Goal: Task Accomplishment & Management: Manage account settings

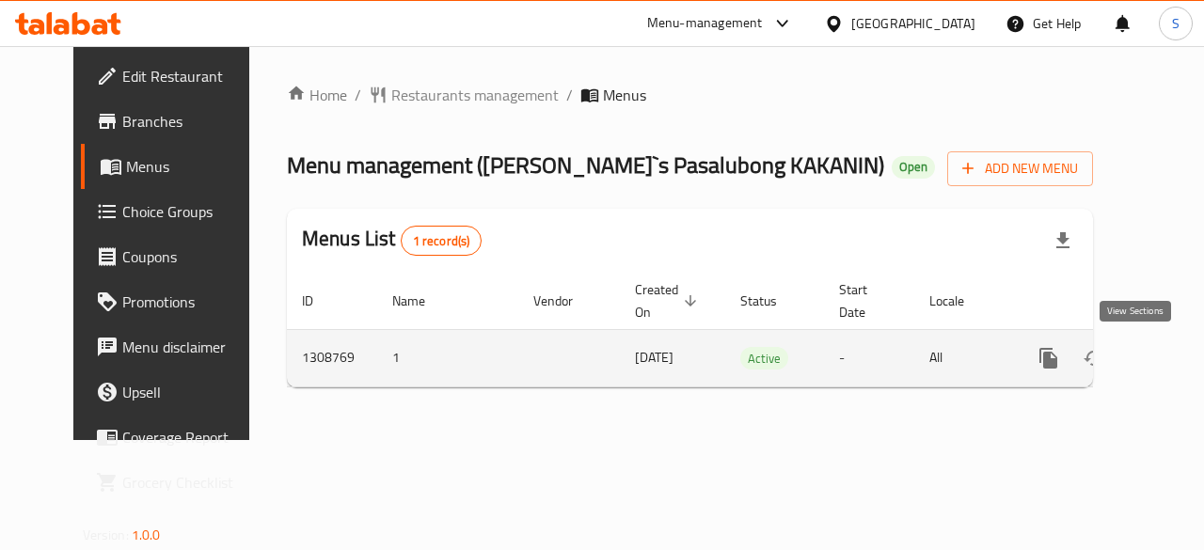
click at [1173, 366] on icon "enhanced table" at bounding box center [1184, 358] width 23 height 23
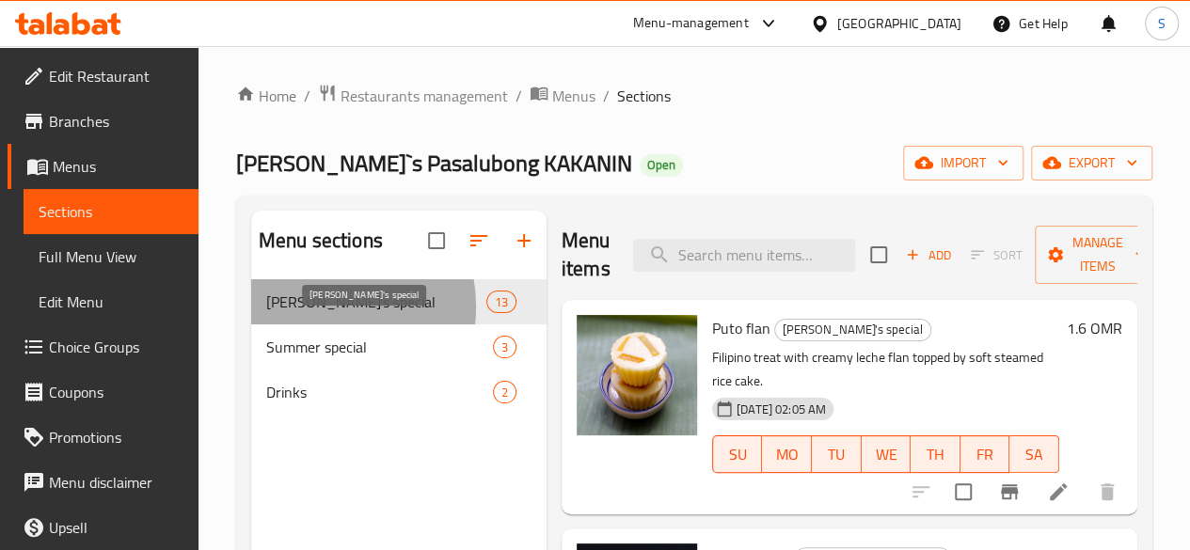
click at [319, 313] on span "Anne's special" at bounding box center [376, 302] width 220 height 23
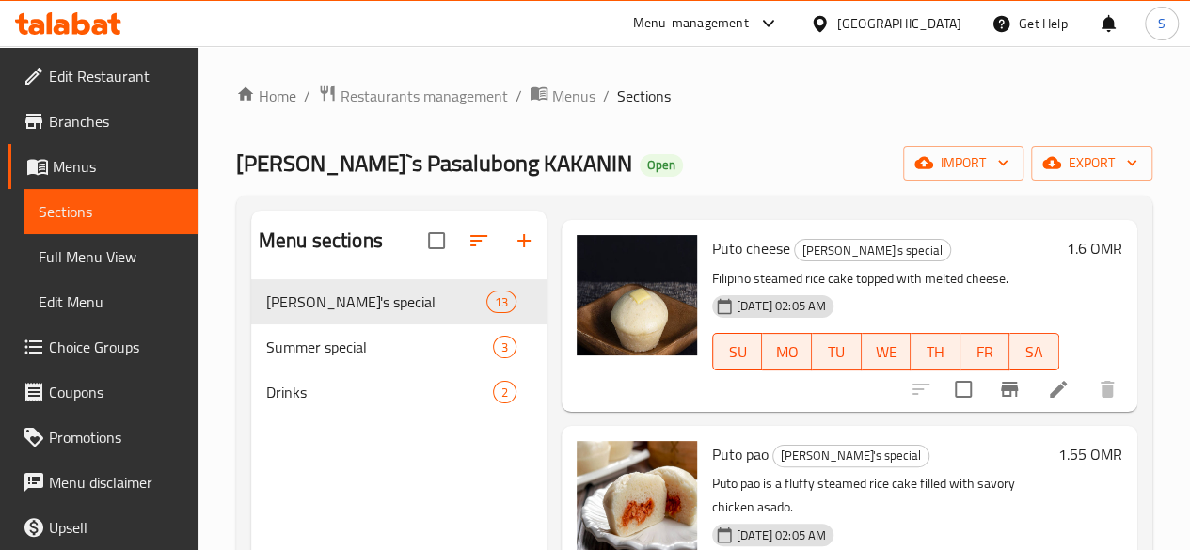
scroll to position [312, 0]
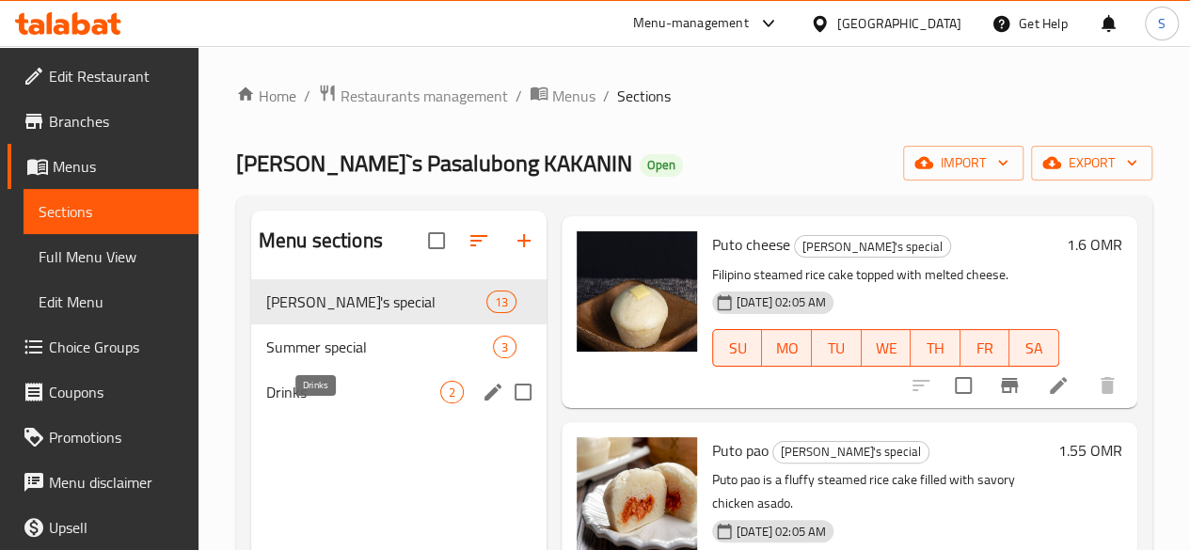
click at [329, 403] on span "Drinks" at bounding box center [353, 392] width 174 height 23
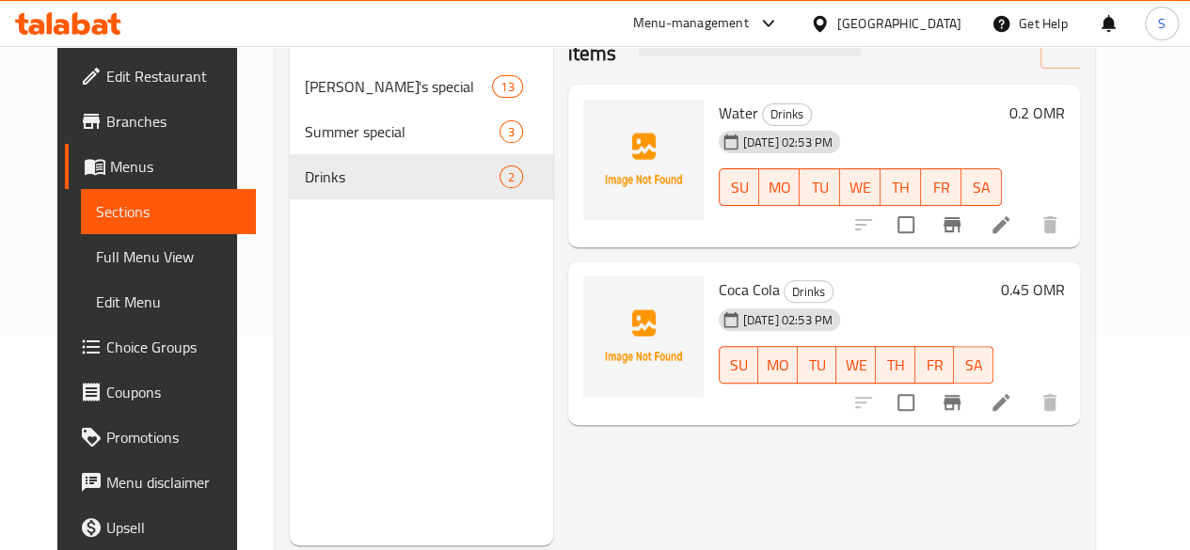
scroll to position [219, 0]
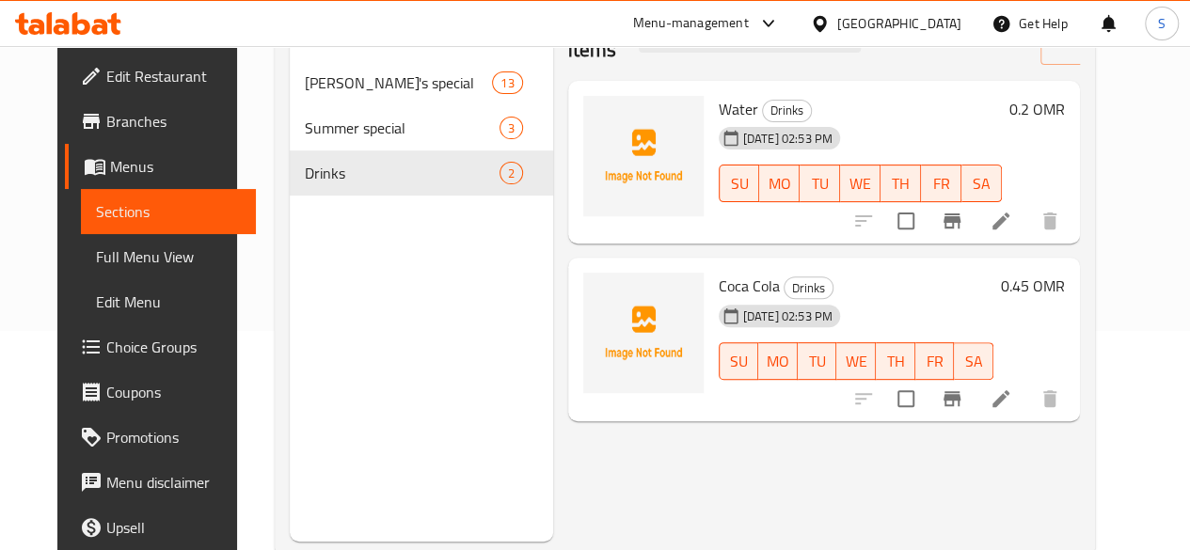
click at [45, 31] on icon at bounding box center [68, 23] width 106 height 23
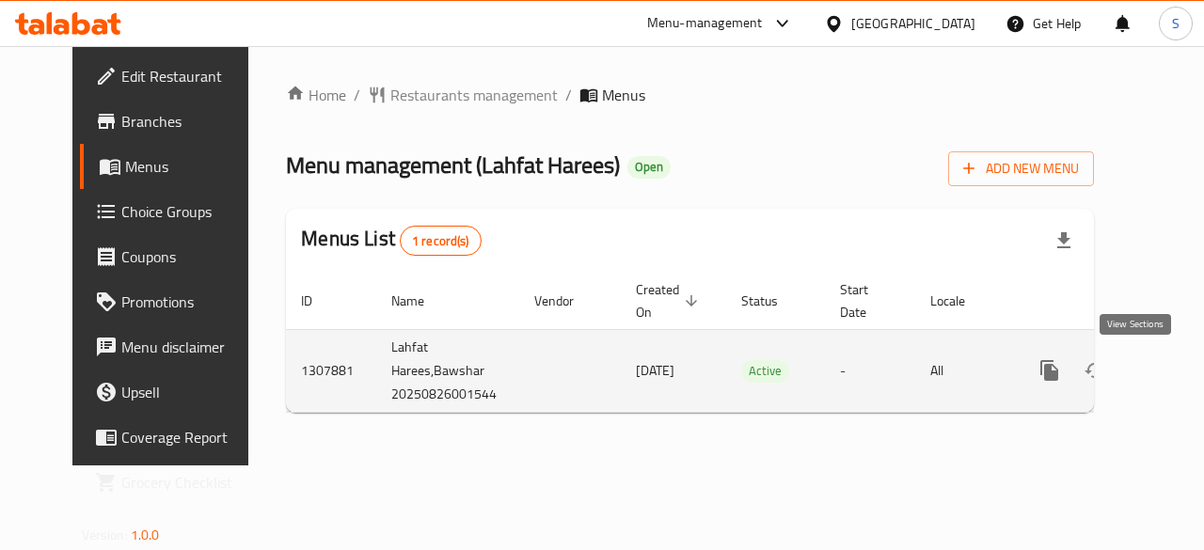
click at [1174, 370] on icon "enhanced table" at bounding box center [1185, 370] width 23 height 23
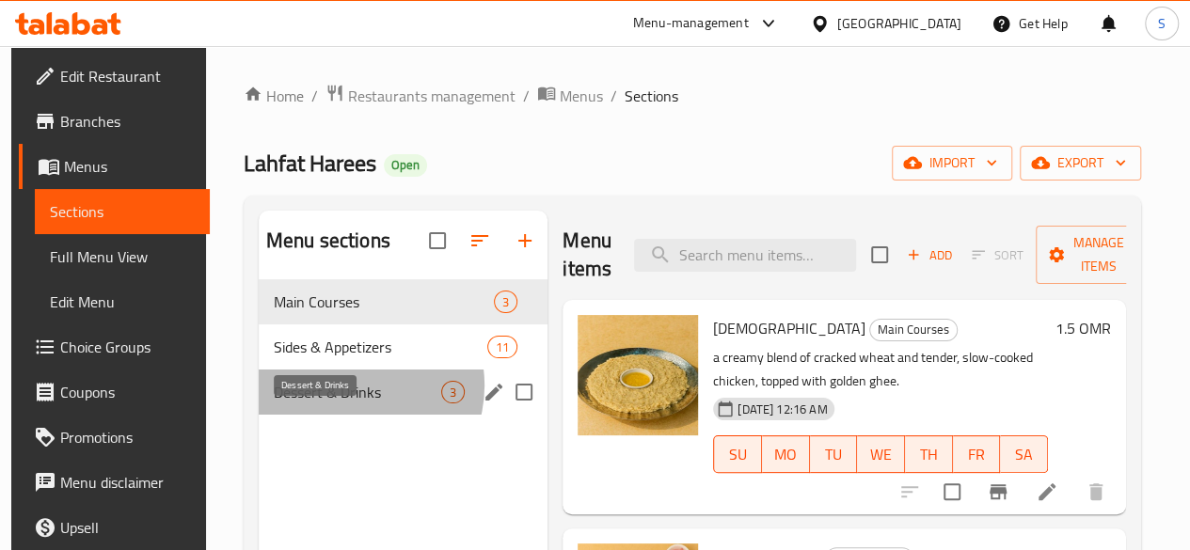
click at [346, 403] on span "Dessert & Drinks" at bounding box center [357, 392] width 167 height 23
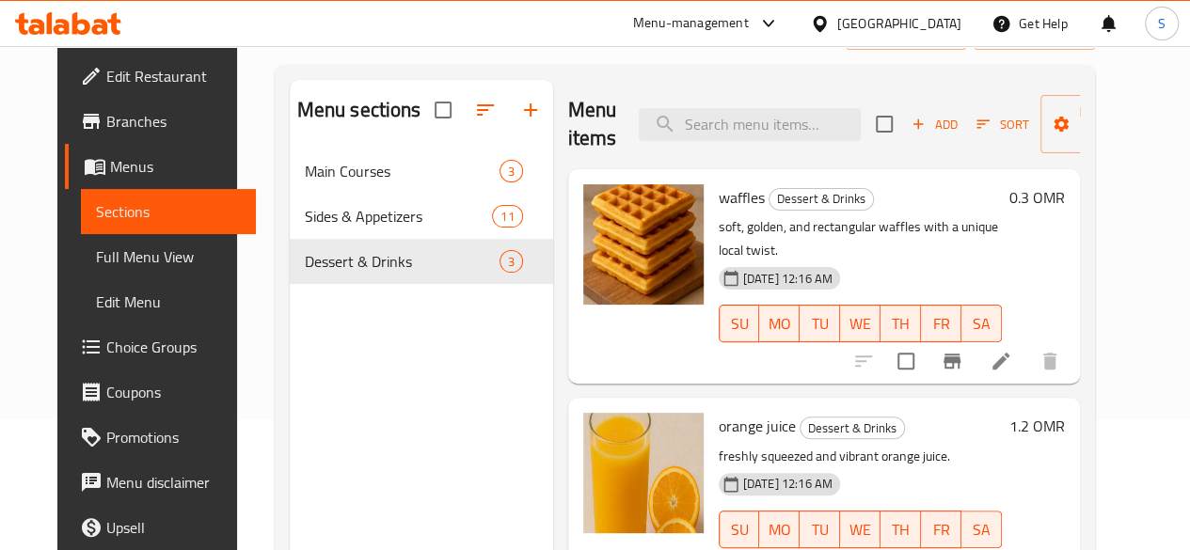
scroll to position [130, 0]
click at [519, 119] on icon "button" at bounding box center [530, 111] width 23 height 23
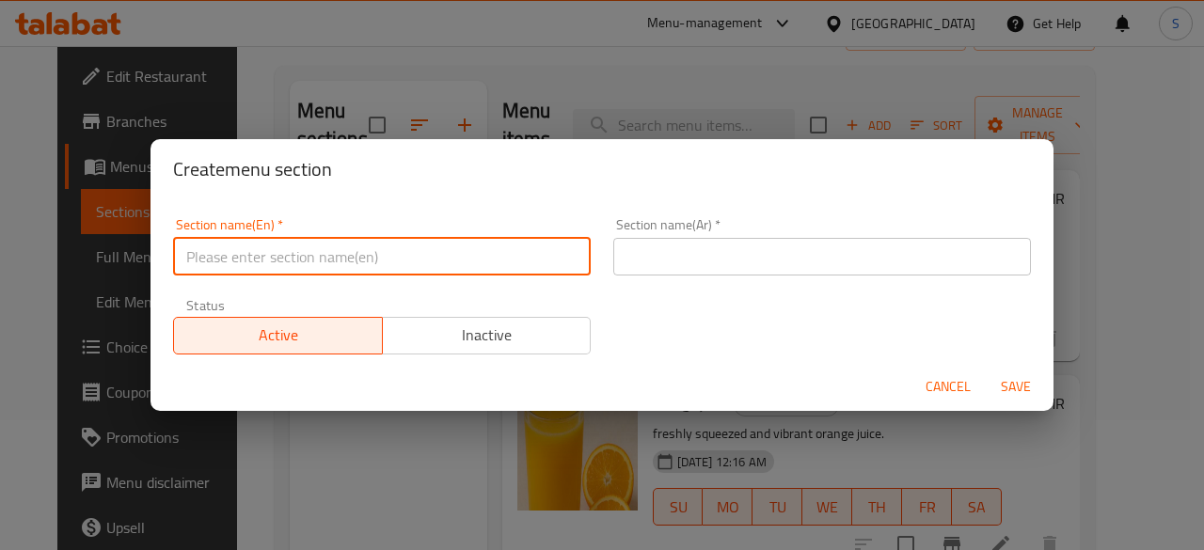
click at [327, 252] on input "text" at bounding box center [382, 257] width 418 height 38
drag, startPoint x: 344, startPoint y: 262, endPoint x: 186, endPoint y: 250, distance: 158.5
click at [186, 250] on input "Soft Drinks" at bounding box center [382, 257] width 418 height 38
type input "Soft Drinks"
click at [638, 257] on input "text" at bounding box center [822, 257] width 418 height 38
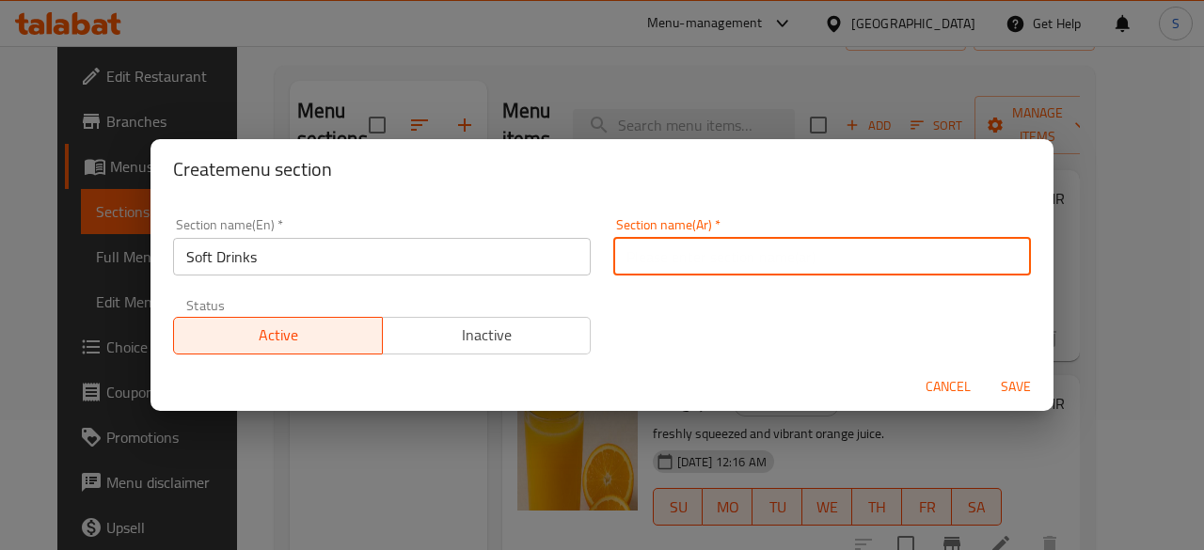
paste input "المشروبات الغازية"
type input "المشروبات الغازية"
click at [1029, 398] on span "Save" at bounding box center [1015, 387] width 45 height 24
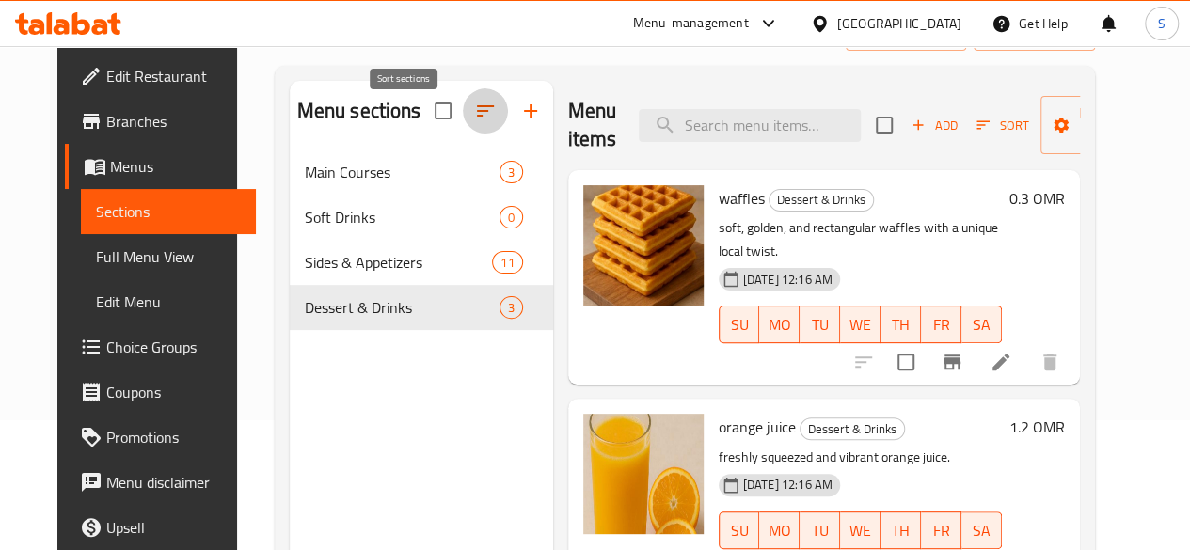
click at [474, 122] on icon "button" at bounding box center [485, 111] width 23 height 23
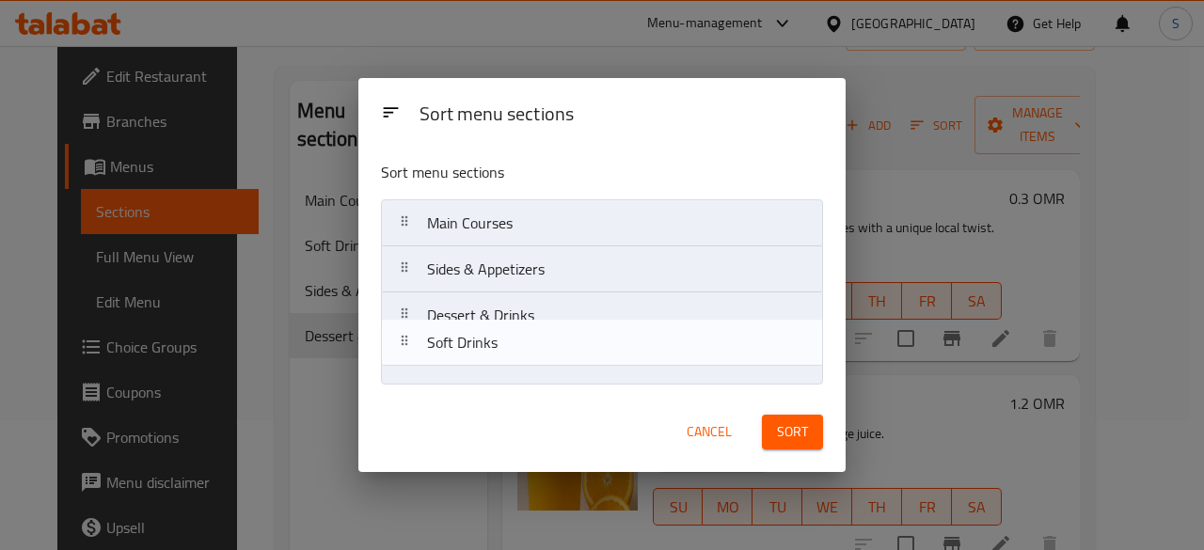
drag, startPoint x: 497, startPoint y: 277, endPoint x: 500, endPoint y: 370, distance: 92.2
click at [500, 370] on nav "Main Courses Soft Drinks Sides & Appetizers Dessert & Drinks" at bounding box center [602, 292] width 442 height 186
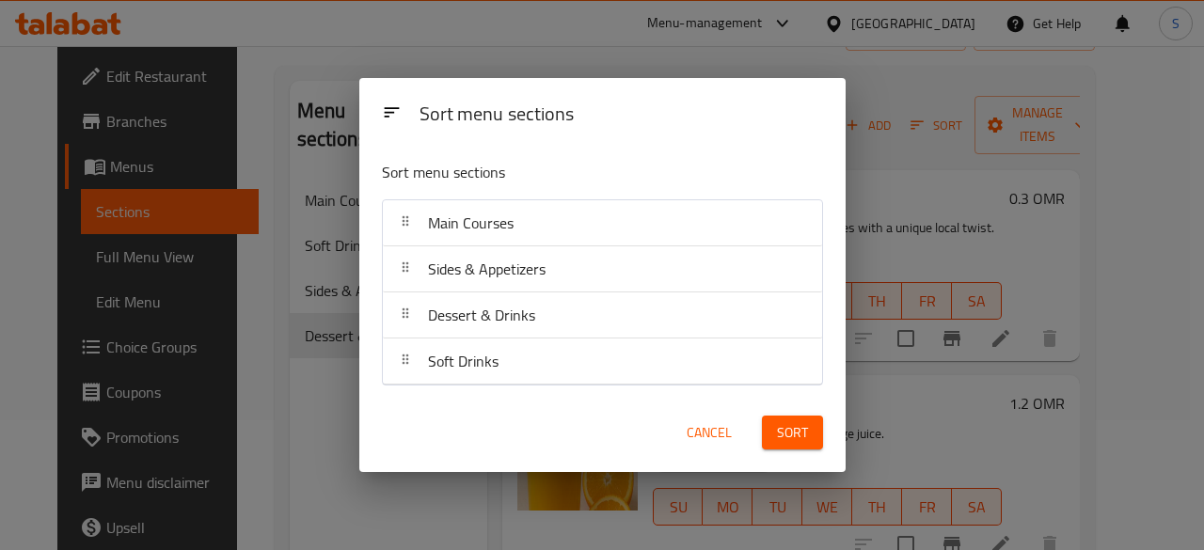
click at [781, 422] on span "Sort" at bounding box center [792, 433] width 31 height 24
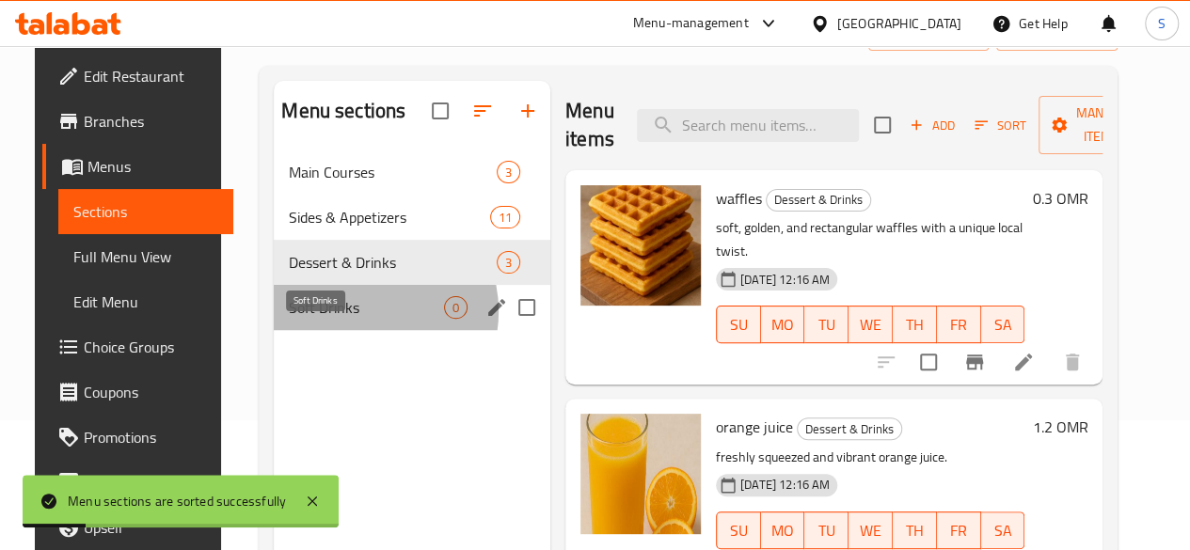
click at [340, 319] on span "Soft Drinks" at bounding box center [366, 307] width 155 height 23
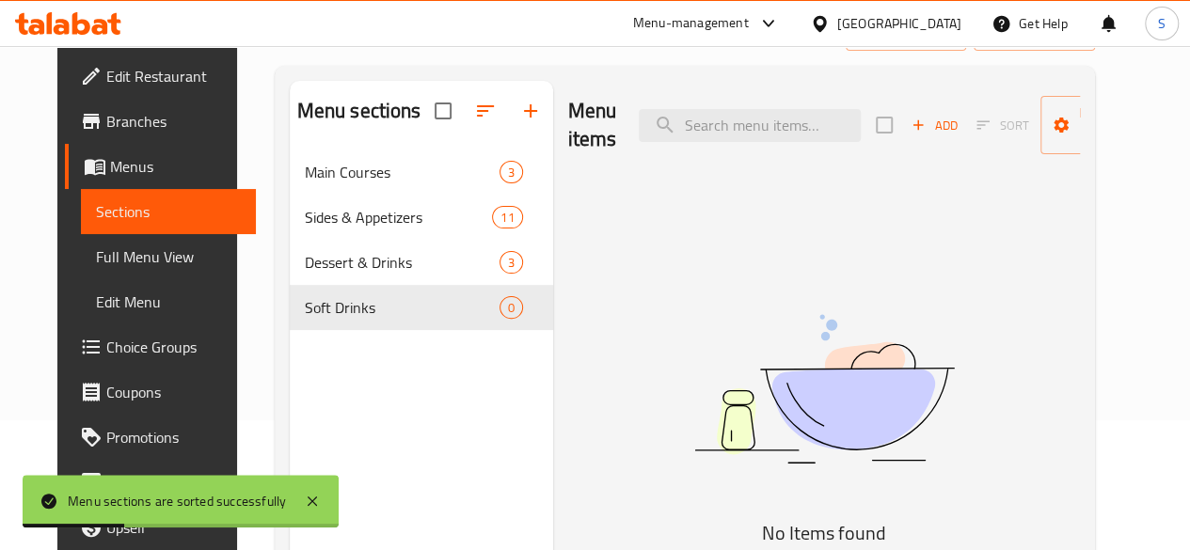
click at [909, 125] on span "Add" at bounding box center [934, 126] width 51 height 22
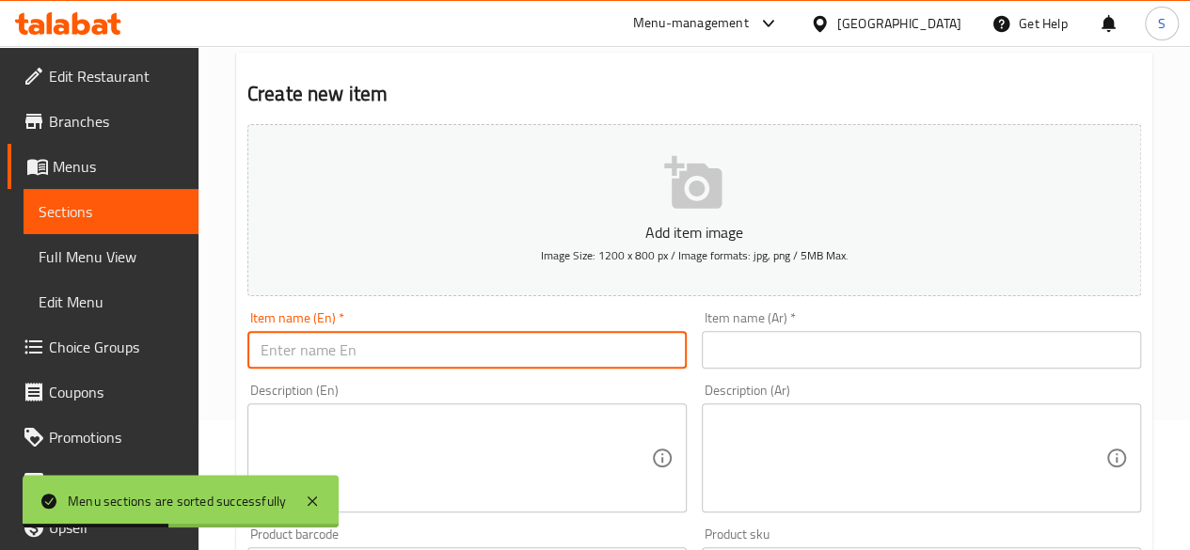
click at [502, 352] on input "text" at bounding box center [466, 350] width 439 height 38
drag, startPoint x: 408, startPoint y: 362, endPoint x: 111, endPoint y: 357, distance: 297.2
click at [111, 357] on div "Edit Restaurant Branches Menus Sections Full Menu View Edit Menu Choice Groups …" at bounding box center [595, 557] width 1190 height 1283
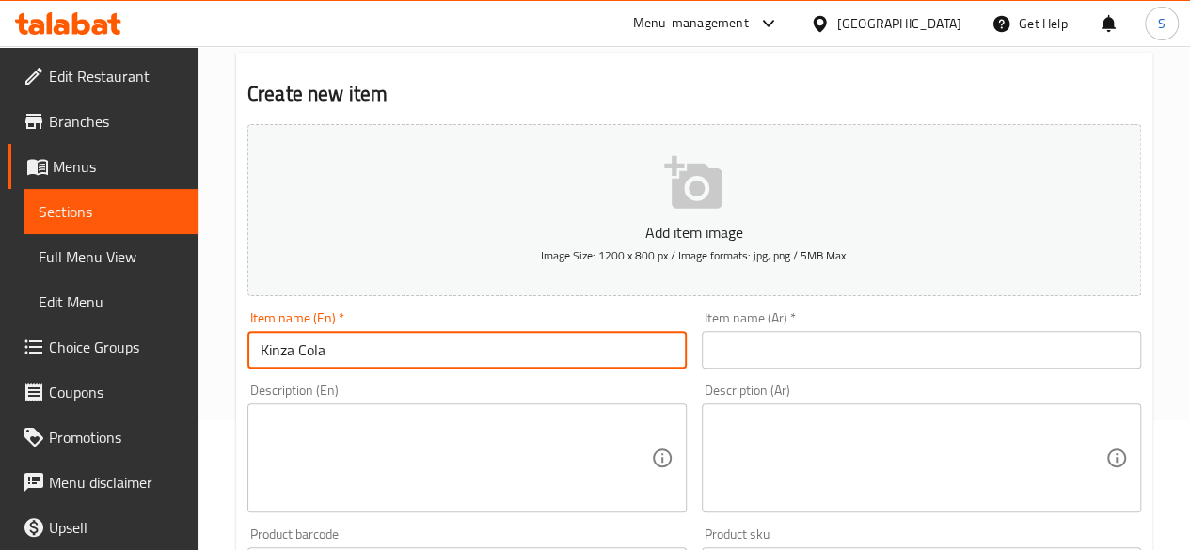
type input "Kinza Cola"
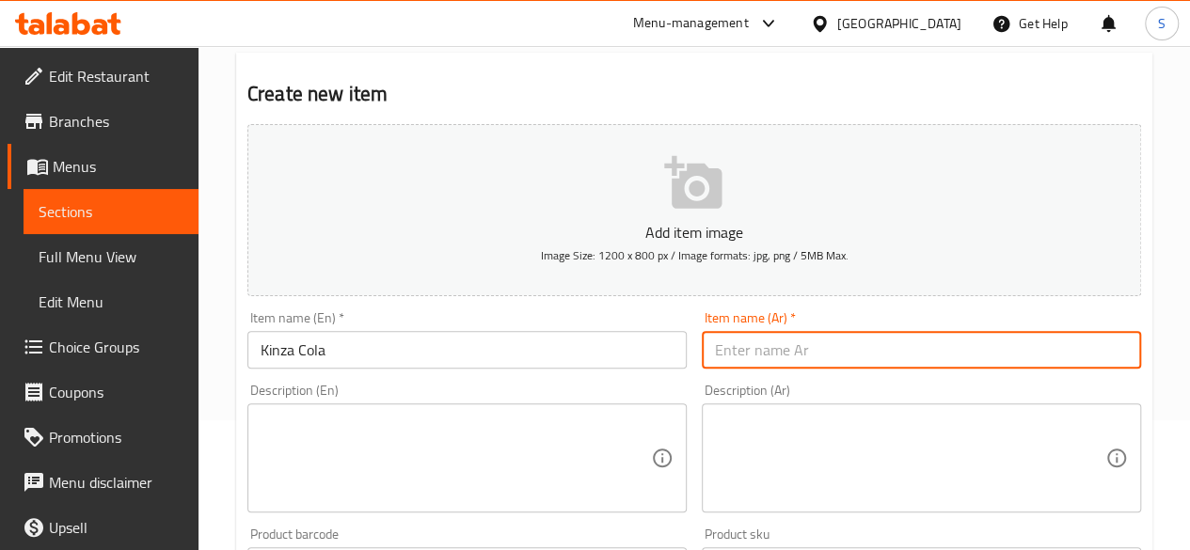
click at [718, 347] on input "text" at bounding box center [921, 350] width 439 height 38
paste input "[PERSON_NAME]"
type input "[PERSON_NAME]"
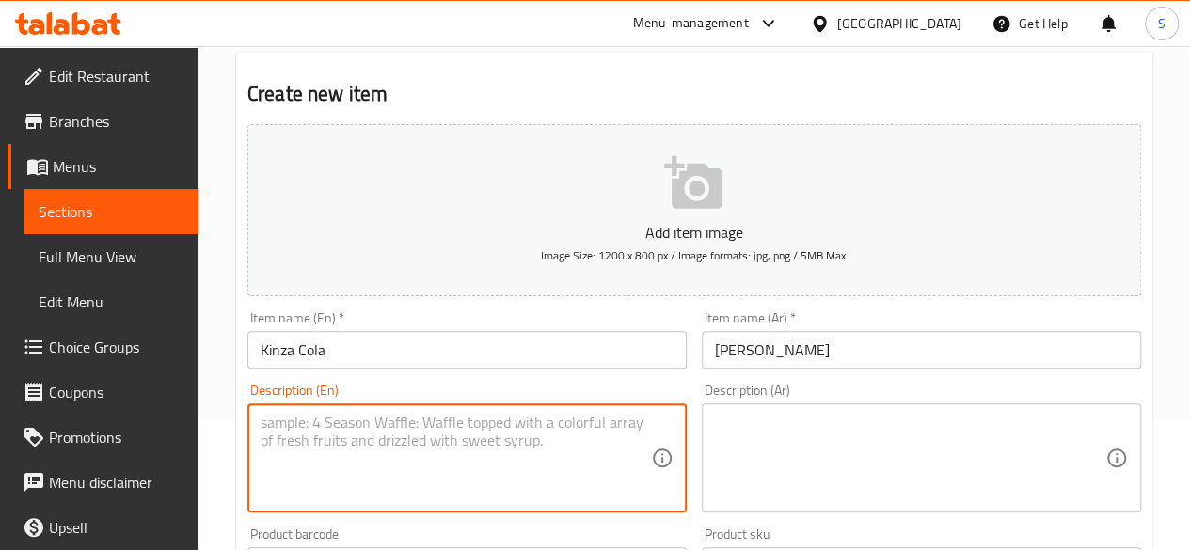
click at [448, 445] on textarea at bounding box center [456, 458] width 390 height 89
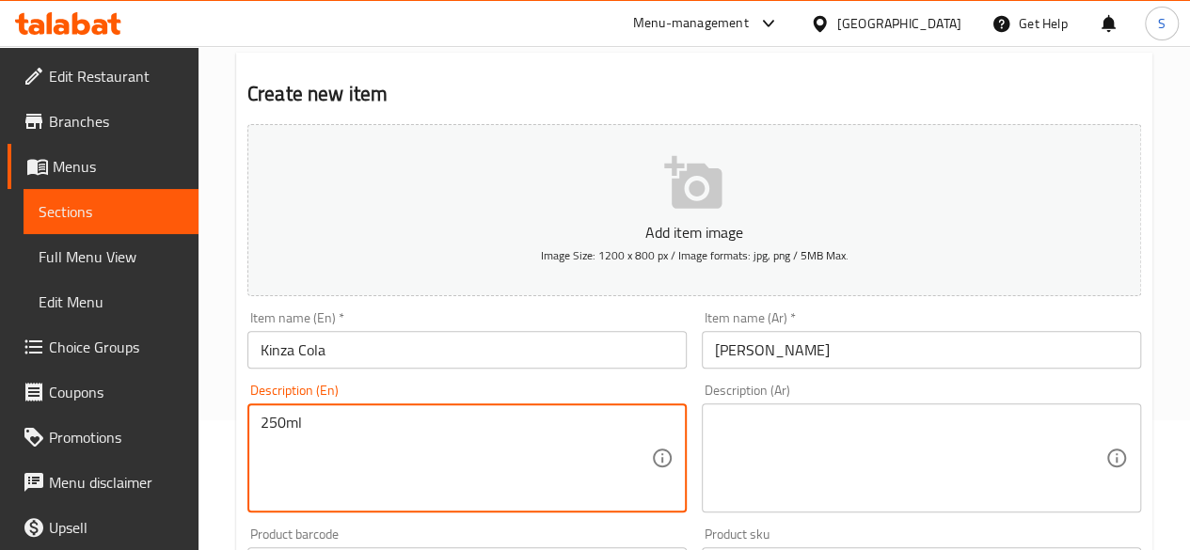
drag, startPoint x: 376, startPoint y: 421, endPoint x: 136, endPoint y: 426, distance: 239.9
click at [136, 426] on div "Edit Restaurant Branches Menus Sections Full Menu View Edit Menu Choice Groups …" at bounding box center [595, 557] width 1190 height 1283
type textarea "250ml"
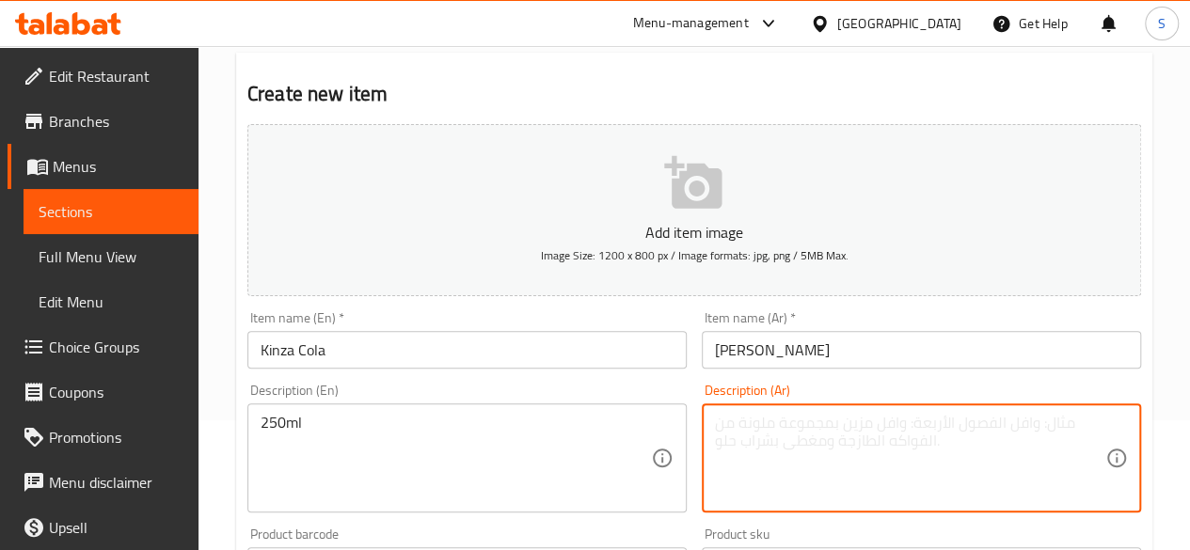
paste textarea "250ml"
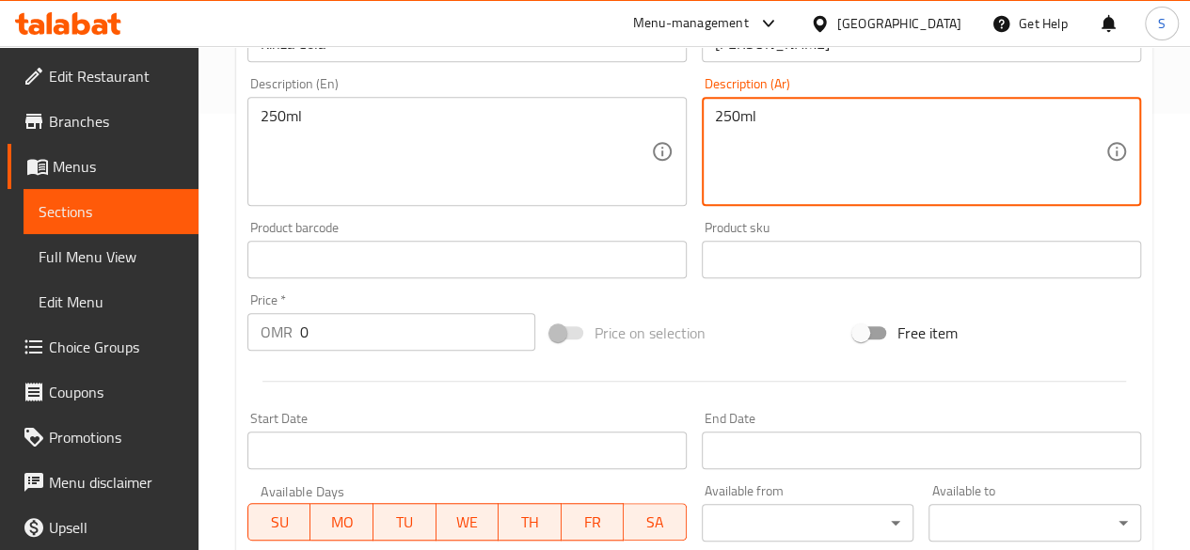
scroll to position [437, 0]
type textarea "250ml"
click at [382, 326] on div "Price   * OMR 0 Price *" at bounding box center [391, 320] width 288 height 57
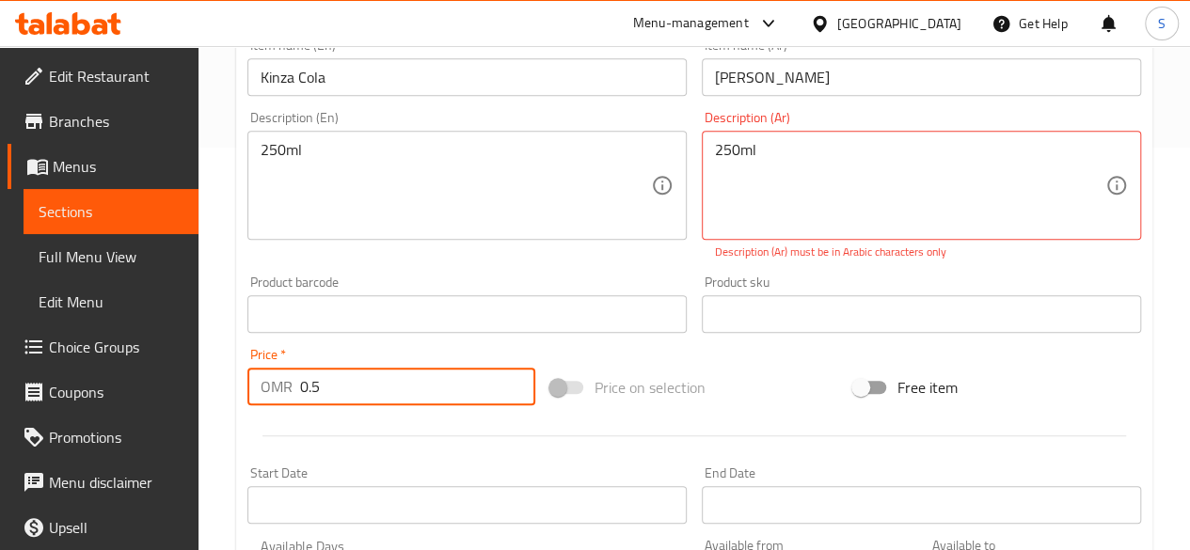
scroll to position [402, 0]
type input "0.5"
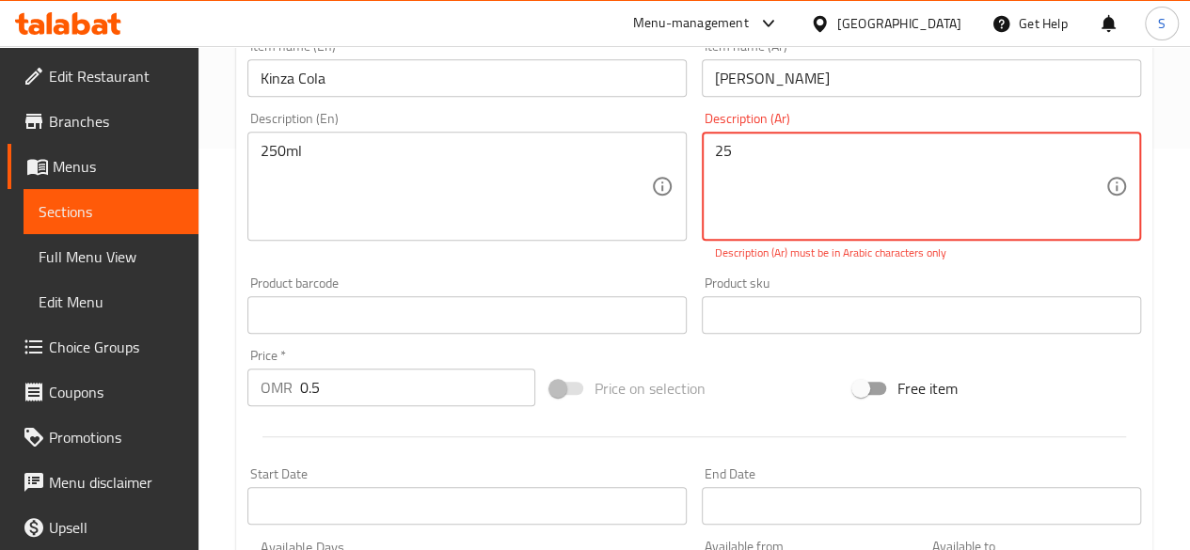
type textarea "2"
drag, startPoint x: 395, startPoint y: 155, endPoint x: 69, endPoint y: 149, distance: 326.4
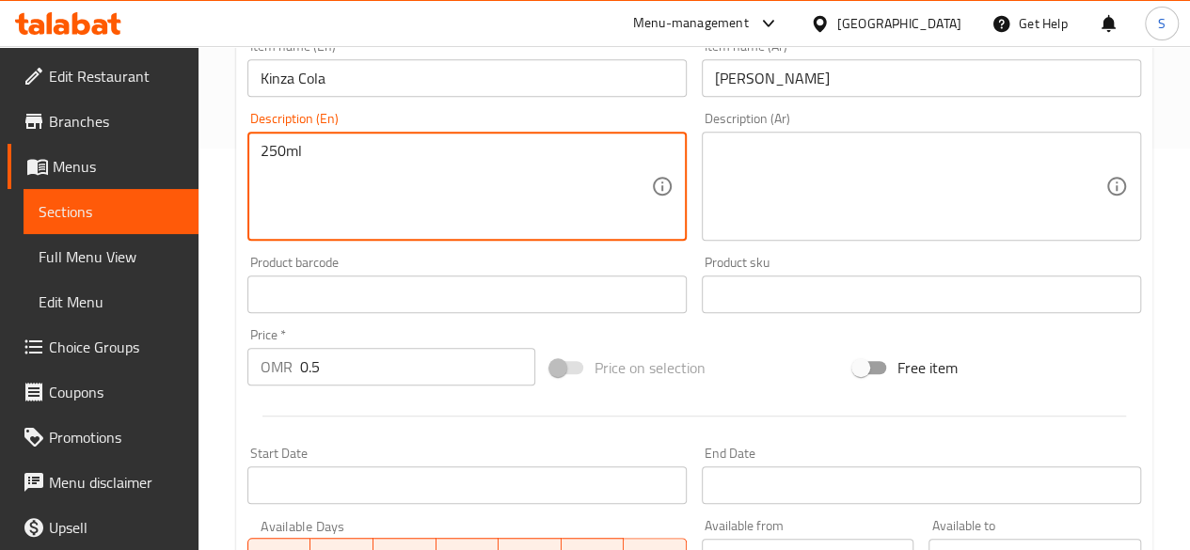
click at [752, 205] on textarea at bounding box center [910, 186] width 390 height 89
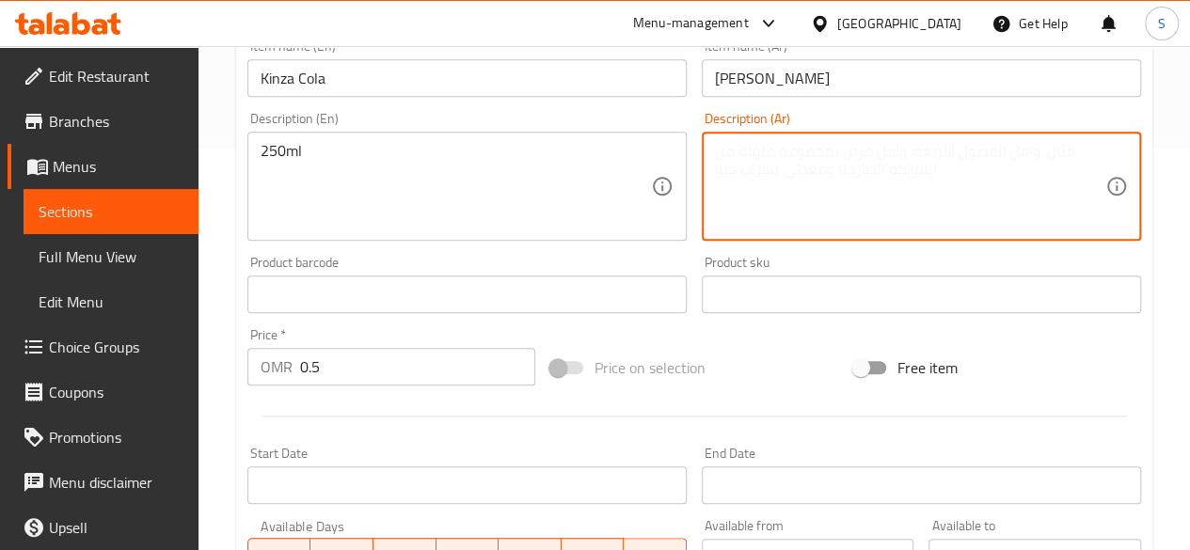
paste textarea "250 مل"
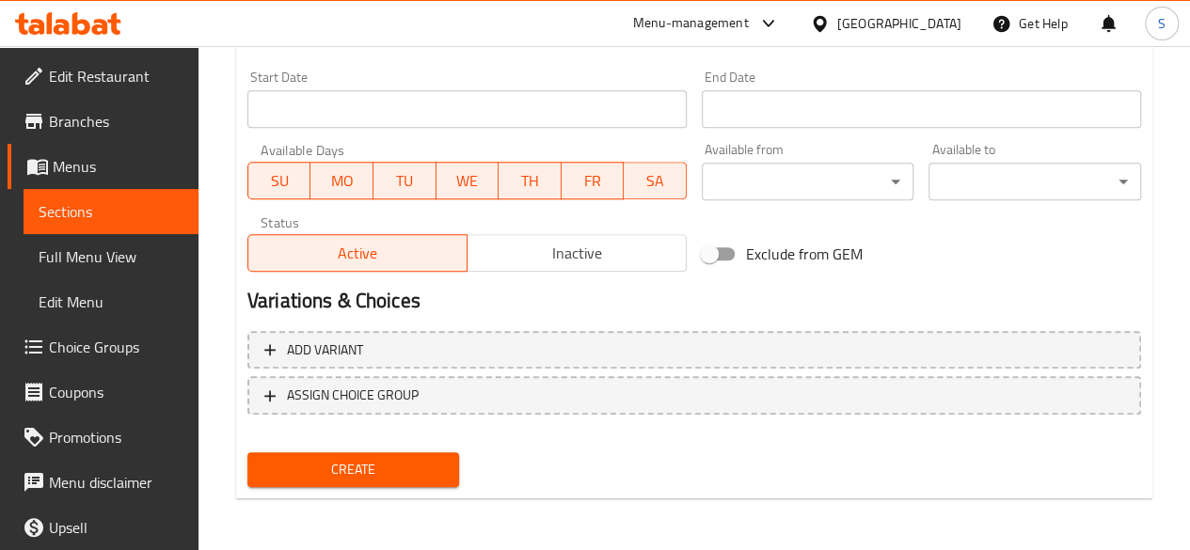
type textarea "250 مل"
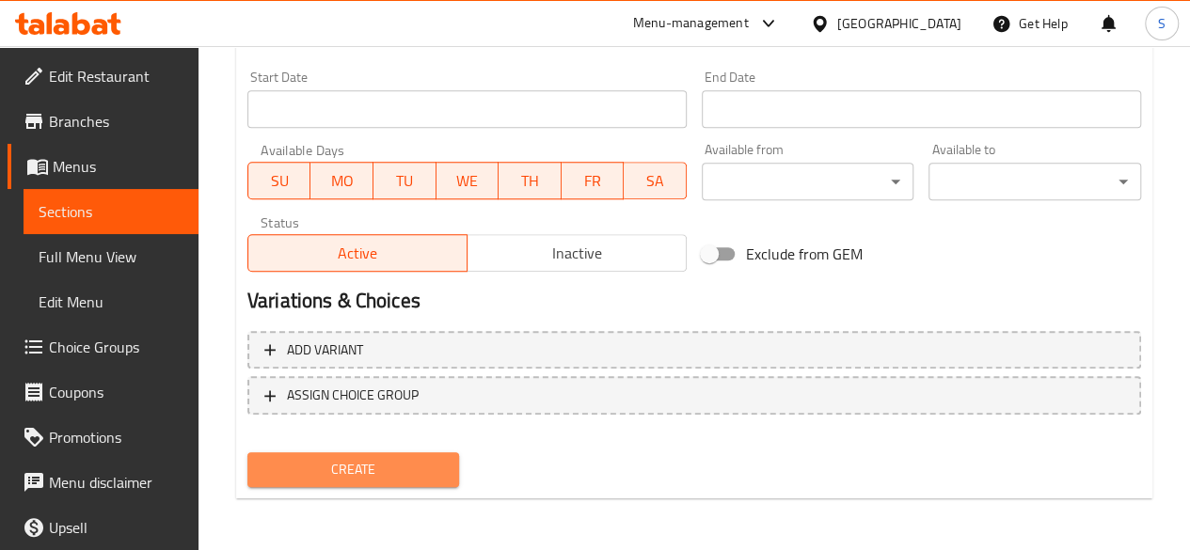
click at [382, 467] on span "Create" at bounding box center [353, 470] width 182 height 24
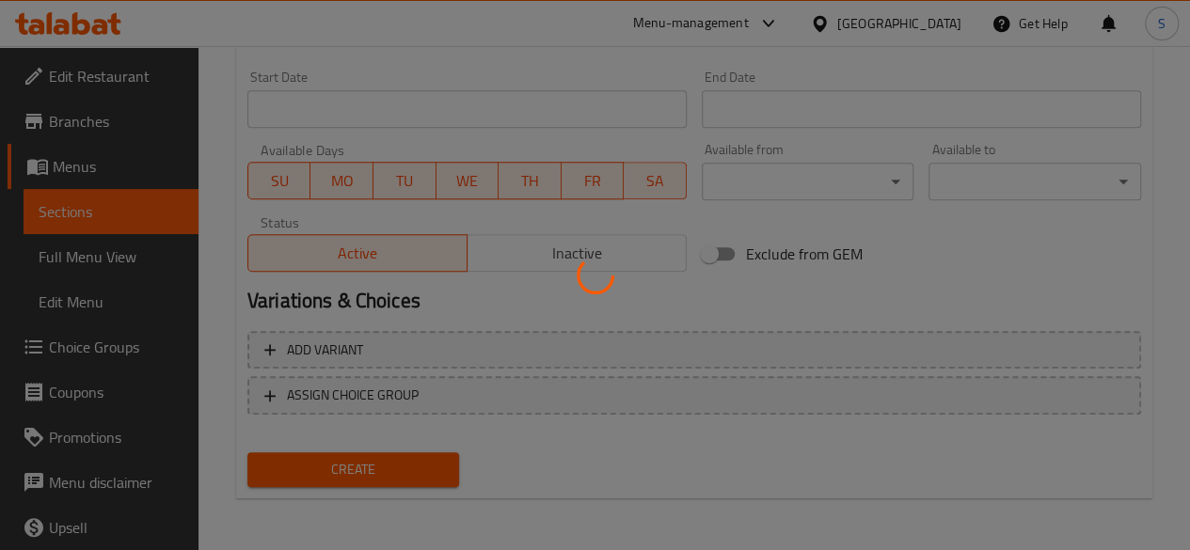
type input "0"
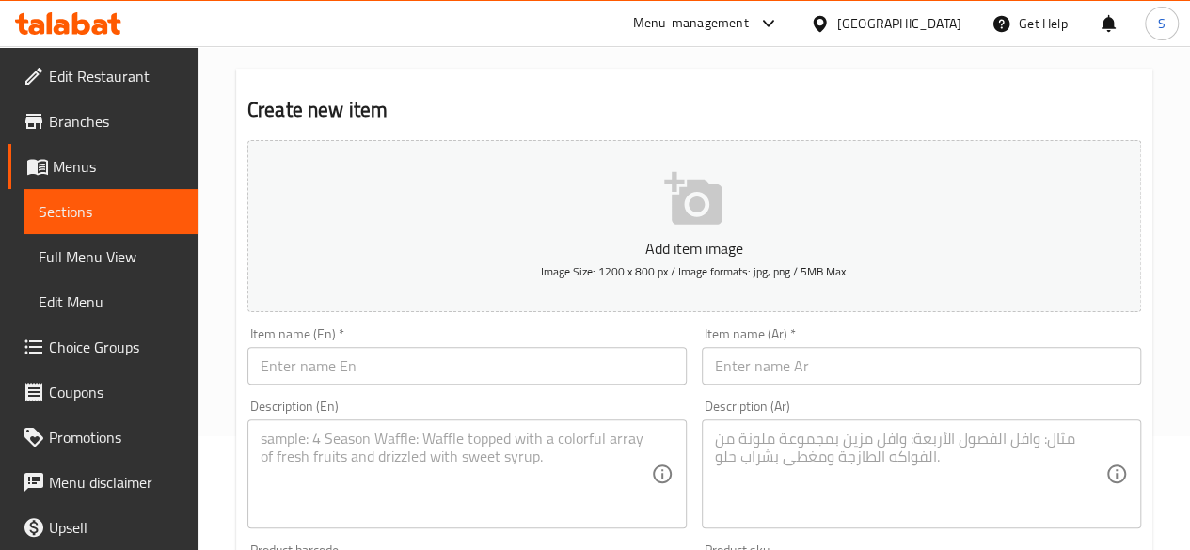
scroll to position [108, 0]
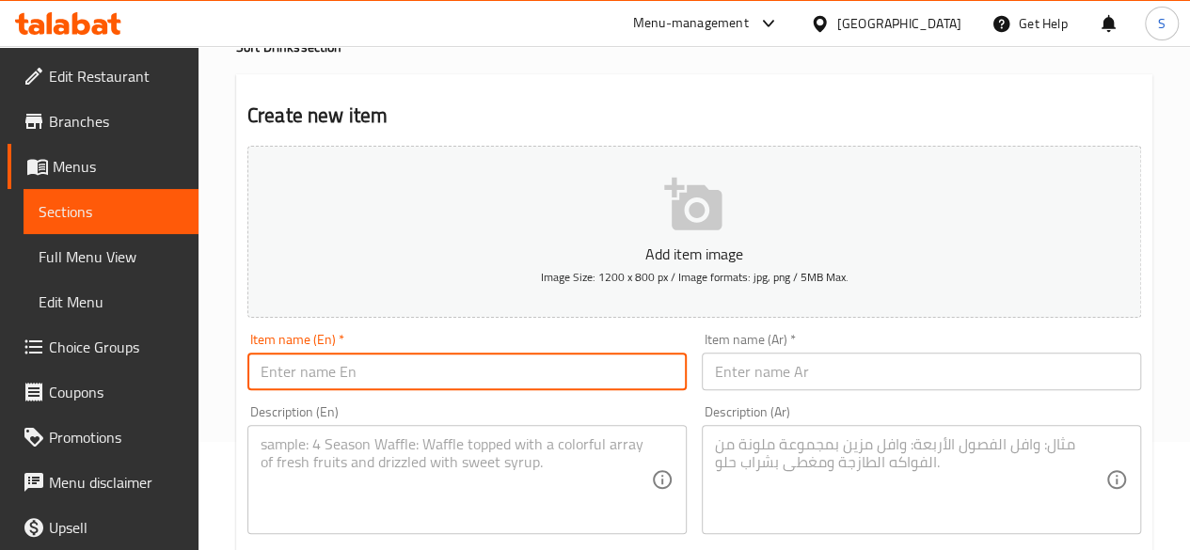
click at [443, 354] on input "text" at bounding box center [466, 372] width 439 height 38
drag, startPoint x: 421, startPoint y: 375, endPoint x: 76, endPoint y: 364, distance: 345.4
type input "Kinza Orange"
paste input "برتقال كينزا"
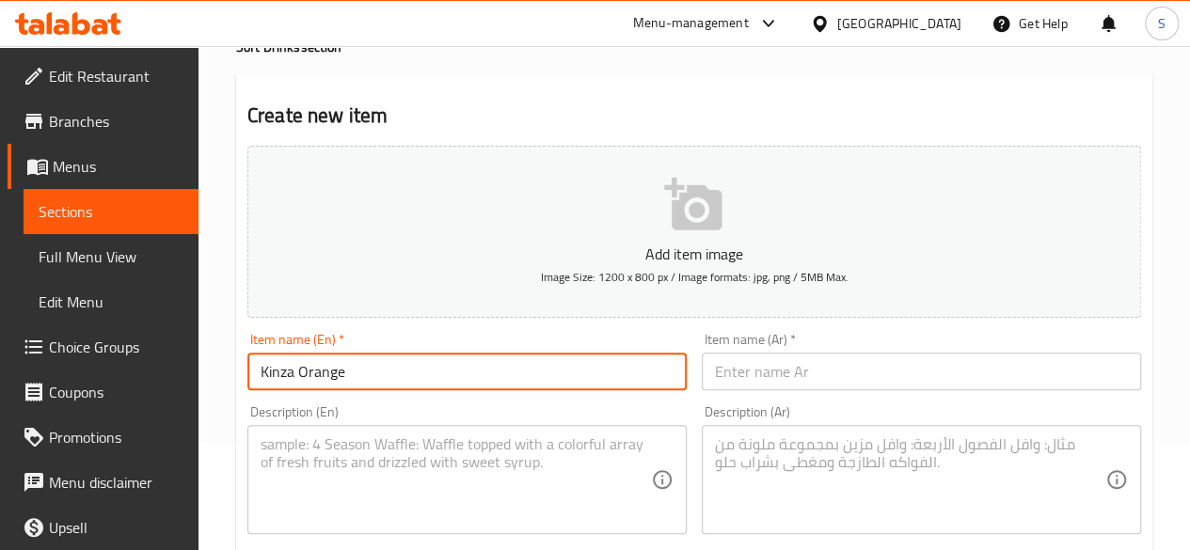
click at [809, 365] on input "text" at bounding box center [921, 372] width 439 height 38
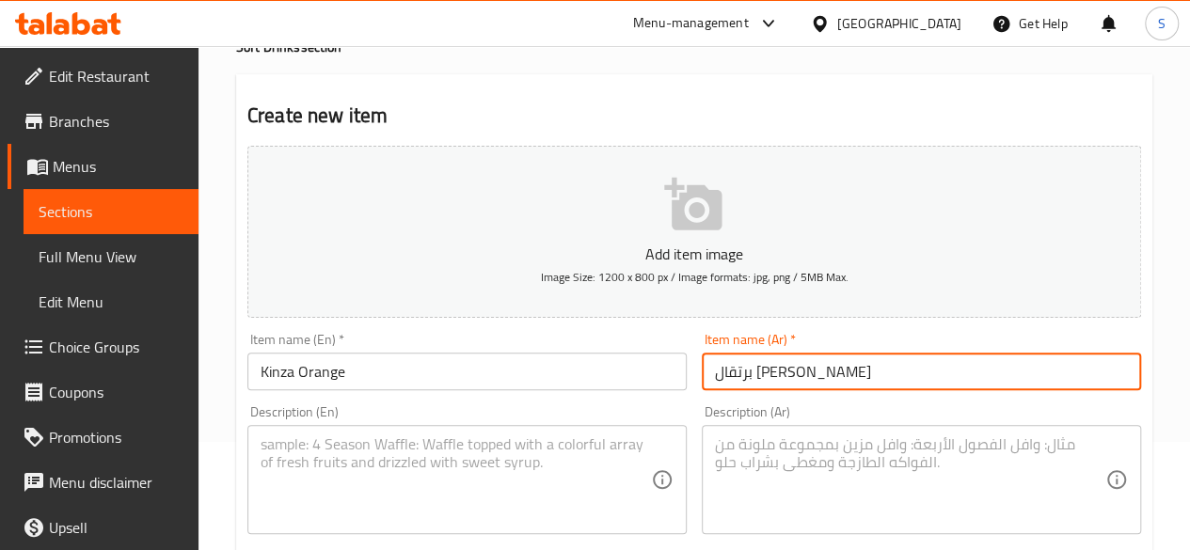
type input "برتقال كينزا"
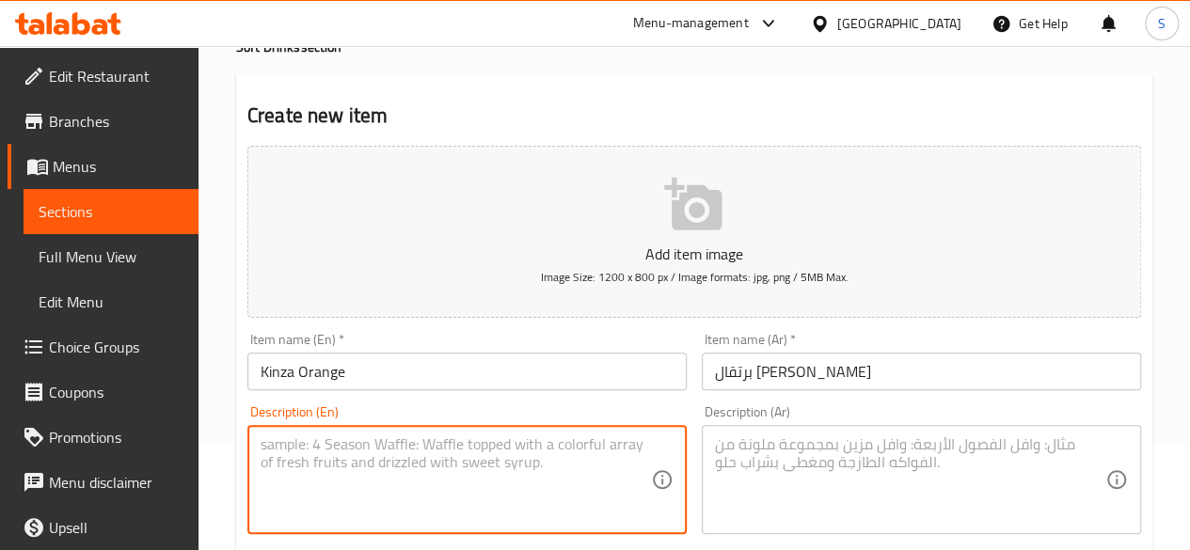
click at [482, 475] on textarea at bounding box center [456, 479] width 390 height 89
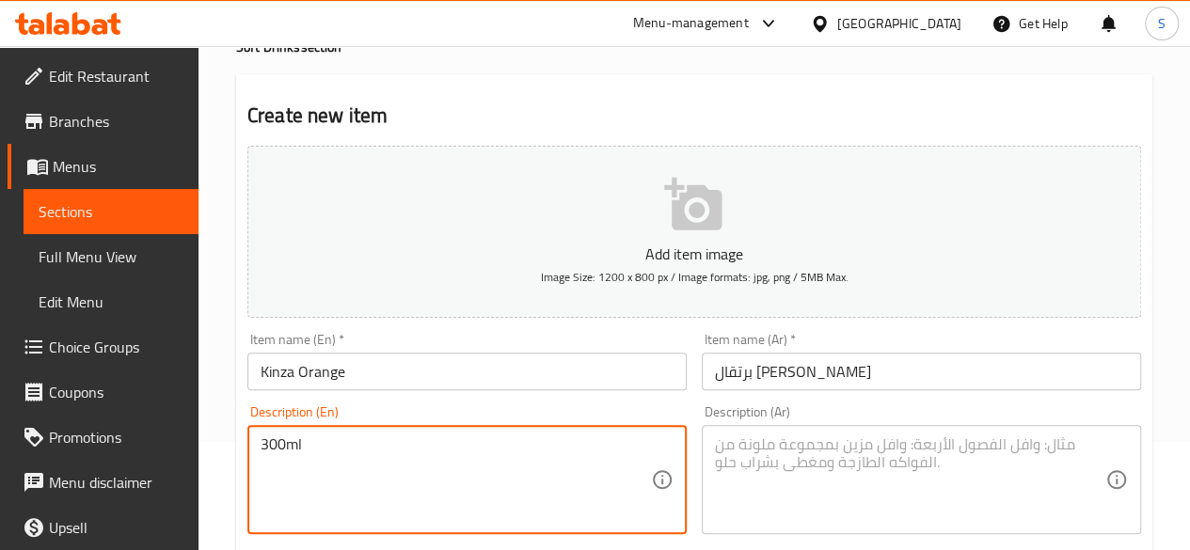
drag, startPoint x: 482, startPoint y: 475, endPoint x: 188, endPoint y: 462, distance: 293.7
type textarea "300ml"
click at [839, 469] on textarea at bounding box center [910, 479] width 390 height 89
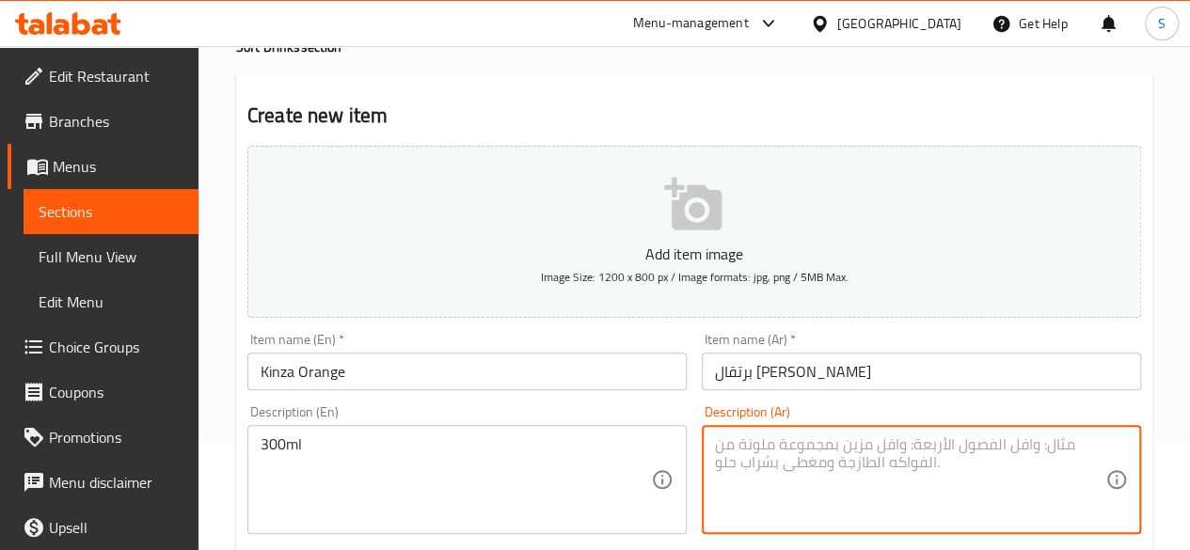
paste textarea "300 مل"
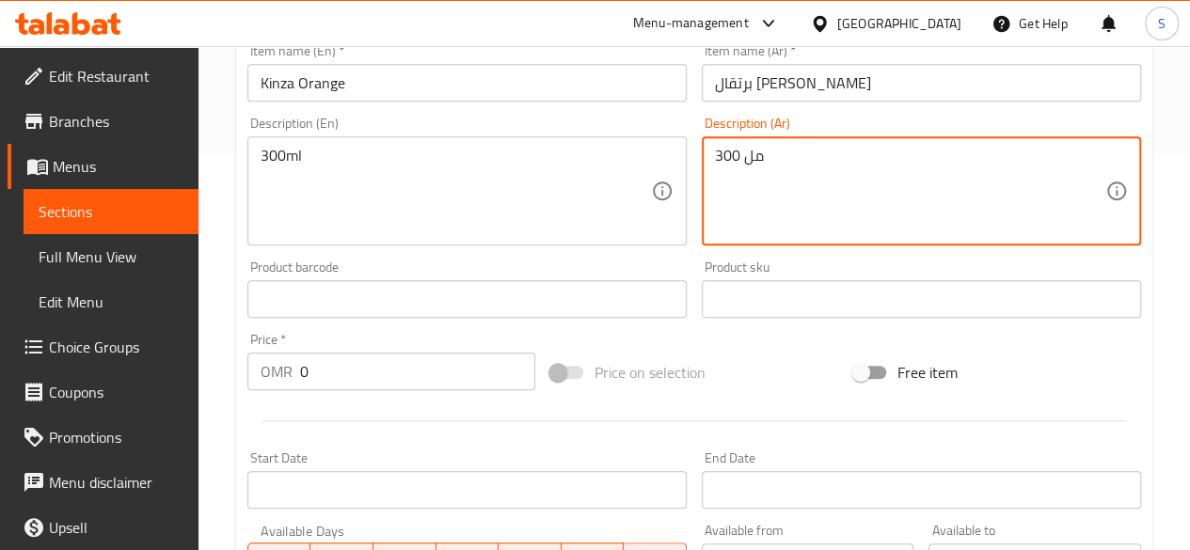
scroll to position [401, 0]
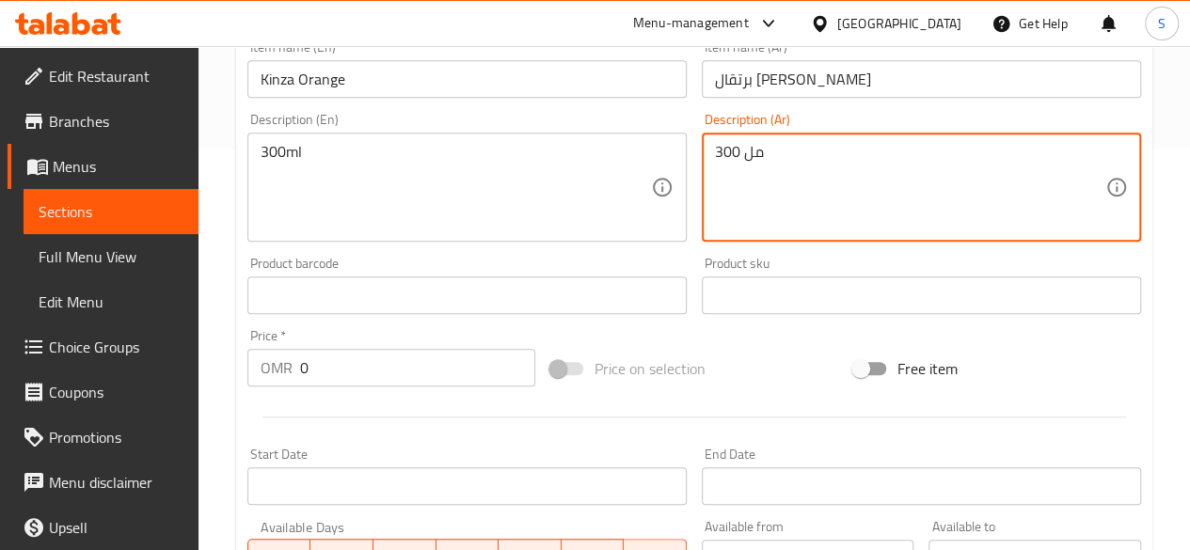
type textarea "300 مل"
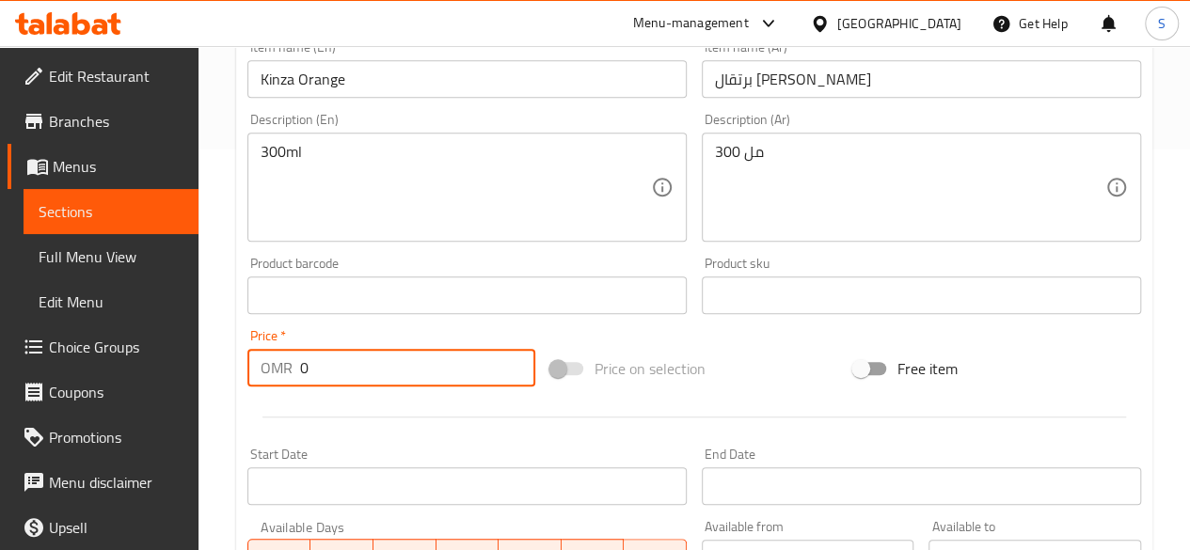
click at [378, 366] on input "0" at bounding box center [417, 368] width 235 height 38
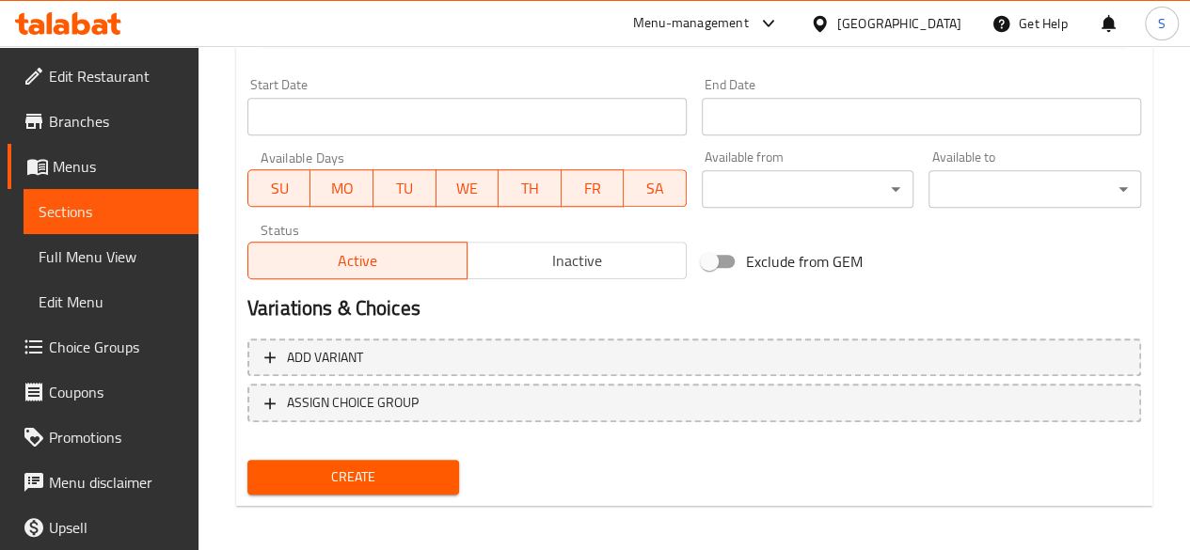
scroll to position [778, 0]
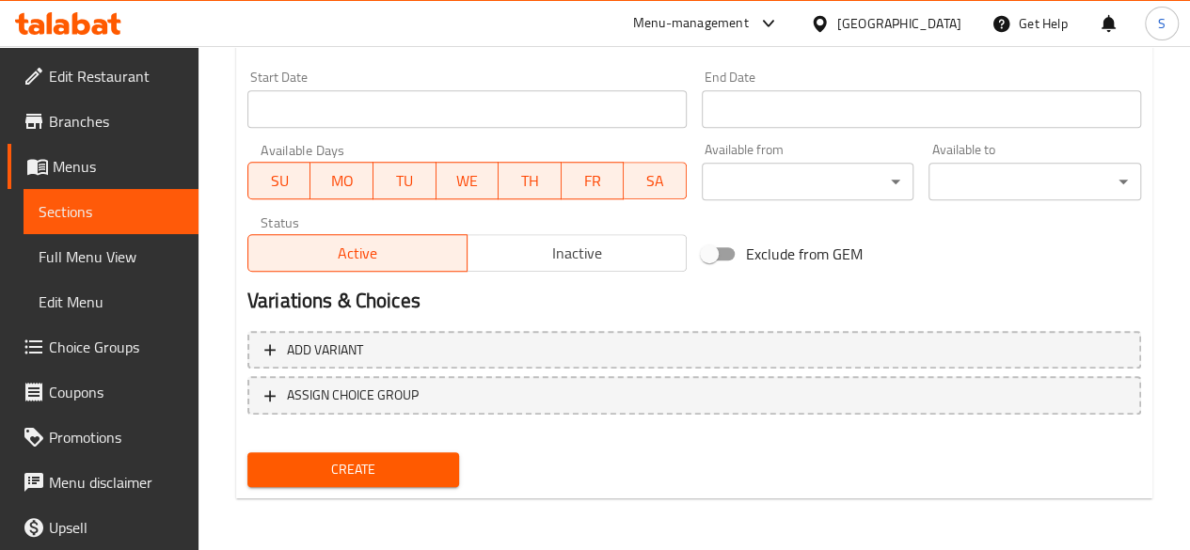
type input "0.5"
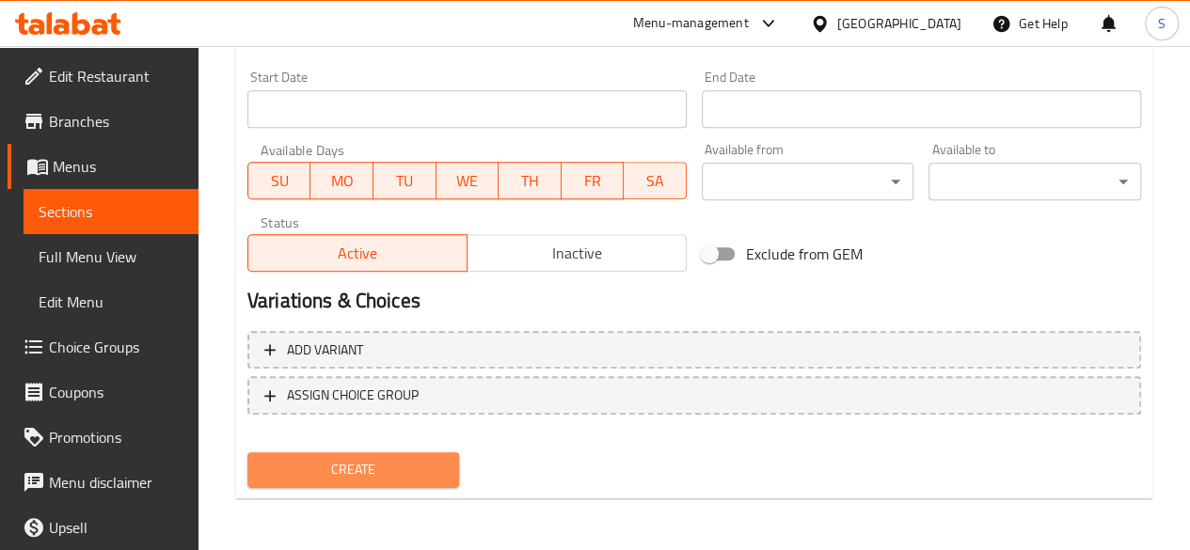
click at [340, 479] on span "Create" at bounding box center [353, 470] width 182 height 24
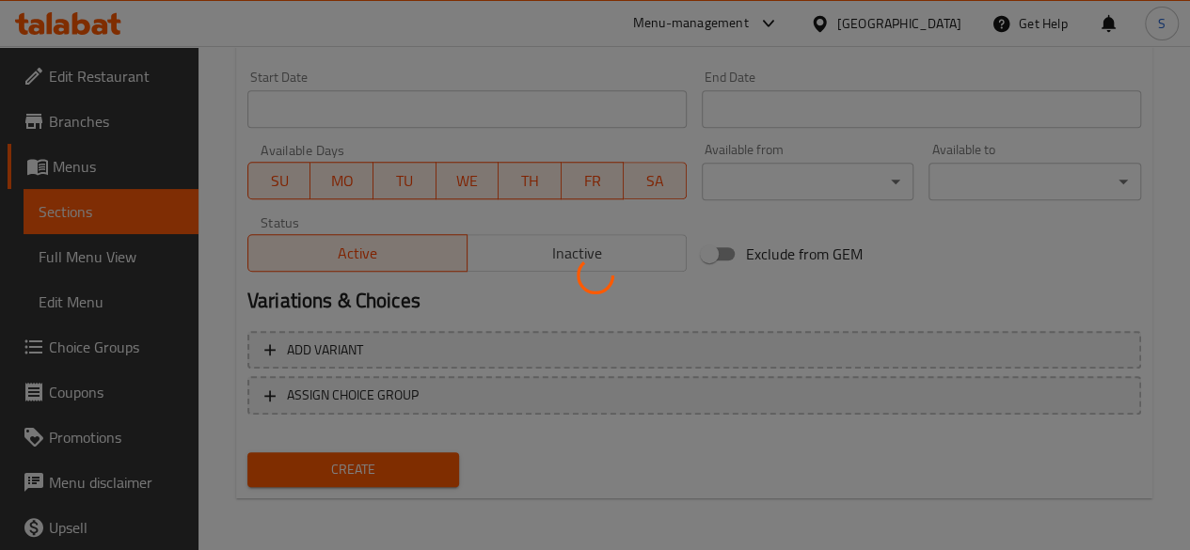
type input "0"
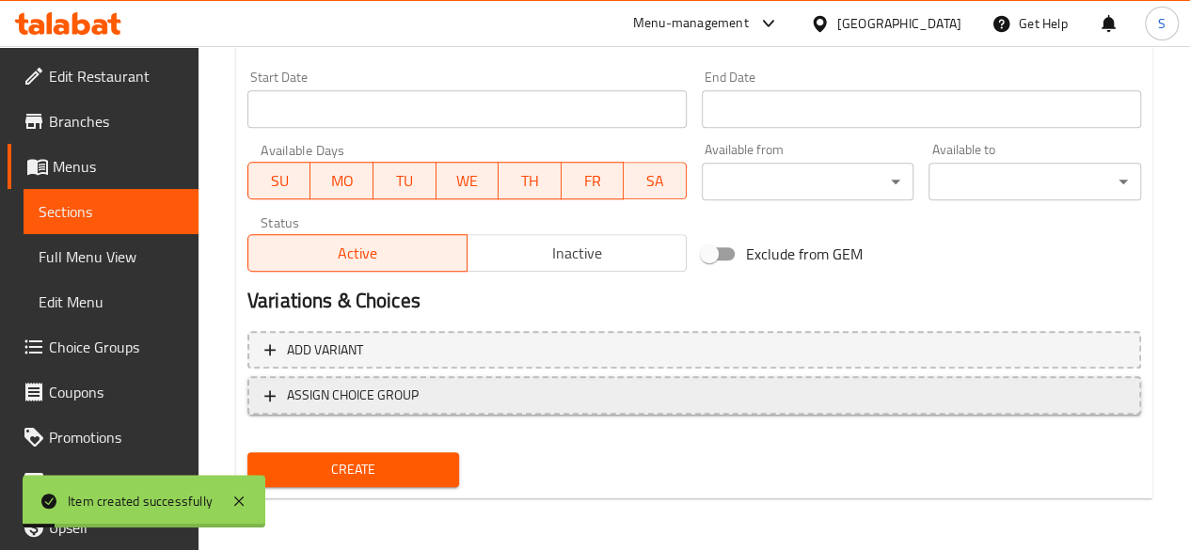
scroll to position [0, 0]
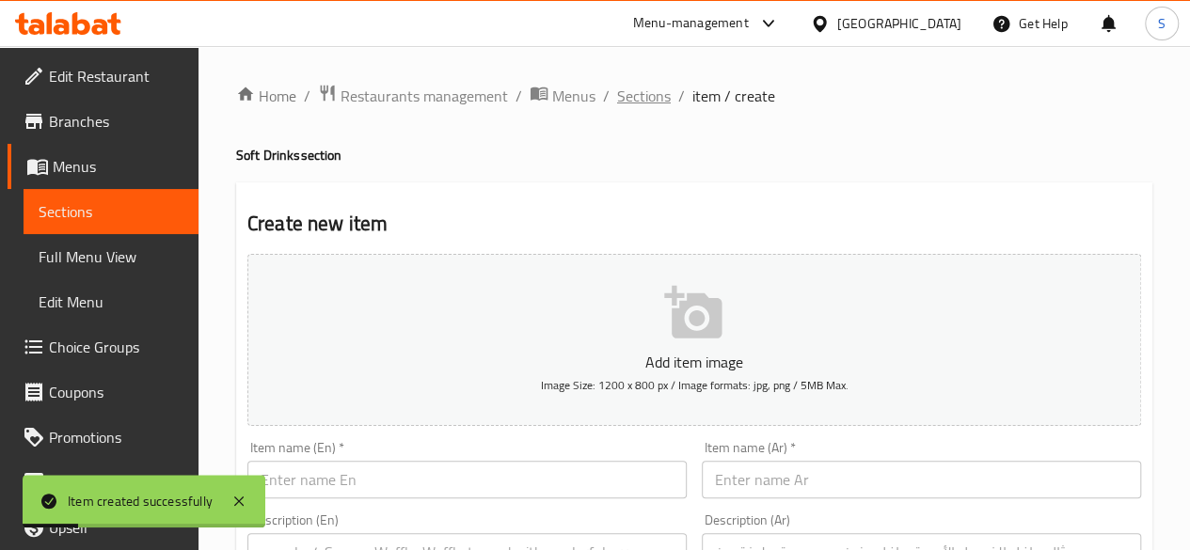
click at [643, 93] on span "Sections" at bounding box center [644, 96] width 54 height 23
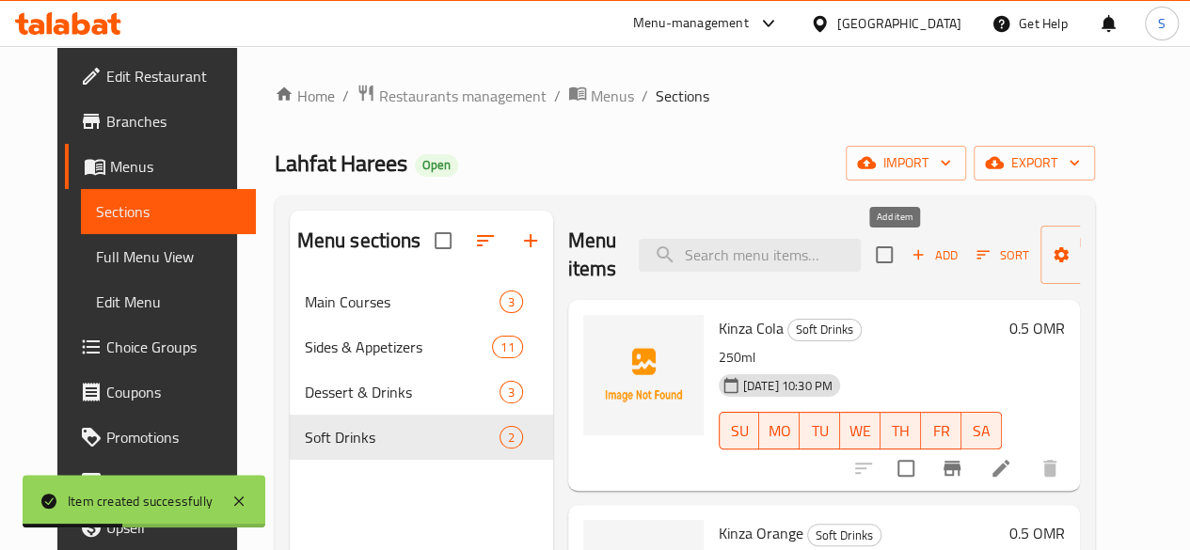
click at [909, 248] on span "Add" at bounding box center [934, 256] width 51 height 22
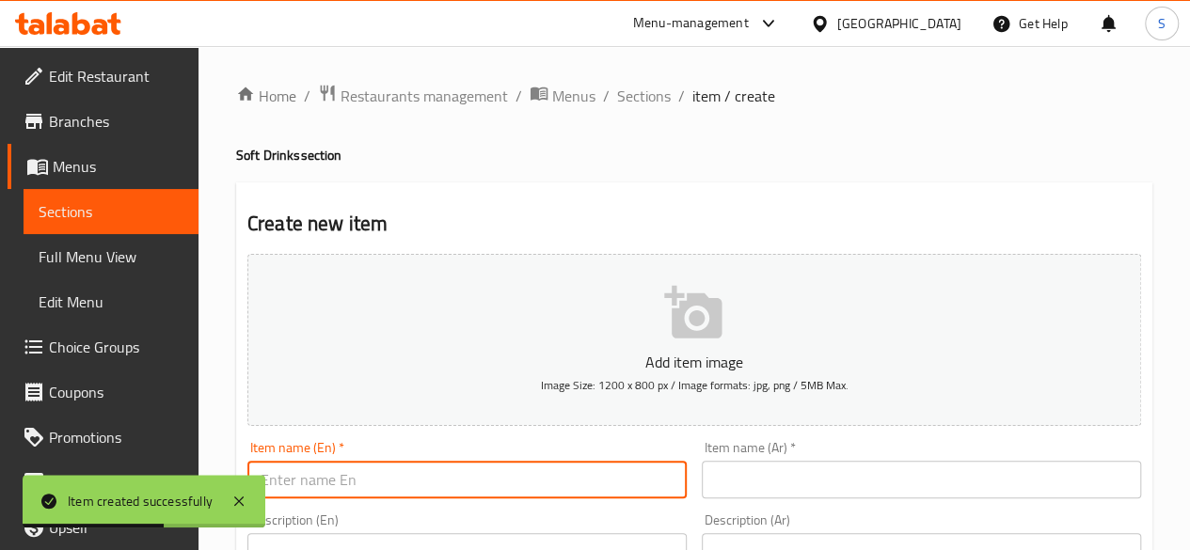
click at [414, 488] on input "text" at bounding box center [466, 480] width 439 height 38
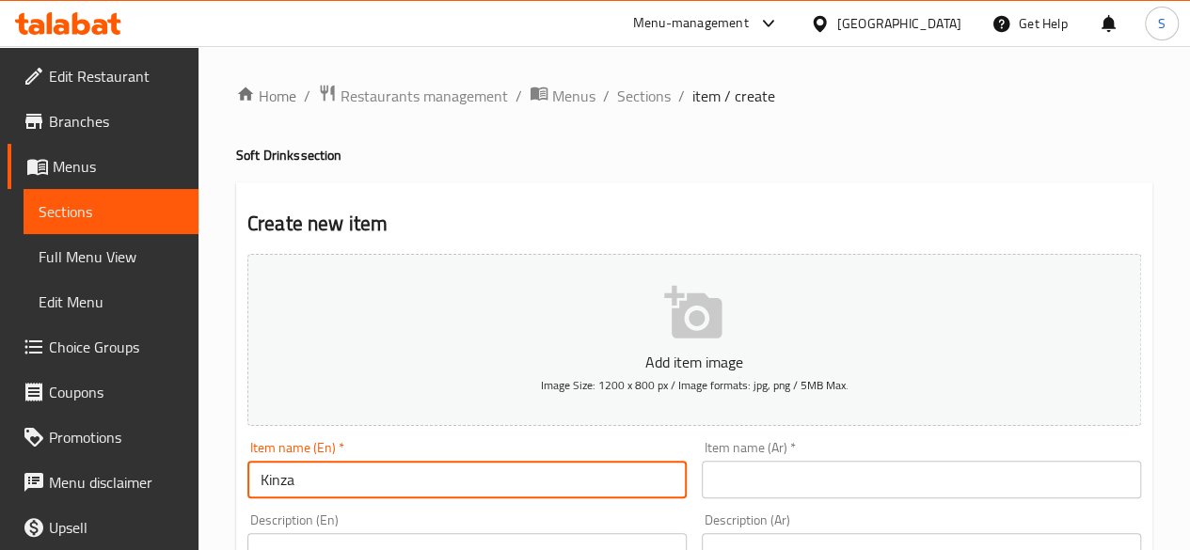
type input "Kinza Lemon"
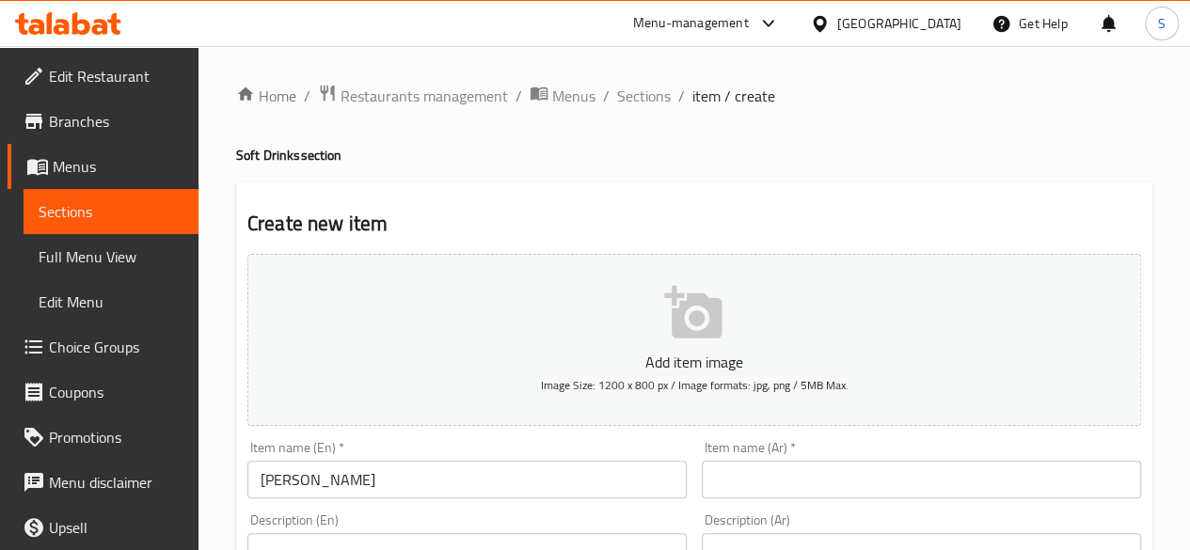
click at [371, 501] on div "Item name (En)   * Kinza Lemon Item name (En) *" at bounding box center [467, 470] width 454 height 72
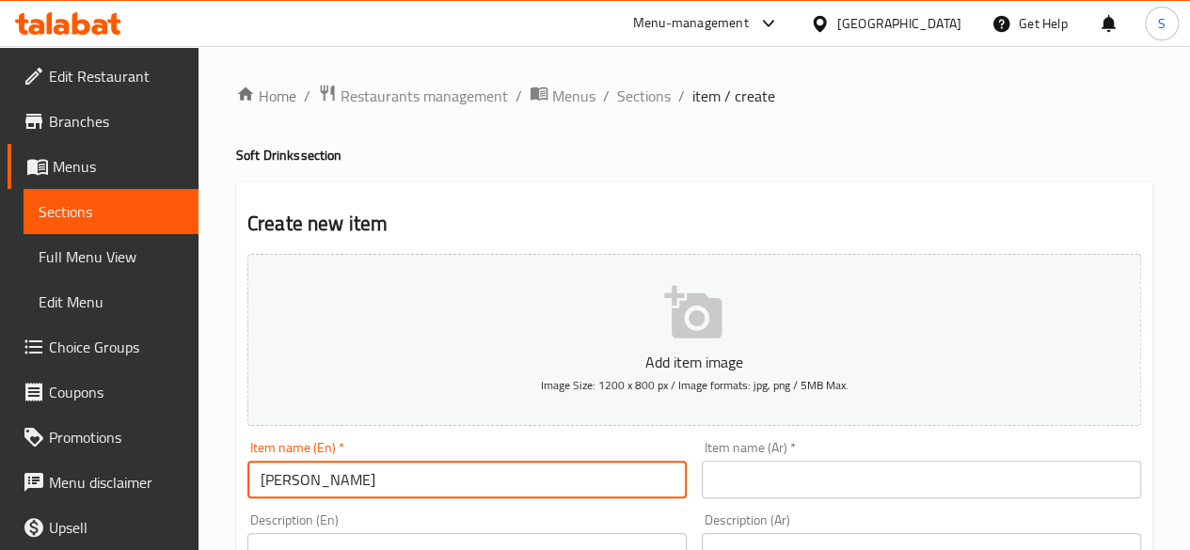
drag, startPoint x: 409, startPoint y: 484, endPoint x: 9, endPoint y: 409, distance: 406.7
click at [775, 478] on input "text" at bounding box center [921, 480] width 439 height 38
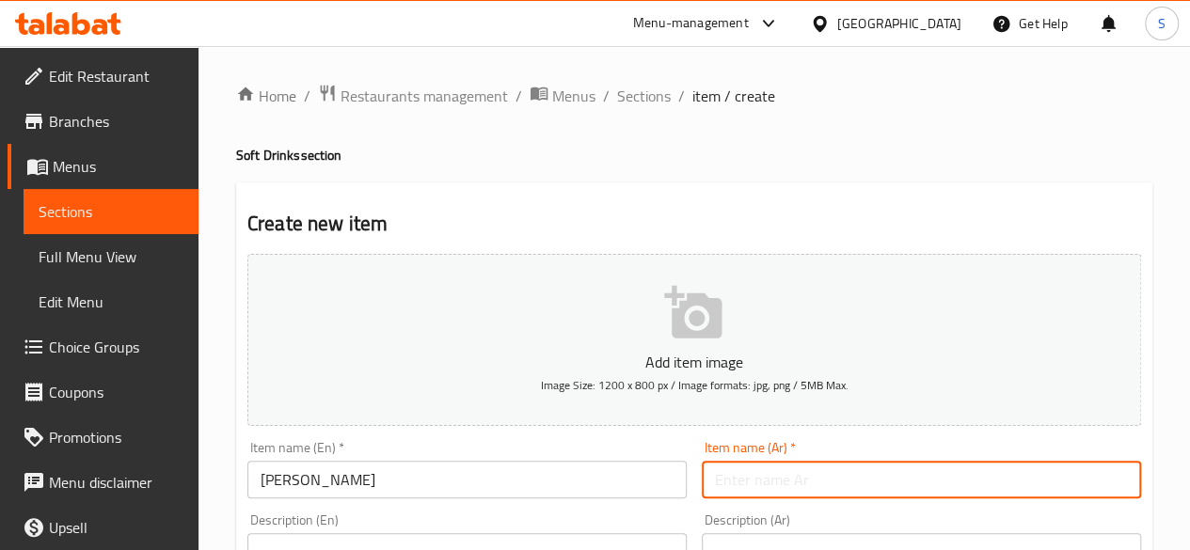
paste input "كينزا ليمون"
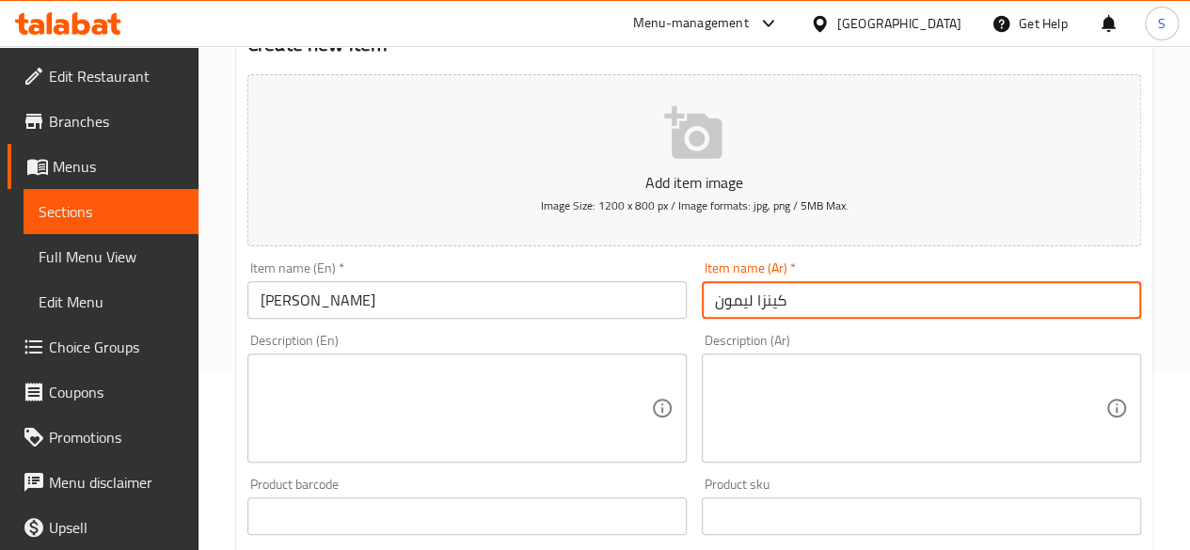
scroll to position [182, 0]
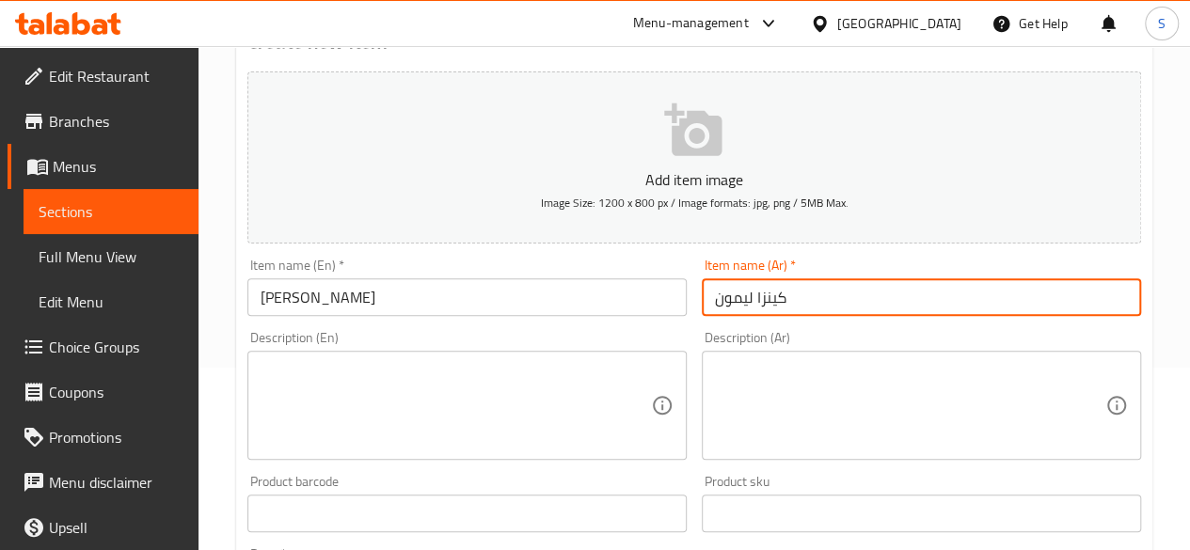
type input "كينزا ليمون"
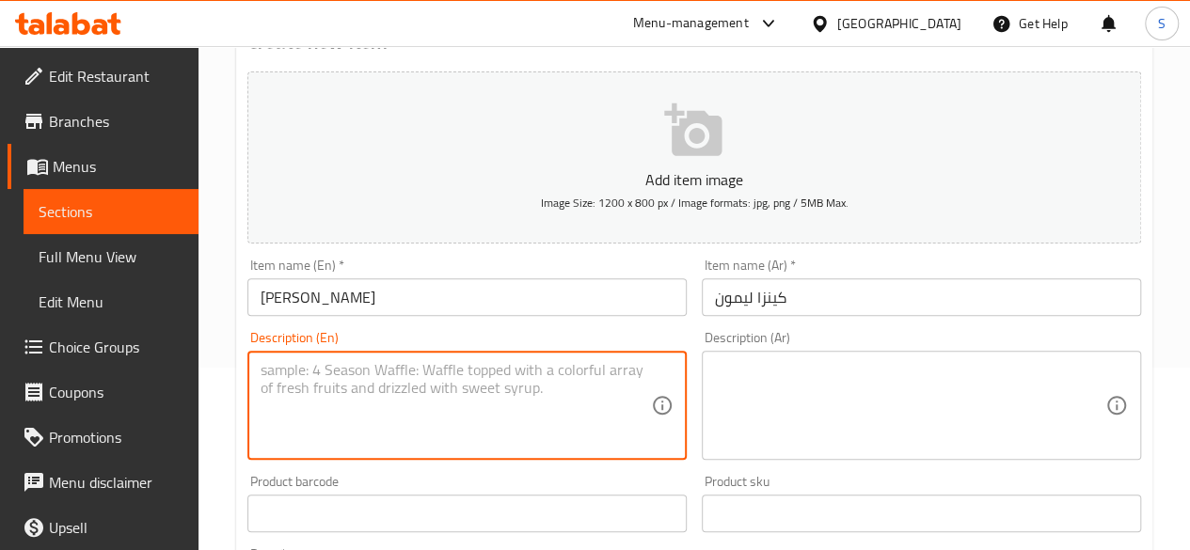
click at [403, 375] on textarea at bounding box center [456, 405] width 390 height 89
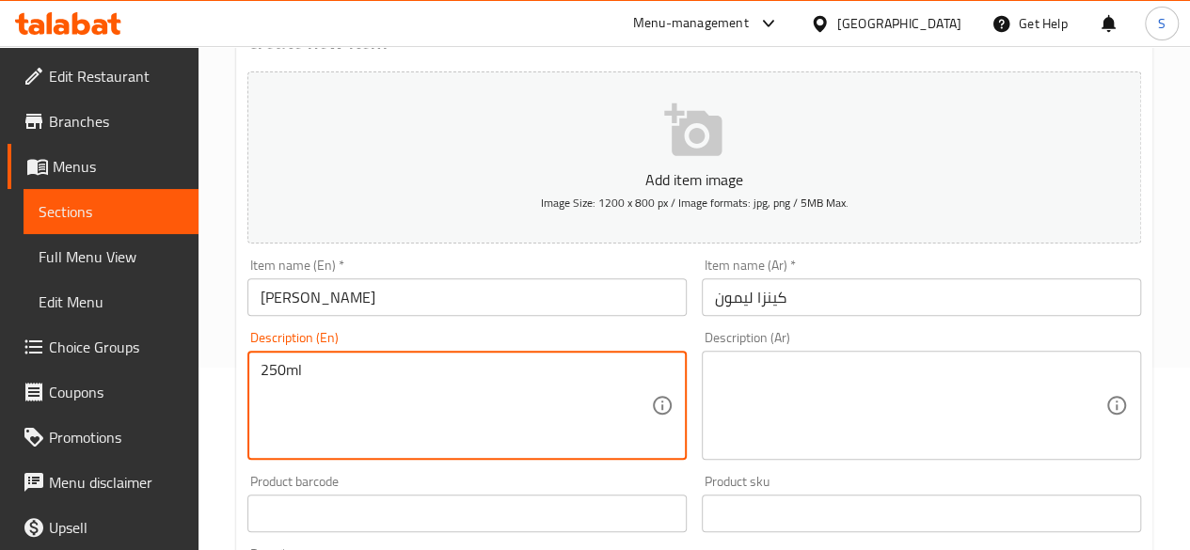
drag, startPoint x: 403, startPoint y: 375, endPoint x: 155, endPoint y: 336, distance: 251.4
click at [155, 336] on div "Edit Restaurant Branches Menus Sections Full Menu View Edit Menu Choice Groups …" at bounding box center [595, 505] width 1190 height 1283
type textarea "250ml"
click at [780, 399] on textarea at bounding box center [910, 405] width 390 height 89
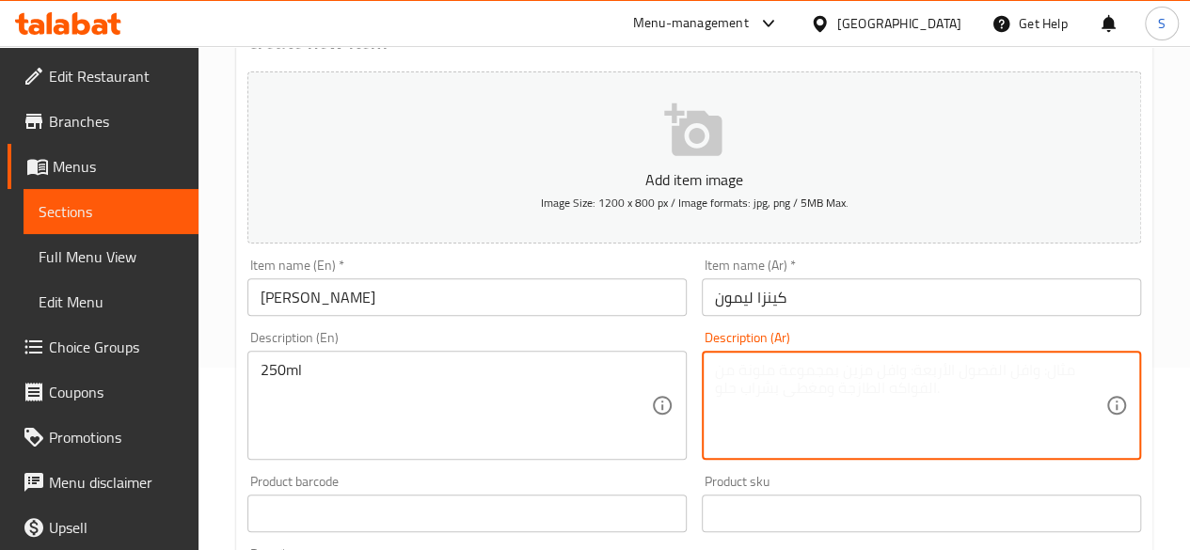
paste textarea "250 مل"
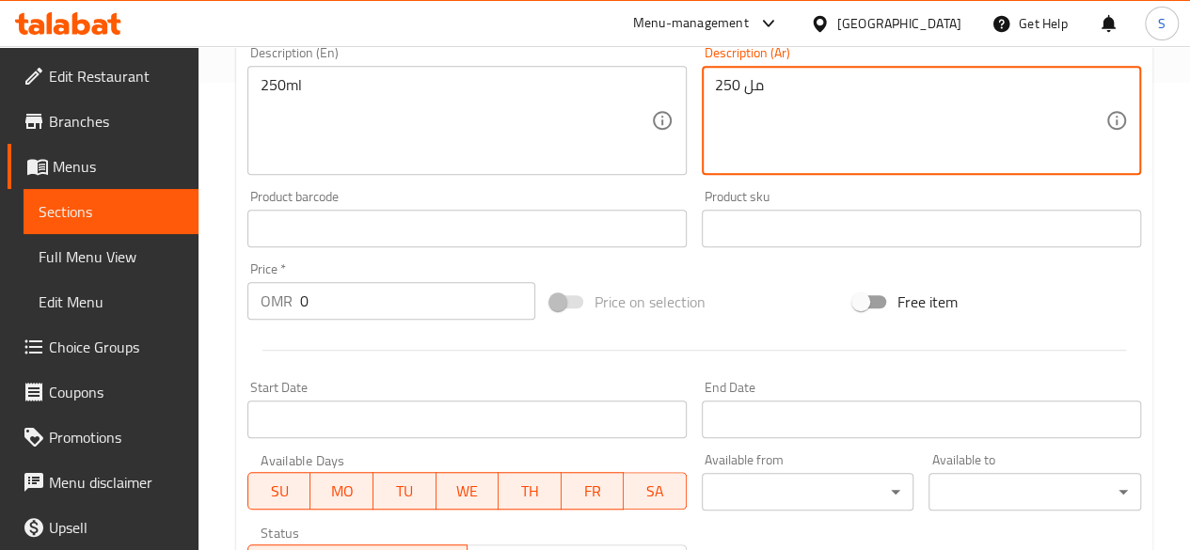
scroll to position [502, 0]
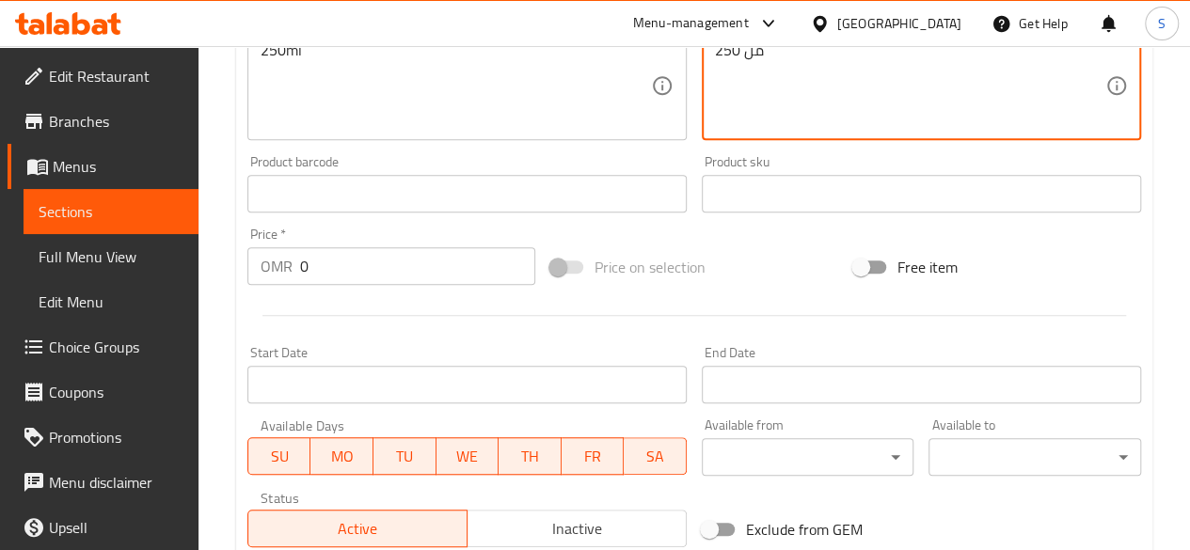
type textarea "250 مل"
click at [381, 276] on input "0" at bounding box center [417, 266] width 235 height 38
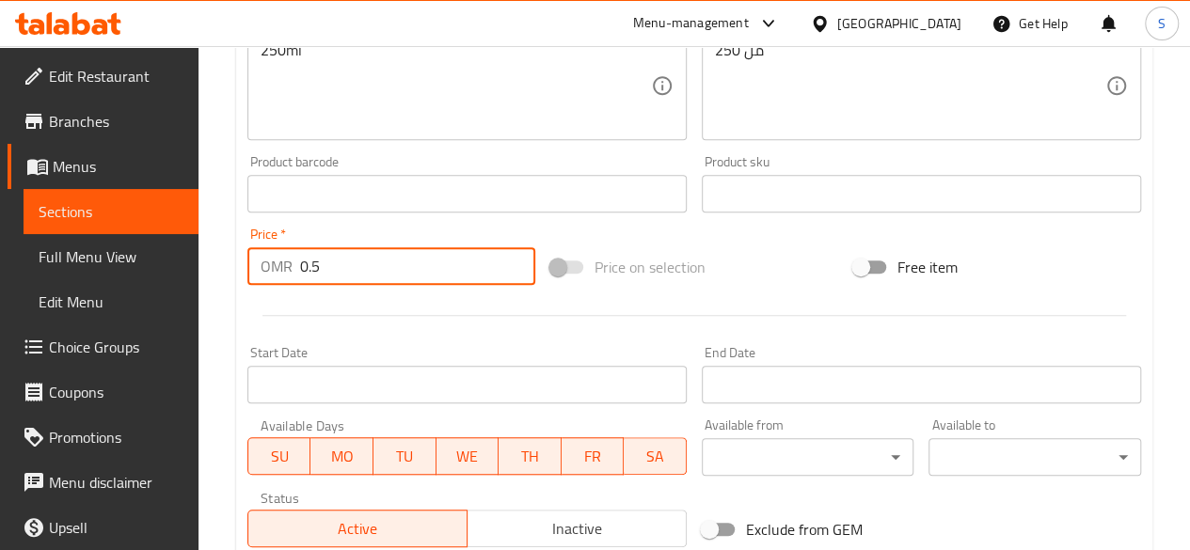
scroll to position [778, 0]
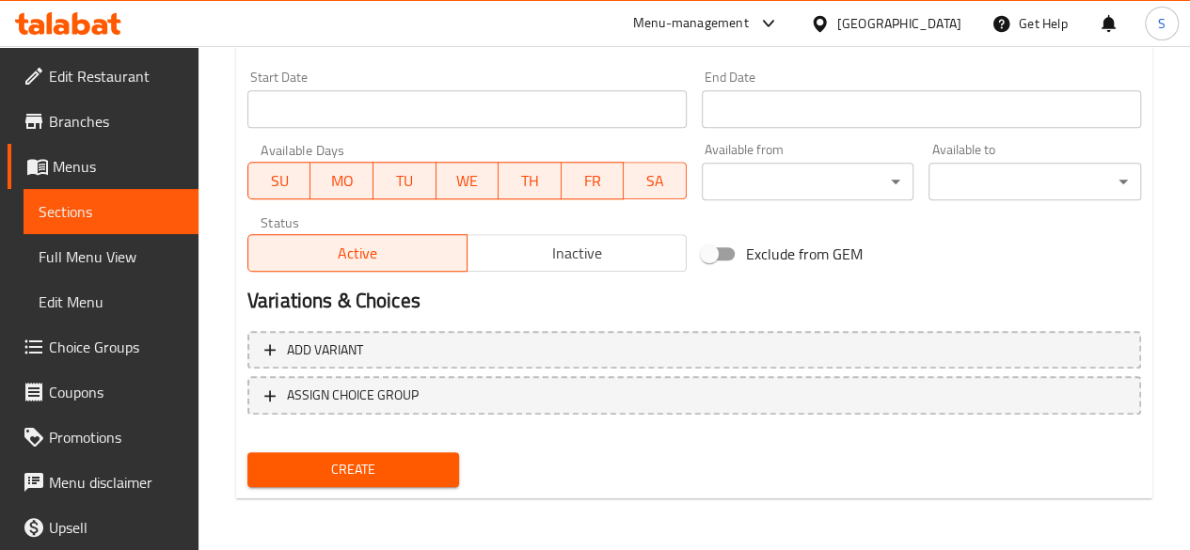
type input "0.5"
click at [312, 479] on span "Create" at bounding box center [353, 470] width 182 height 24
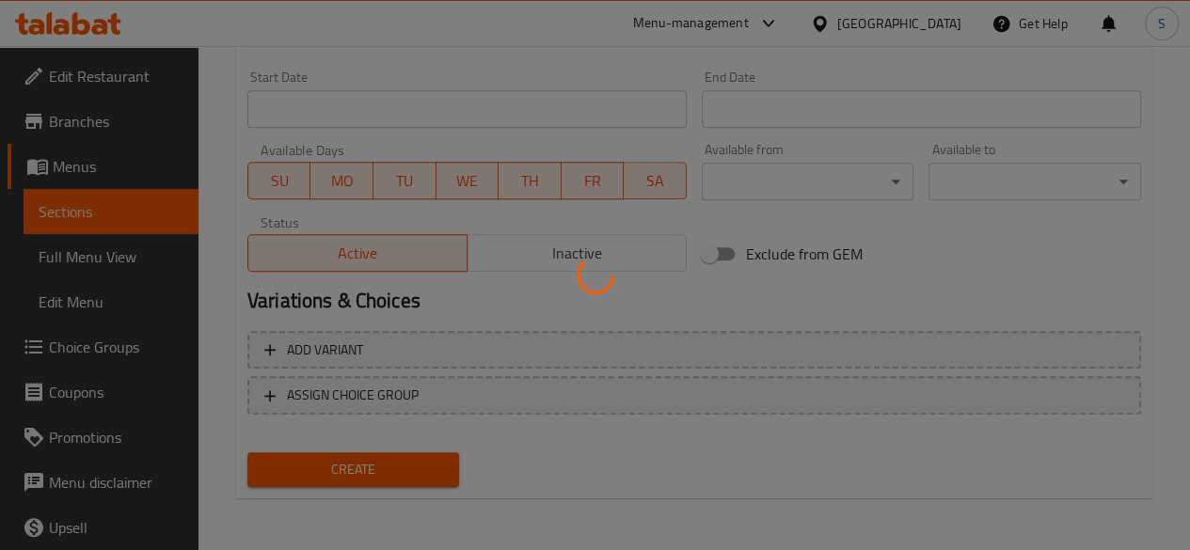
type input "0"
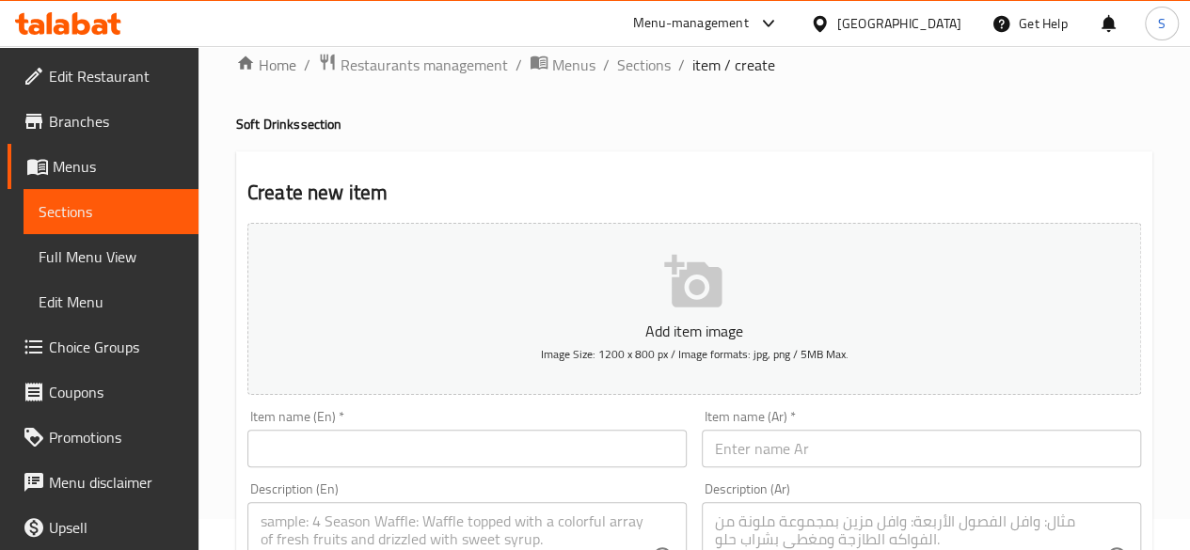
scroll to position [28, 0]
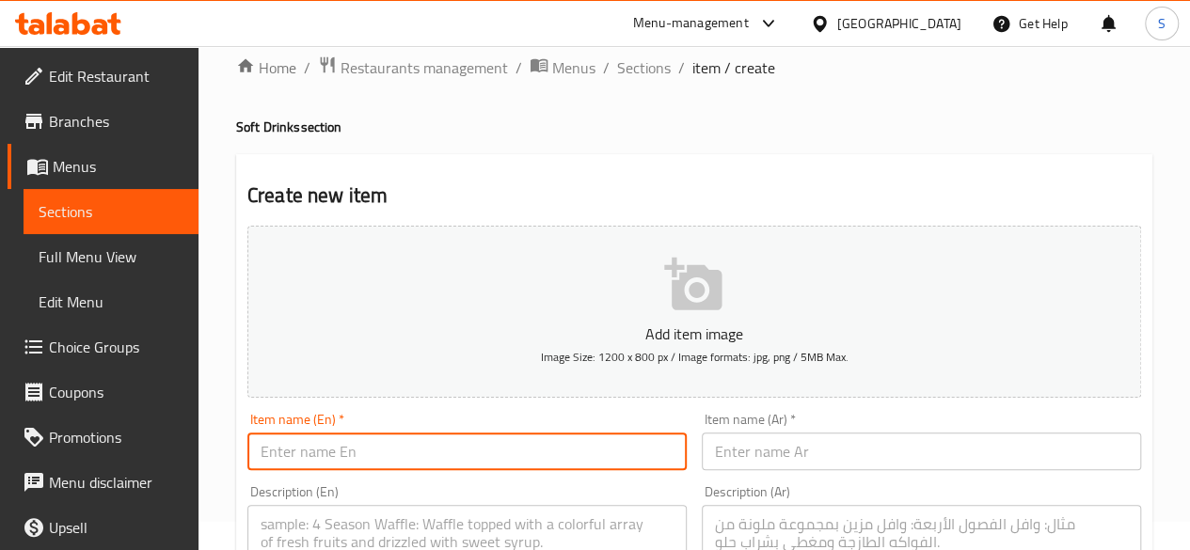
click at [354, 457] on input "text" at bounding box center [466, 452] width 439 height 38
drag, startPoint x: 354, startPoint y: 457, endPoint x: 167, endPoint y: 477, distance: 187.3
type input "Water"
click at [733, 460] on input "text" at bounding box center [921, 452] width 439 height 38
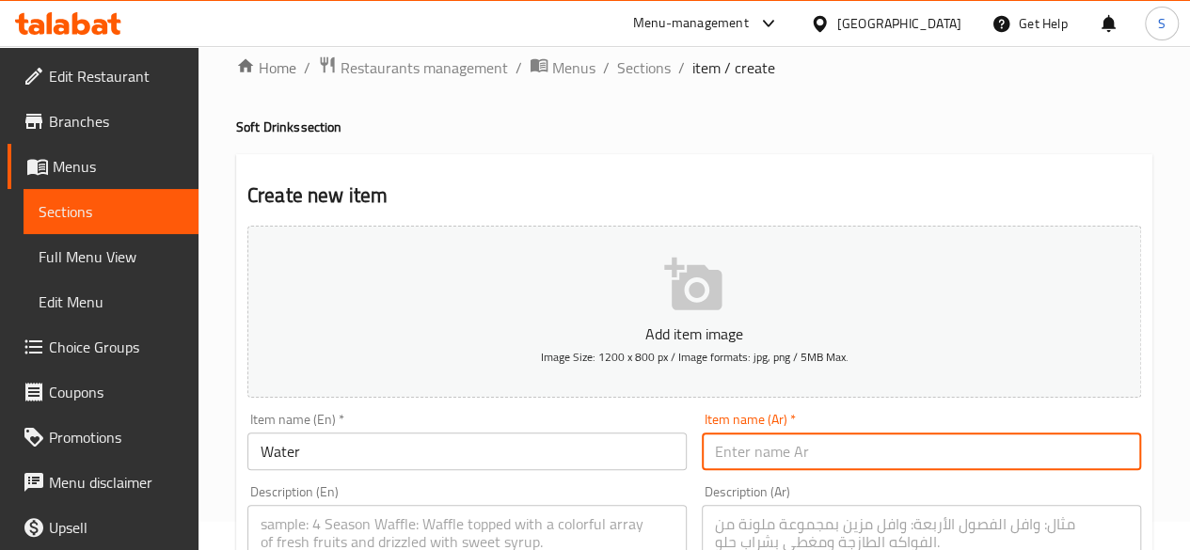
paste input "ماء"
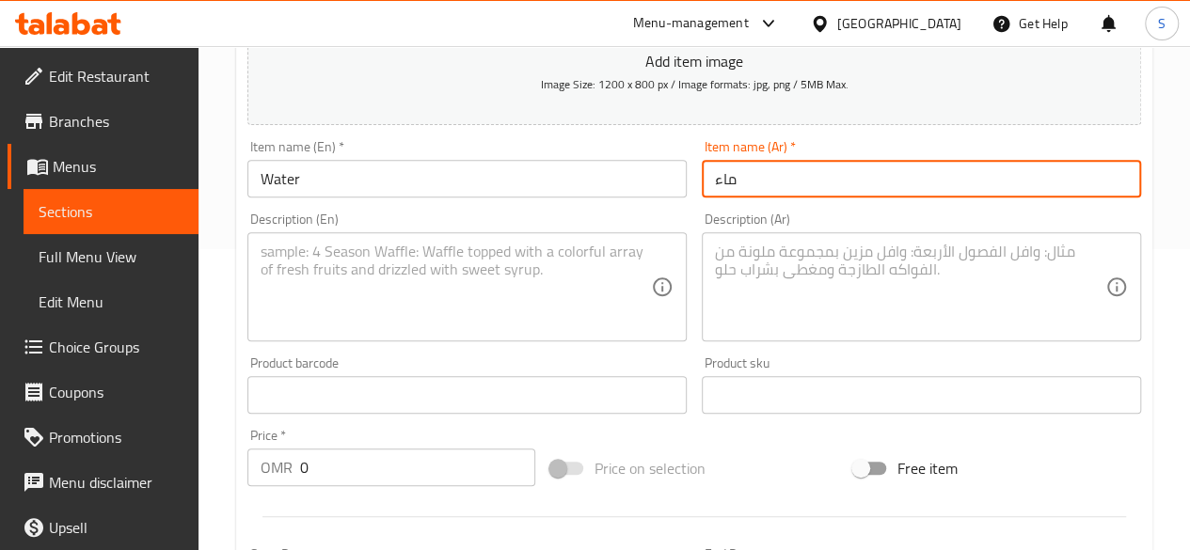
scroll to position [303, 0]
type input "ماء"
click at [346, 482] on input "0" at bounding box center [417, 466] width 235 height 38
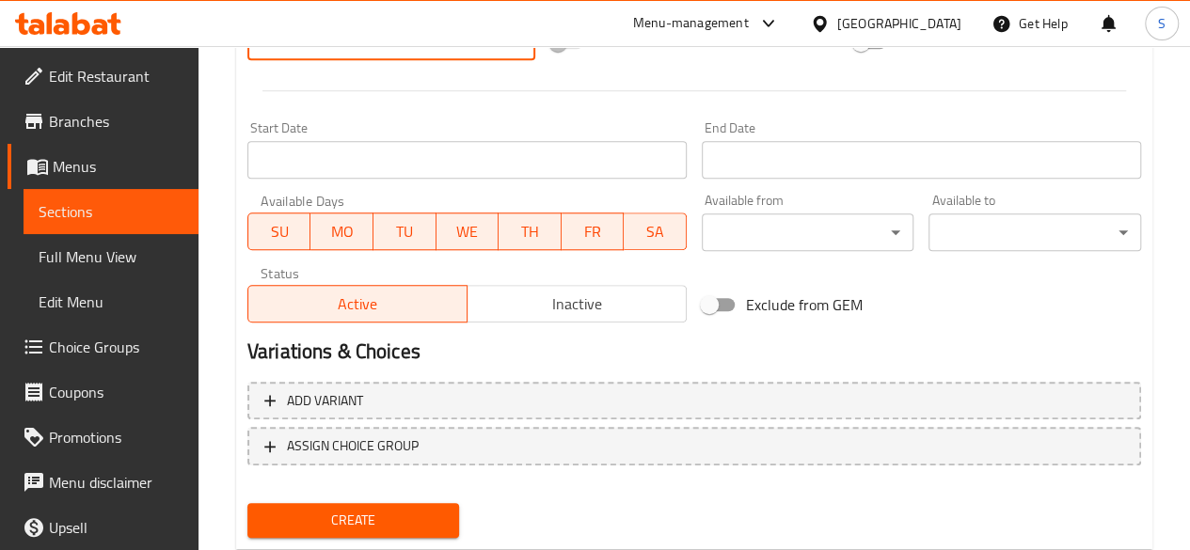
scroll to position [757, 0]
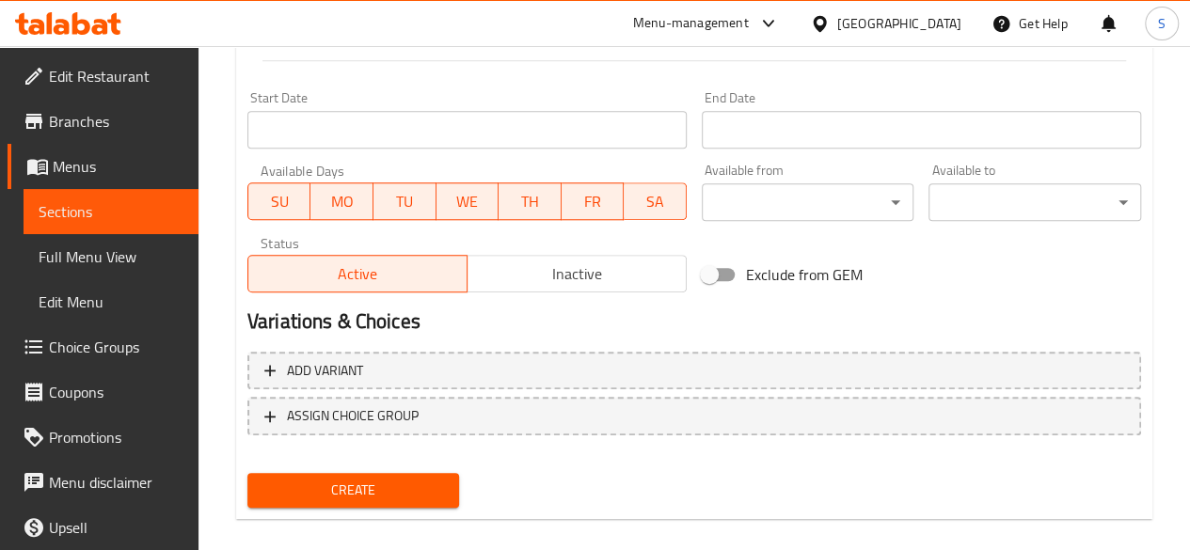
type input "0.3"
click at [322, 470] on div "Create" at bounding box center [354, 491] width 228 height 50
click at [303, 489] on span "Create" at bounding box center [353, 491] width 182 height 24
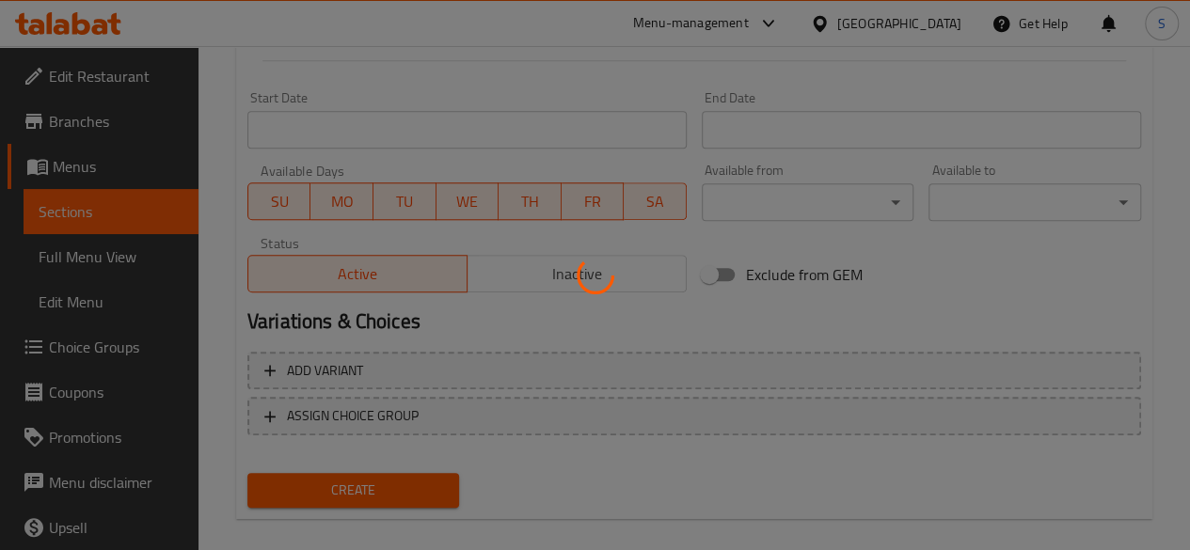
click at [303, 489] on div at bounding box center [595, 275] width 1190 height 550
type input "0"
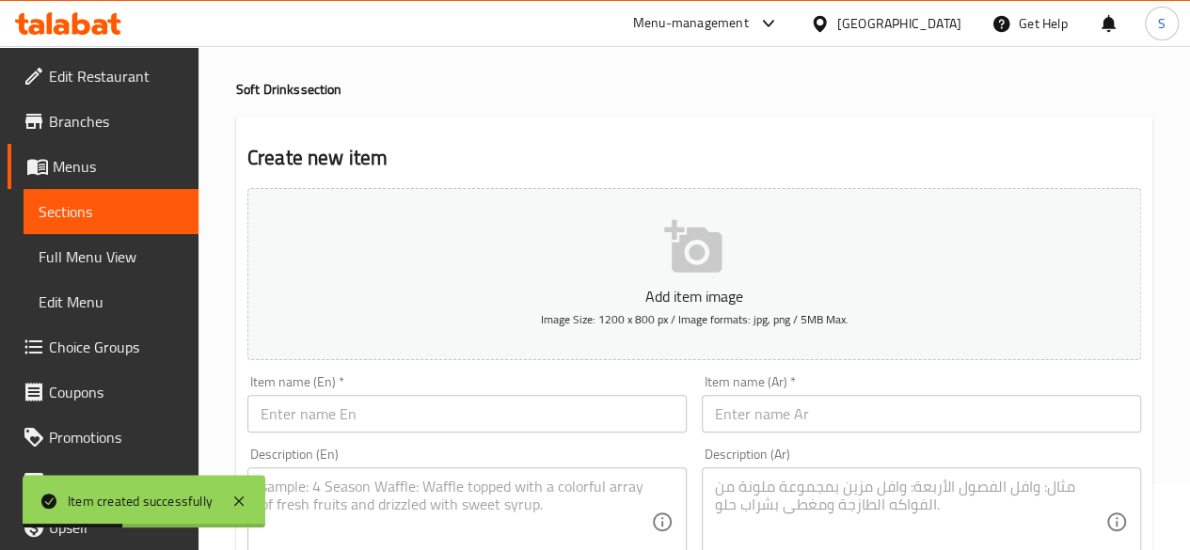
scroll to position [33, 0]
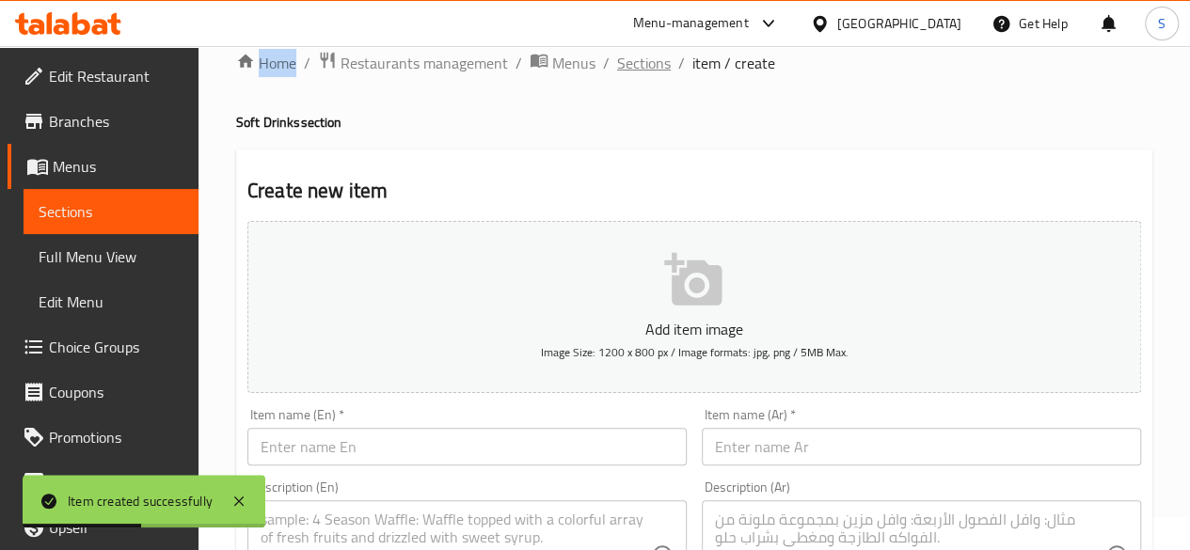
click at [648, 63] on span "Sections" at bounding box center [644, 63] width 54 height 23
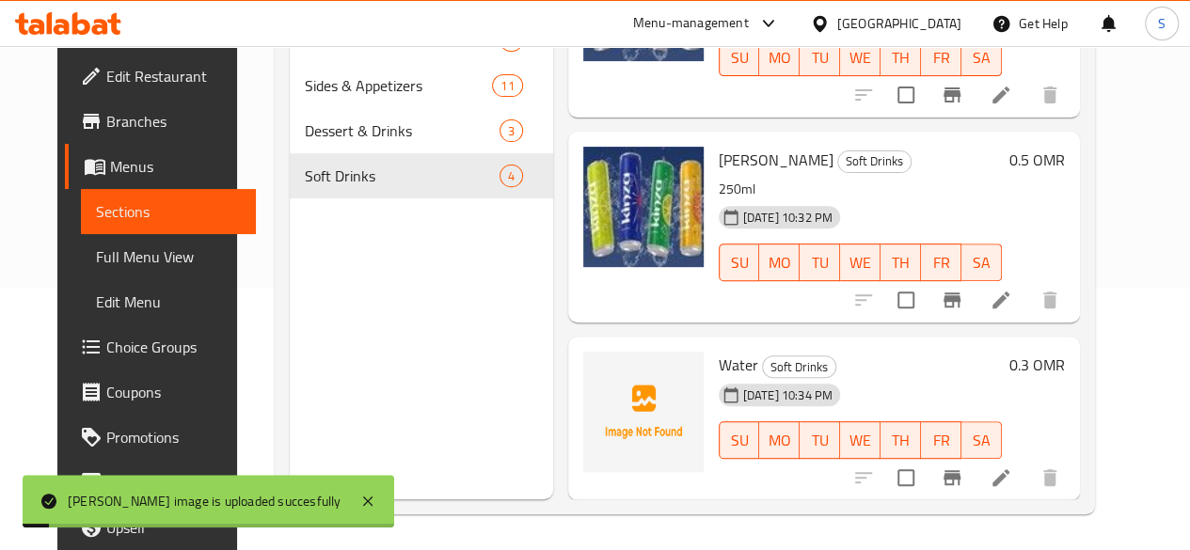
scroll to position [263, 0]
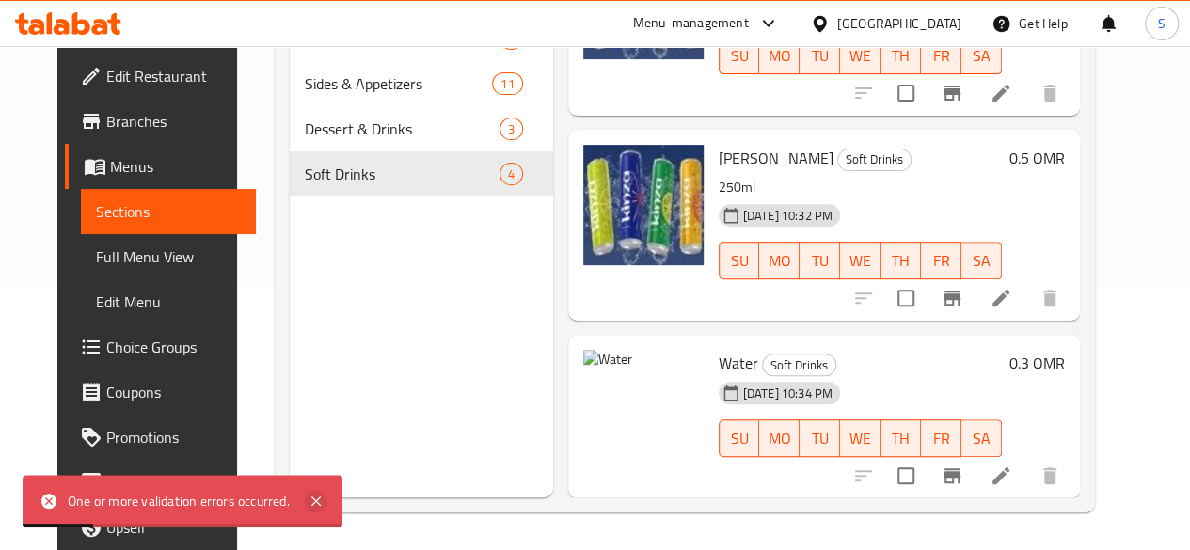
click at [320, 509] on icon at bounding box center [316, 501] width 23 height 23
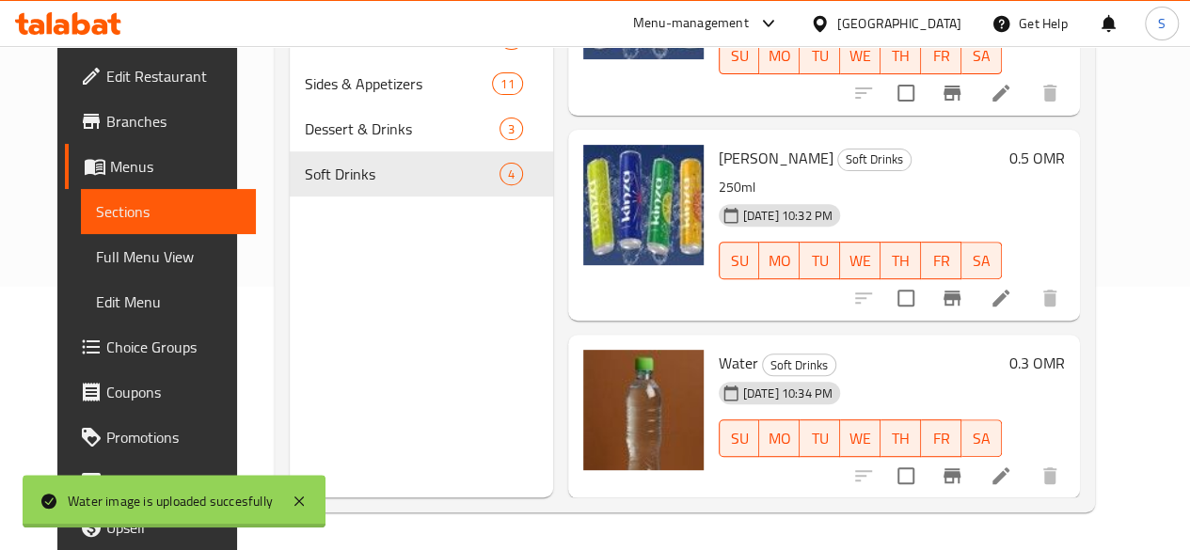
scroll to position [0, 0]
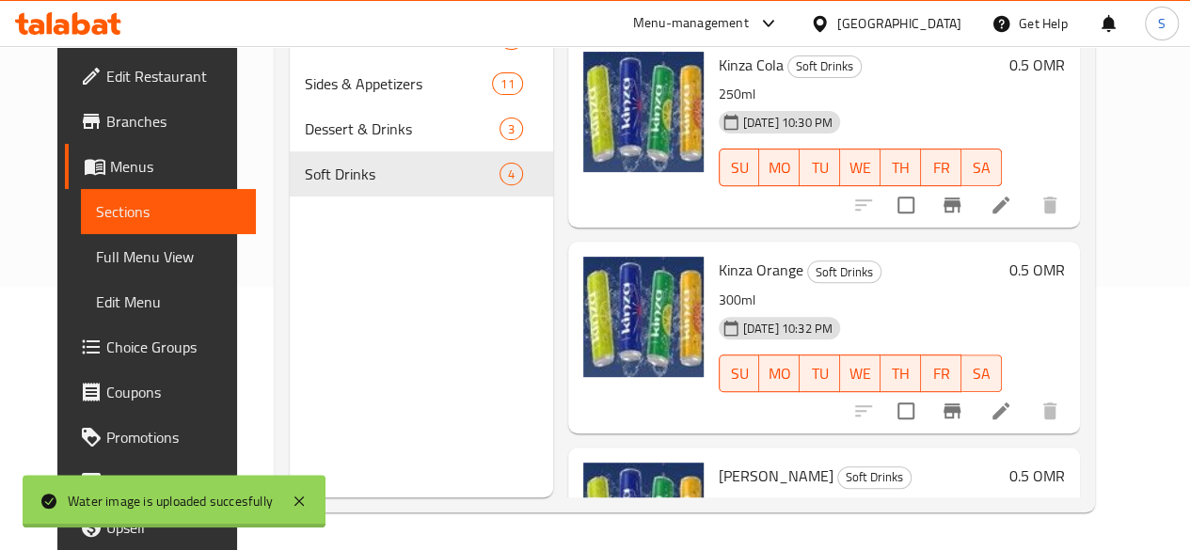
click at [56, 25] on icon at bounding box center [62, 27] width 16 height 16
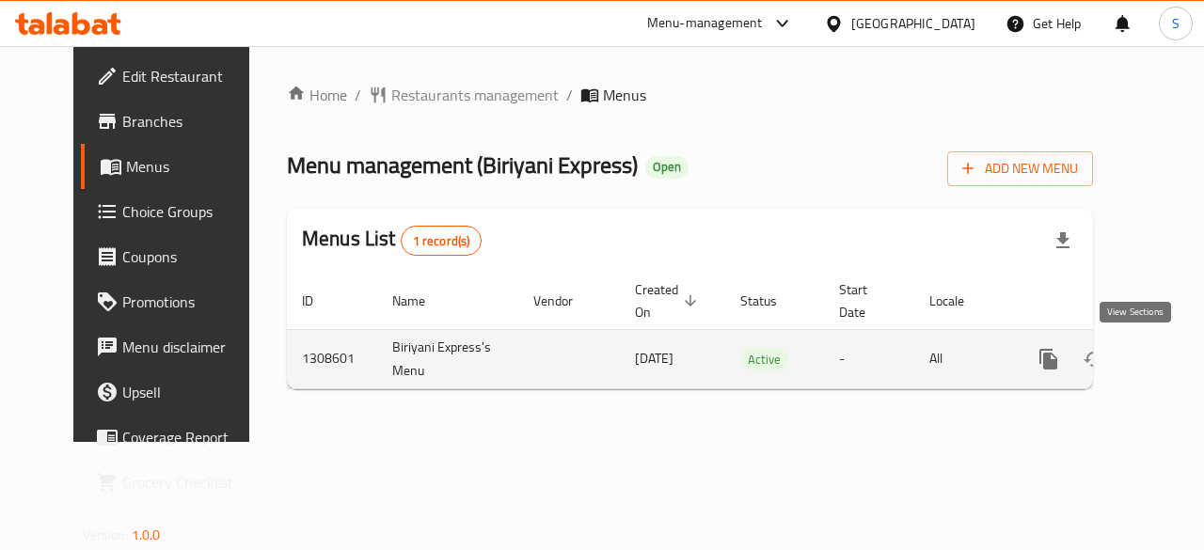
click at [1162, 354] on link "enhanced table" at bounding box center [1184, 359] width 45 height 45
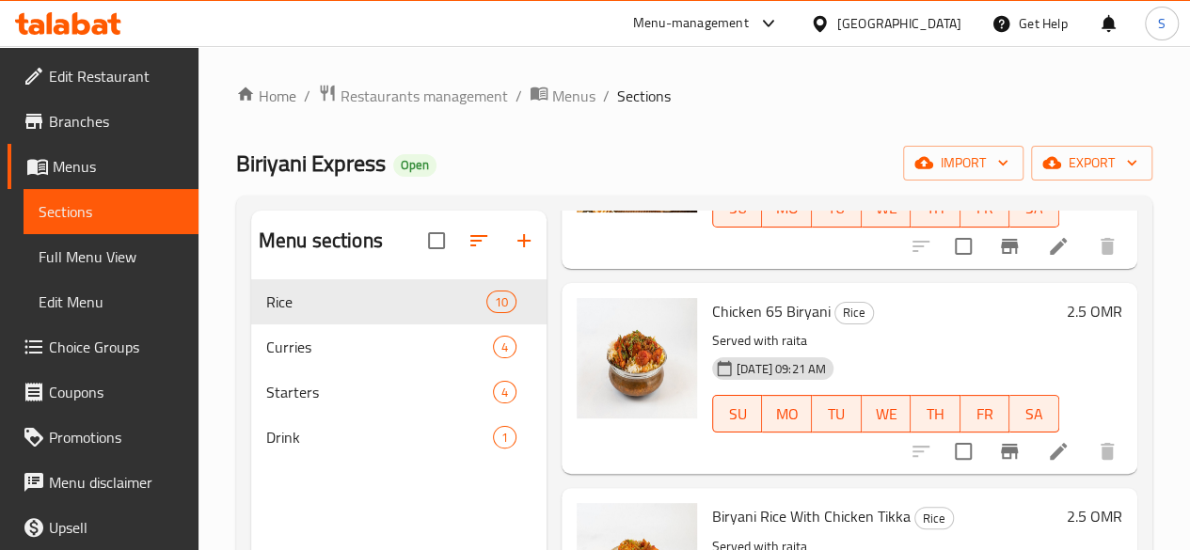
scroll to position [1345, 0]
click at [735, 296] on span "Chicken 65 Biryani" at bounding box center [771, 310] width 119 height 28
click at [1050, 442] on icon at bounding box center [1058, 450] width 17 height 17
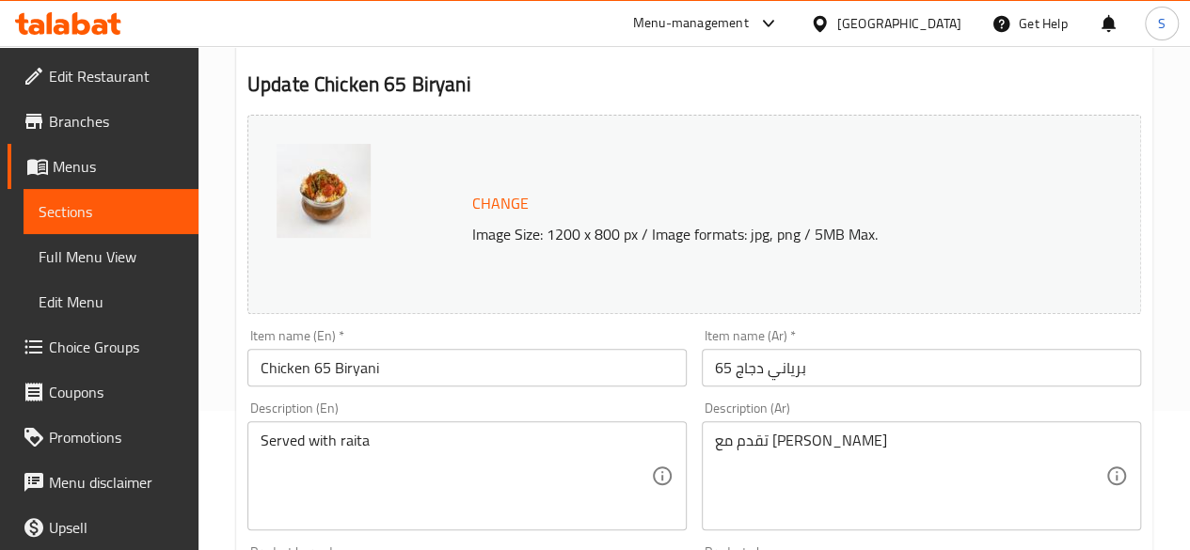
scroll to position [141, 0]
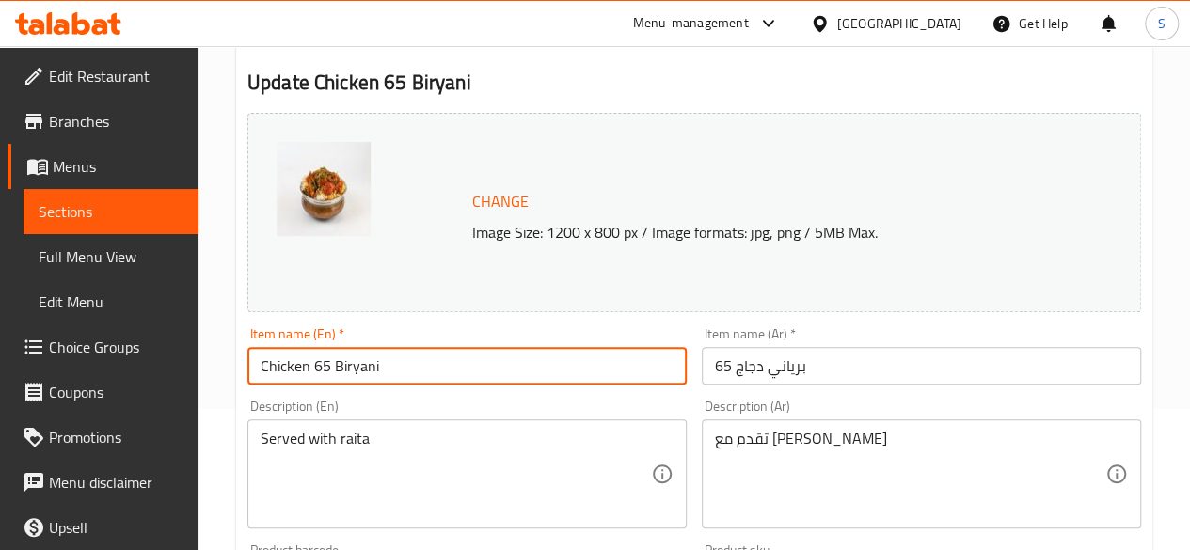
drag, startPoint x: 527, startPoint y: 360, endPoint x: 160, endPoint y: 356, distance: 366.8
click at [160, 356] on div "Edit Restaurant Branches Menus Sections Full Menu View Edit Menu Choice Groups …" at bounding box center [595, 560] width 1190 height 1310
paste input "Kadai With Paratha"
type input "Chicken Kadai With Paratha"
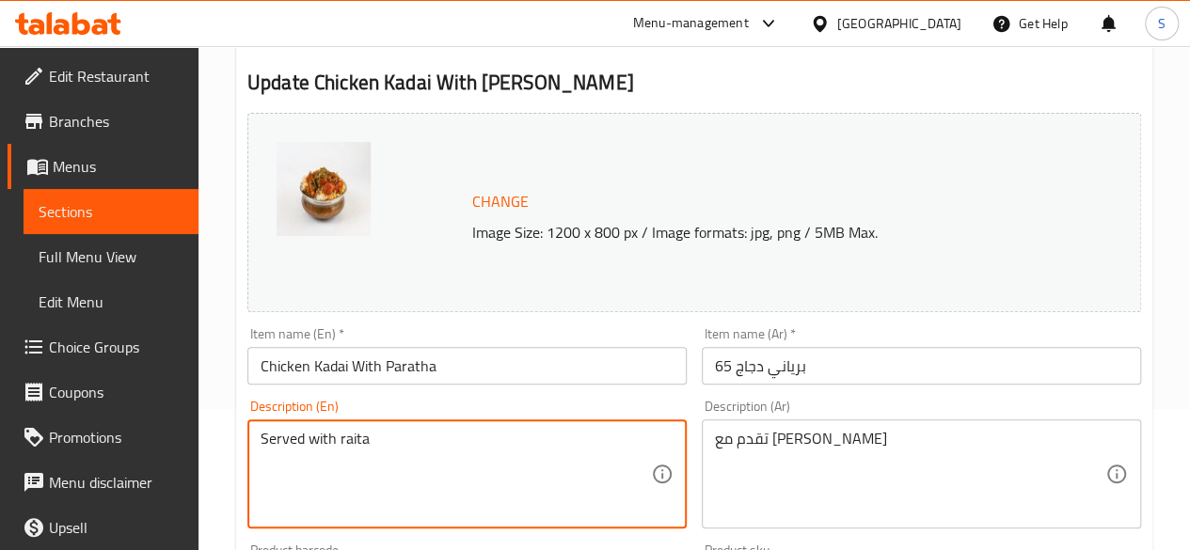
drag, startPoint x: 442, startPoint y: 449, endPoint x: 199, endPoint y: 426, distance: 243.7
paste textarea "Chicken, Capsicum, Indian Masala, Salad, Paratha"
type textarea "Chicken, Capsicum, Indian Masala, Salad, Paratha"
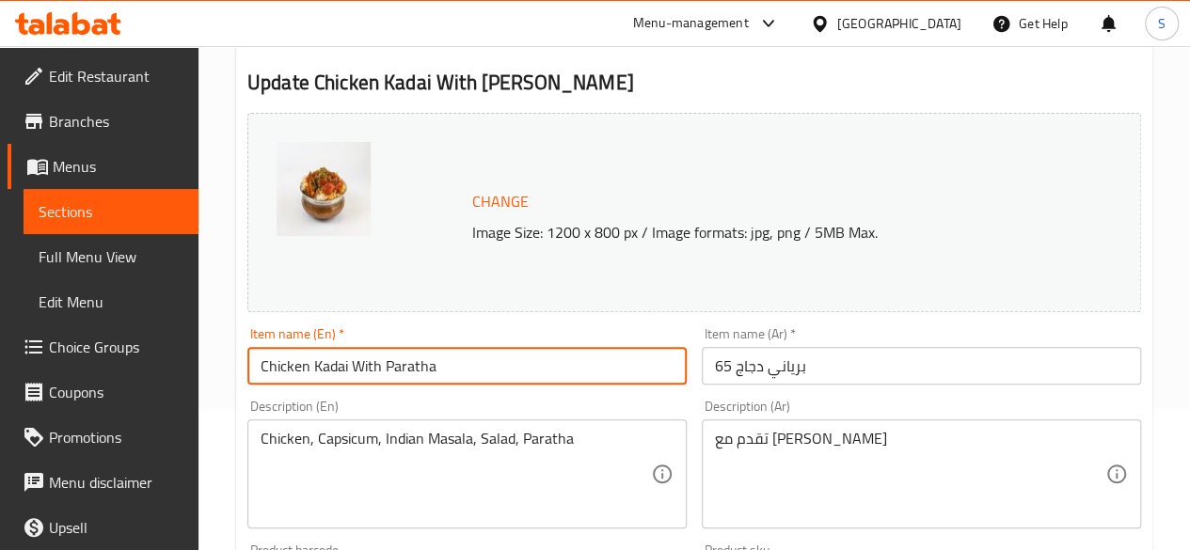
drag, startPoint x: 513, startPoint y: 372, endPoint x: 216, endPoint y: 359, distance: 296.5
click at [216, 359] on div "Home / Restaurants management / Menus / Sections / item / update Rice section U…" at bounding box center [693, 560] width 991 height 1310
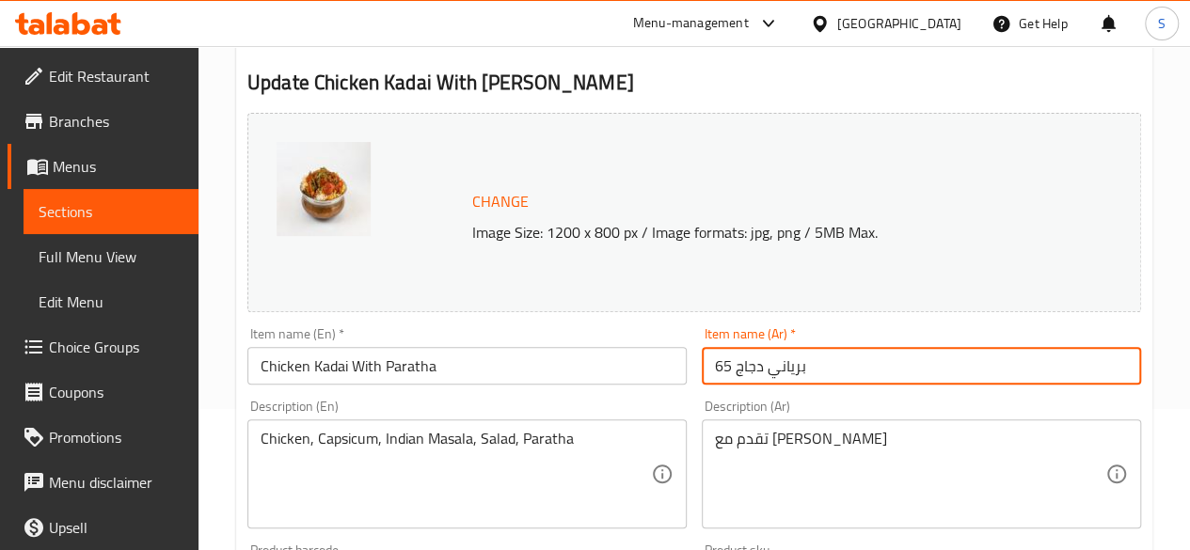
drag, startPoint x: 848, startPoint y: 367, endPoint x: 568, endPoint y: 349, distance: 280.8
click at [568, 349] on div "Change Image Size: 1200 x 800 px / Image formats: jpg, png / 5MB Max. Item name…" at bounding box center [694, 524] width 909 height 838
paste input "دجاج كاداي مع [PERSON_NAME]"
drag, startPoint x: 947, startPoint y: 368, endPoint x: 660, endPoint y: 358, distance: 287.0
click at [660, 358] on div "Change Image Size: 1200 x 800 px / Image formats: jpg, png / 5MB Max. Item name…" at bounding box center [694, 524] width 909 height 838
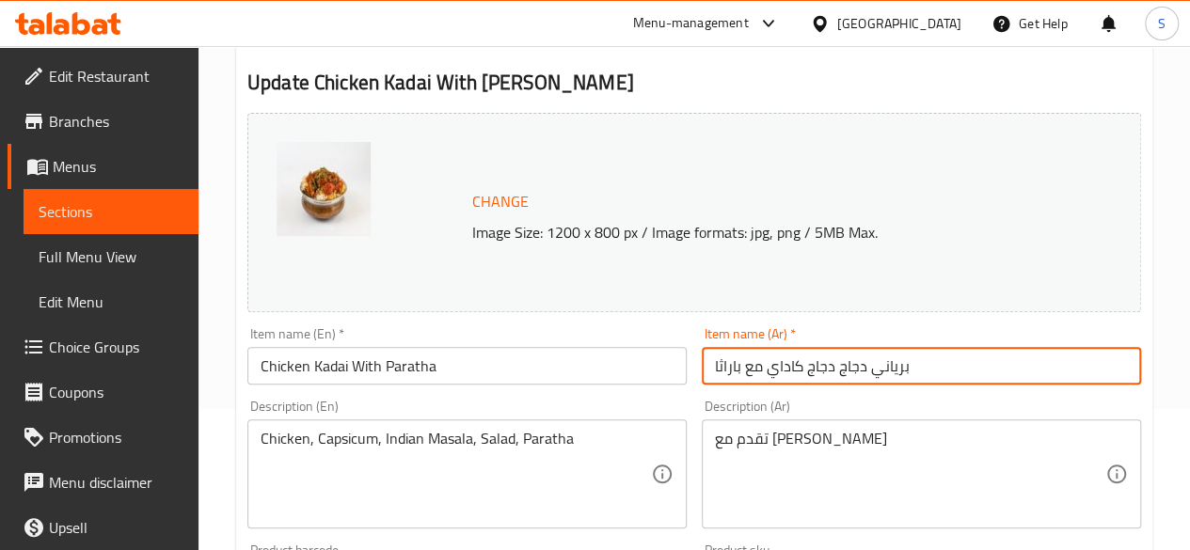
paste input "text"
type input "دجاج كاداي مع [PERSON_NAME]"
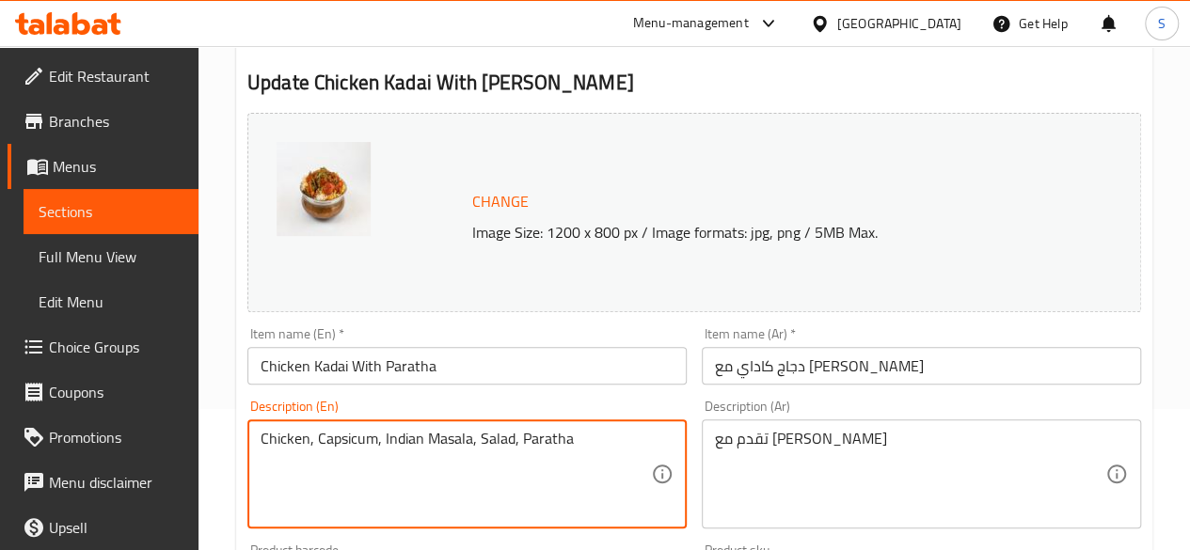
drag, startPoint x: 621, startPoint y: 446, endPoint x: 210, endPoint y: 379, distance: 416.4
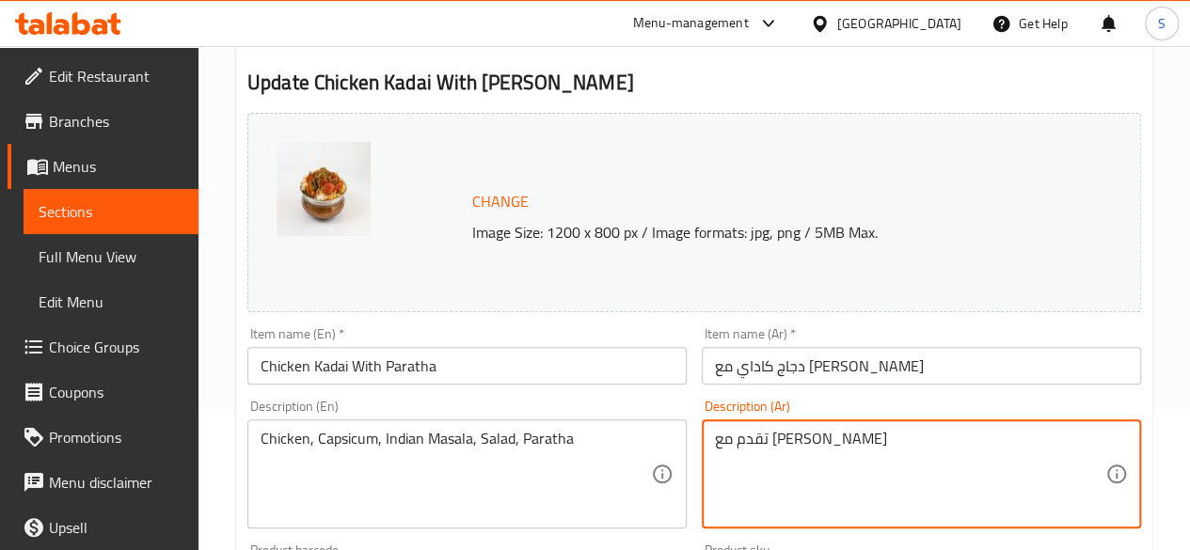
drag, startPoint x: 829, startPoint y: 464, endPoint x: 630, endPoint y: 437, distance: 200.2
paste textarea "جاج، فلفل، ماسالا هندي، سلطة، باراث"
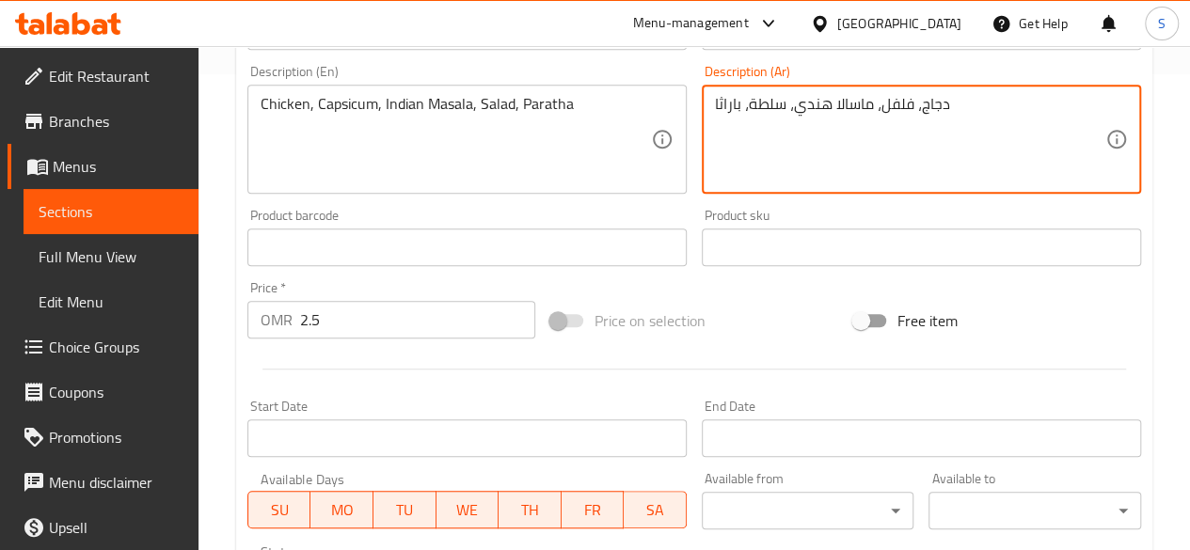
scroll to position [480, 0]
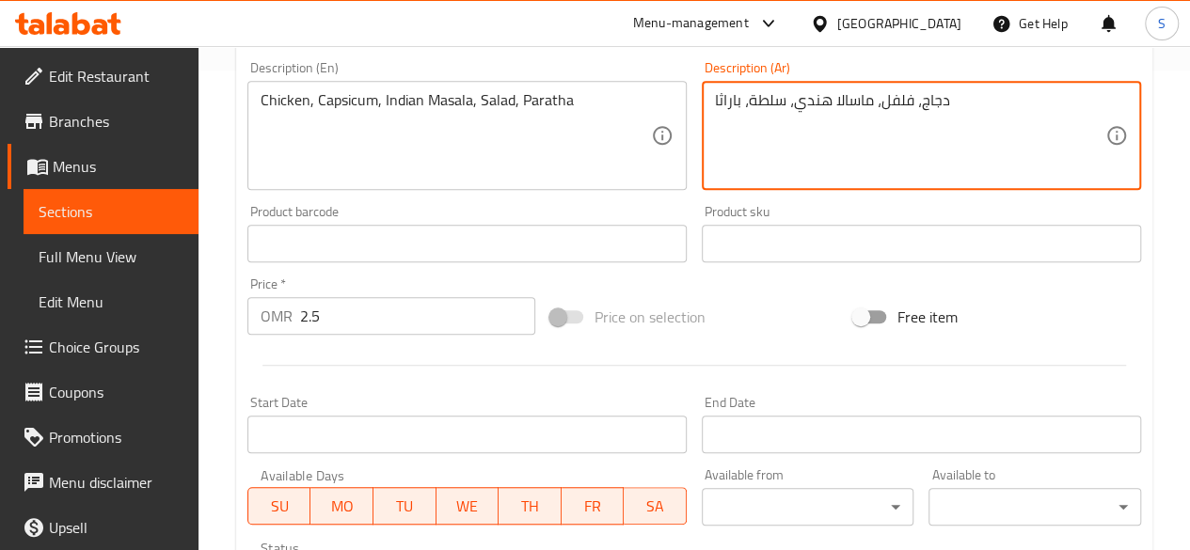
type textarea "دجاج، فلفل، ماسالا هندي، سلطة، باراثا"
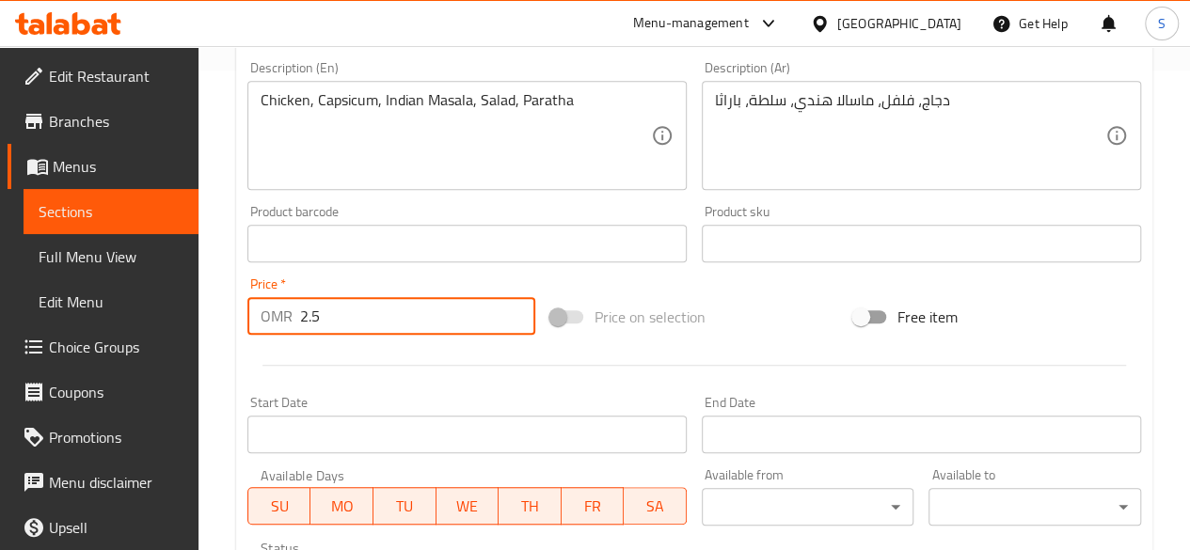
drag, startPoint x: 346, startPoint y: 315, endPoint x: 228, endPoint y: 298, distance: 119.7
click at [228, 298] on div "Home / Restaurants management / Menus / Sections / item / update Rice section U…" at bounding box center [693, 221] width 991 height 1310
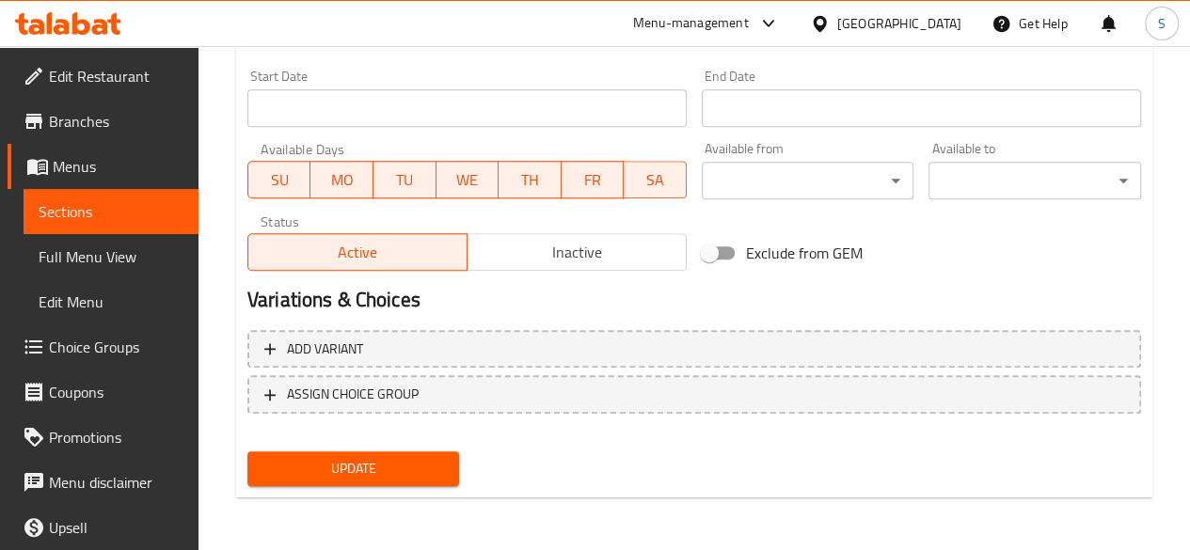
type input "2.4"
click at [378, 452] on button "Update" at bounding box center [353, 468] width 213 height 35
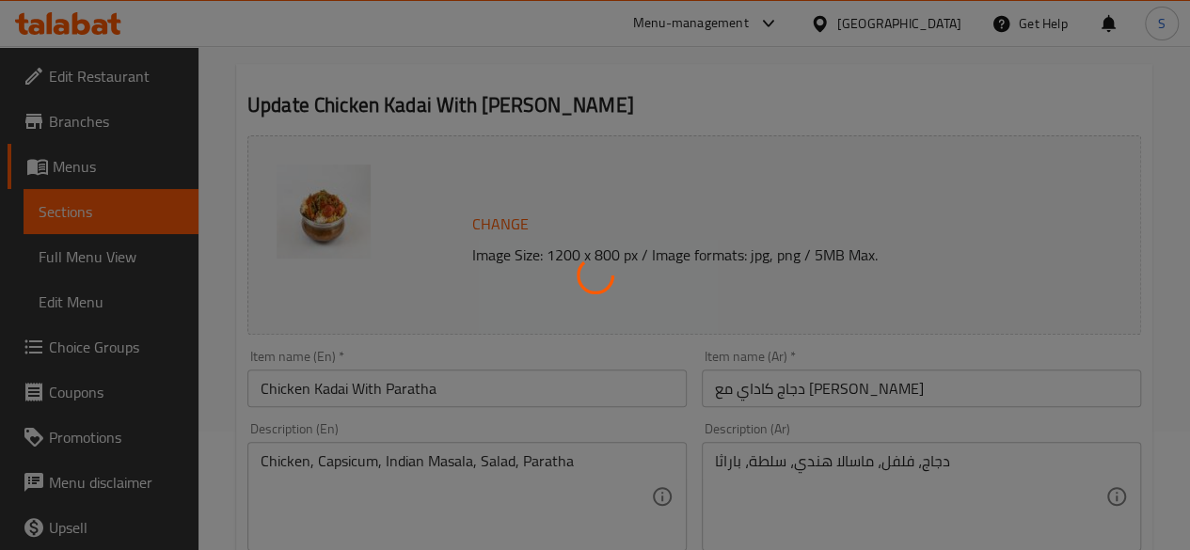
scroll to position [0, 0]
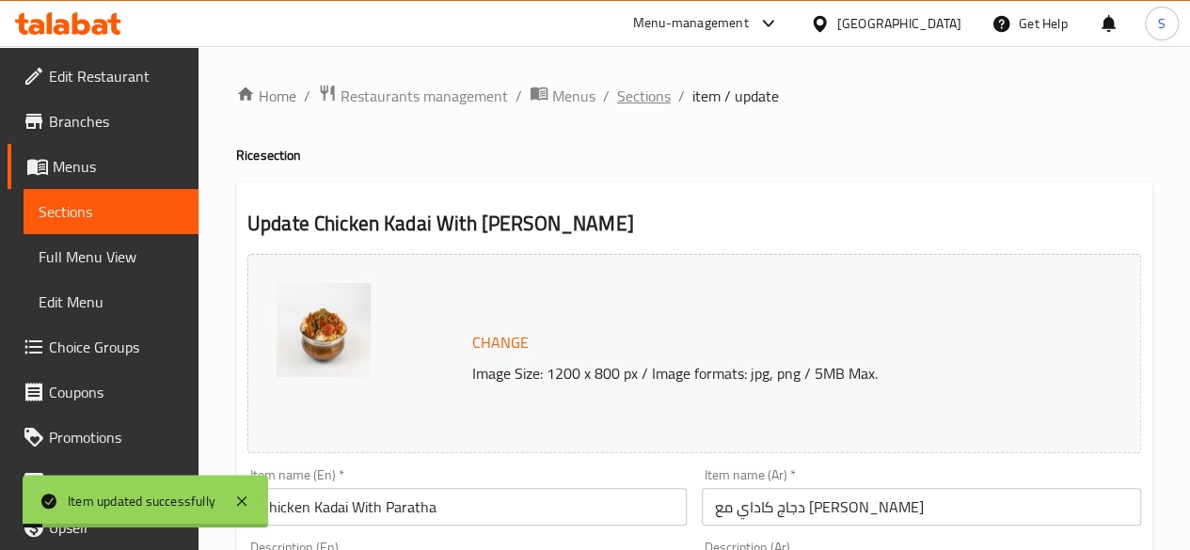
click at [649, 94] on span "Sections" at bounding box center [644, 96] width 54 height 23
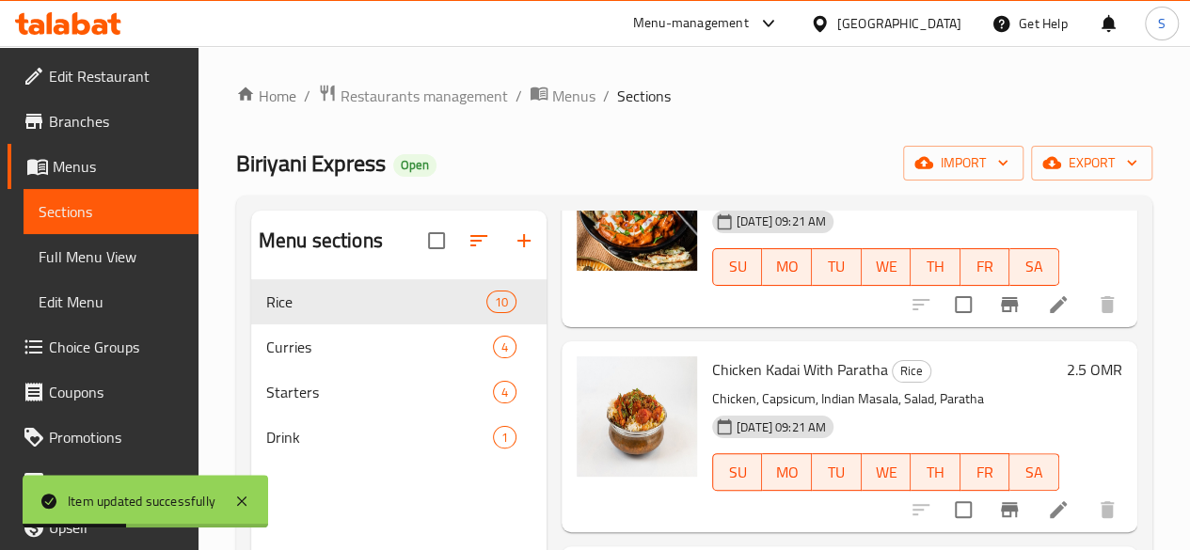
scroll to position [1291, 0]
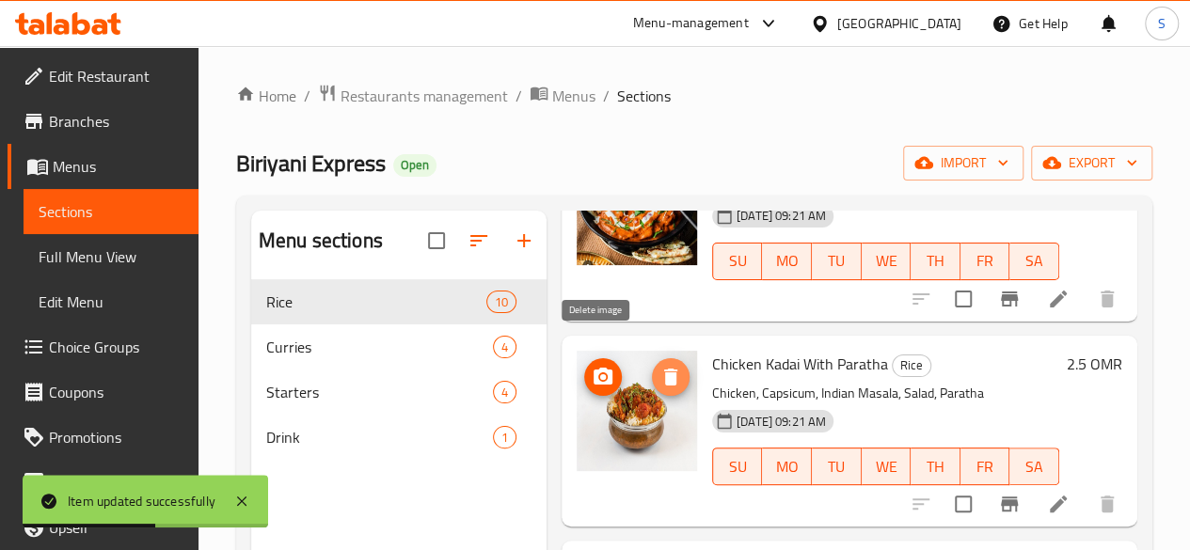
click at [664, 369] on icon "delete image" at bounding box center [670, 377] width 13 height 17
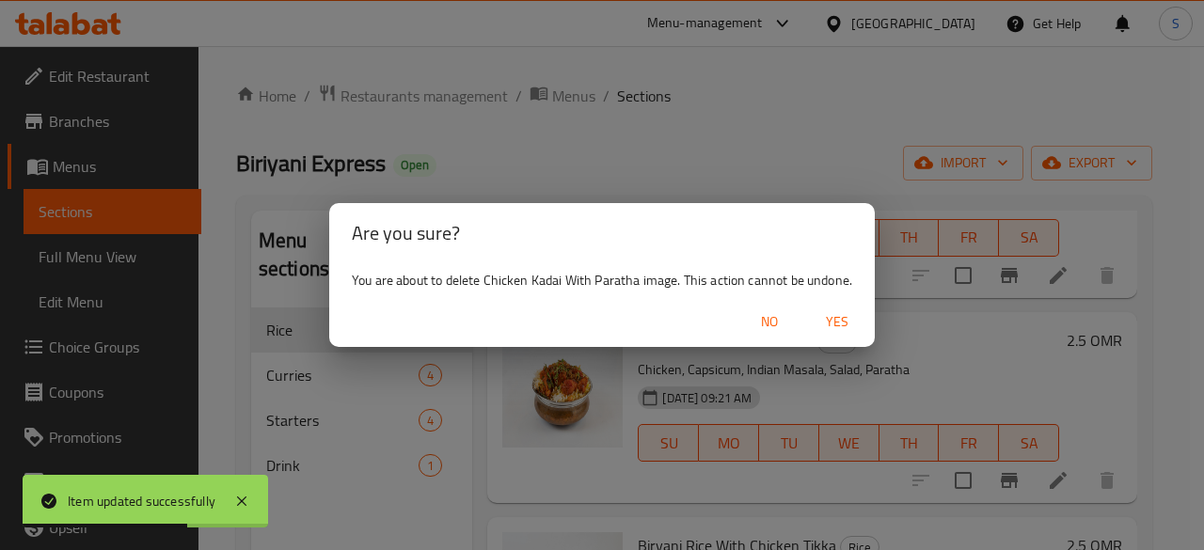
click at [826, 331] on span "Yes" at bounding box center [836, 322] width 45 height 24
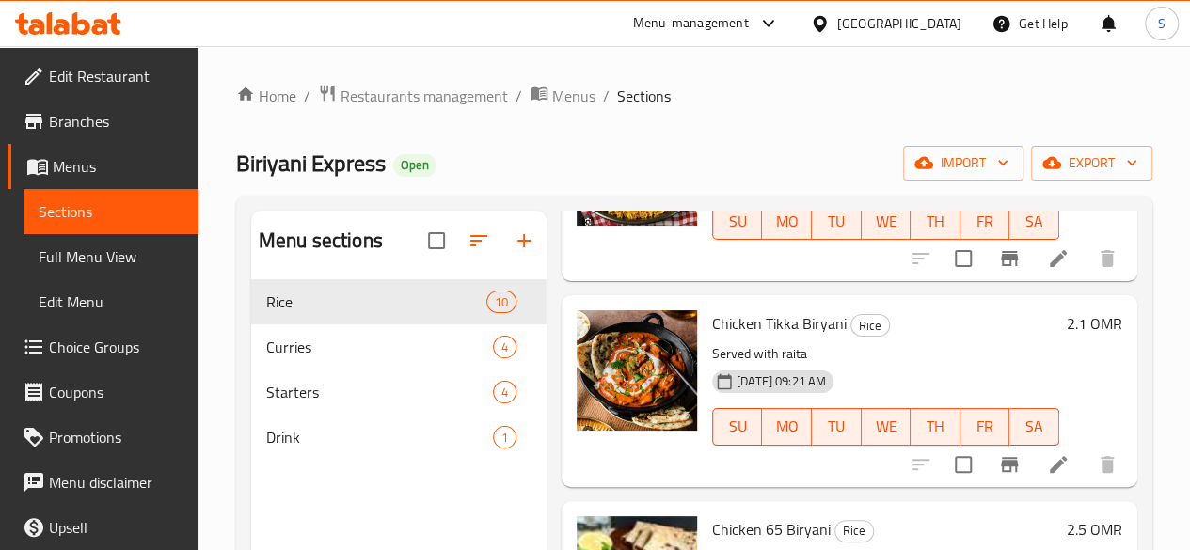
scroll to position [1124, 0]
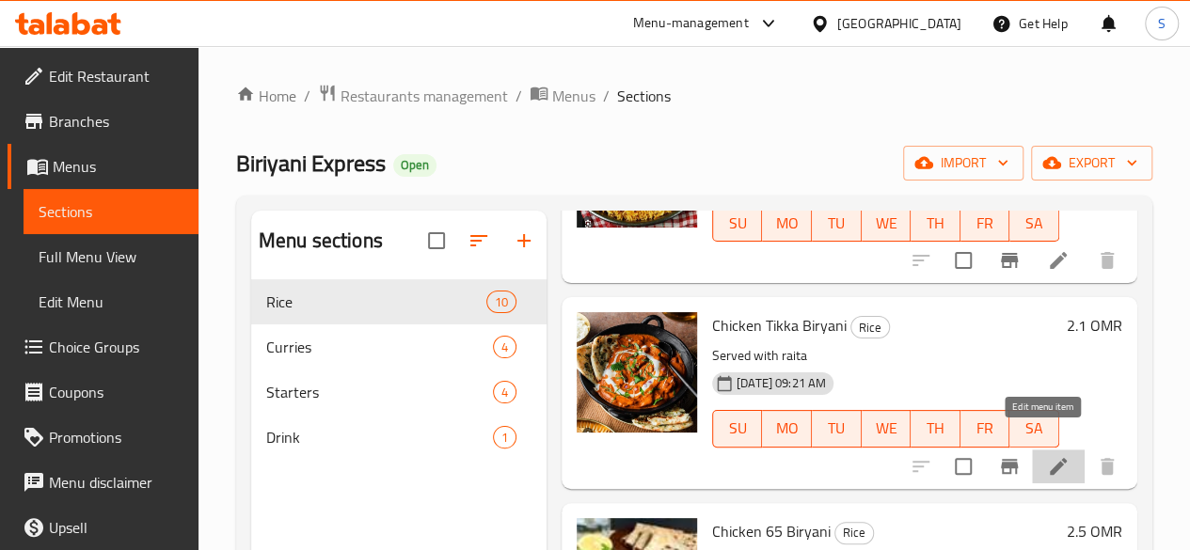
click at [1047, 455] on icon at bounding box center [1058, 466] width 23 height 23
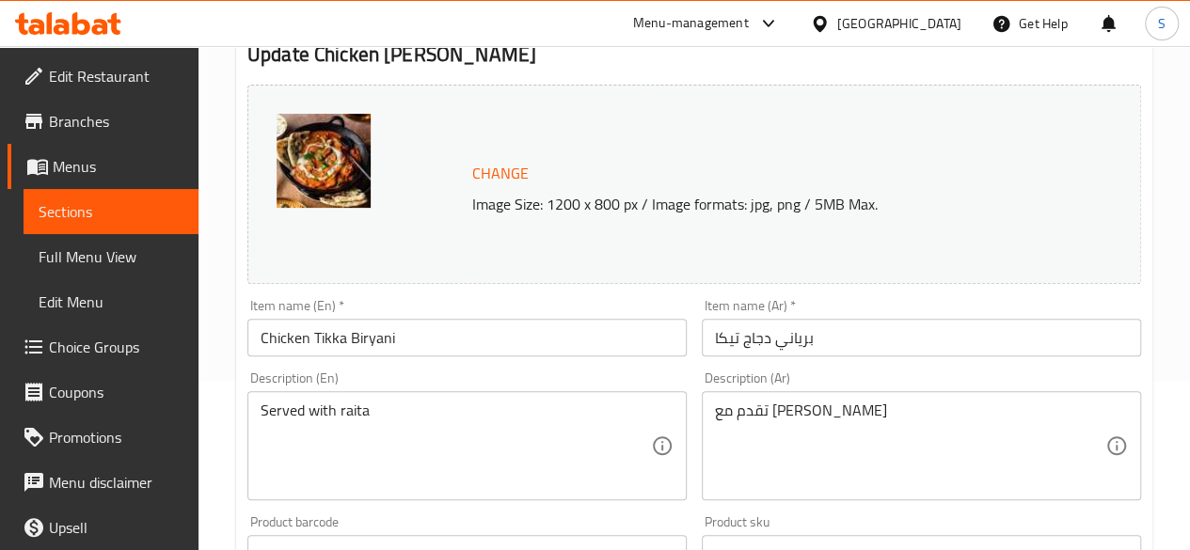
scroll to position [173, 0]
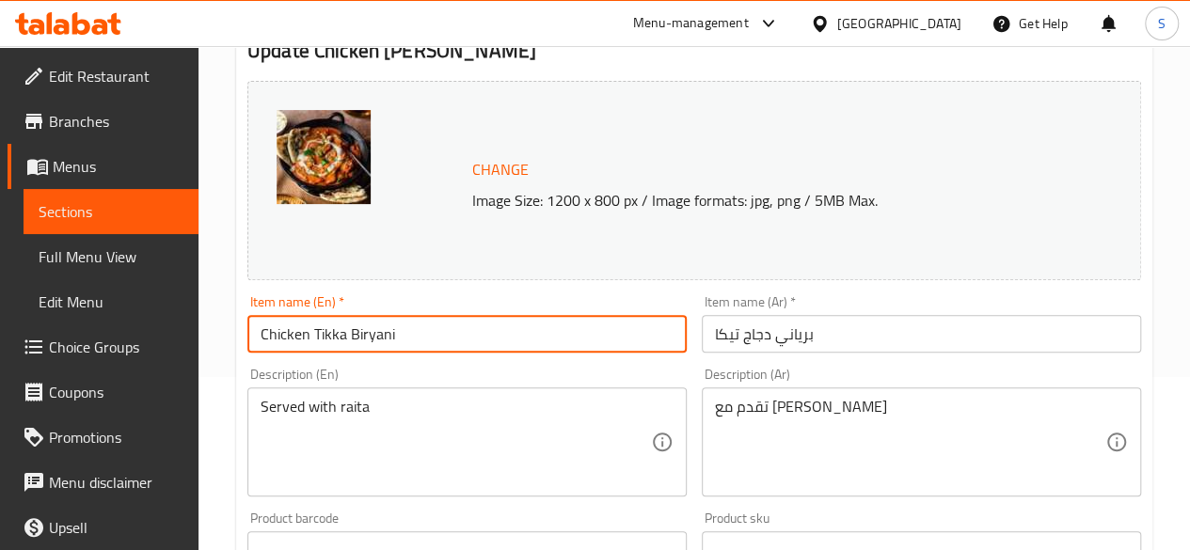
drag, startPoint x: 457, startPoint y: 339, endPoint x: 62, endPoint y: 311, distance: 396.0
click at [62, 311] on div "Edit Restaurant Branches Menus Sections Full Menu View Edit Menu Choice Groups …" at bounding box center [595, 528] width 1190 height 1310
paste input "Butter Chicken With Paratha"
type input "Butter Chicken With Paratha"
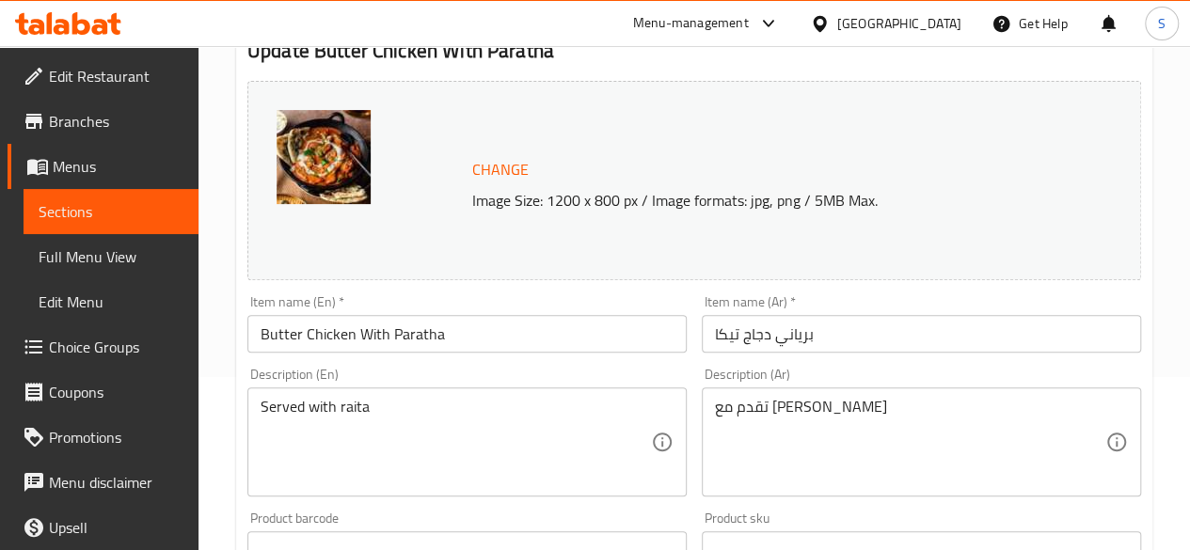
drag, startPoint x: 433, startPoint y: 394, endPoint x: 92, endPoint y: 390, distance: 340.5
click at [92, 390] on div "Edit Restaurant Branches Menus Sections Full Menu View Edit Menu Choice Groups …" at bounding box center [595, 528] width 1190 height 1310
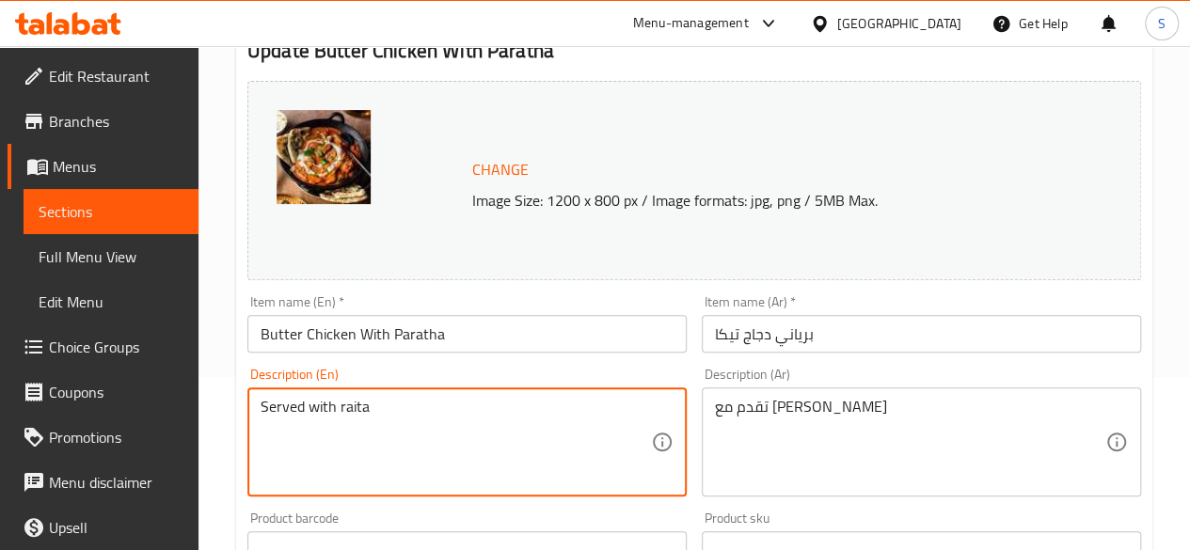
drag, startPoint x: 528, startPoint y: 430, endPoint x: 161, endPoint y: 411, distance: 367.3
click at [161, 411] on div "Edit Restaurant Branches Menus Sections Full Menu View Edit Menu Choice Groups …" at bounding box center [595, 528] width 1190 height 1310
paste textarea "Chicken, Yogurt Or Sour Cream For Marination, And A Flavorful Sauce Made With B…"
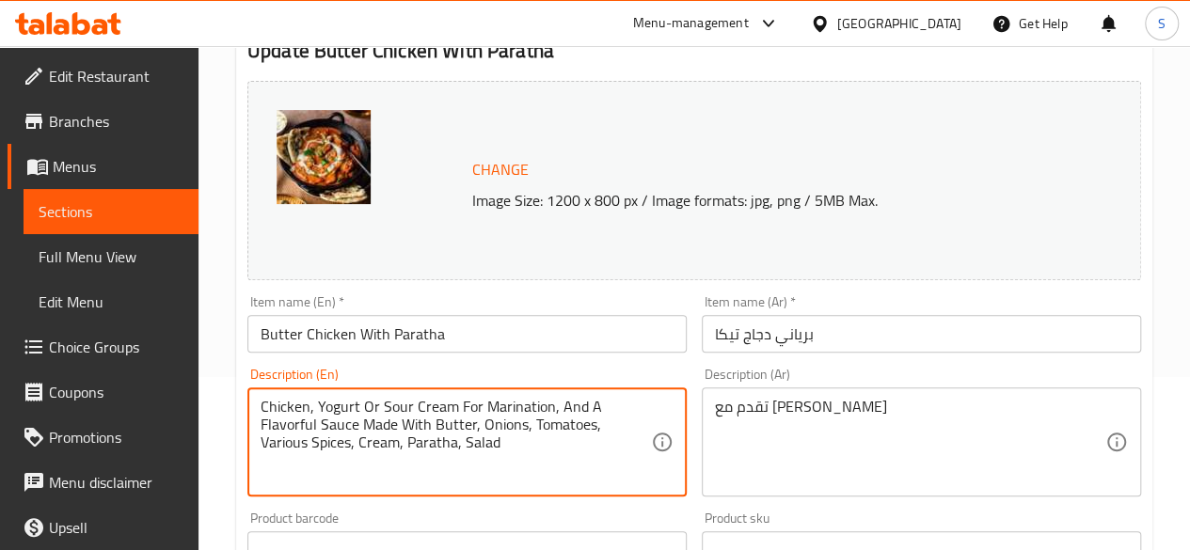
type textarea "Chicken, Yogurt Or Sour Cream For Marination, And A Flavorful Sauce Made With B…"
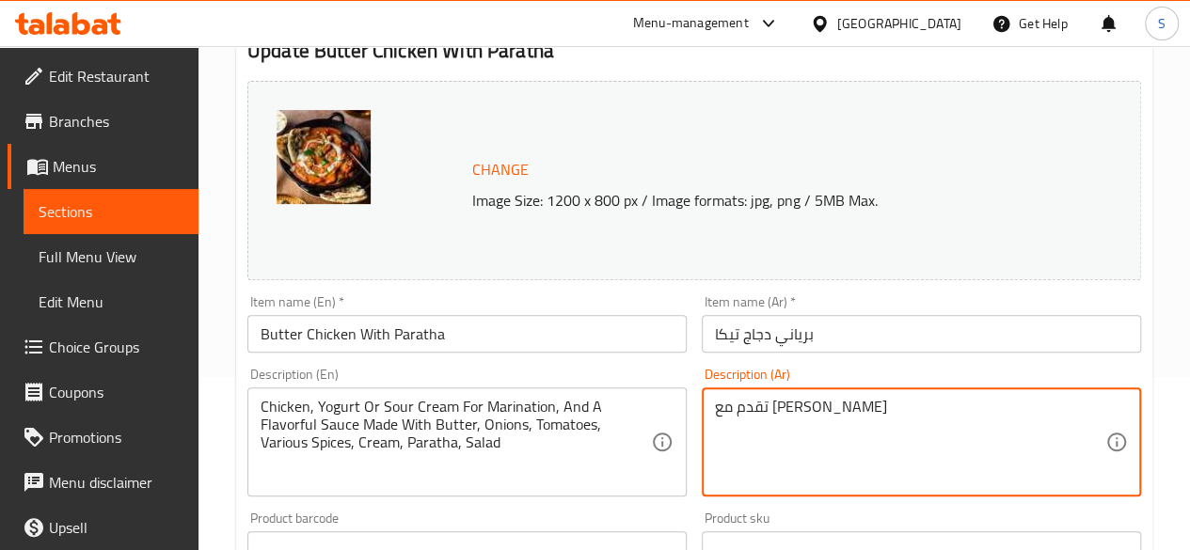
drag, startPoint x: 841, startPoint y: 403, endPoint x: 574, endPoint y: 390, distance: 267.4
paste textarea "جاج، زبادي أو كريمة حامضة للتتبيل، وصلصة لذيذة مصنوعة من الزبدة والبصل والطماطم…"
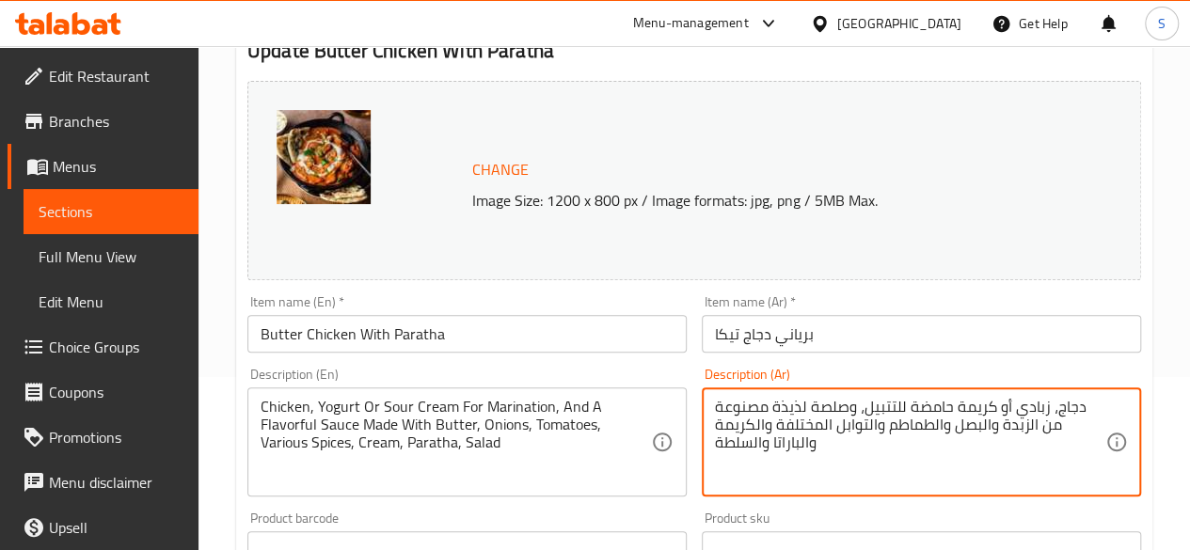
type textarea "دجاج، زبادي أو كريمة حامضة للتتبيل، وصلصة لذيذة مصنوعة من الزبدة والبصل والطماط…"
drag, startPoint x: 503, startPoint y: 336, endPoint x: 194, endPoint y: 268, distance: 316.8
click at [194, 268] on div "Edit Restaurant Branches Menus Sections Full Menu View Edit Menu Choice Groups …" at bounding box center [595, 528] width 1190 height 1310
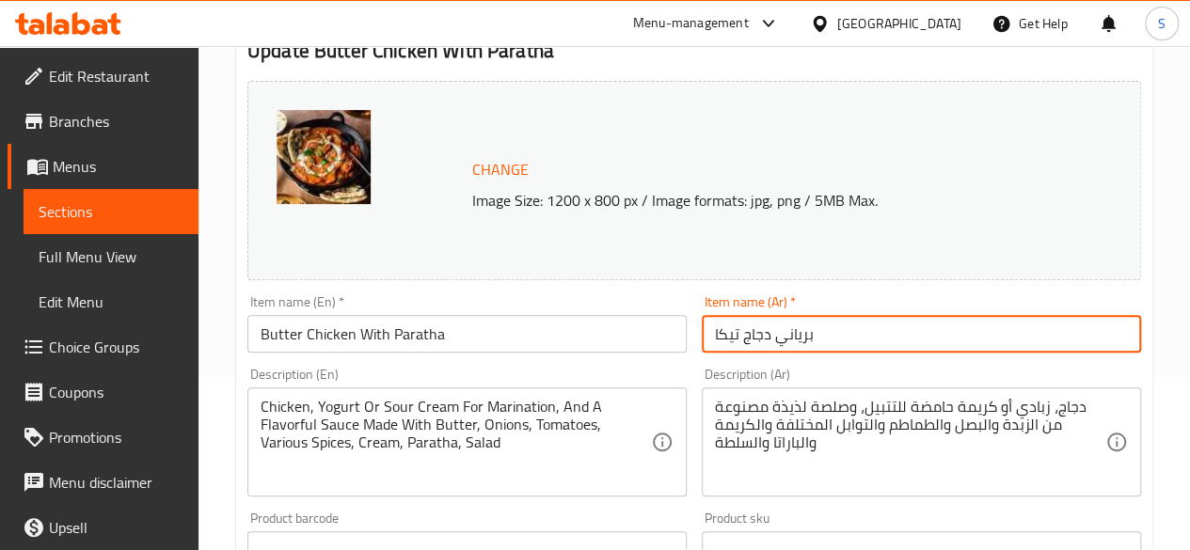
drag, startPoint x: 875, startPoint y: 339, endPoint x: 571, endPoint y: 300, distance: 306.2
click at [571, 300] on div "Change Image Size: 1200 x 800 px / Image formats: jpg, png / 5MB Max. Item name…" at bounding box center [694, 492] width 909 height 838
paste input "جاج بالزبدة مع البرات"
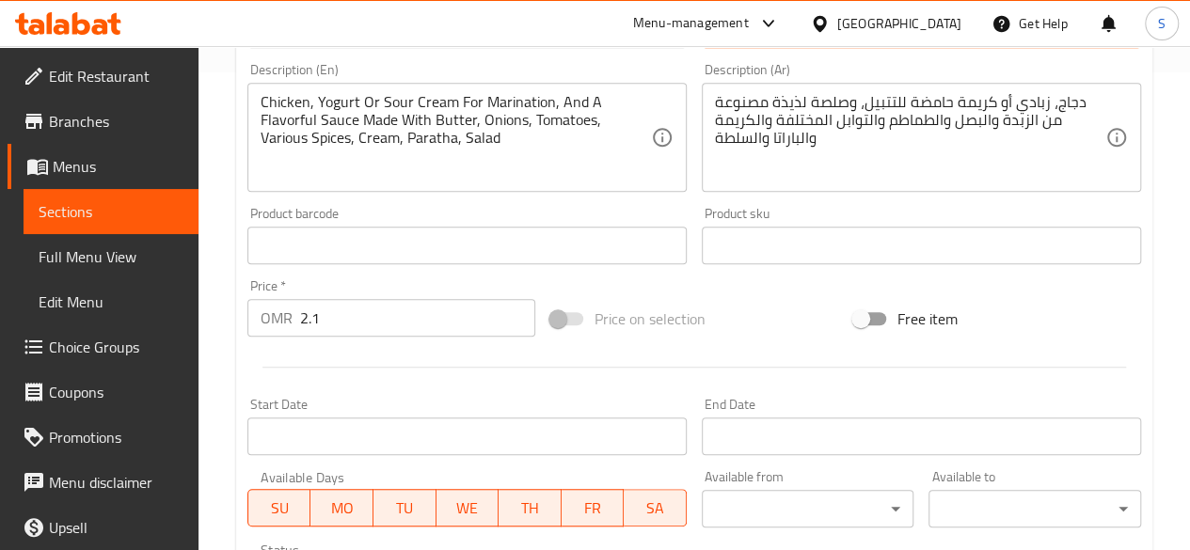
scroll to position [497, 0]
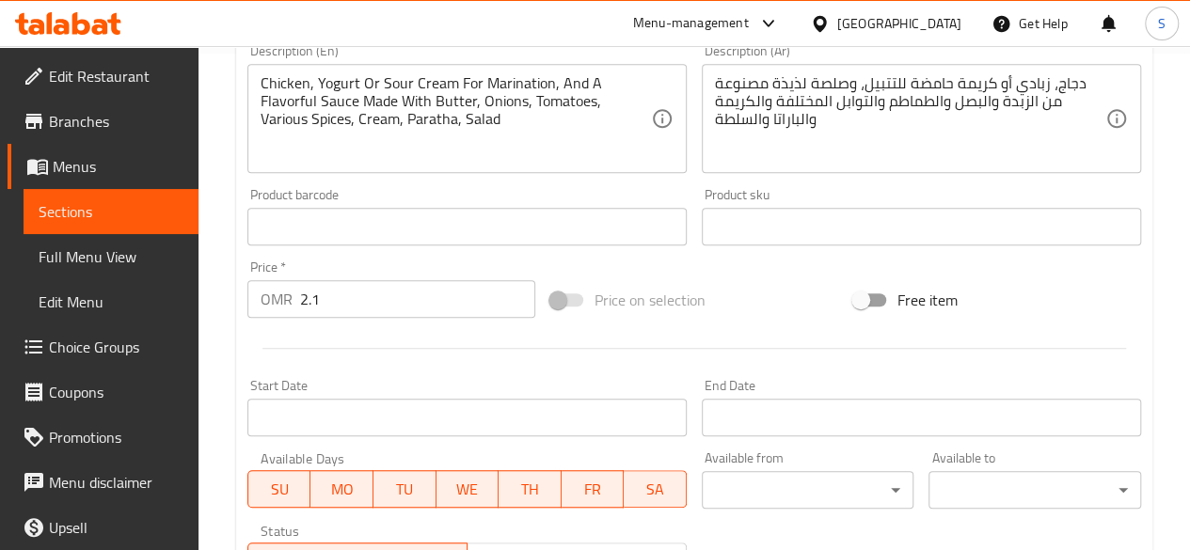
type input "دجاج بالزبدة مع البراتا"
drag, startPoint x: 369, startPoint y: 301, endPoint x: 208, endPoint y: 305, distance: 160.9
click at [208, 305] on div "Home / Restaurants management / Menus / Sections / item / update Rice section U…" at bounding box center [693, 204] width 991 height 1310
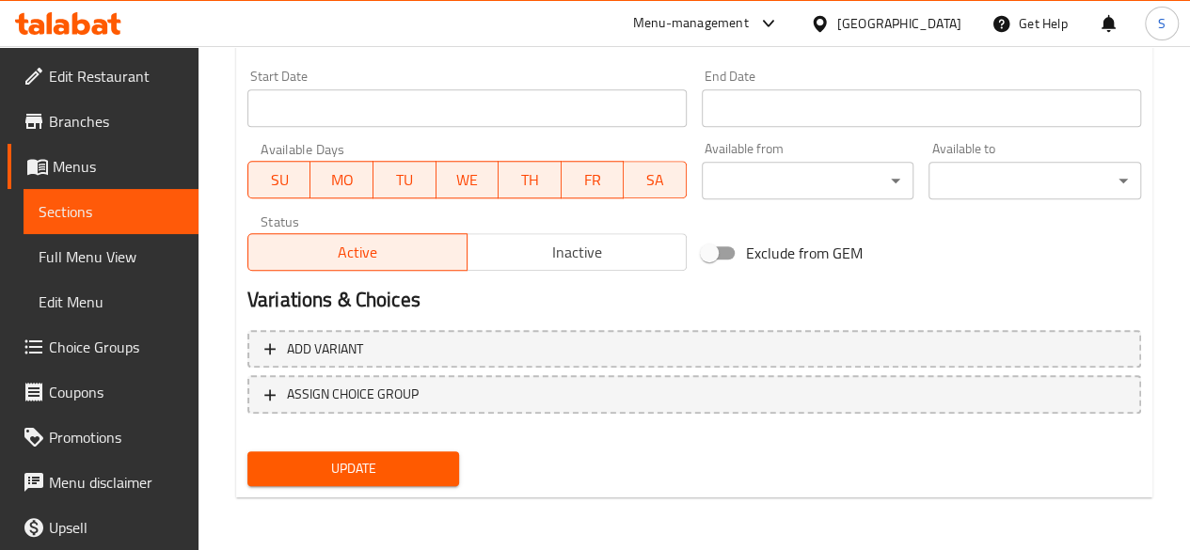
type input "2.4"
click at [310, 461] on span "Update" at bounding box center [353, 469] width 182 height 24
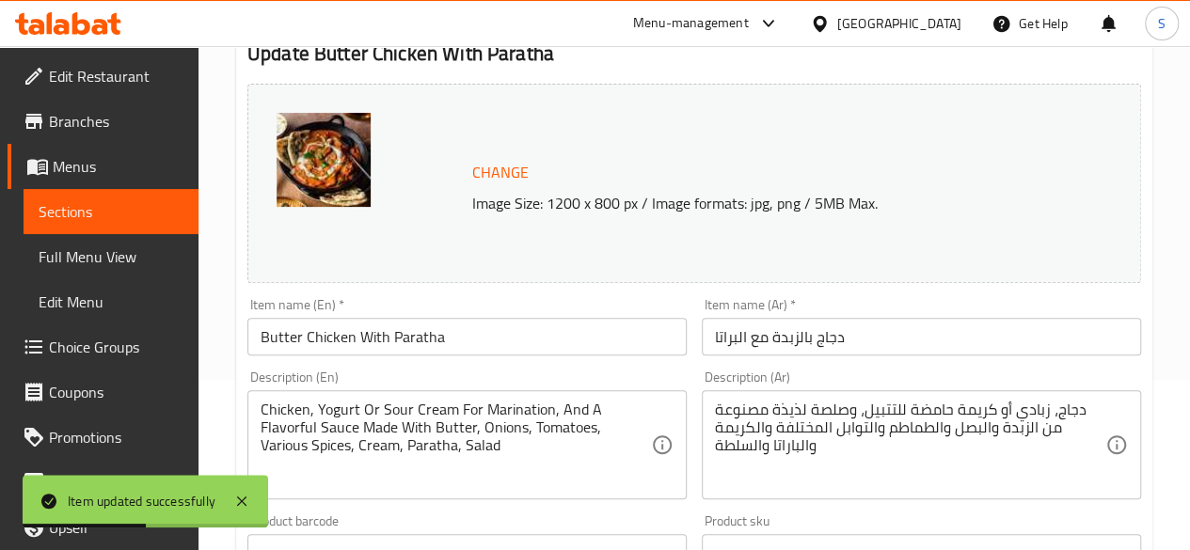
scroll to position [0, 0]
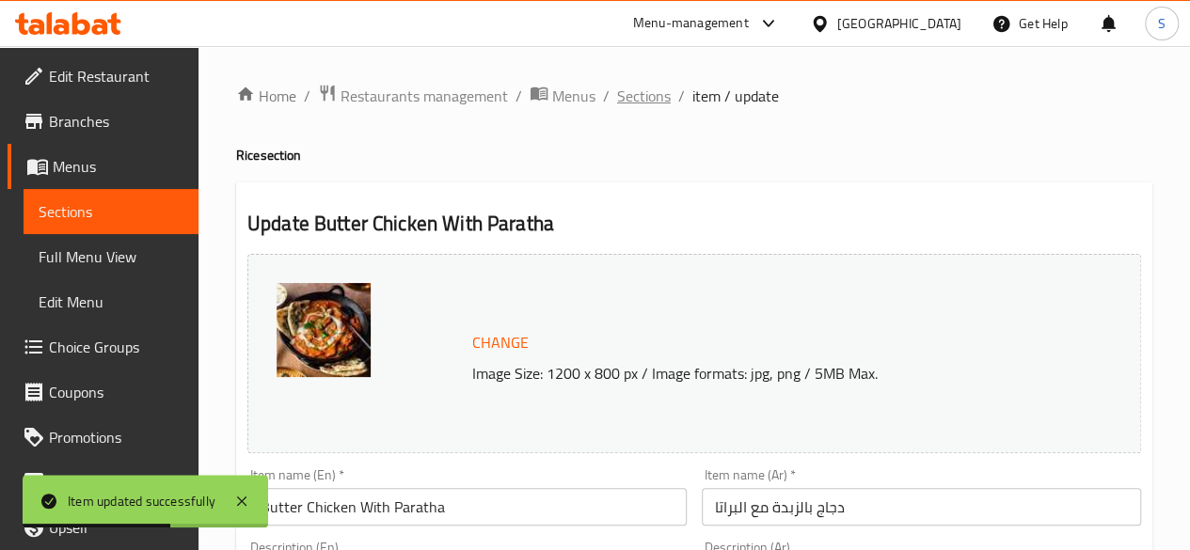
click at [636, 85] on span "Sections" at bounding box center [644, 96] width 54 height 23
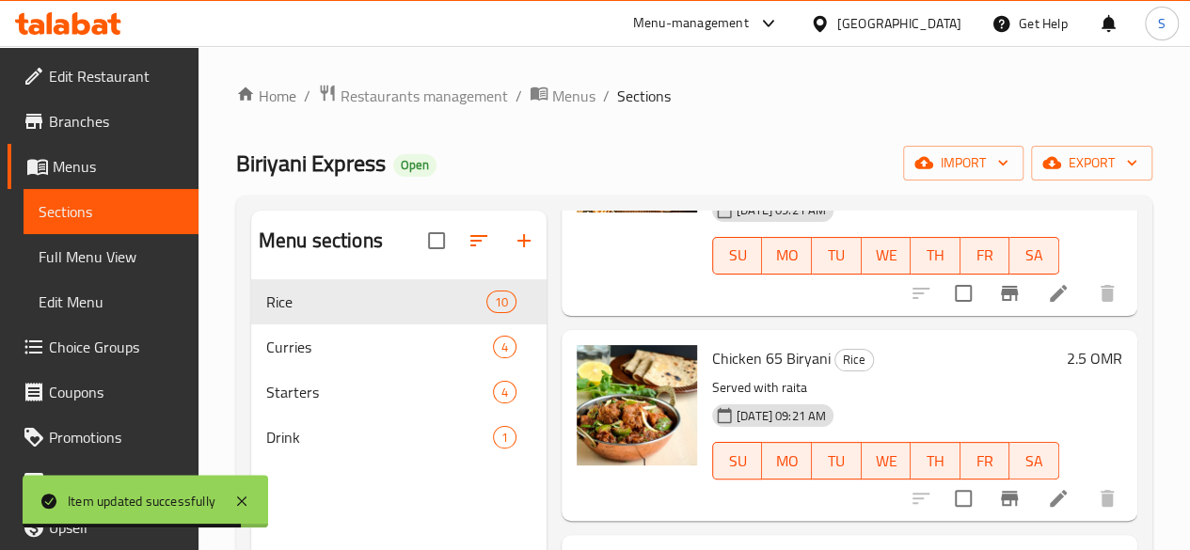
scroll to position [1345, 0]
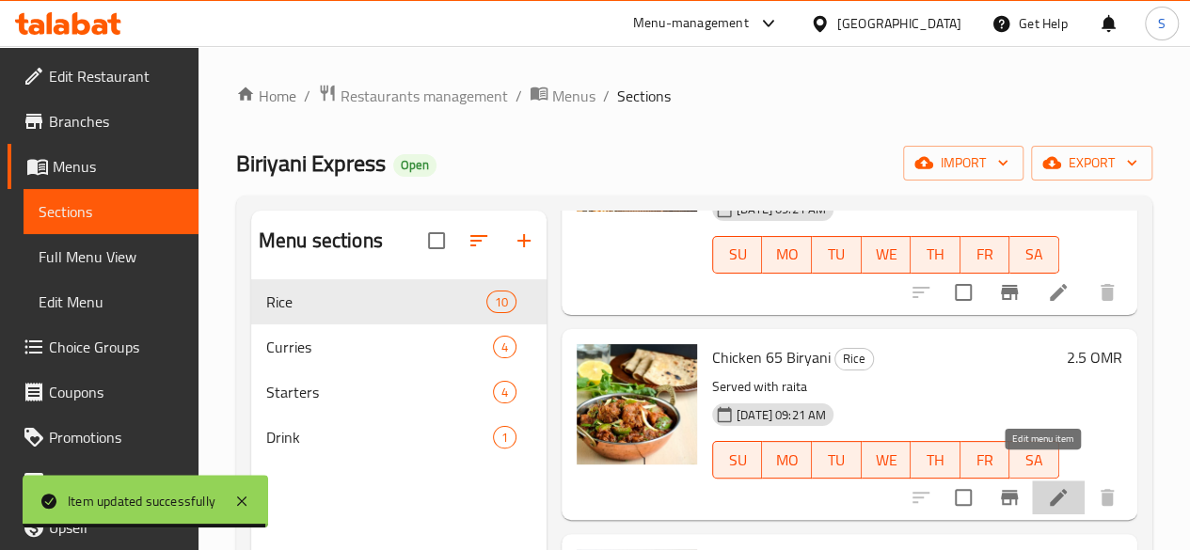
click at [1050, 489] on icon at bounding box center [1058, 497] width 17 height 17
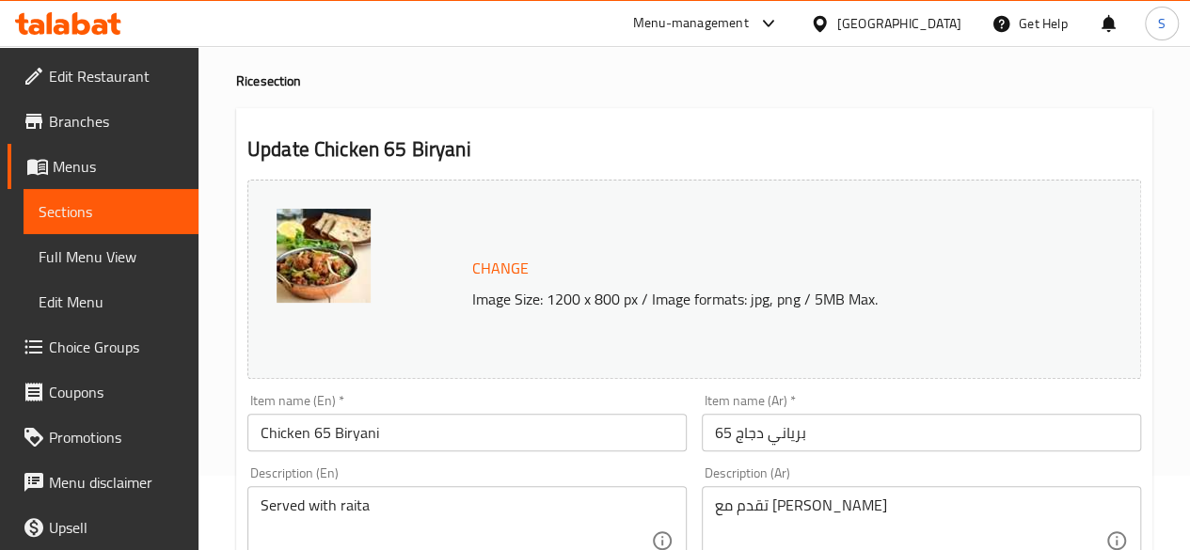
scroll to position [82, 0]
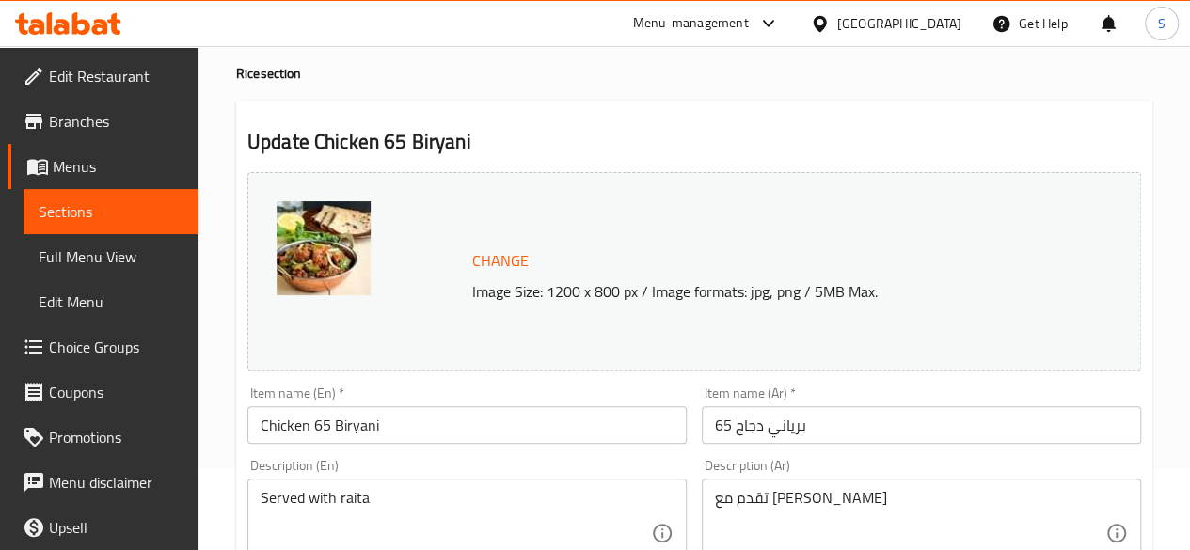
drag, startPoint x: 433, startPoint y: 445, endPoint x: 464, endPoint y: 425, distance: 36.8
click at [464, 425] on div "Item name (En)   * Chicken 65 Biryani Item name (En) *" at bounding box center [467, 415] width 454 height 72
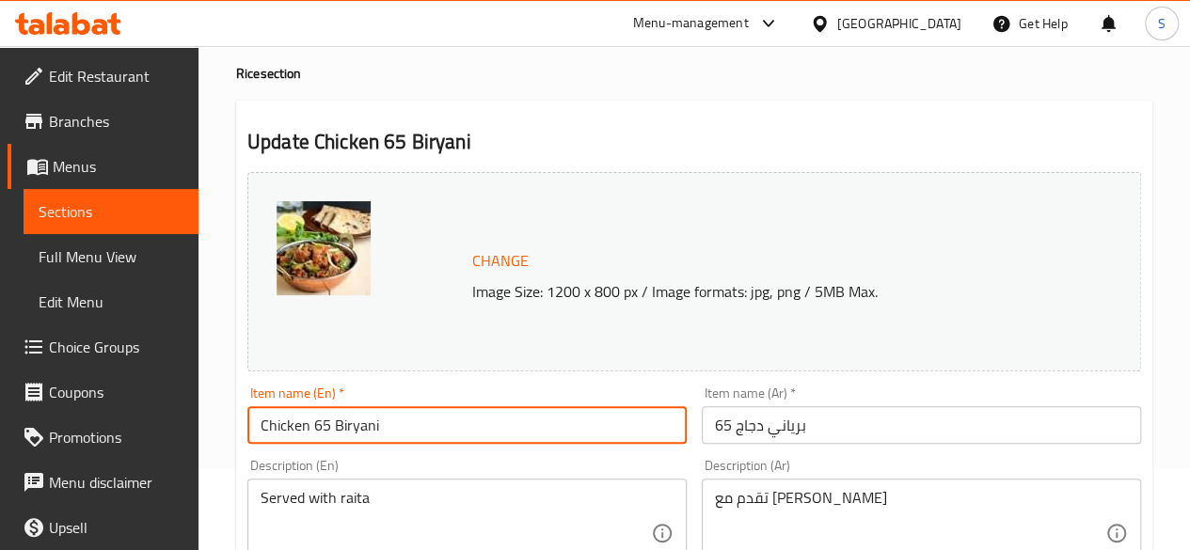
drag, startPoint x: 464, startPoint y: 425, endPoint x: 103, endPoint y: 389, distance: 362.9
paste input "Kadai With Paratha"
type input "Chicken Kadai With Paratha"
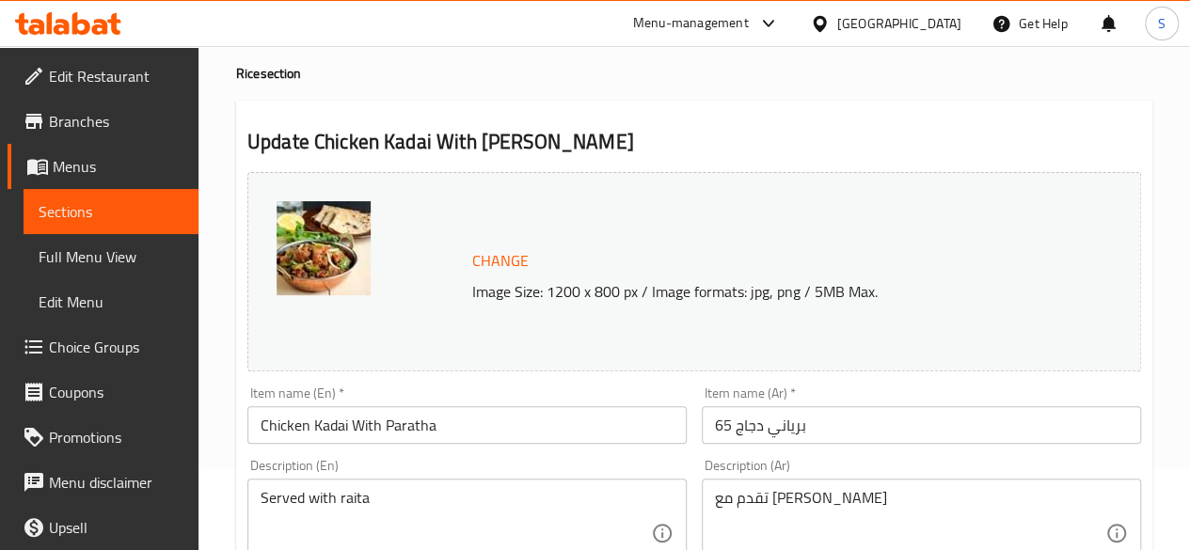
drag, startPoint x: 419, startPoint y: 484, endPoint x: 181, endPoint y: 481, distance: 238.9
drag, startPoint x: 455, startPoint y: 505, endPoint x: 59, endPoint y: 507, distance: 396.0
paste textarea "Chicken, Capsicum, Indian Masala, Salad, Paratha"
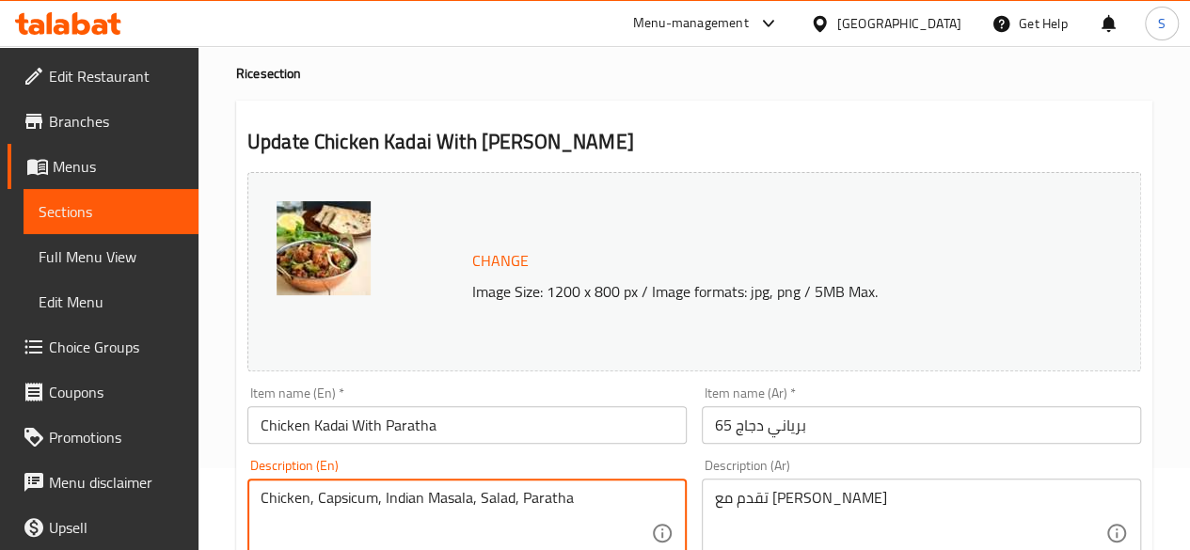
type textarea "Chicken, Capsicum, Indian Masala, Salad, Paratha"
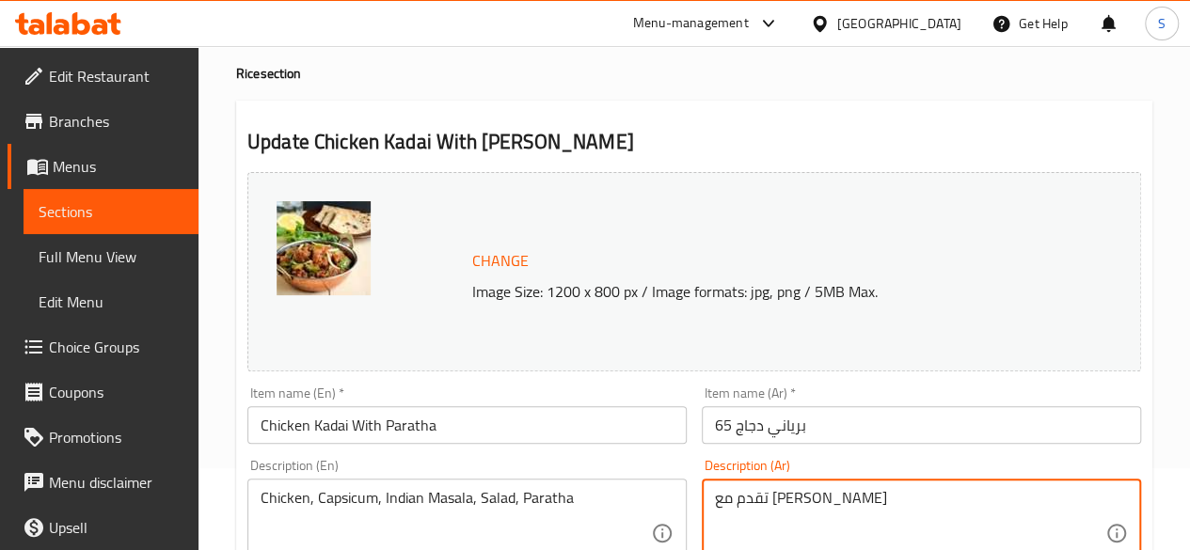
drag, startPoint x: 830, startPoint y: 511, endPoint x: 621, endPoint y: 486, distance: 210.2
paste textarea "جاج، فلفل، ماسالا هندي، سلطة، باراث"
type textarea "دجاج، فلفل، ماسالا هندي، سلطة، باراثا"
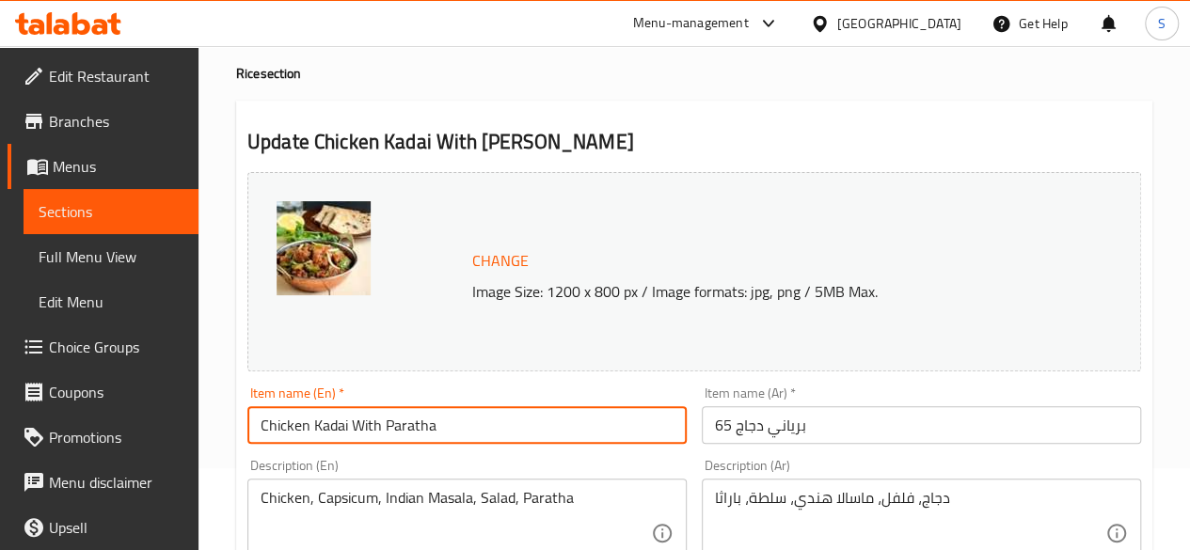
drag, startPoint x: 457, startPoint y: 418, endPoint x: 184, endPoint y: 417, distance: 272.7
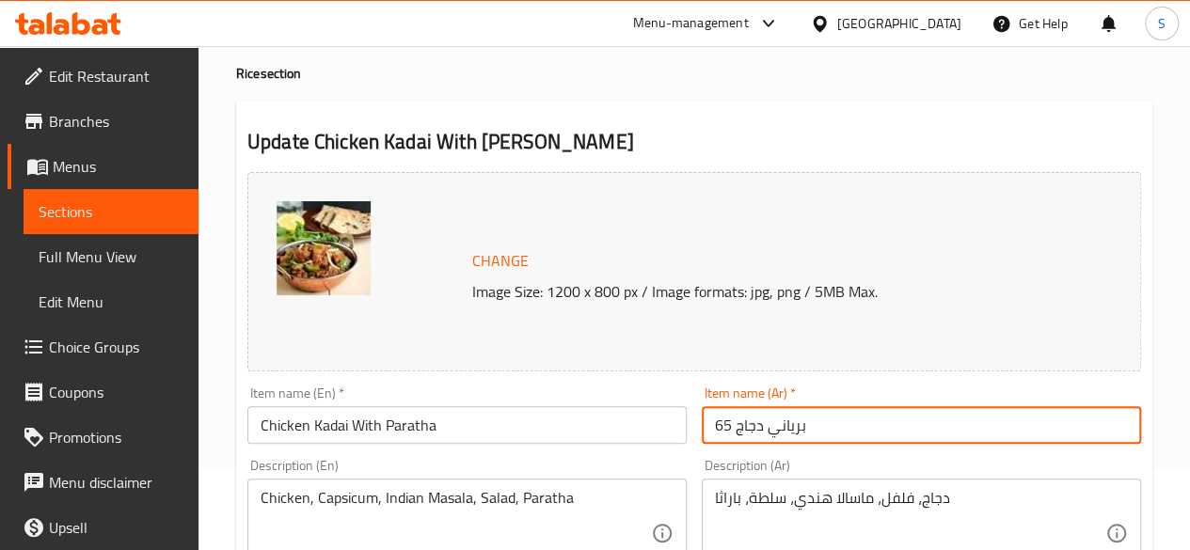
drag, startPoint x: 830, startPoint y: 434, endPoint x: 610, endPoint y: 430, distance: 220.1
type input "ب"
paste input "دجاج كاداي مع [PERSON_NAME]"
type input "دجاج كاداي مع [PERSON_NAME]"
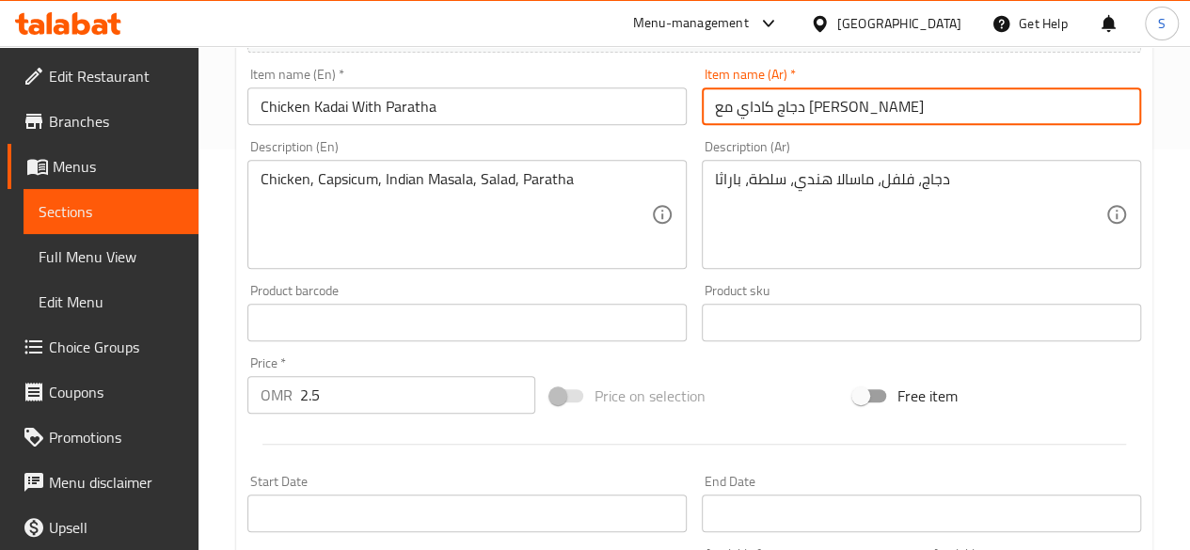
scroll to position [402, 0]
click at [367, 385] on input "2.5" at bounding box center [417, 394] width 235 height 38
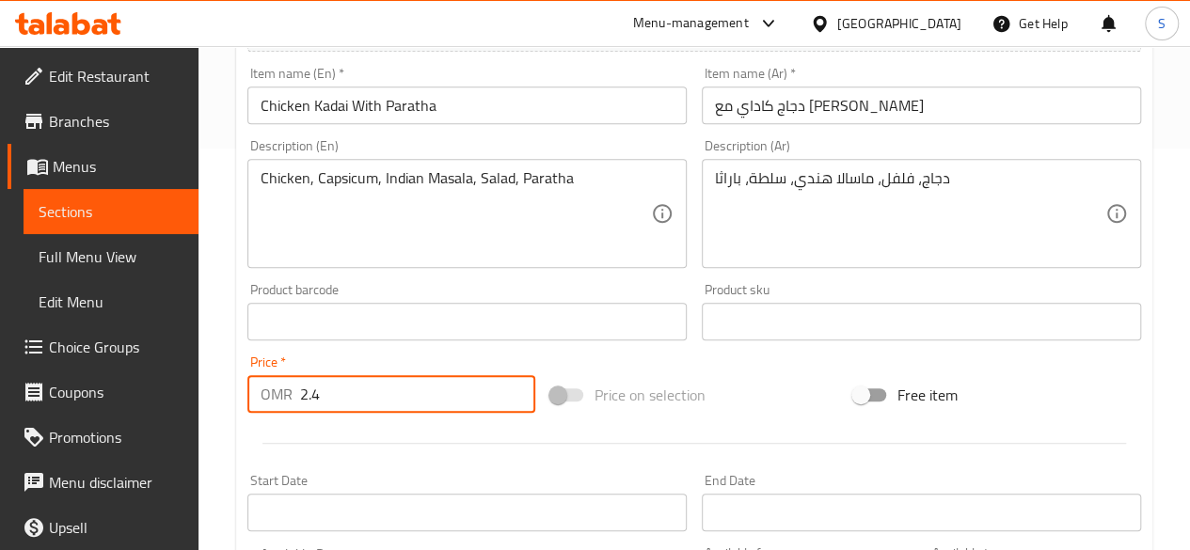
scroll to position [806, 0]
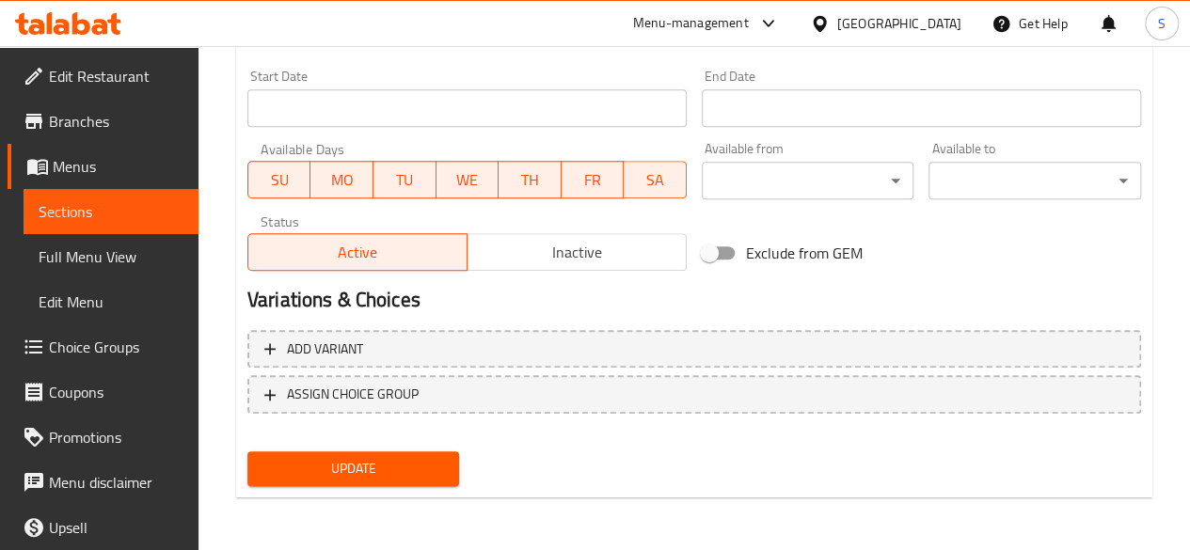
type input "2.4"
click at [314, 470] on span "Update" at bounding box center [353, 469] width 182 height 24
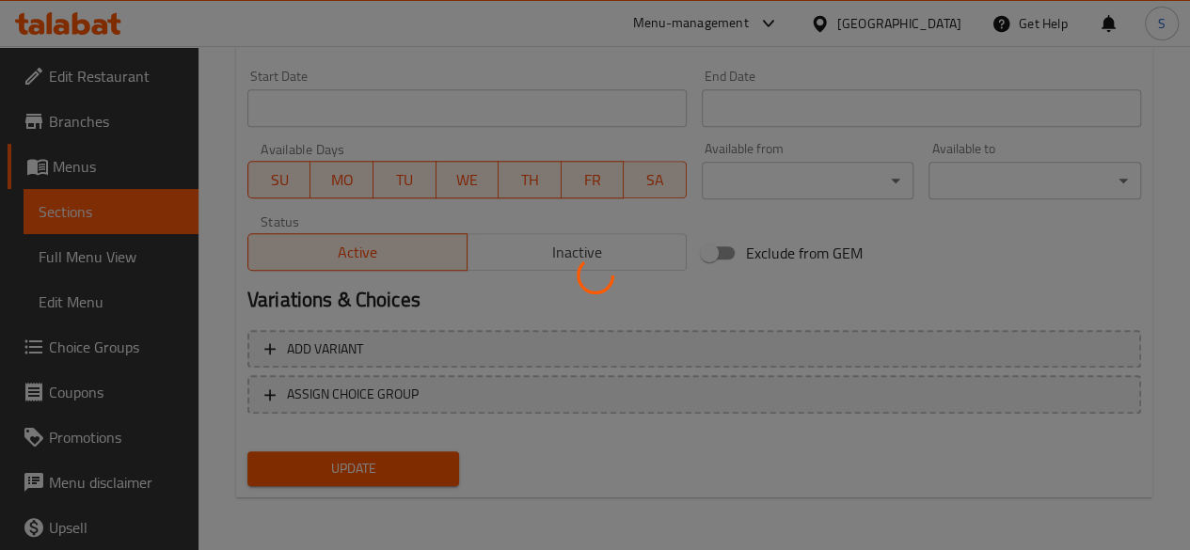
click at [314, 470] on div at bounding box center [595, 275] width 1190 height 550
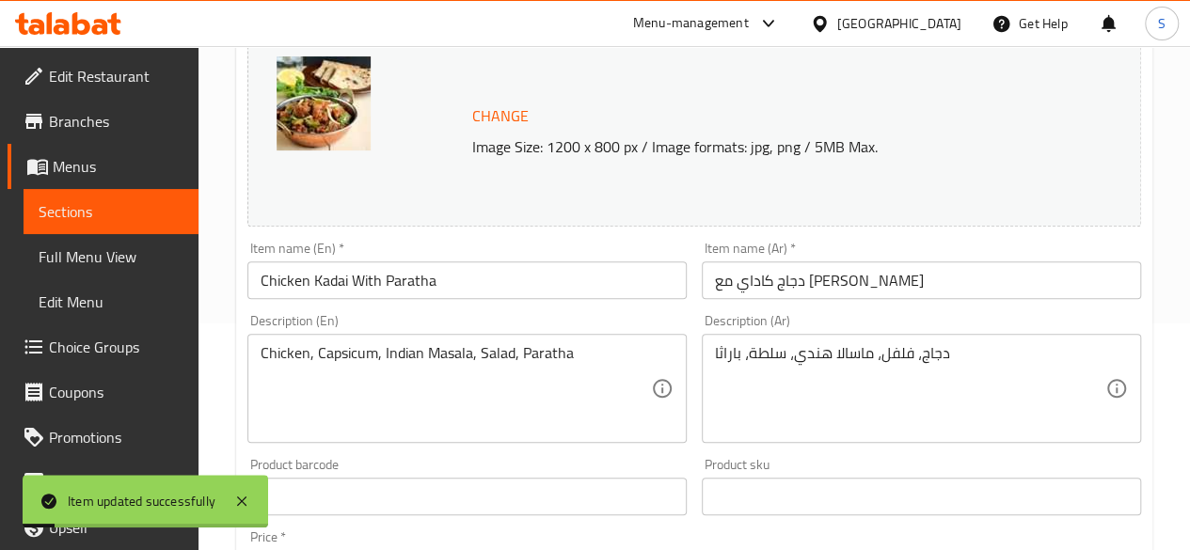
scroll to position [0, 0]
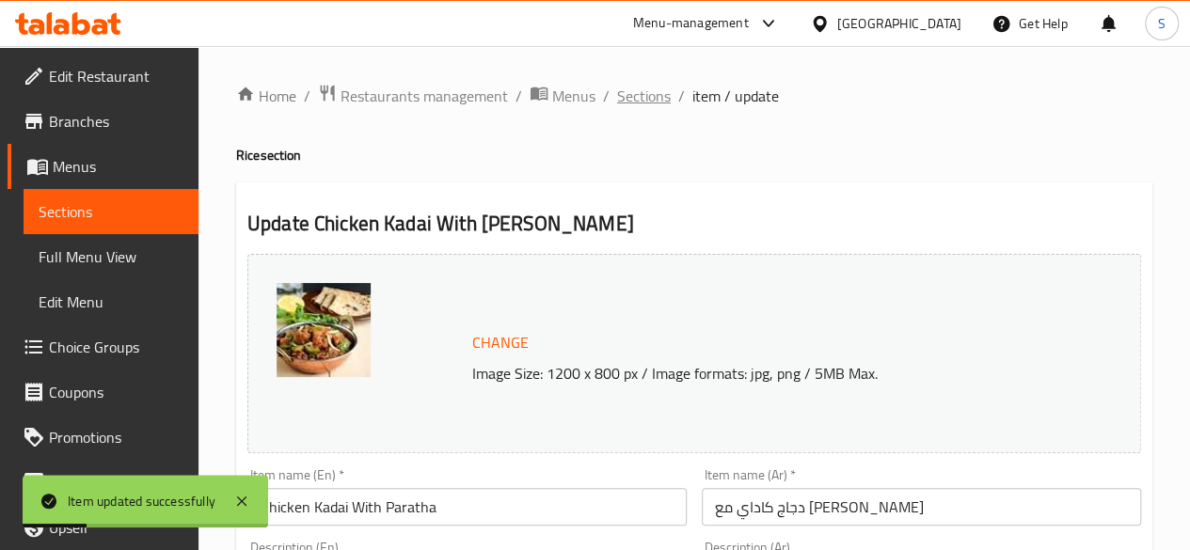
click at [642, 98] on span "Sections" at bounding box center [644, 96] width 54 height 23
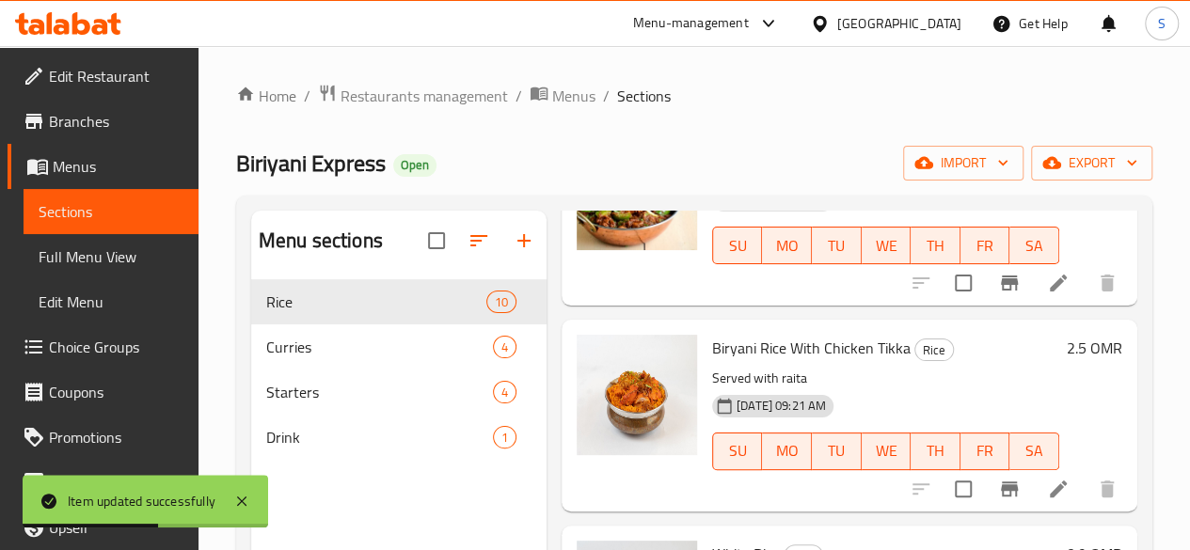
scroll to position [1560, 0]
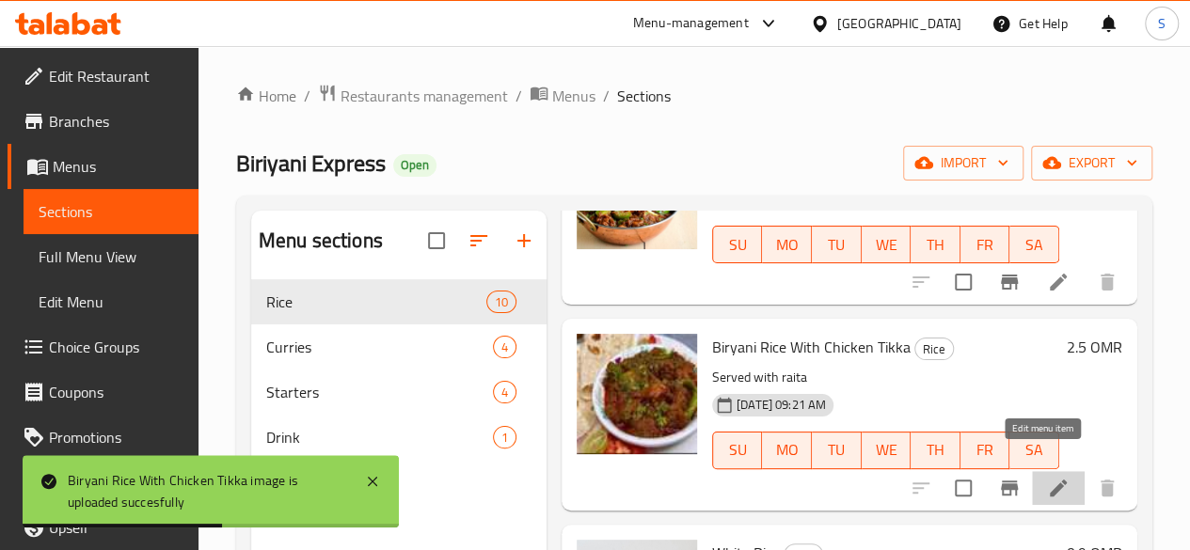
click at [1047, 477] on icon at bounding box center [1058, 488] width 23 height 23
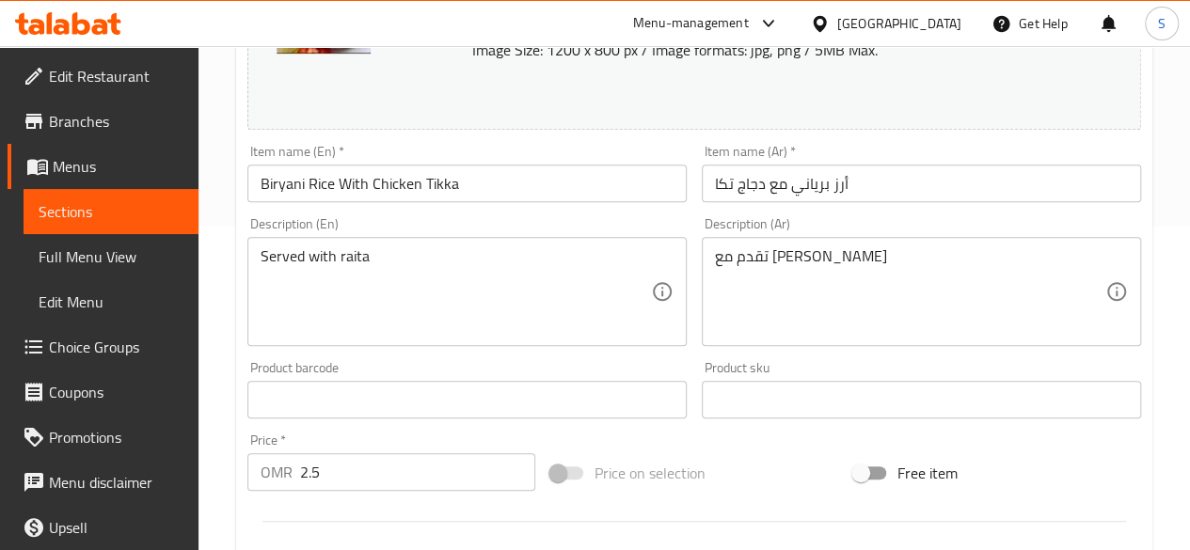
scroll to position [325, 0]
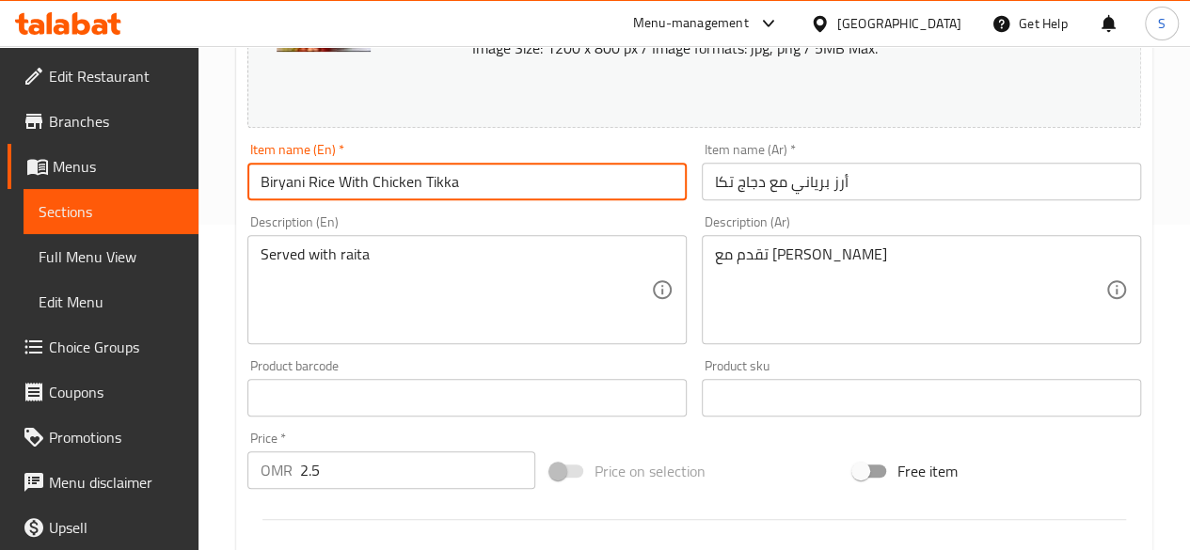
drag, startPoint x: 497, startPoint y: 177, endPoint x: 175, endPoint y: 174, distance: 321.7
click at [175, 174] on div "Edit Restaurant Branches Menus Sections Full Menu View Edit Menu Choice Groups …" at bounding box center [595, 376] width 1190 height 1310
paste input "Mutton Kadai With Parath"
type input "Mutton Kadai With [PERSON_NAME]"
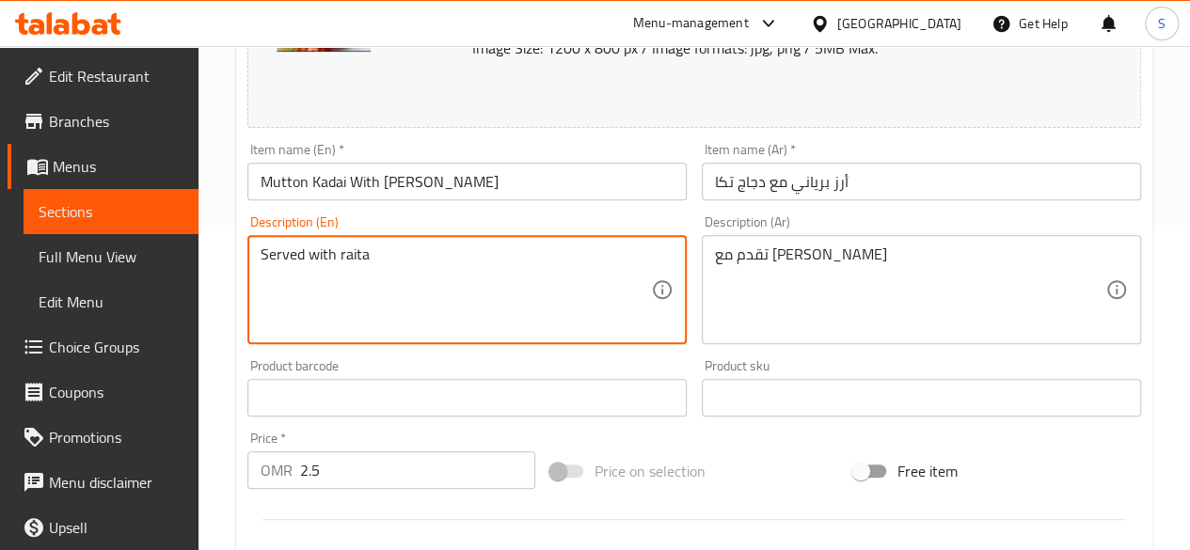
drag, startPoint x: 455, startPoint y: 272, endPoint x: 190, endPoint y: 225, distance: 269.4
paste textarea "Mutton, Capsicum, Indian Masala, Salad, [GEOGRAPHIC_DATA]"
type textarea "Mutton, Capsicum, Indian Masala, Salad, [GEOGRAPHIC_DATA]"
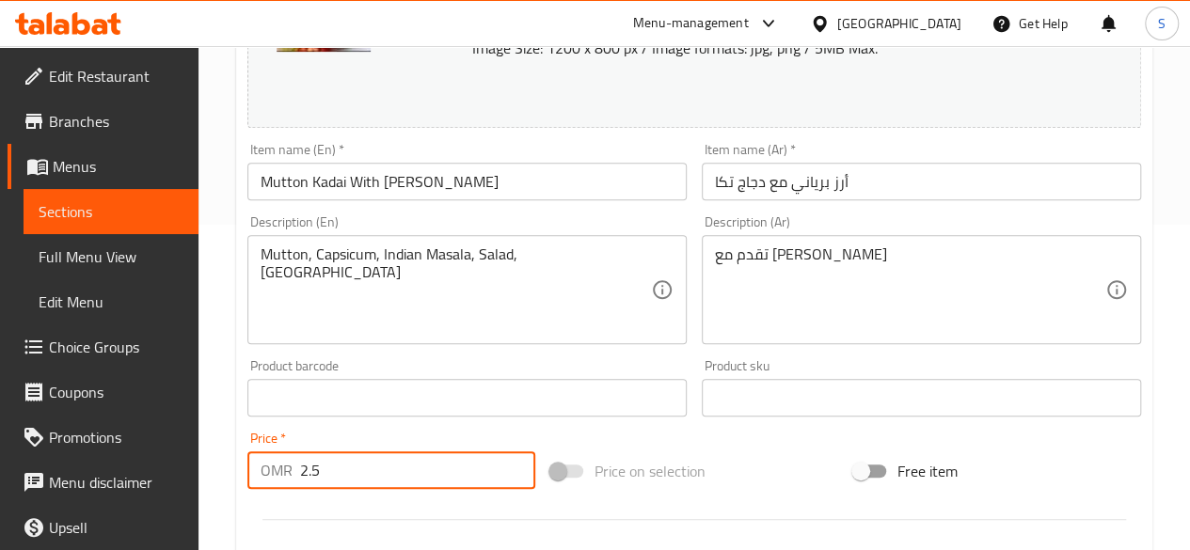
click at [340, 473] on input "2.5" at bounding box center [417, 470] width 235 height 38
type input "2.7"
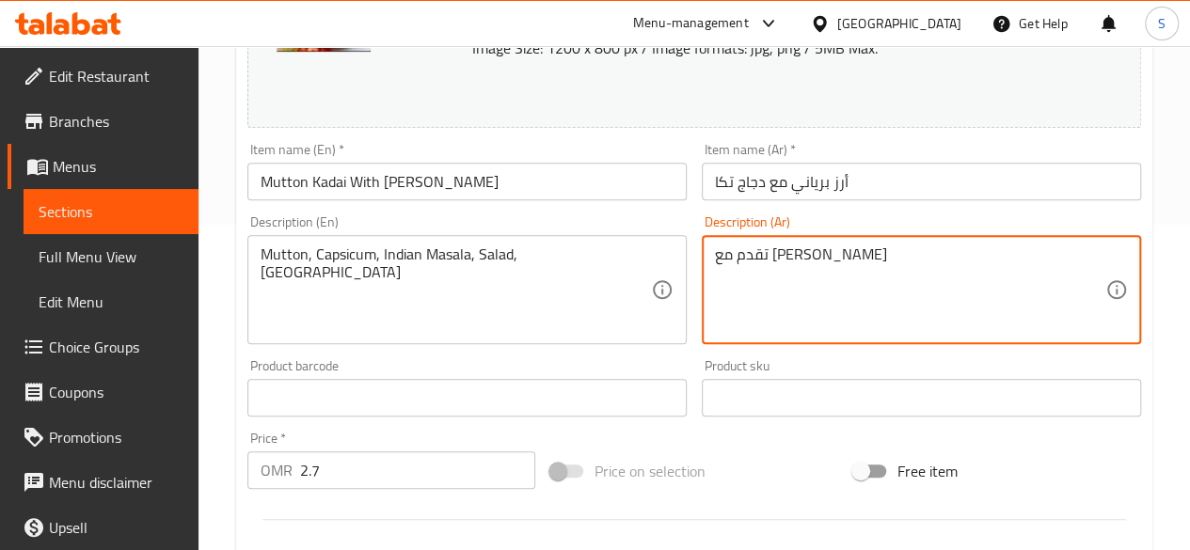
drag, startPoint x: 811, startPoint y: 253, endPoint x: 545, endPoint y: 238, distance: 265.7
paste textarea "لحم ضأن، فلفل، ماسالا هندي، سلطة، باراث"
type textarea "لحم ضأن، فلفل، ماسالا [DEMOGRAPHIC_DATA]، سلطة، باراثا"
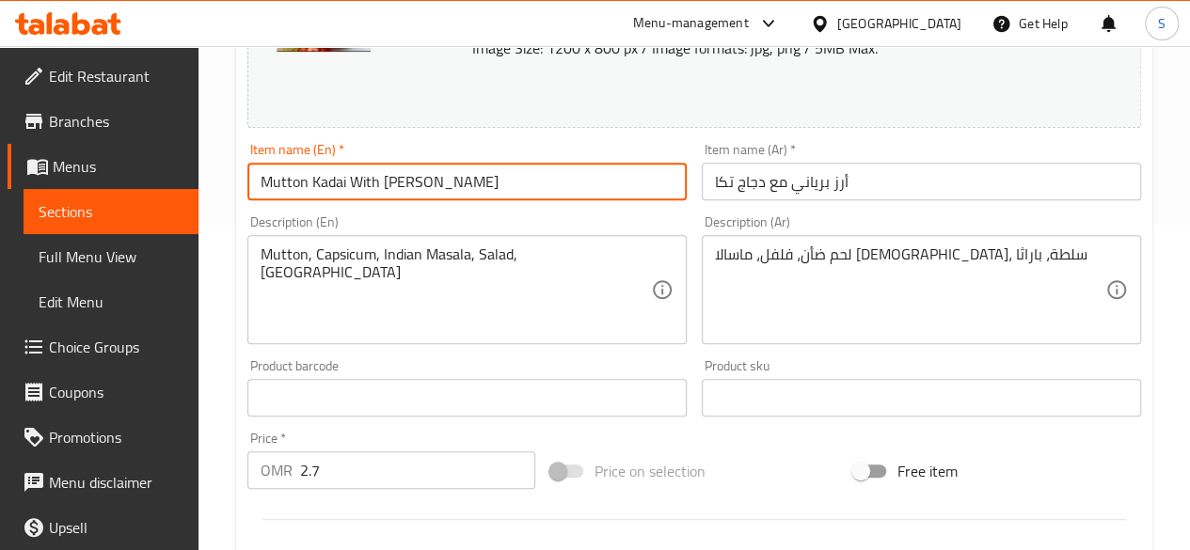
drag, startPoint x: 463, startPoint y: 196, endPoint x: 51, endPoint y: 167, distance: 412.9
click at [51, 167] on div "Edit Restaurant Branches Menus Sections Full Menu View Edit Menu Choice Groups …" at bounding box center [595, 376] width 1190 height 1310
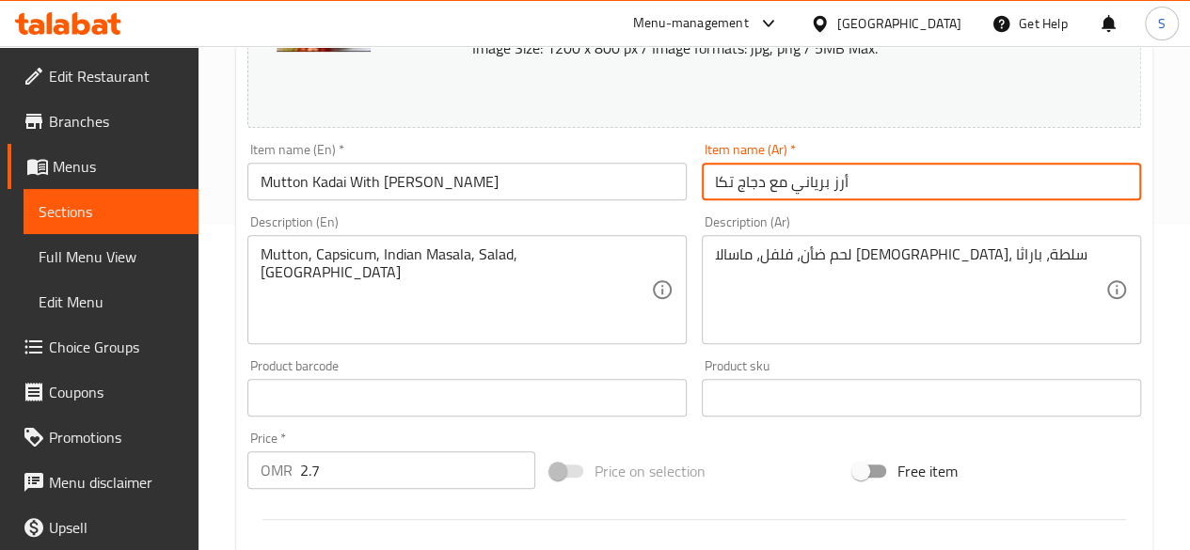
drag, startPoint x: 910, startPoint y: 187, endPoint x: 574, endPoint y: 183, distance: 336.7
click at [574, 183] on div "Change Image Size: 1200 x 800 px / Image formats: jpg, png / 5MB Max. Item name…" at bounding box center [694, 340] width 909 height 838
paste input "لحم ضأن كاداي مع [PERSON_NAME]"
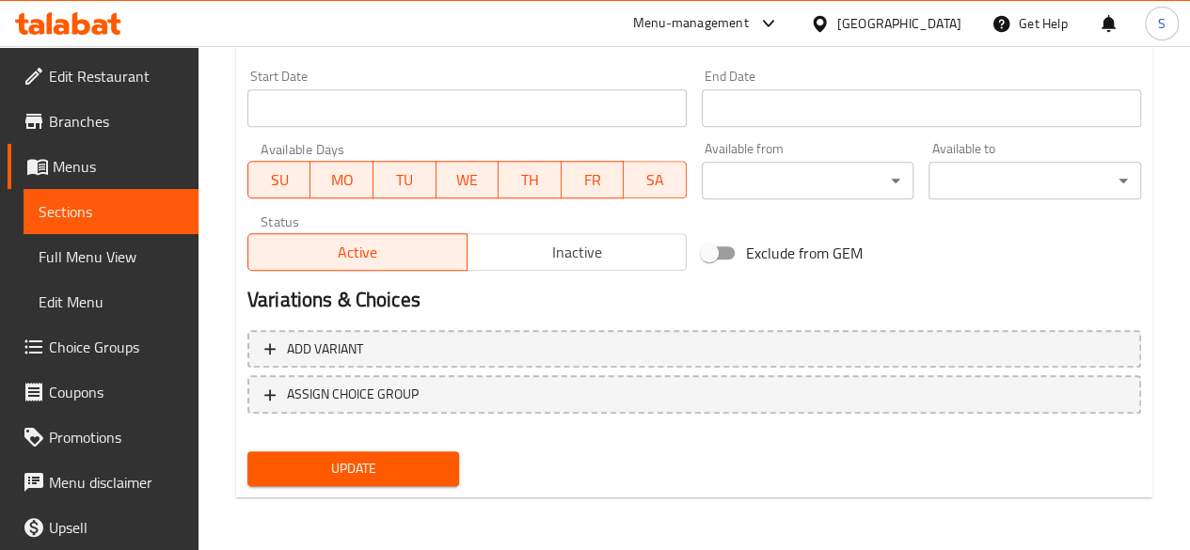
type input "لحم ضأن كاداي مع [PERSON_NAME]"
click at [307, 461] on span "Update" at bounding box center [353, 469] width 182 height 24
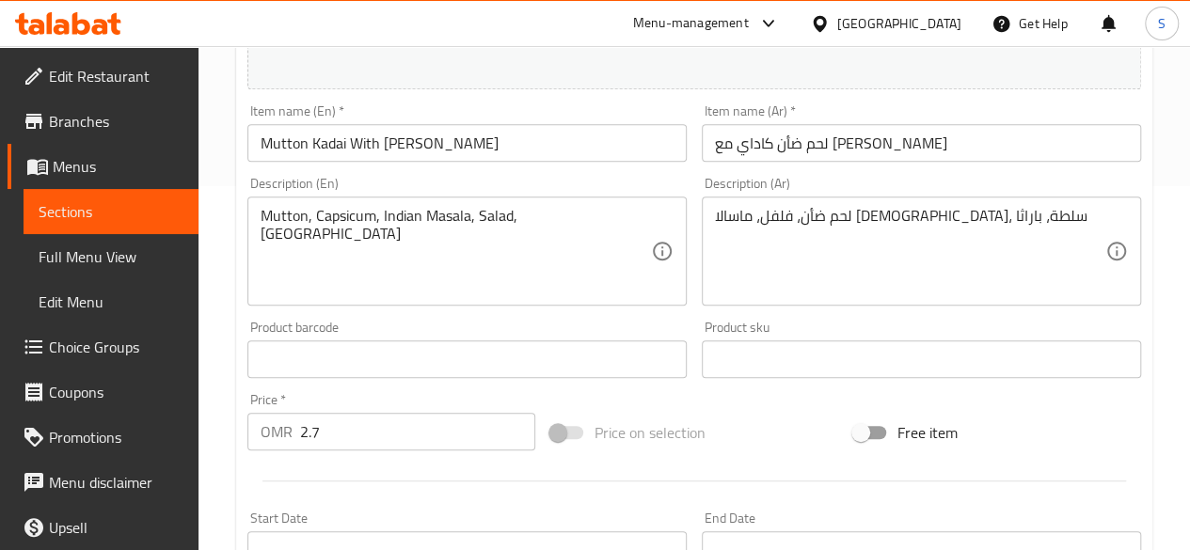
scroll to position [0, 0]
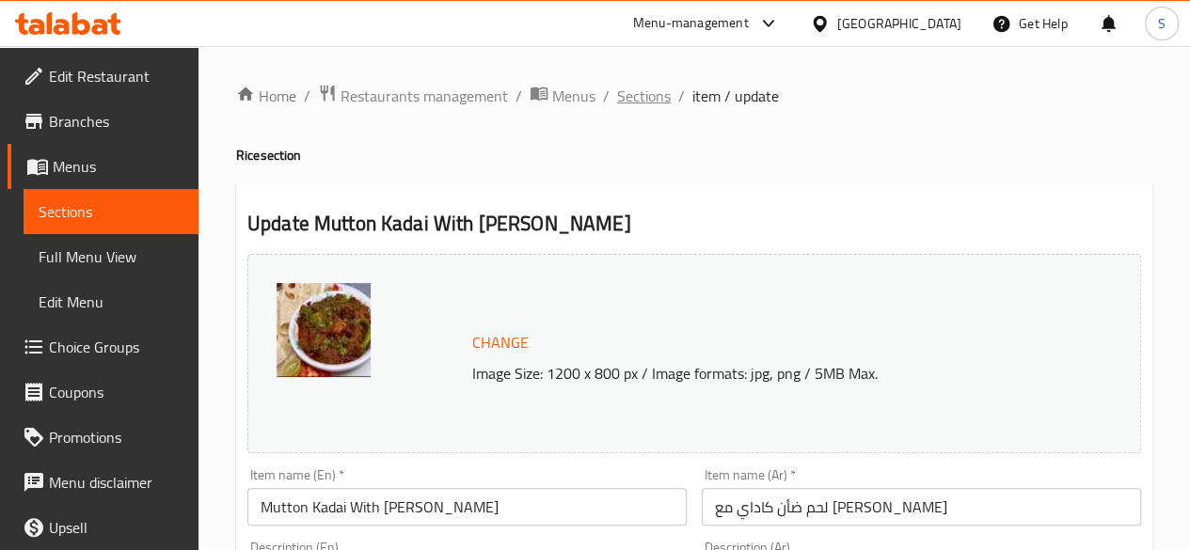
click at [666, 106] on span "Sections" at bounding box center [644, 96] width 54 height 23
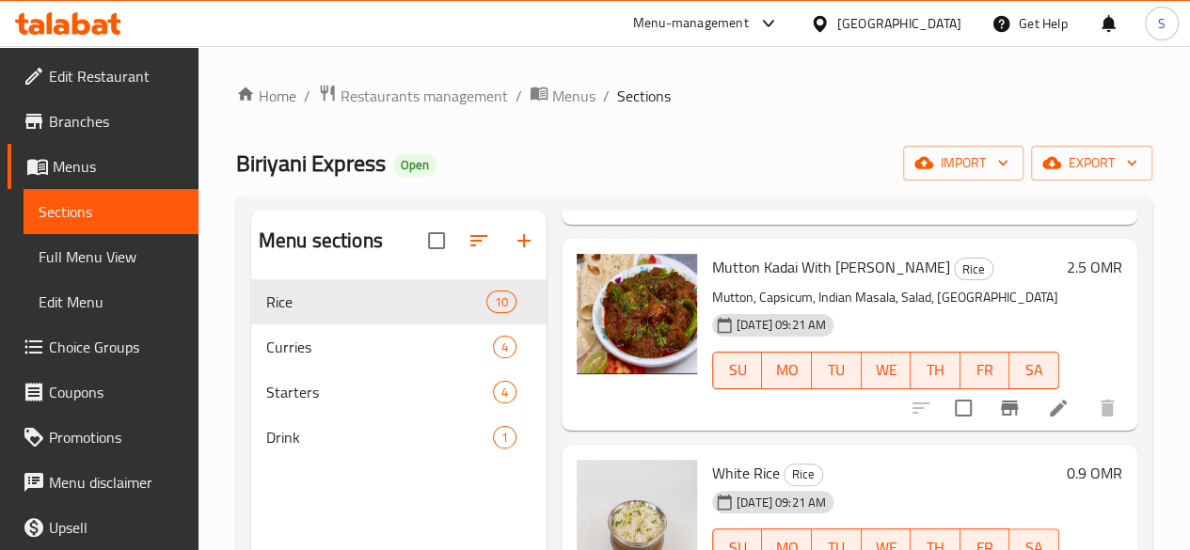
scroll to position [263, 0]
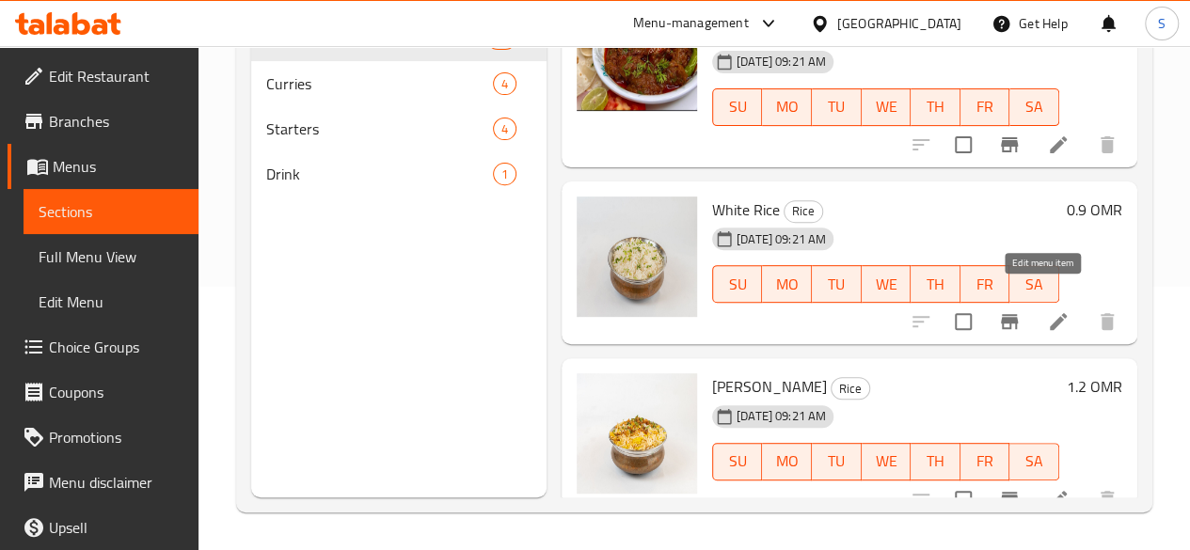
click at [1047, 310] on icon at bounding box center [1058, 321] width 23 height 23
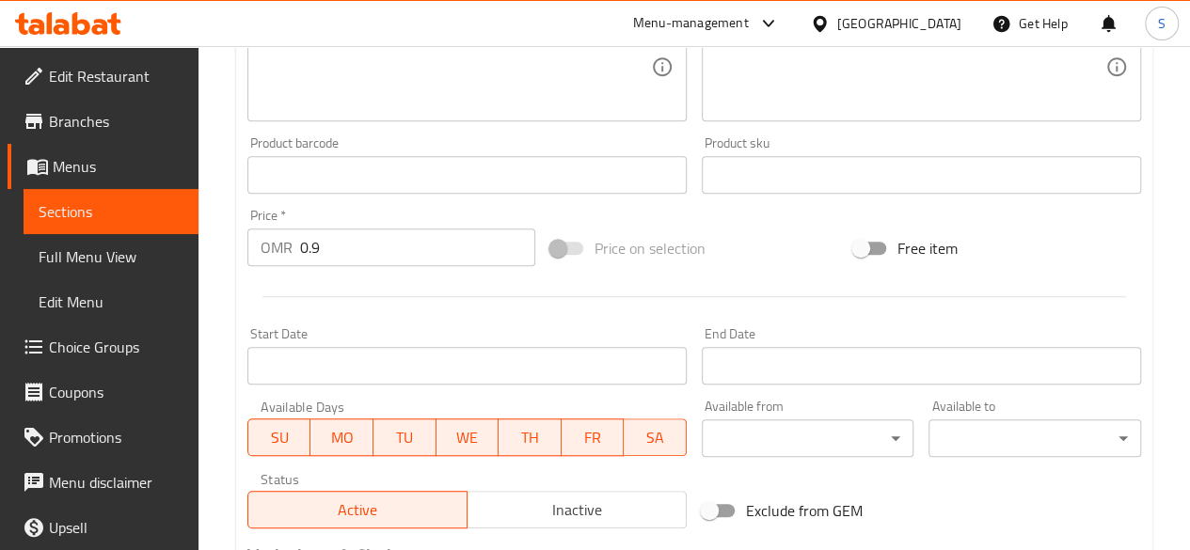
scroll to position [572, 0]
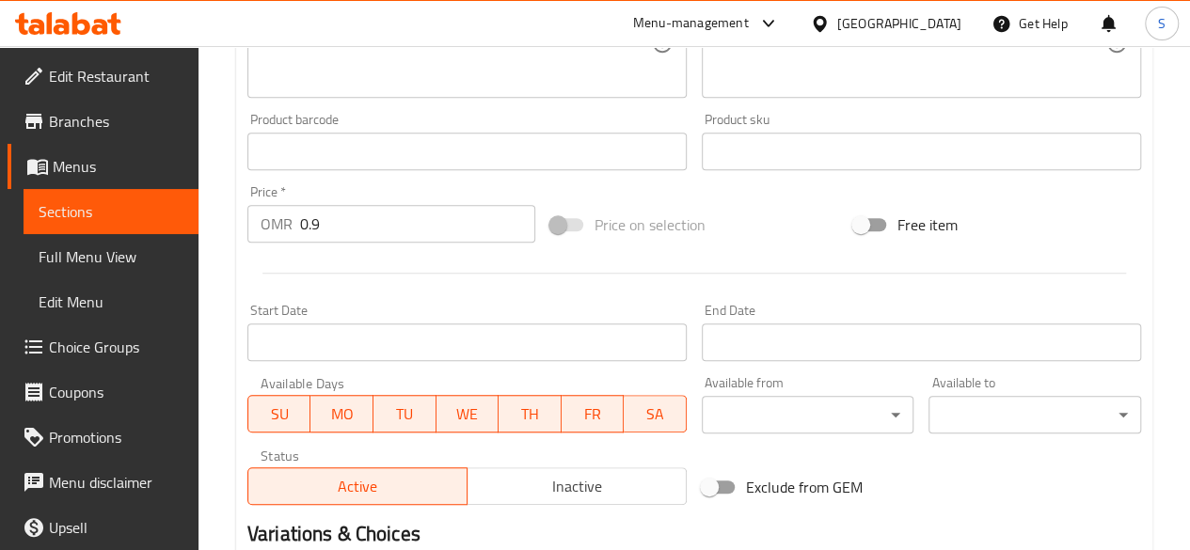
click at [530, 504] on button "Inactive" at bounding box center [576, 486] width 220 height 38
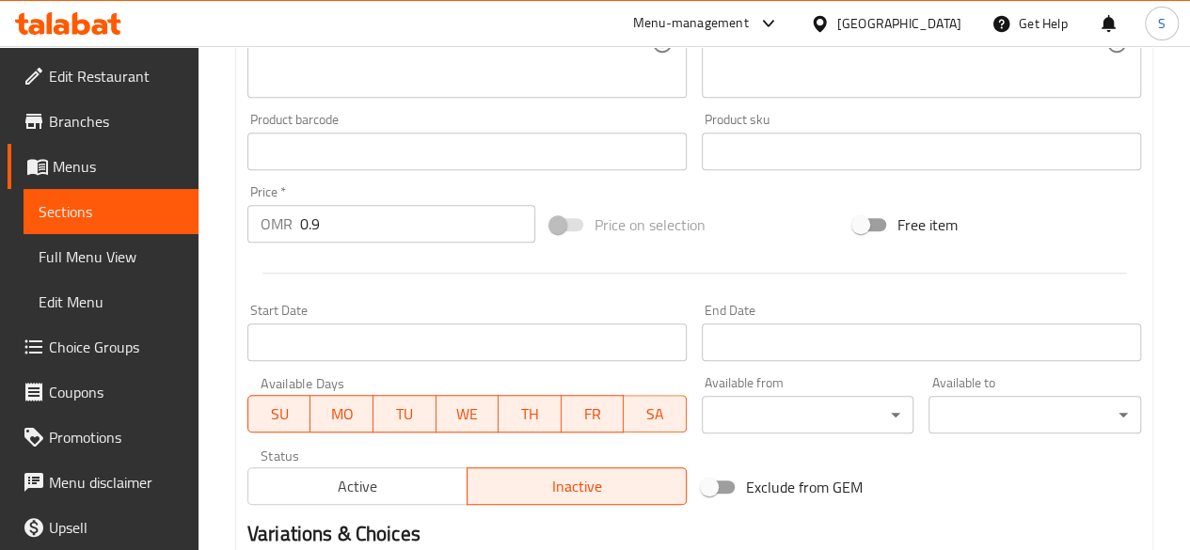
scroll to position [806, 0]
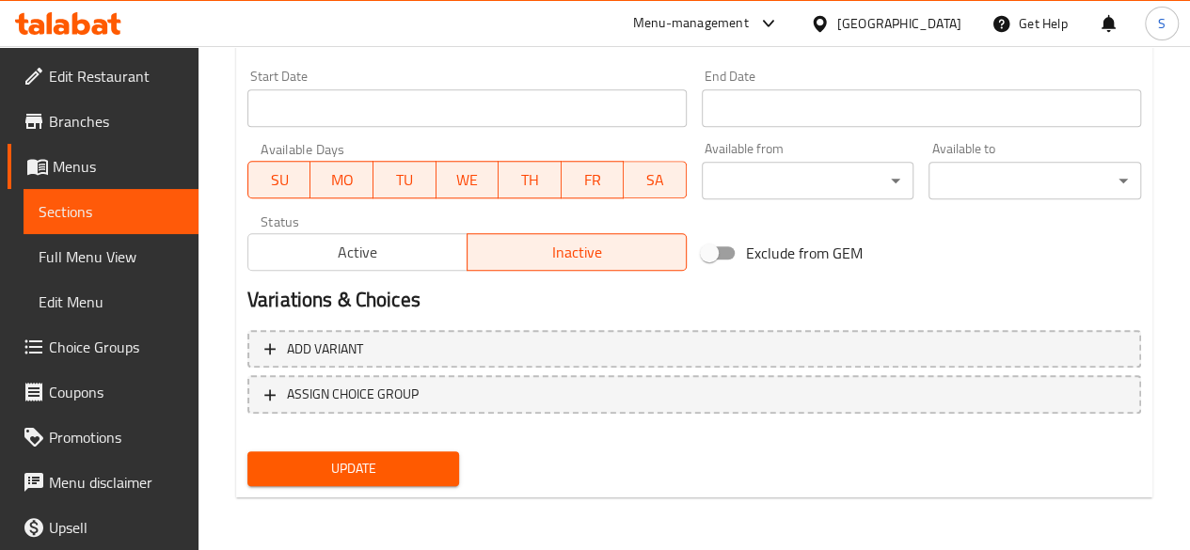
click at [372, 473] on span "Update" at bounding box center [353, 469] width 182 height 24
click at [389, 485] on button "Update" at bounding box center [353, 468] width 213 height 35
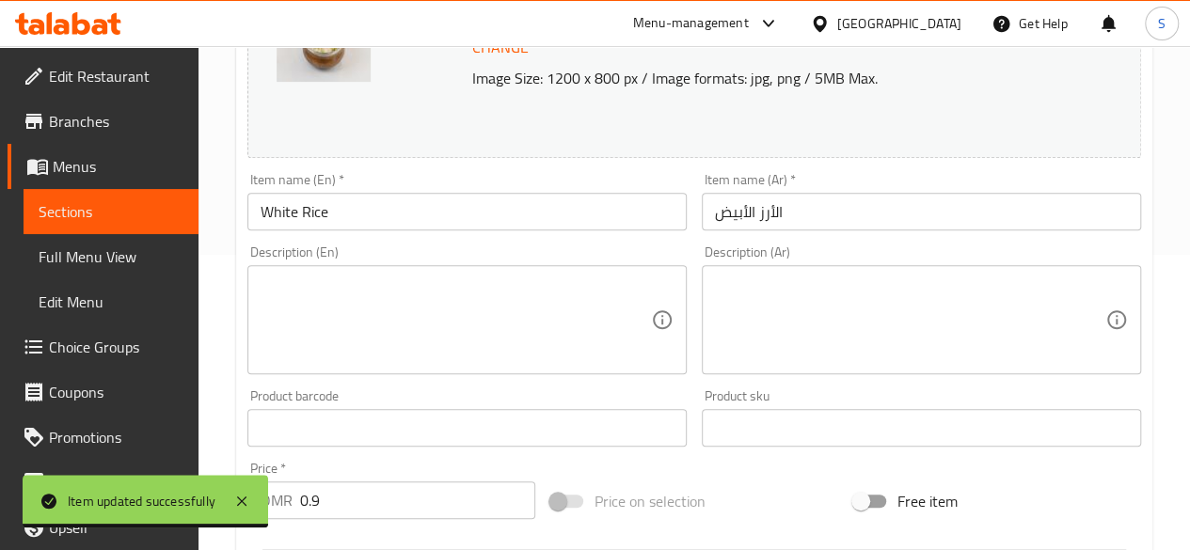
scroll to position [0, 0]
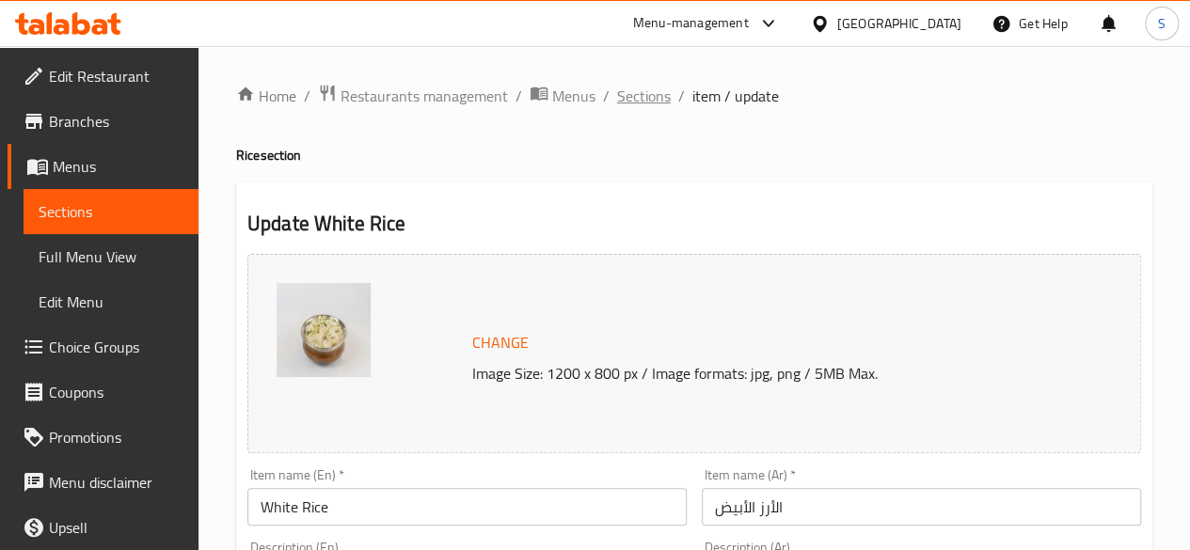
click at [619, 95] on span "Sections" at bounding box center [644, 96] width 54 height 23
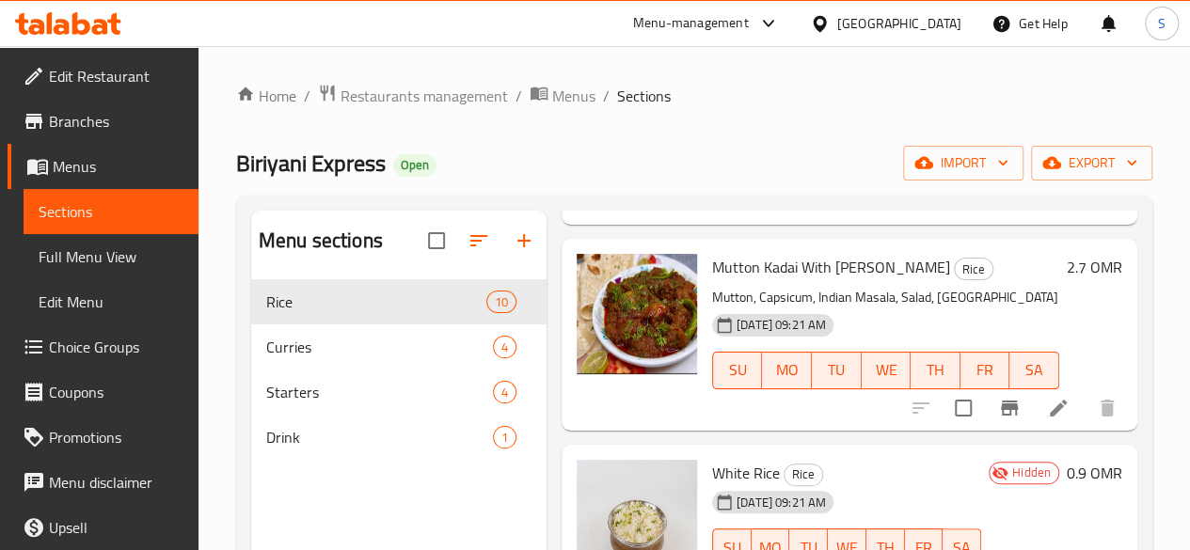
scroll to position [263, 0]
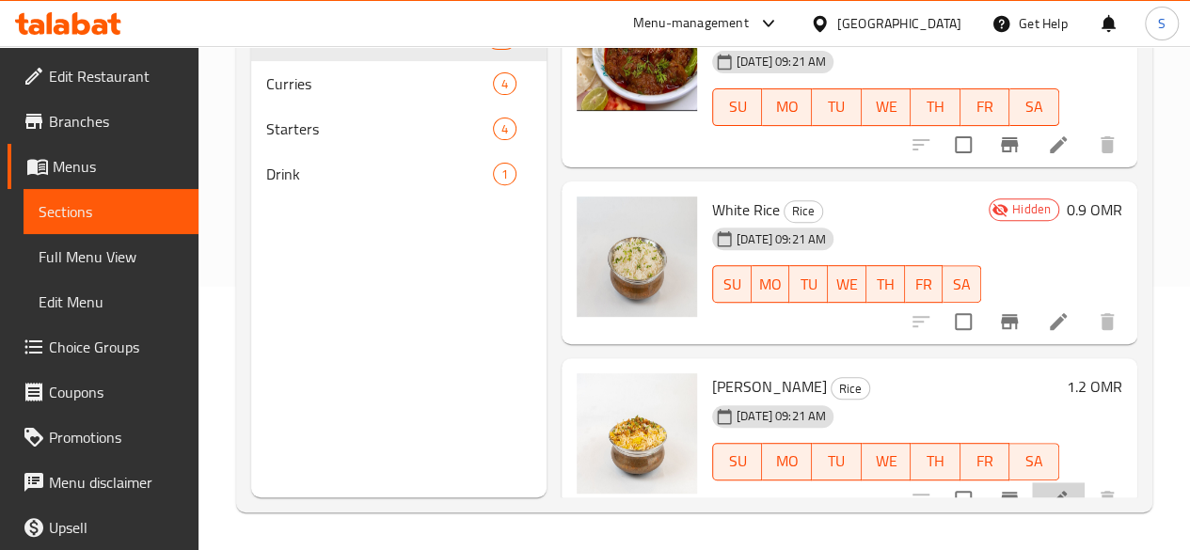
click at [1055, 483] on li at bounding box center [1058, 499] width 53 height 34
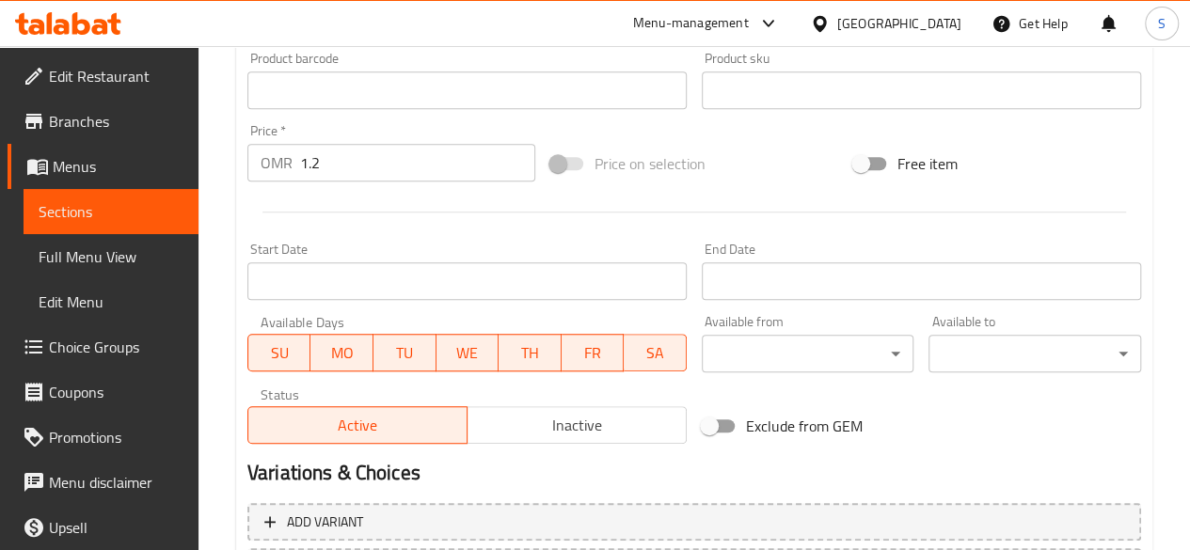
scroll to position [645, 0]
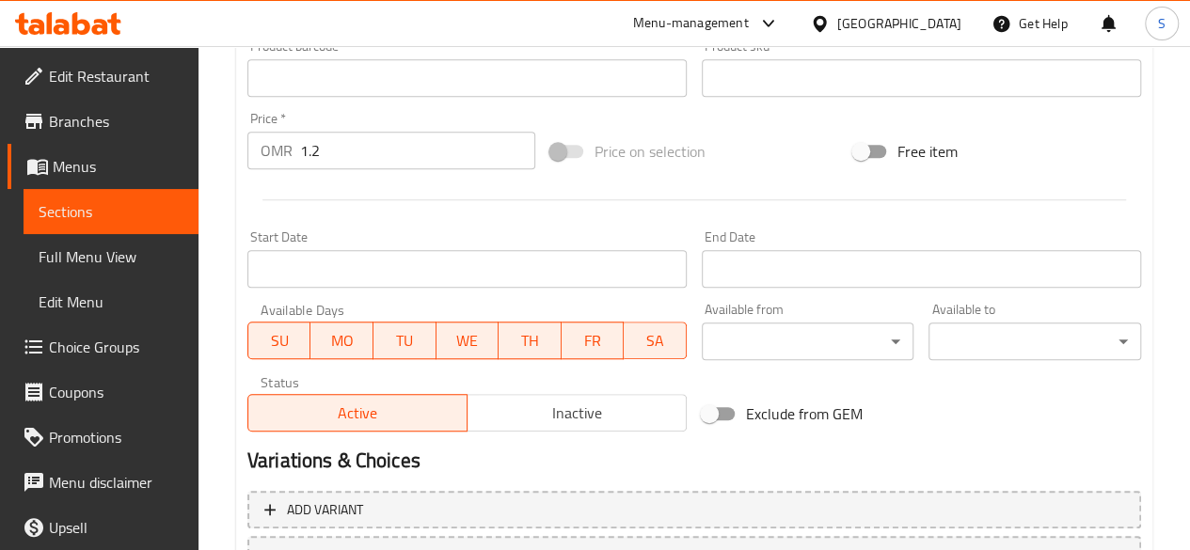
click at [579, 417] on span "Inactive" at bounding box center [577, 413] width 204 height 27
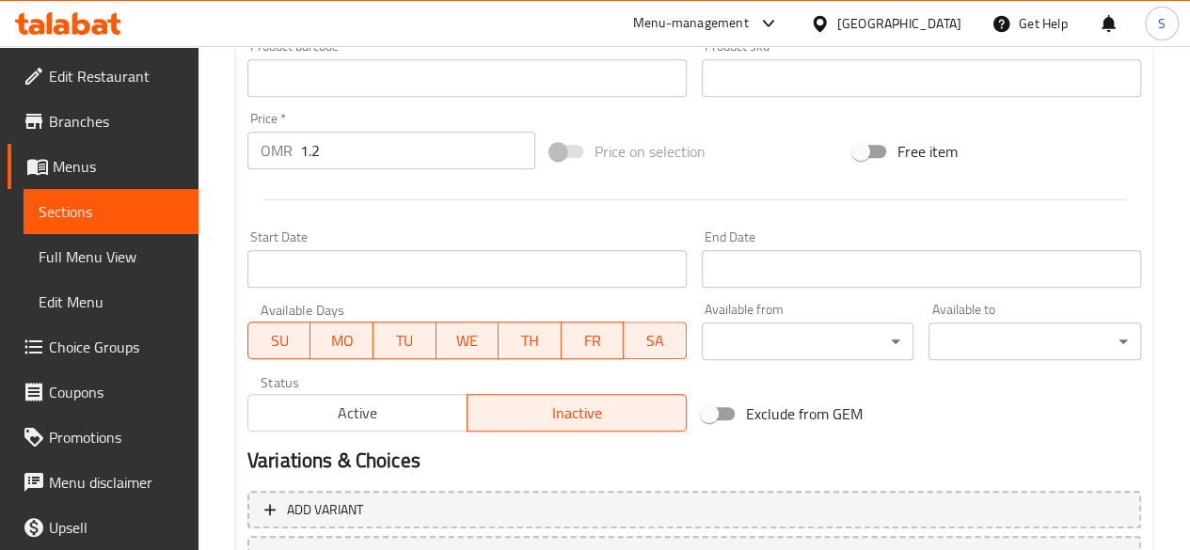
scroll to position [806, 0]
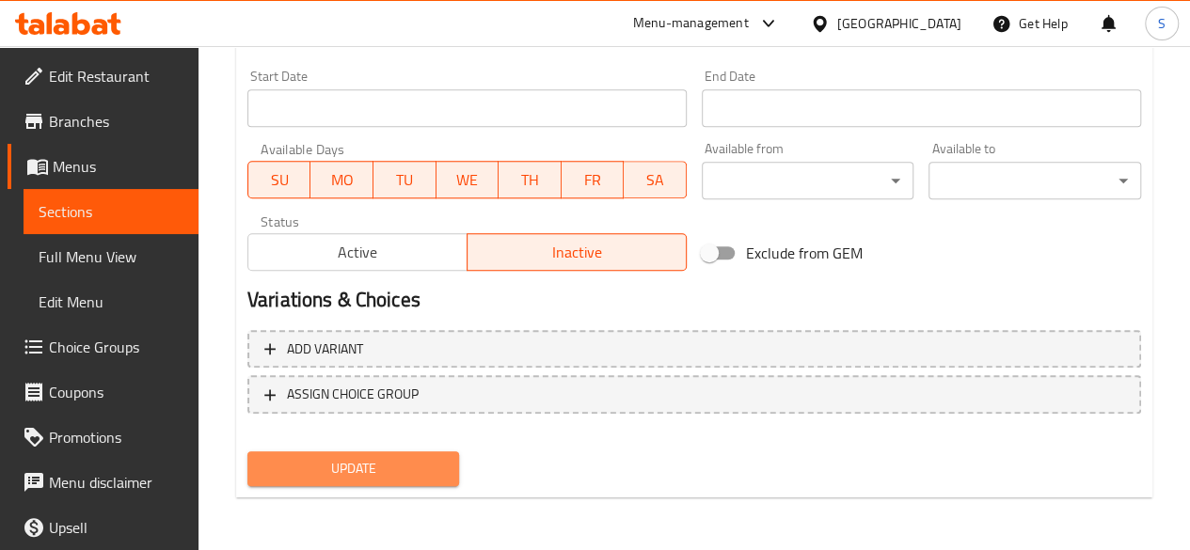
click at [356, 477] on span "Update" at bounding box center [353, 469] width 182 height 24
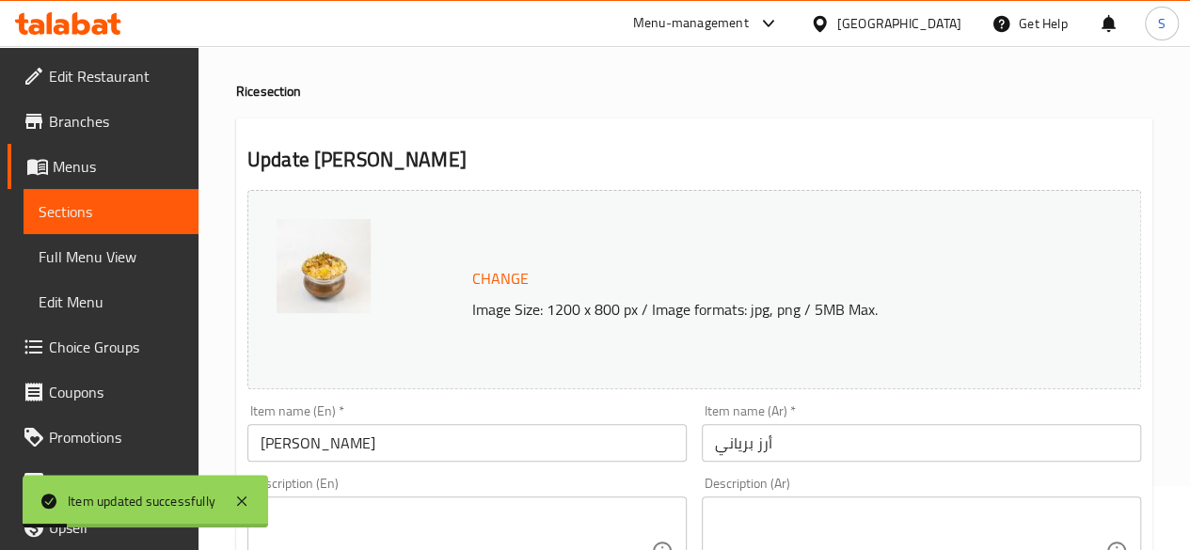
scroll to position [0, 0]
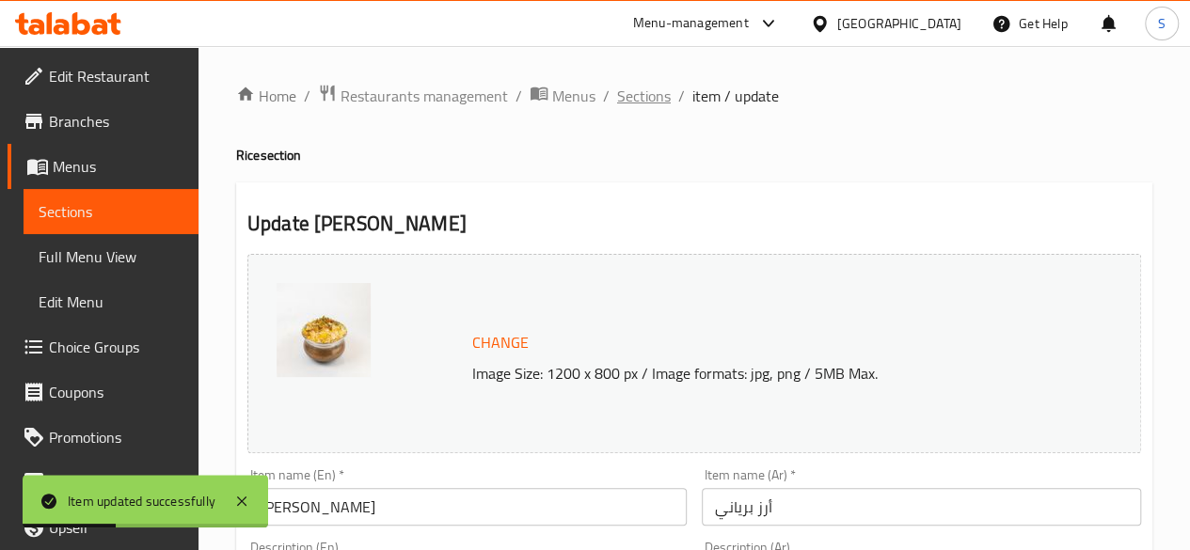
click at [633, 87] on span "Sections" at bounding box center [644, 96] width 54 height 23
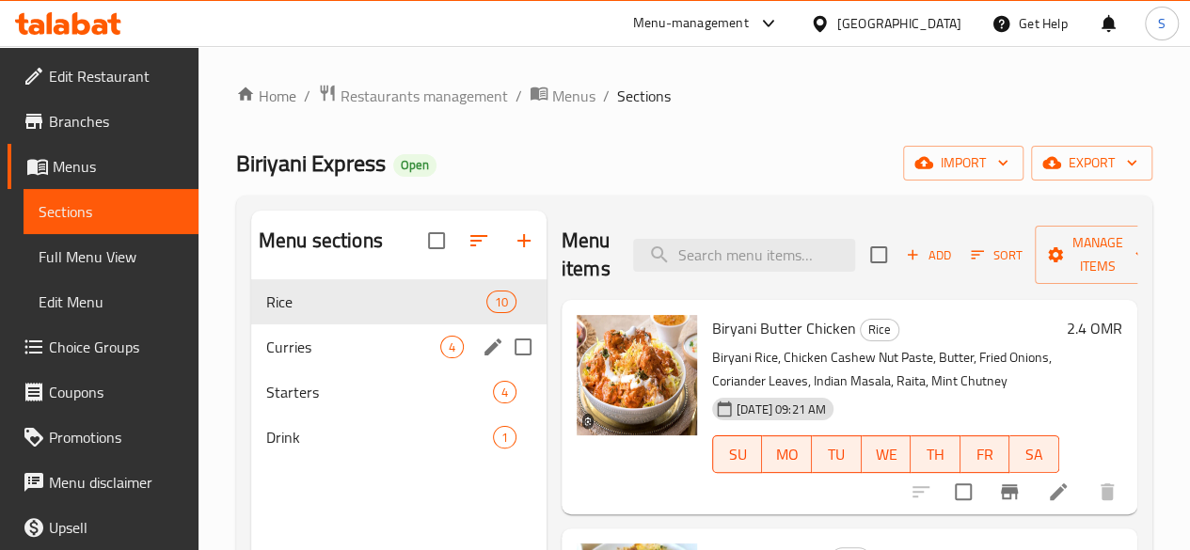
click at [332, 362] on div "Curries 4" at bounding box center [398, 346] width 295 height 45
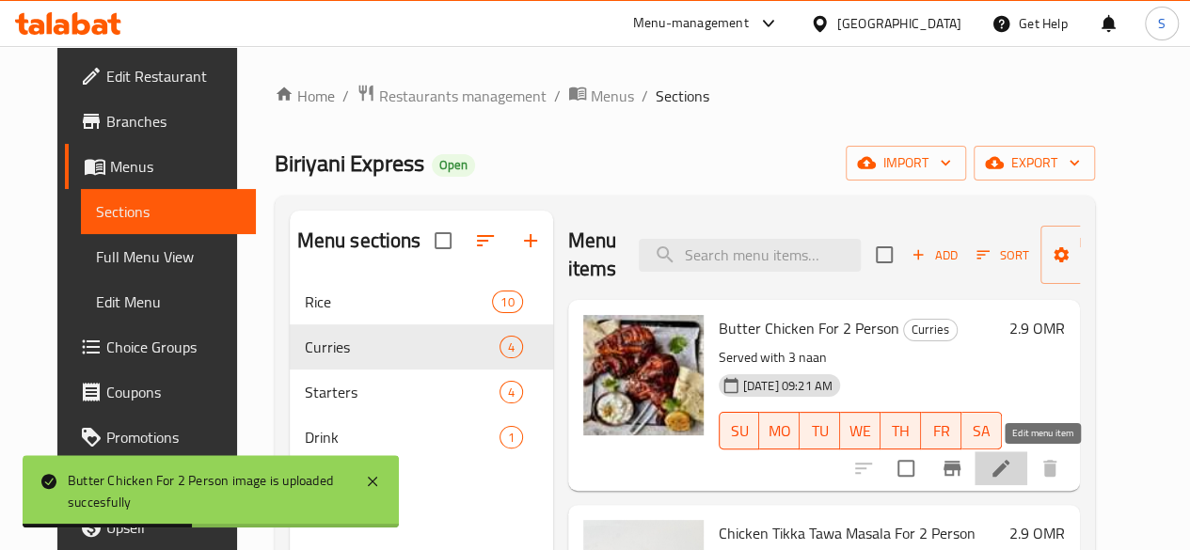
click at [1009, 469] on icon at bounding box center [1000, 468] width 17 height 17
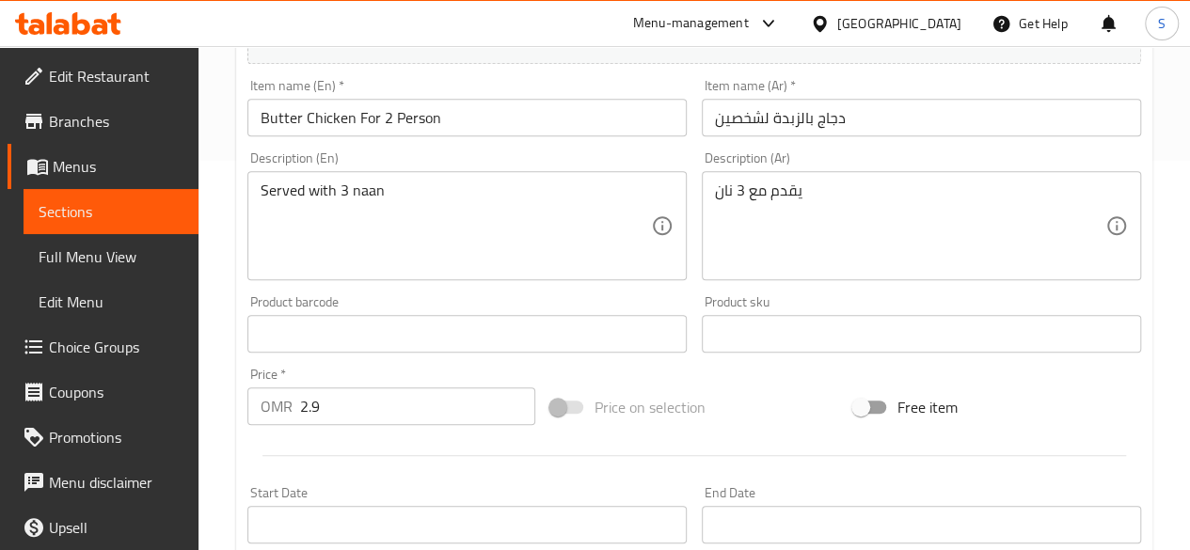
scroll to position [395, 0]
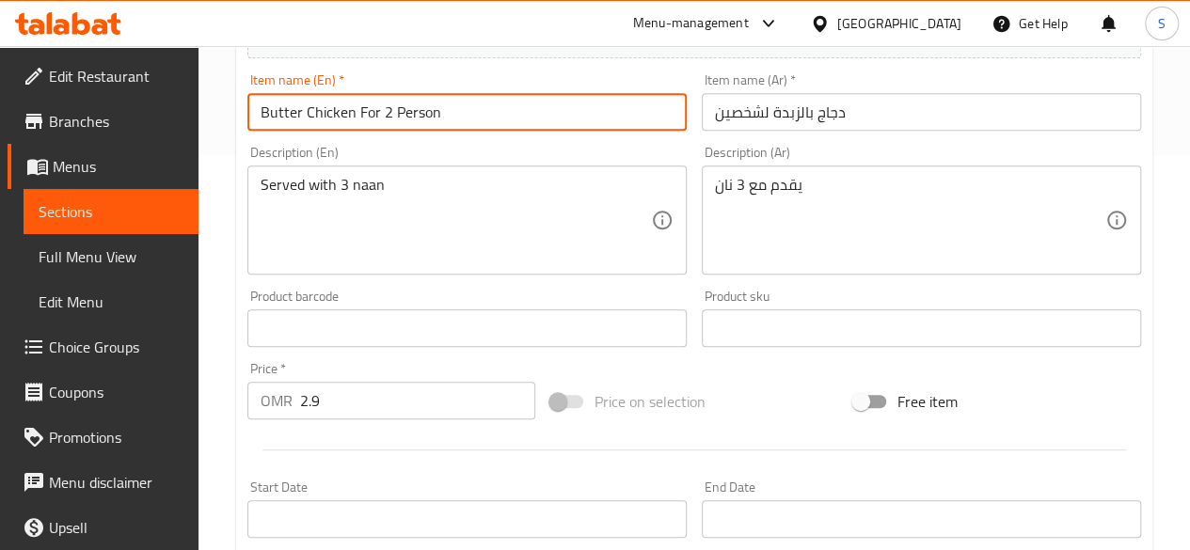
drag, startPoint x: 519, startPoint y: 116, endPoint x: 35, endPoint y: 59, distance: 487.6
click at [35, 59] on div "Edit Restaurant Branches Menus Sections Full Menu View Edit Menu Choice Groups …" at bounding box center [595, 306] width 1190 height 1310
paste input "Tandoori Chicken With Naan/Roti"
type input "Tandoori Chicken With Naan/Roti"
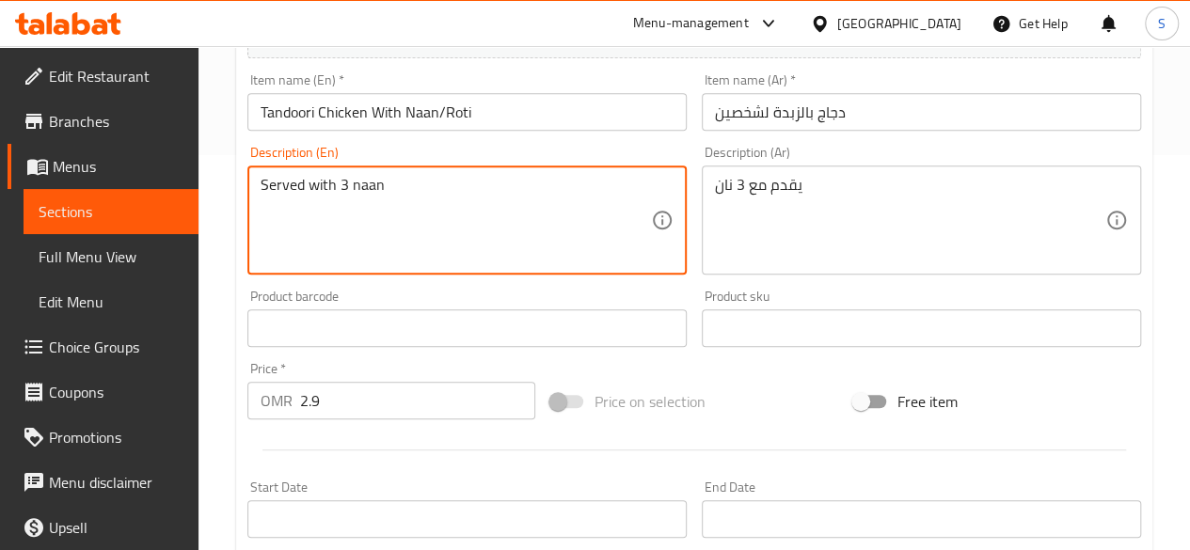
drag, startPoint x: 426, startPoint y: 203, endPoint x: 117, endPoint y: 156, distance: 313.0
paste textarea "Chicken , Yogurt, Tandoori Spices, Naan/ Roti"
type textarea "Chicken , Yogurt, Tandoori Spices, Naan/ Roti"
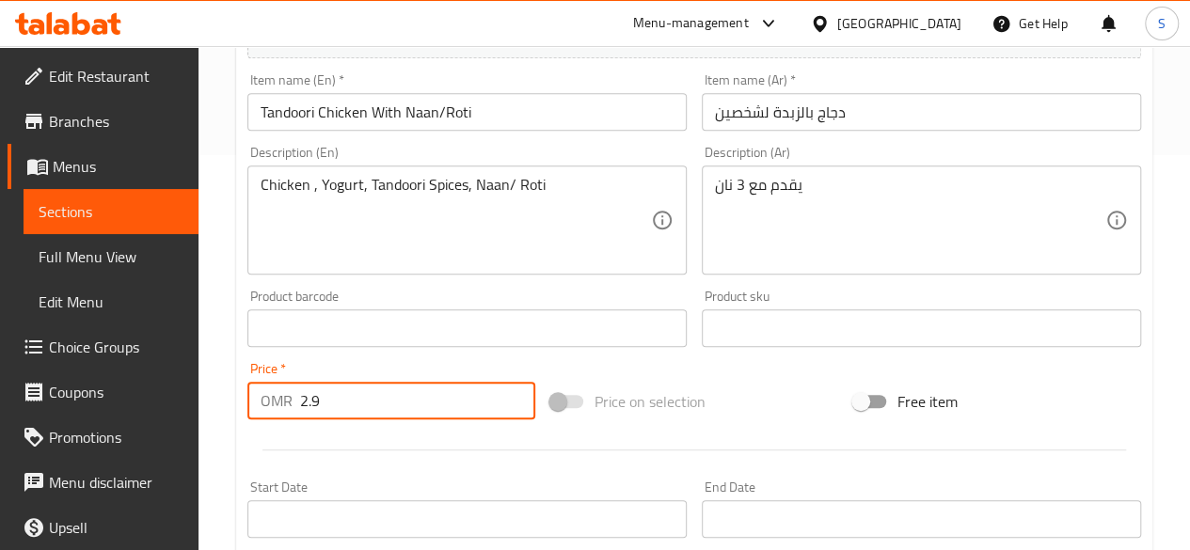
drag, startPoint x: 344, startPoint y: 415, endPoint x: 175, endPoint y: 369, distance: 175.5
click at [175, 369] on div "Edit Restaurant Branches Menus Sections Full Menu View Edit Menu Choice Groups …" at bounding box center [595, 306] width 1190 height 1310
type input "2.4"
drag, startPoint x: 557, startPoint y: 110, endPoint x: 167, endPoint y: 146, distance: 391.0
click at [173, 147] on div "Edit Restaurant Branches Menus Sections Full Menu View Edit Menu Choice Groups …" at bounding box center [595, 306] width 1190 height 1310
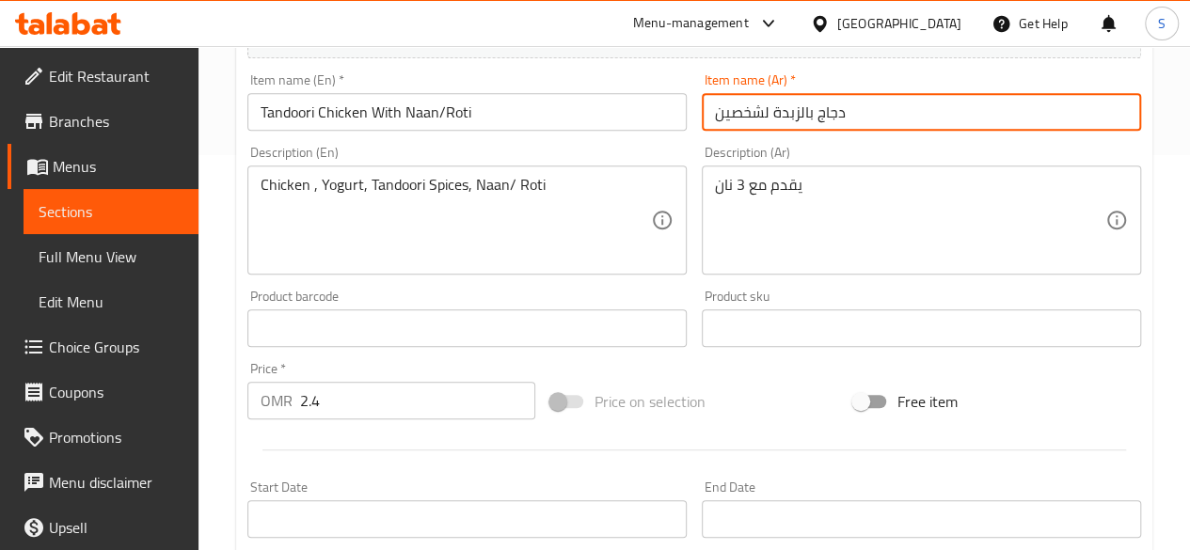
drag, startPoint x: 865, startPoint y: 113, endPoint x: 572, endPoint y: 120, distance: 293.5
click at [572, 120] on div "Change Image Size: 1200 x 800 px / Image formats: jpg, png / 5MB Max. Item name…" at bounding box center [694, 270] width 909 height 838
paste input "ندوري مع نان/روتي"
type input "دجاج تندوري مع نان/روتي"
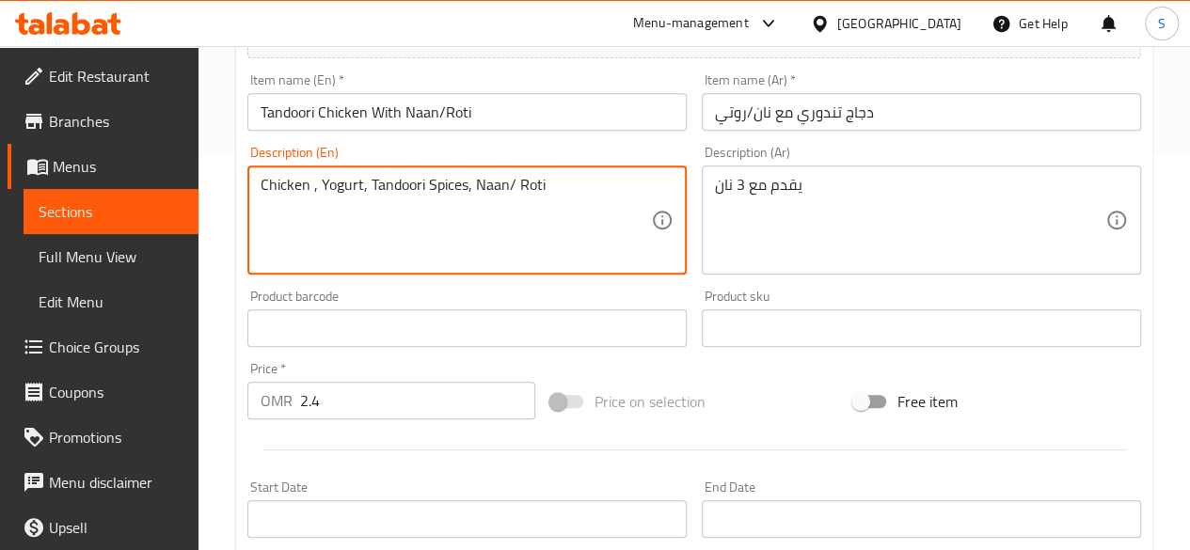
drag, startPoint x: 559, startPoint y: 184, endPoint x: 189, endPoint y: 151, distance: 371.1
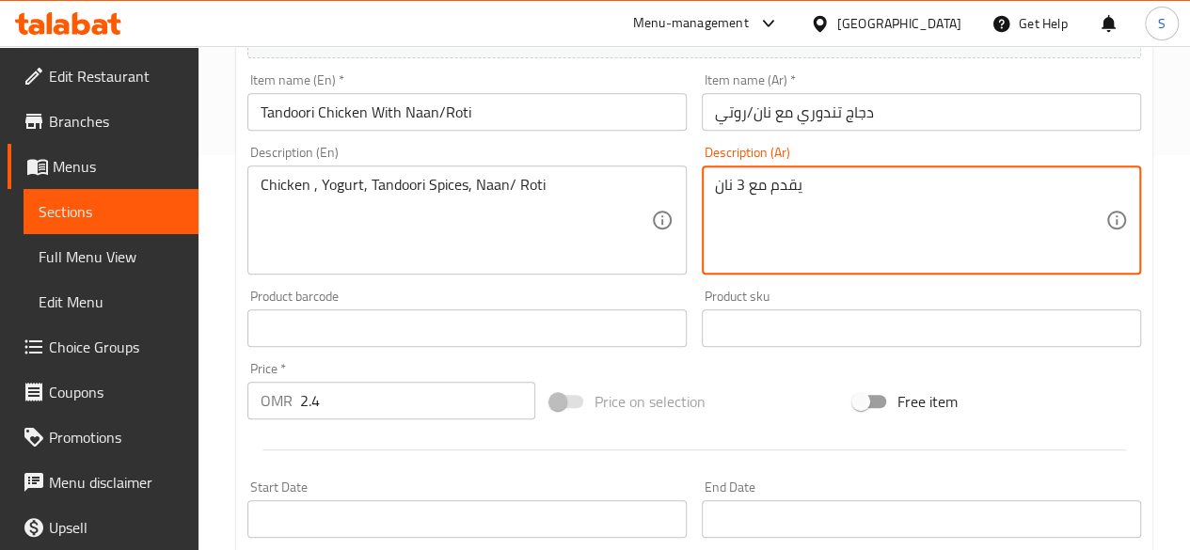
drag, startPoint x: 822, startPoint y: 182, endPoint x: 584, endPoint y: 187, distance: 238.0
paste textarea "دجاج، زبادي، بهارات تندوري، نان/روتي"
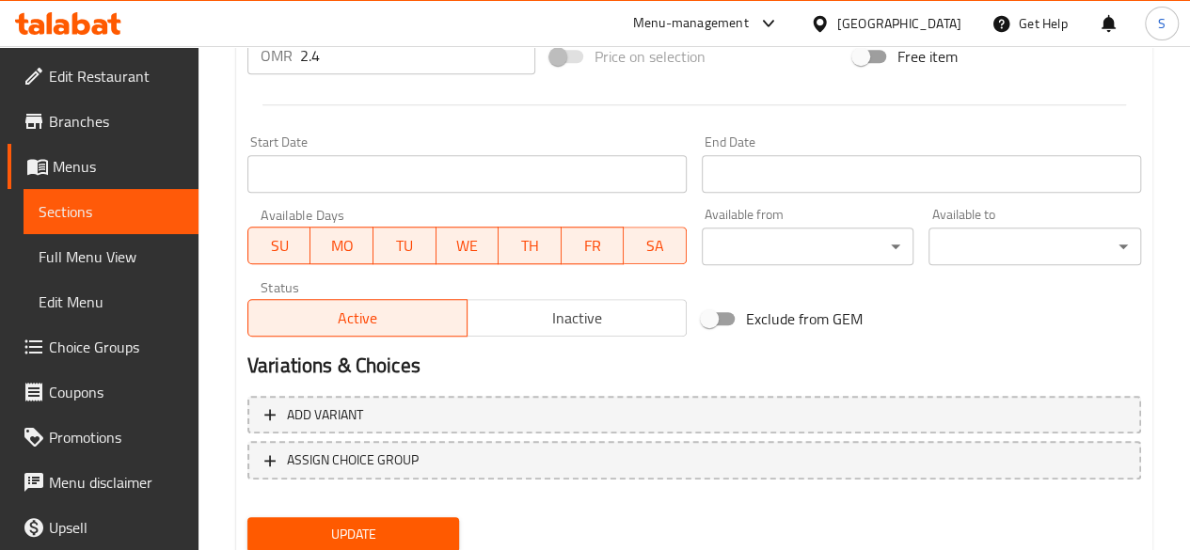
scroll to position [806, 0]
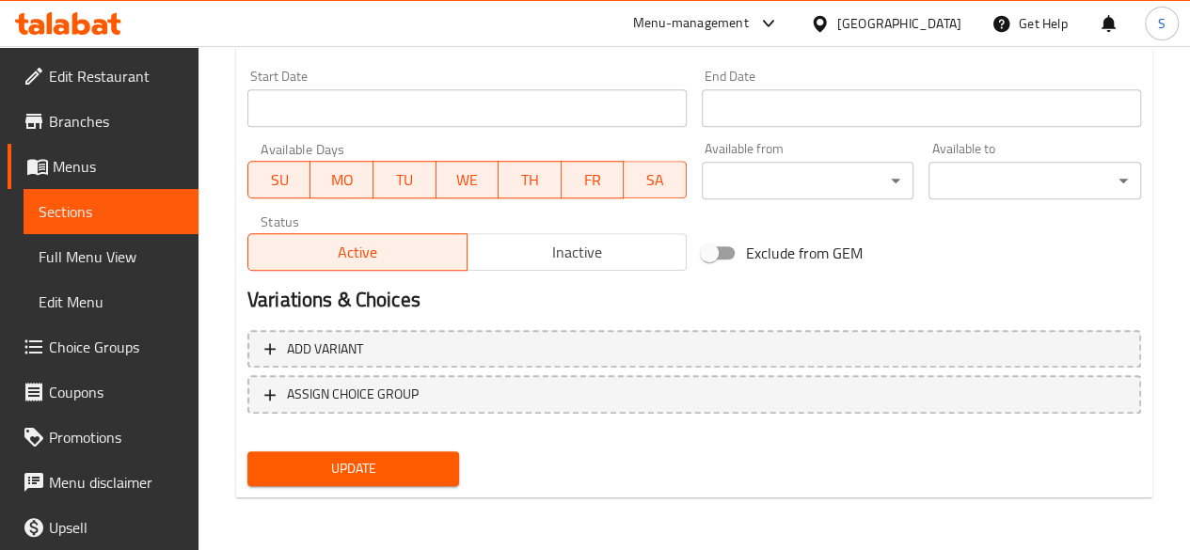
type textarea "دجاج، زبادي، بهارات تندوري، نان/روتي"
click at [365, 460] on span "Update" at bounding box center [353, 469] width 182 height 24
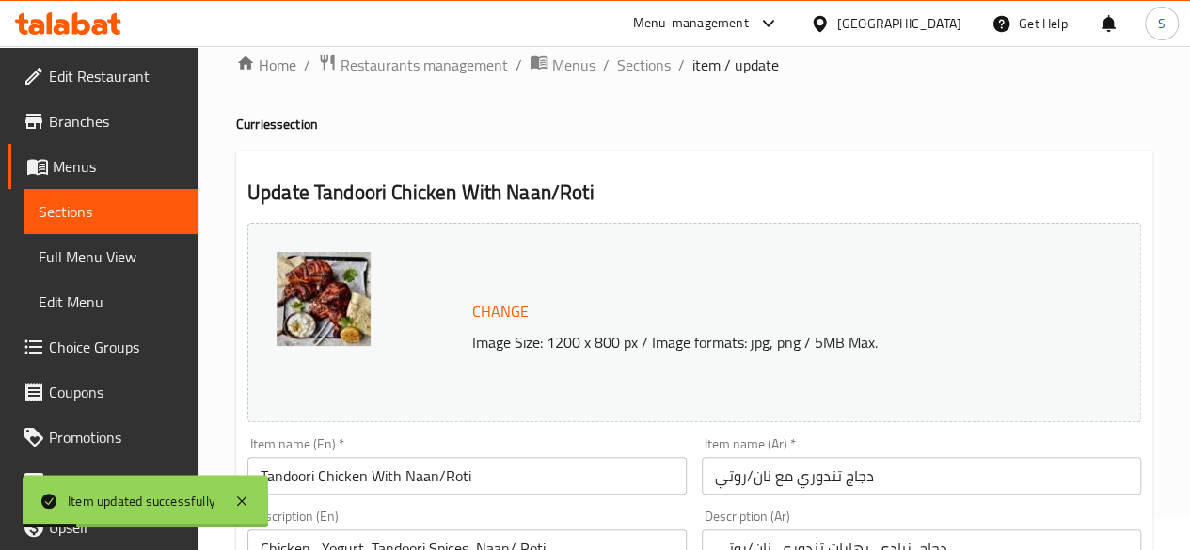
scroll to position [0, 0]
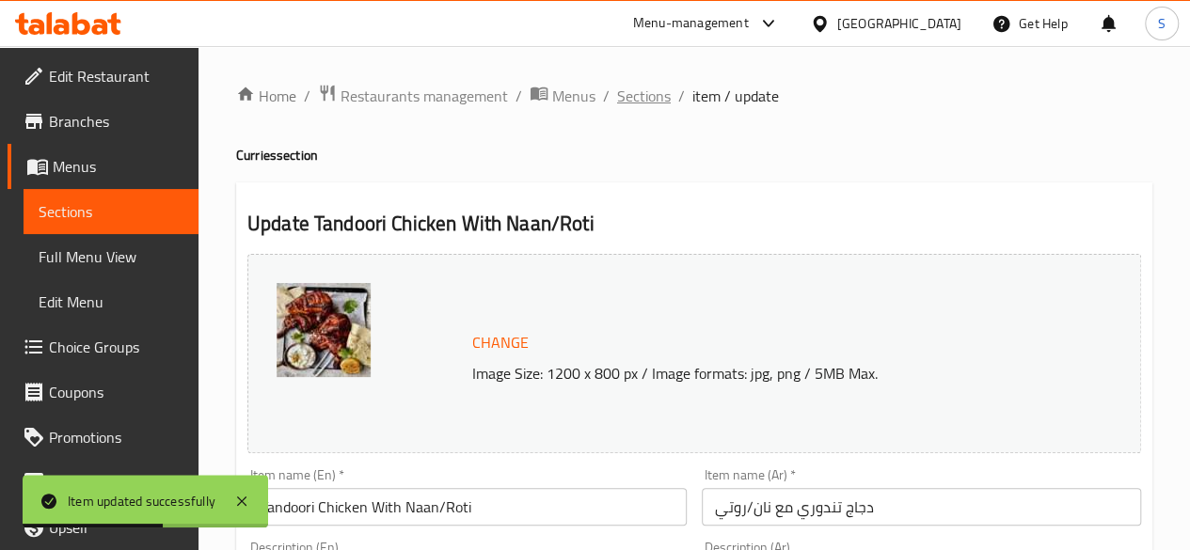
click at [651, 95] on span "Sections" at bounding box center [644, 96] width 54 height 23
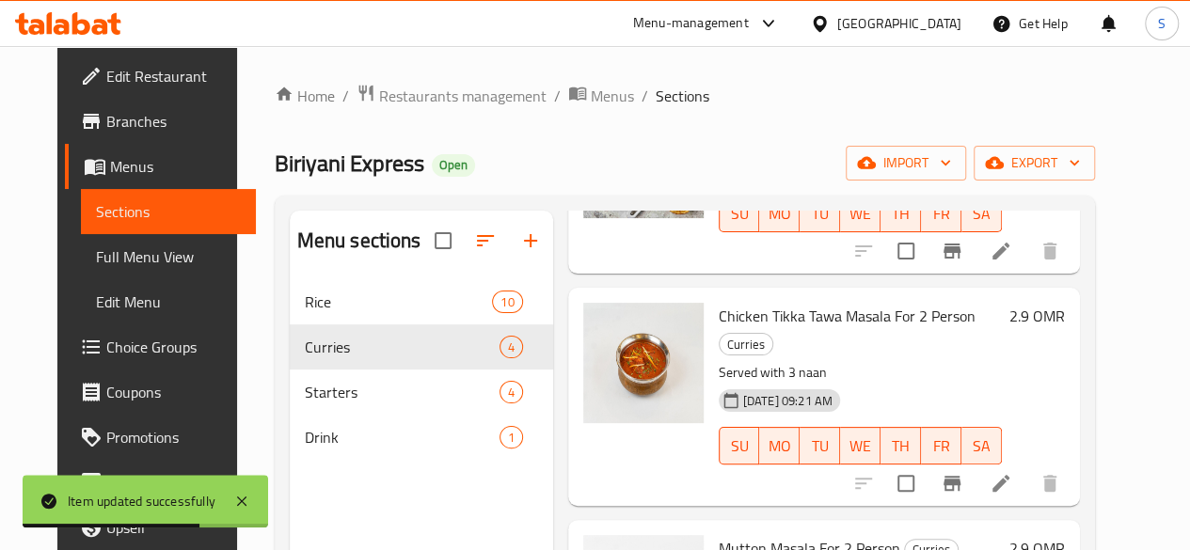
scroll to position [218, 0]
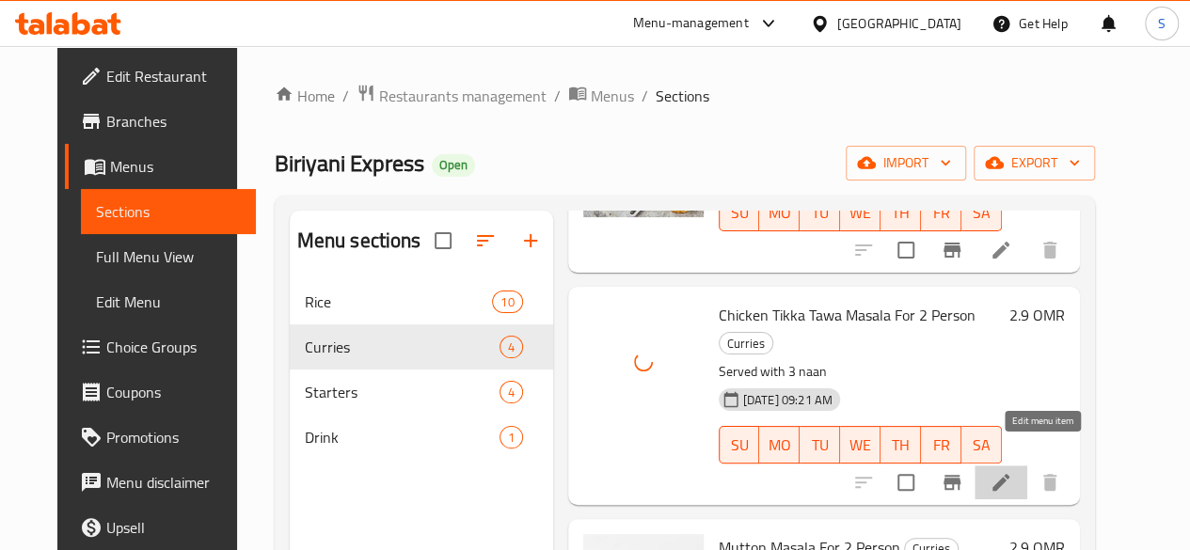
click at [1012, 471] on icon at bounding box center [1000, 482] width 23 height 23
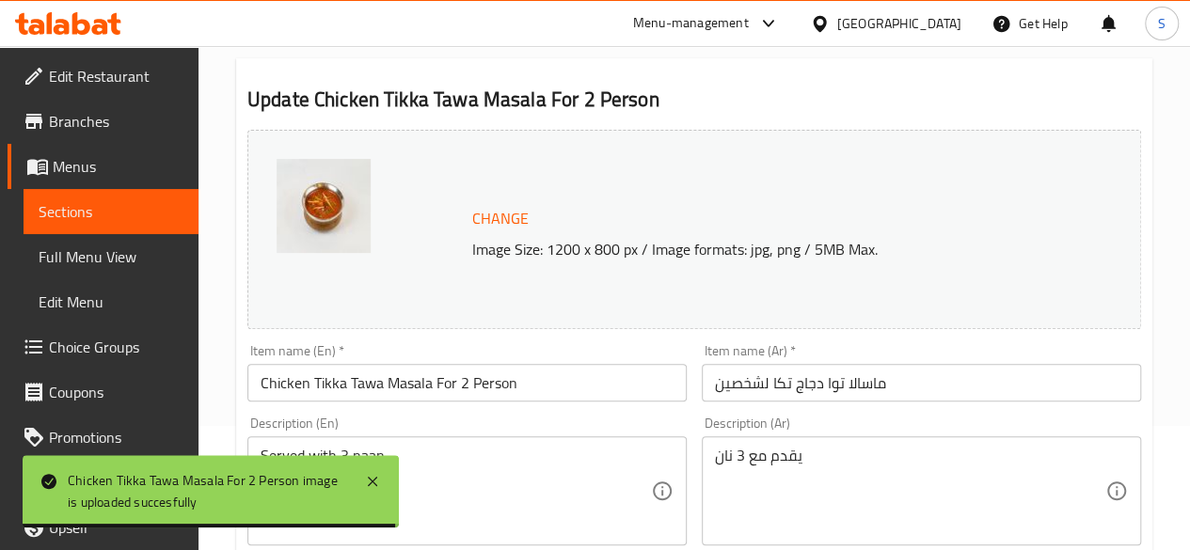
scroll to position [125, 0]
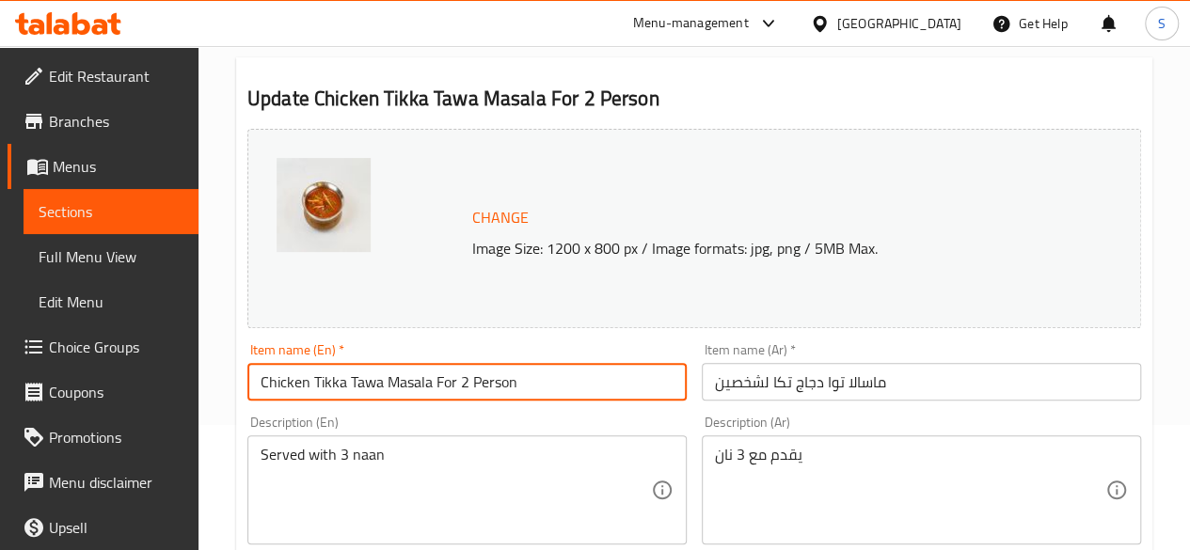
drag, startPoint x: 575, startPoint y: 375, endPoint x: 29, endPoint y: 377, distance: 545.5
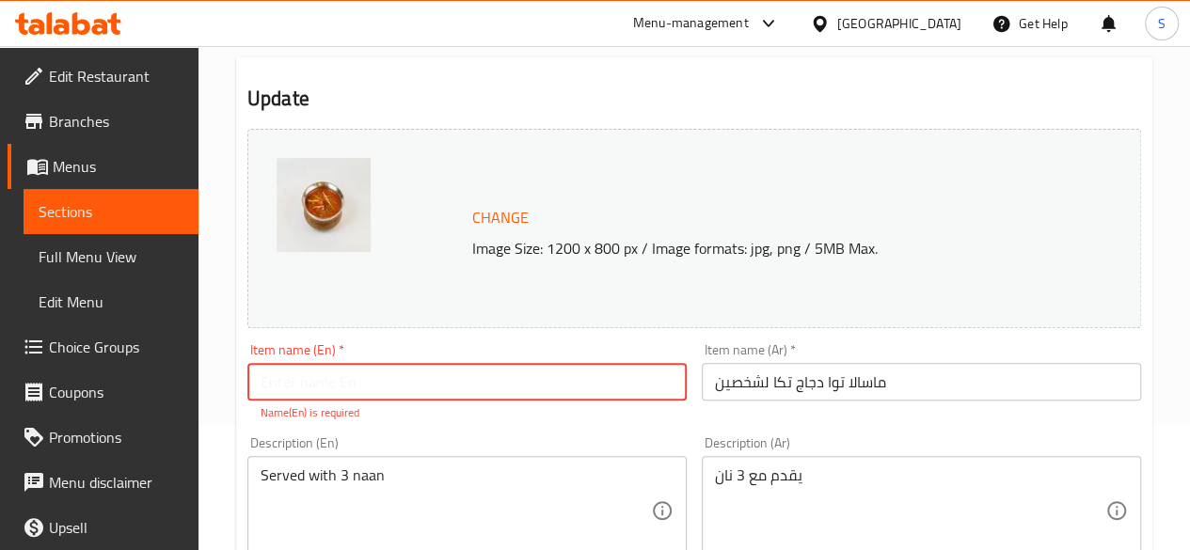
paste input "Chicken Tikka Masala With Naan/Roti"
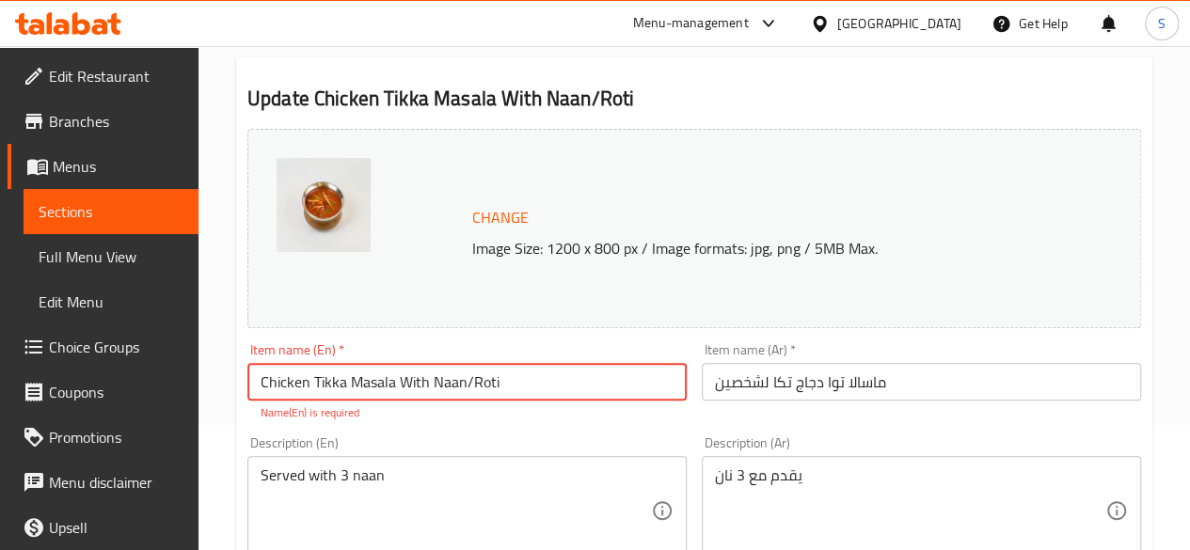
type input "Chicken Tikka Masala With Naan/Roti"
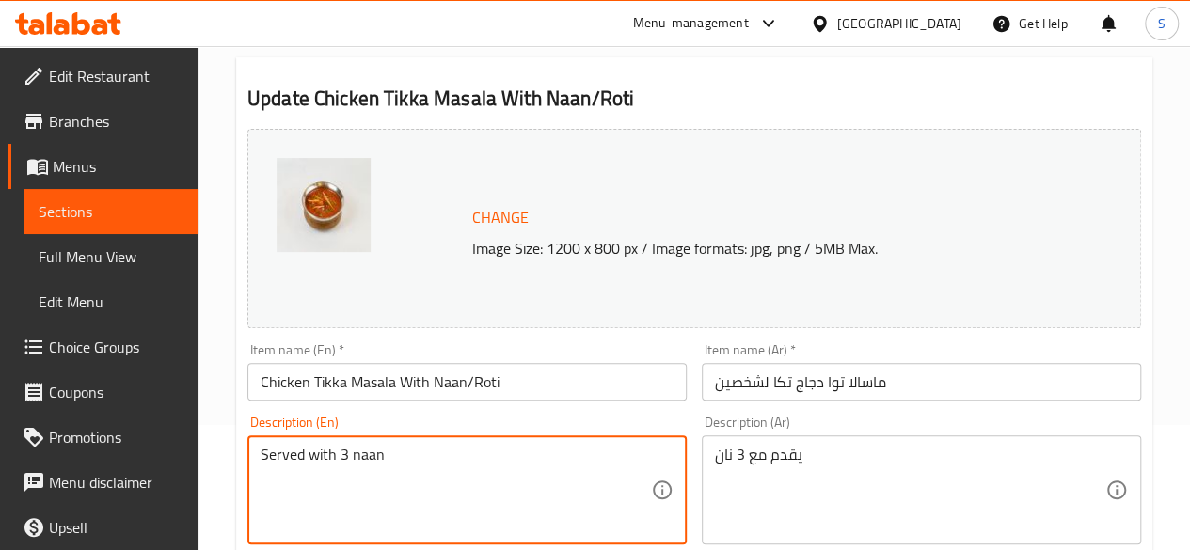
drag, startPoint x: 454, startPoint y: 454, endPoint x: 174, endPoint y: 440, distance: 280.6
paste textarea "Chicken, Yogurt, Tikka Masala, Naan/Roti"
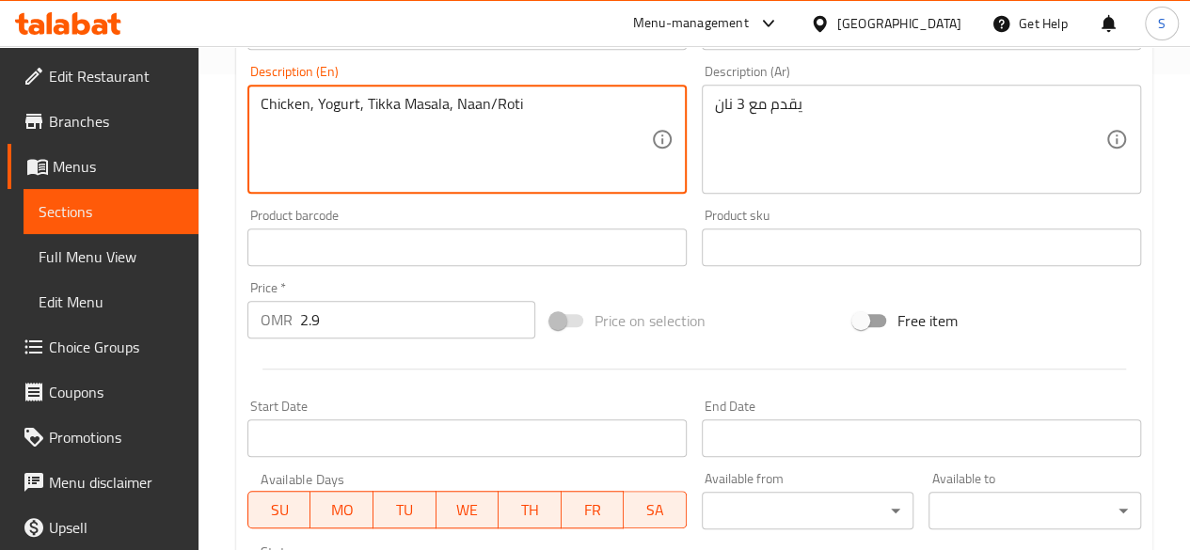
scroll to position [545, 0]
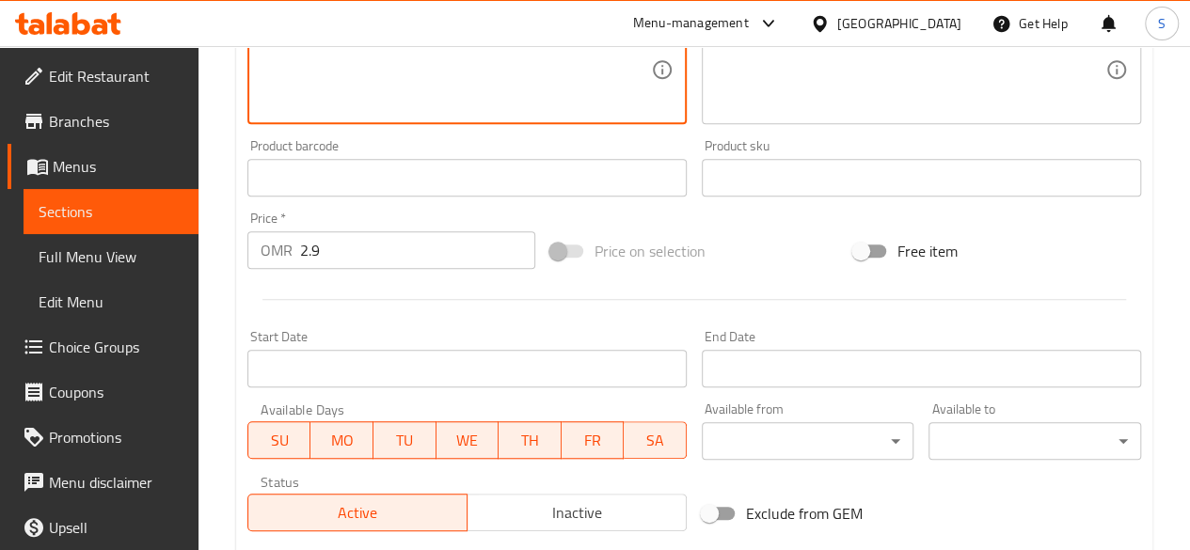
type textarea "Chicken, Yogurt, Tikka Masala, Naan/Roti"
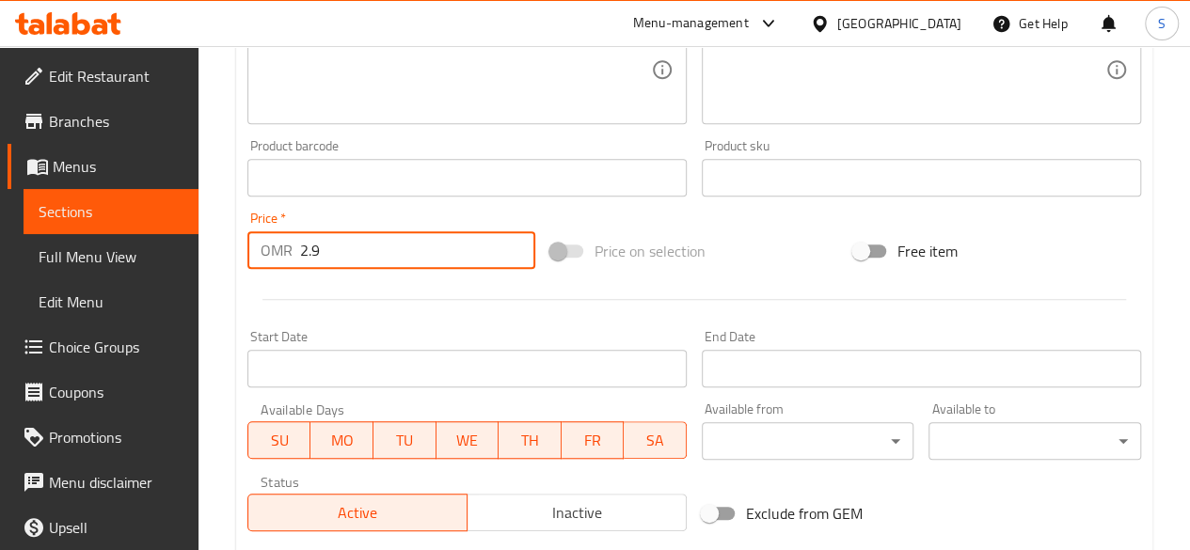
drag, startPoint x: 350, startPoint y: 244, endPoint x: 219, endPoint y: 234, distance: 131.1
click at [219, 234] on div "Home / Restaurants management / Menus / Sections / item / update Curries sectio…" at bounding box center [693, 156] width 991 height 1310
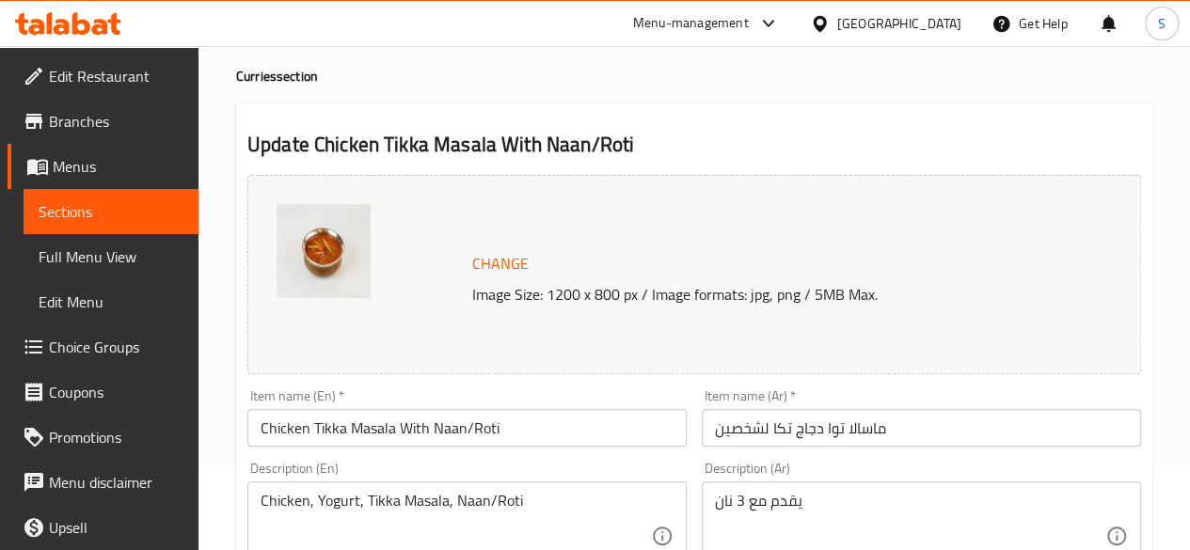
scroll to position [69, 0]
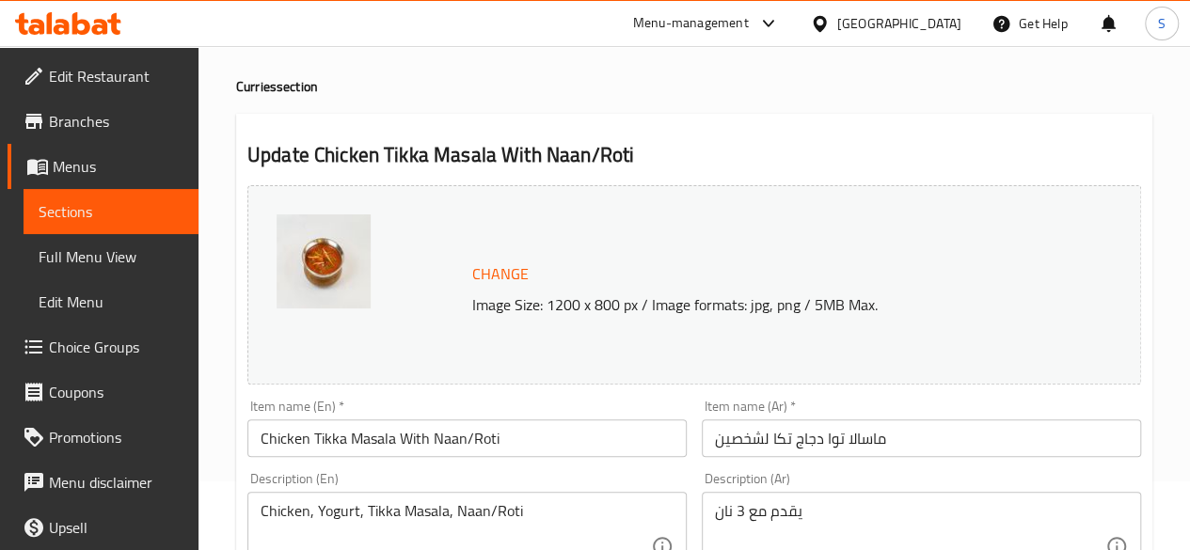
type input "2.4"
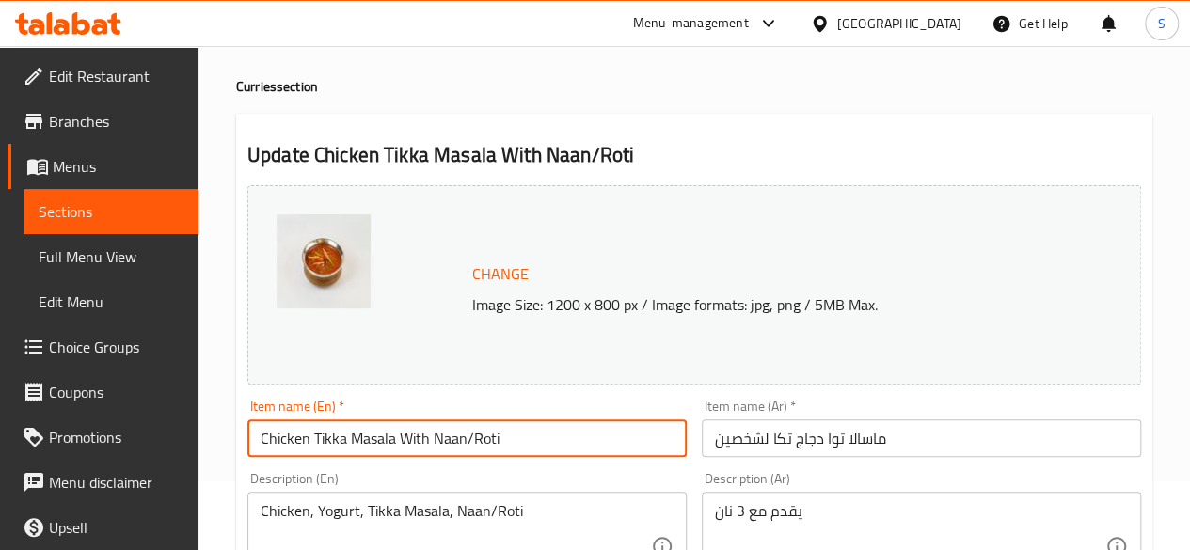
drag, startPoint x: 542, startPoint y: 431, endPoint x: 87, endPoint y: 380, distance: 458.0
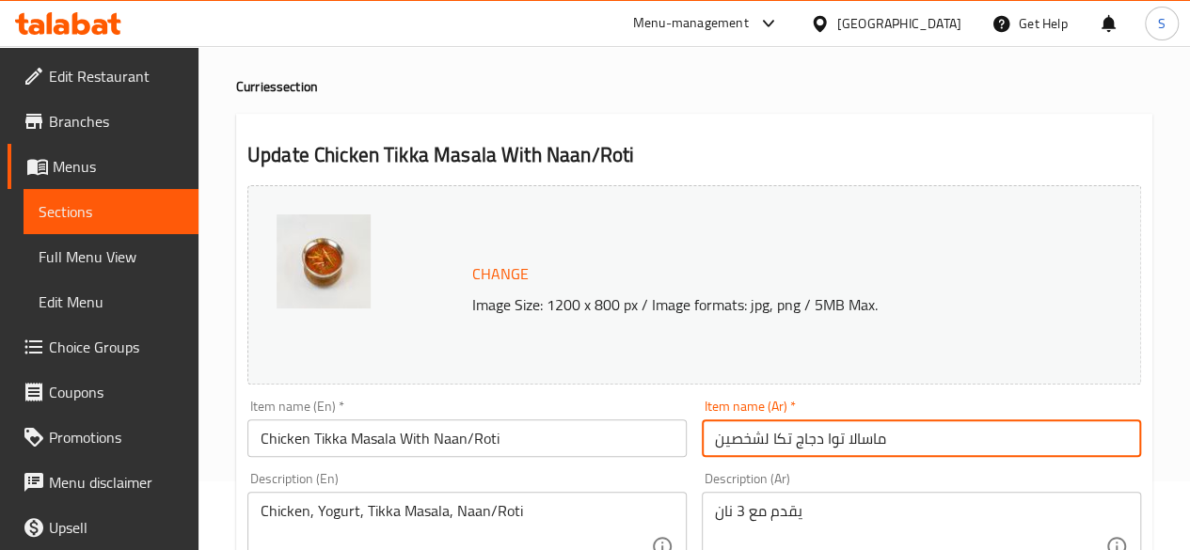
drag, startPoint x: 913, startPoint y: 441, endPoint x: 495, endPoint y: 400, distance: 420.6
paste input "دجاج تكا ماسالا مع نان/روتي"
type input "دجاج تكا ماسالا مع نان/روتي"
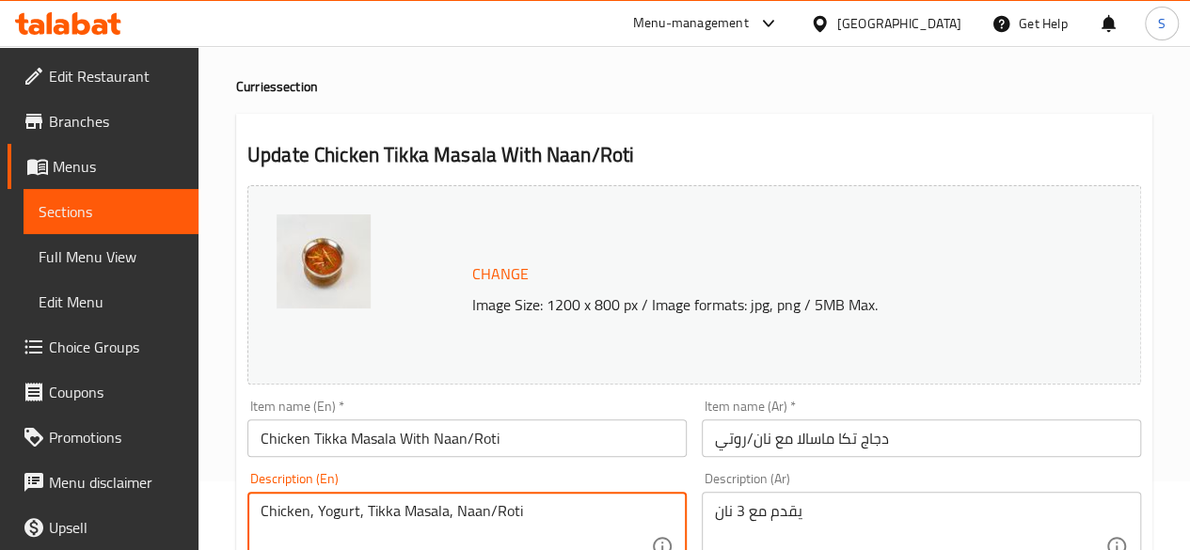
drag, startPoint x: 537, startPoint y: 511, endPoint x: 108, endPoint y: 507, distance: 428.9
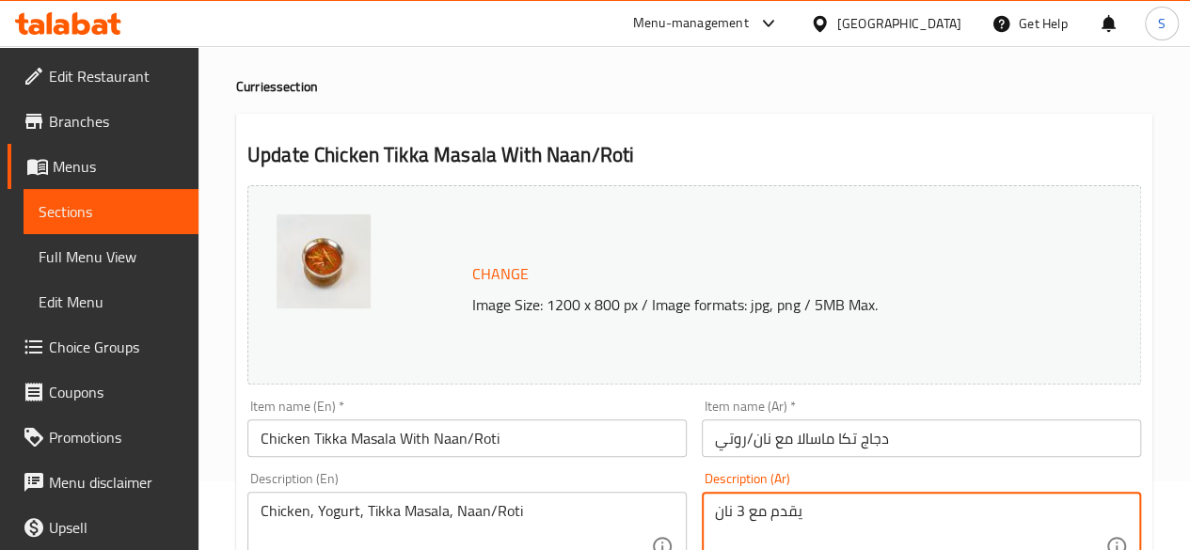
drag, startPoint x: 830, startPoint y: 517, endPoint x: 519, endPoint y: 511, distance: 311.4
paste textarea "دجاج، [PERSON_NAME]، [PERSON_NAME]، نان/روتي"
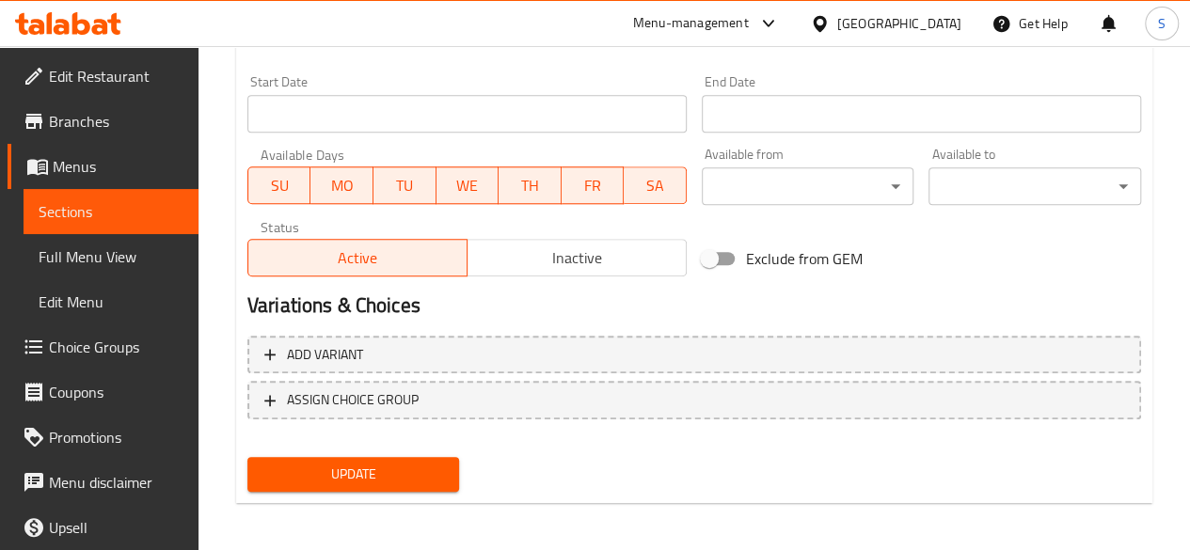
scroll to position [806, 0]
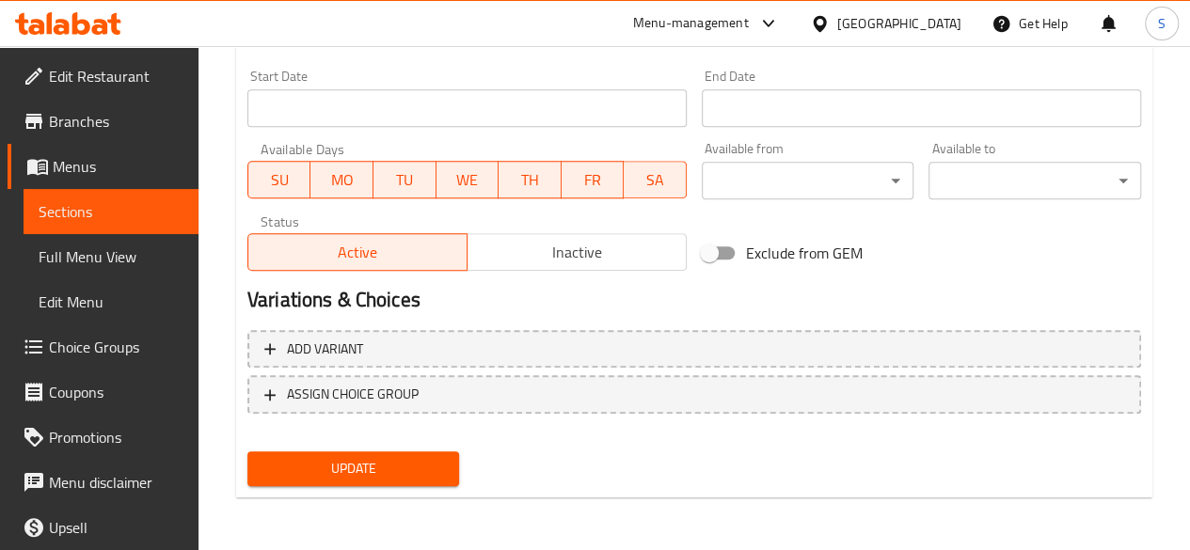
type textarea "دجاج، [PERSON_NAME]، [PERSON_NAME]، نان/روتي"
click at [324, 467] on span "Update" at bounding box center [353, 469] width 182 height 24
click at [391, 464] on span "Update" at bounding box center [353, 469] width 182 height 24
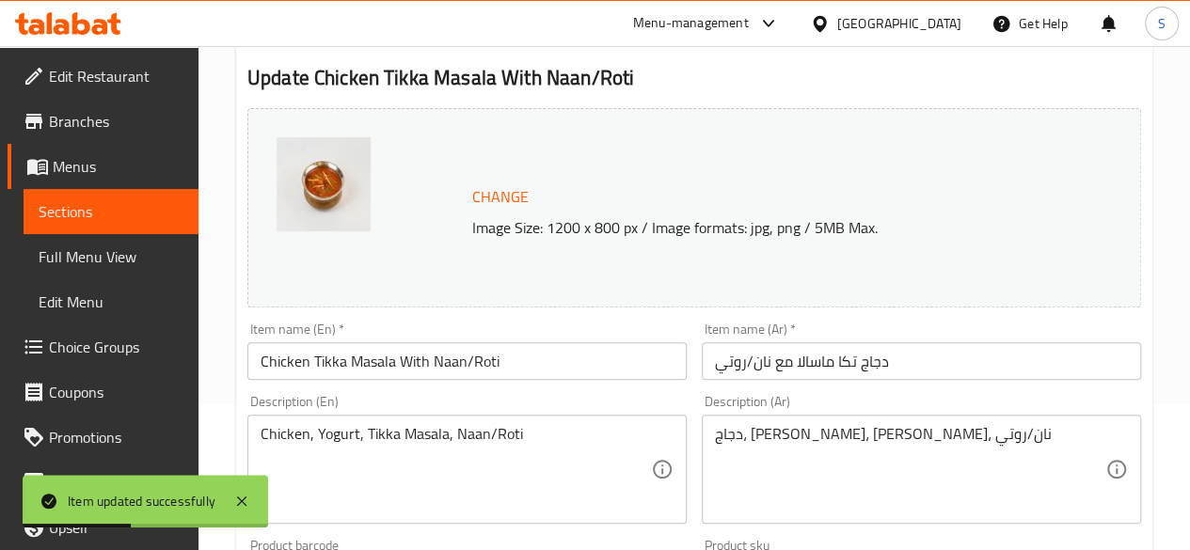
scroll to position [0, 0]
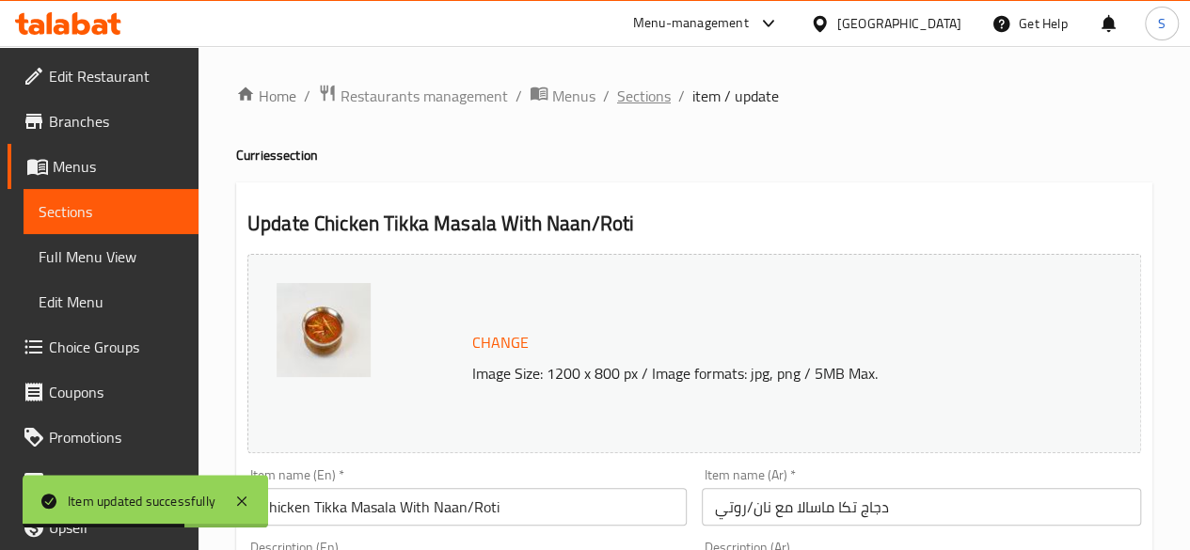
click at [632, 102] on span "Sections" at bounding box center [644, 96] width 54 height 23
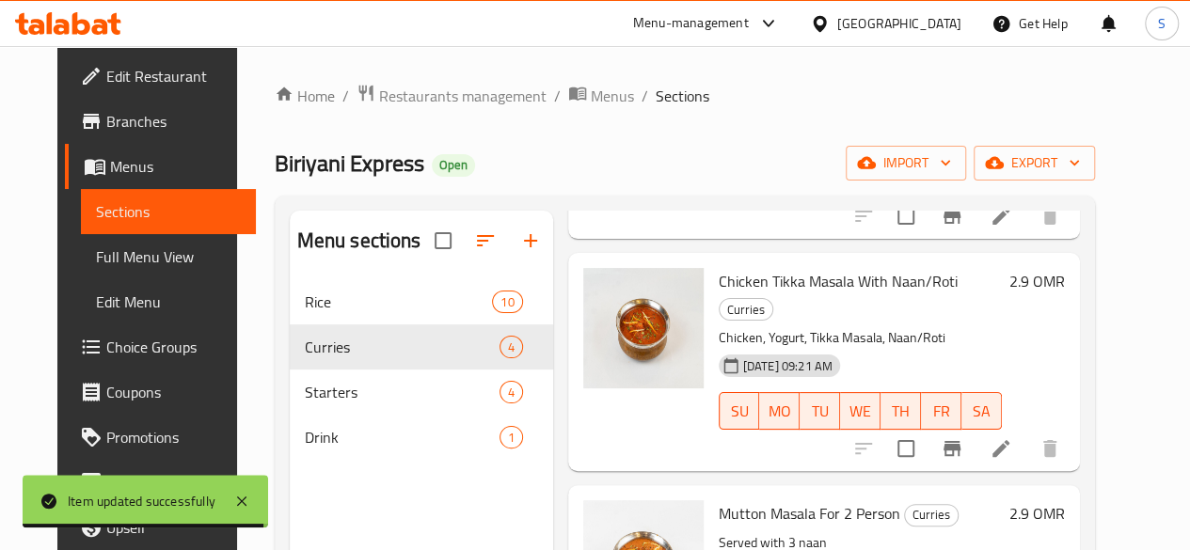
scroll to position [253, 0]
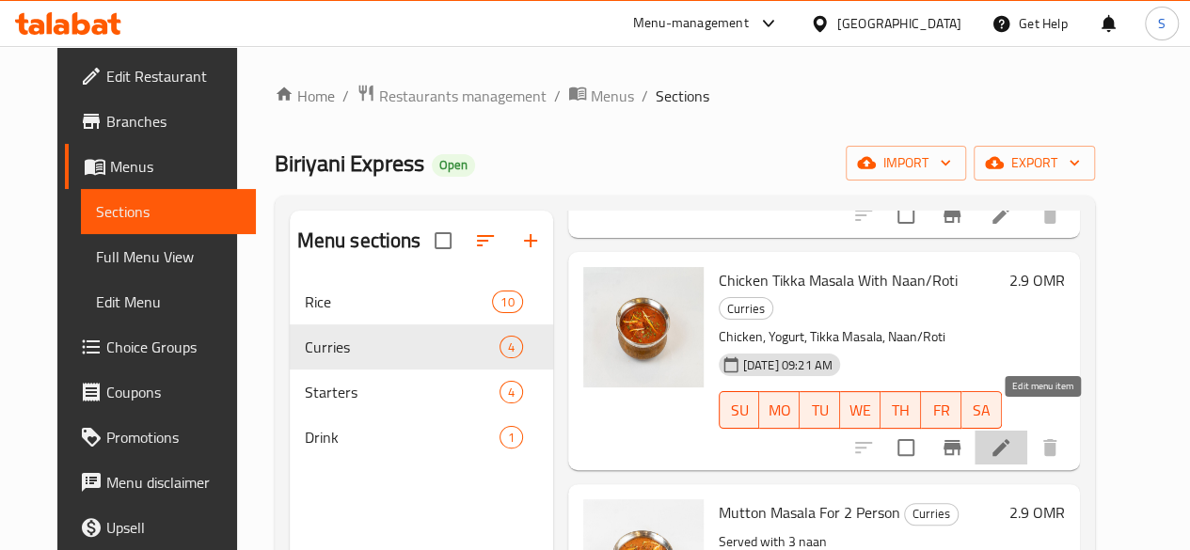
click at [1012, 436] on icon at bounding box center [1000, 447] width 23 height 23
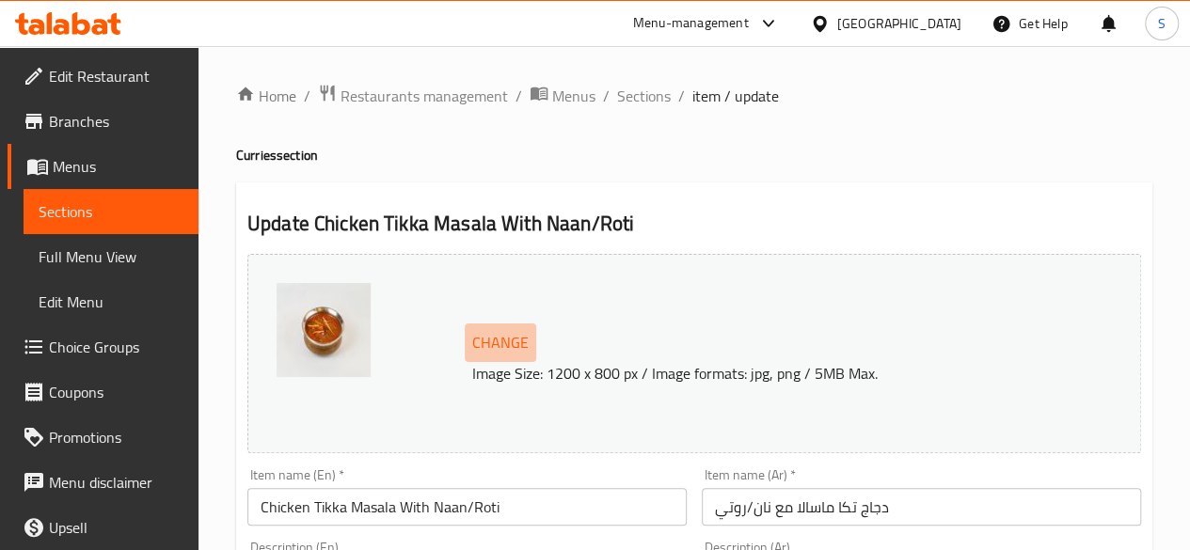
click at [522, 336] on span "Change" at bounding box center [500, 342] width 56 height 27
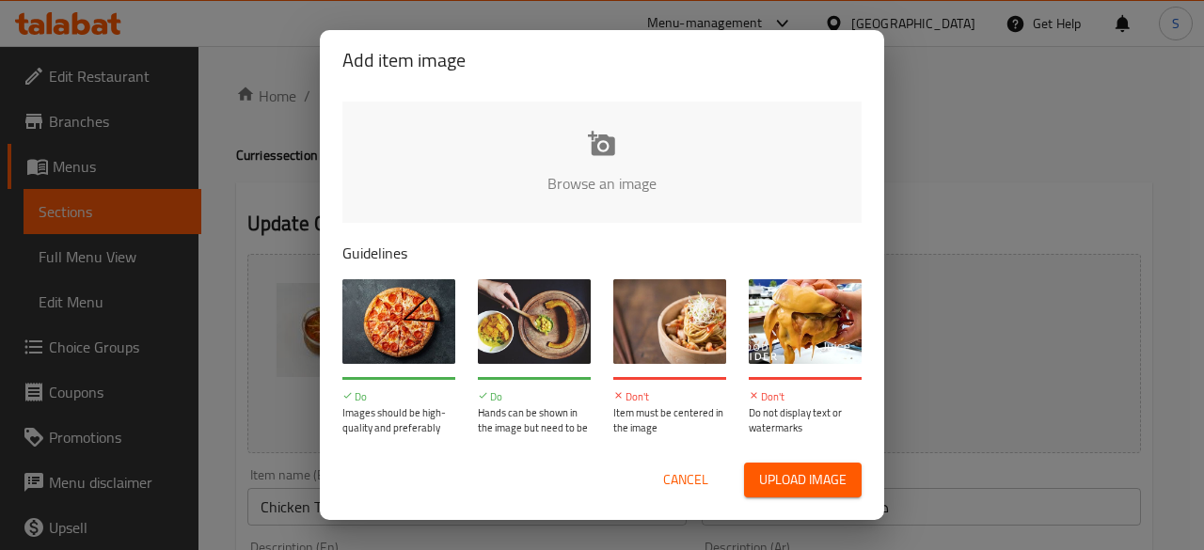
type input "C:\fakepath\Chicken Tikka Masala With NaanRoti.jpg"
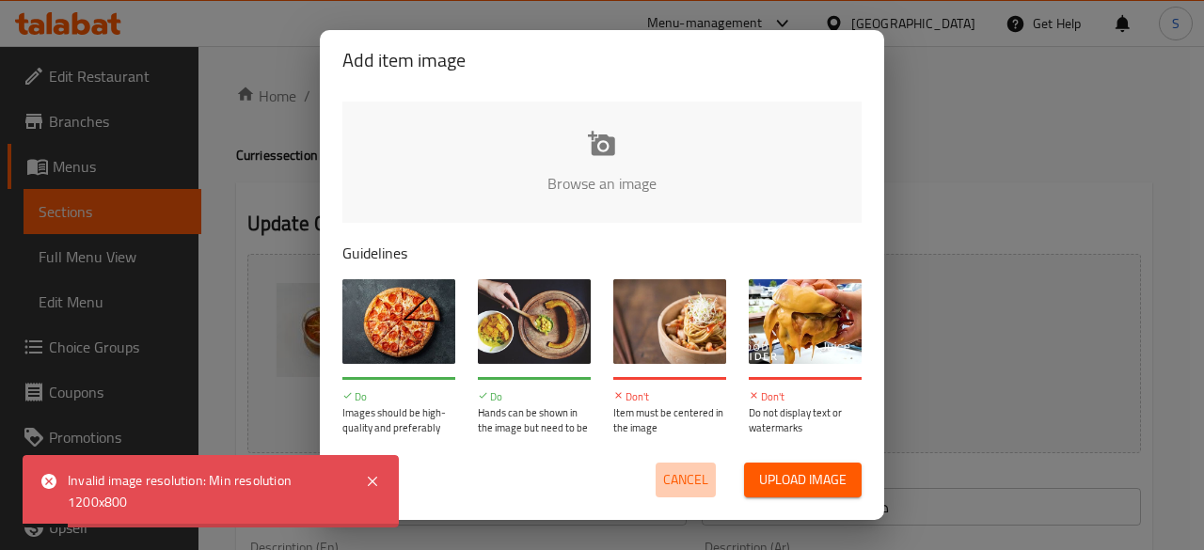
click at [702, 487] on span "Cancel" at bounding box center [685, 480] width 45 height 24
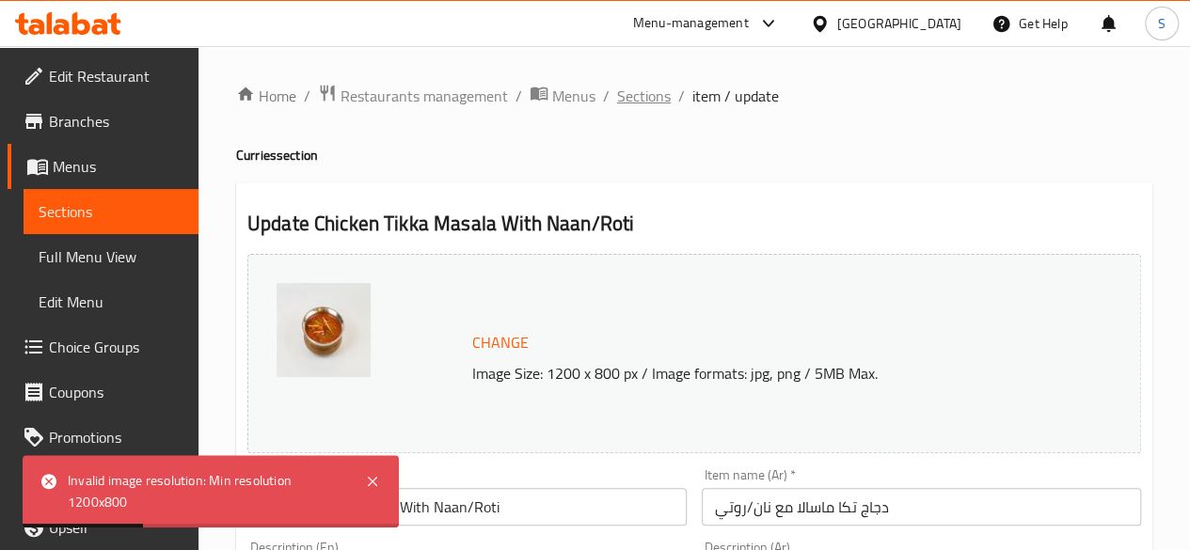
click at [641, 91] on span "Sections" at bounding box center [644, 96] width 54 height 23
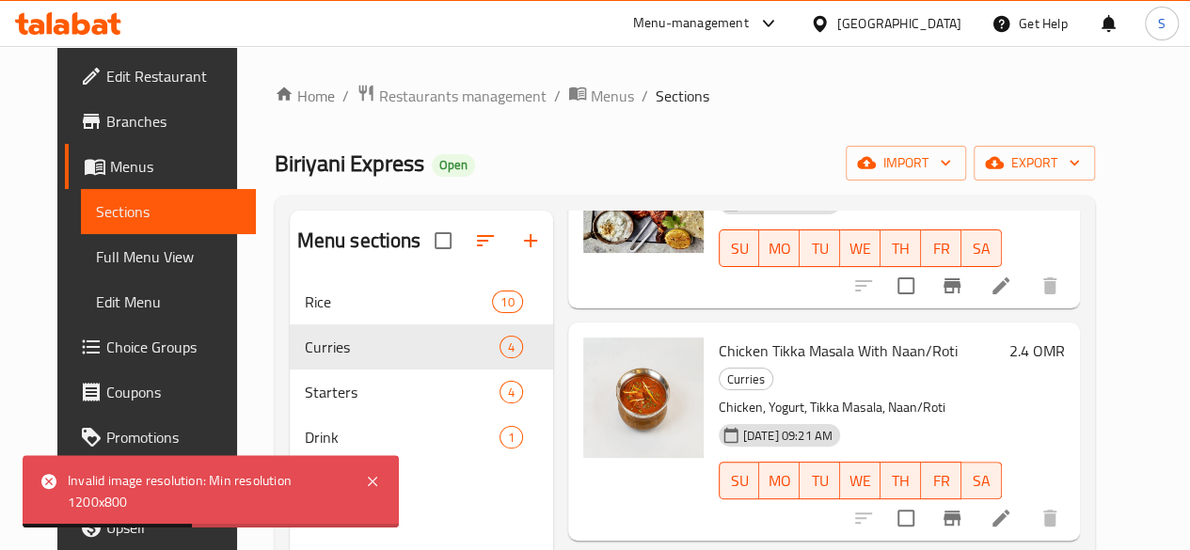
scroll to position [186, 0]
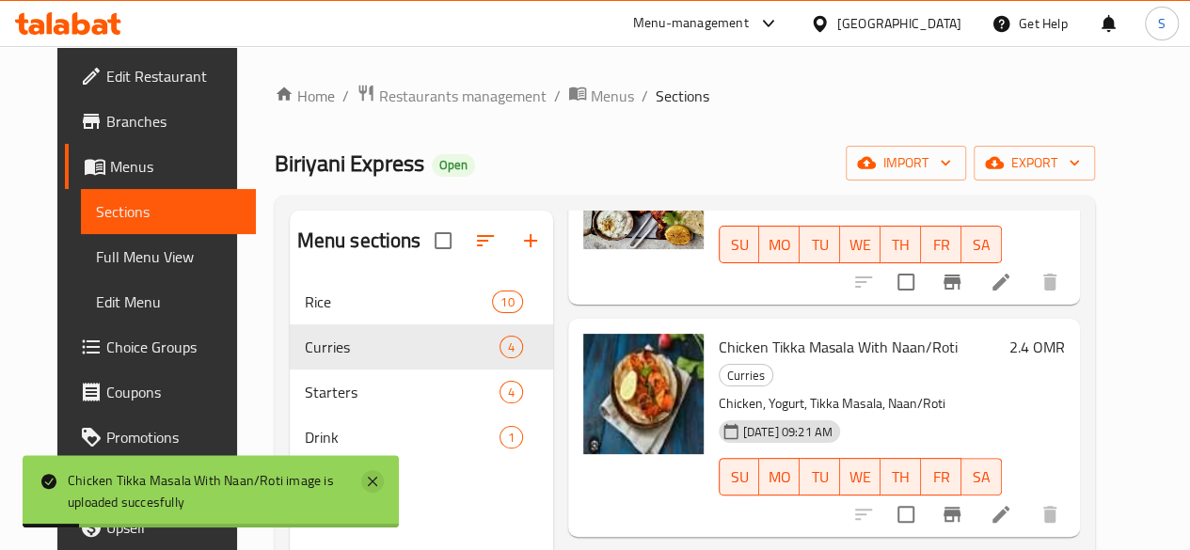
click at [372, 482] on icon at bounding box center [372, 481] width 9 height 9
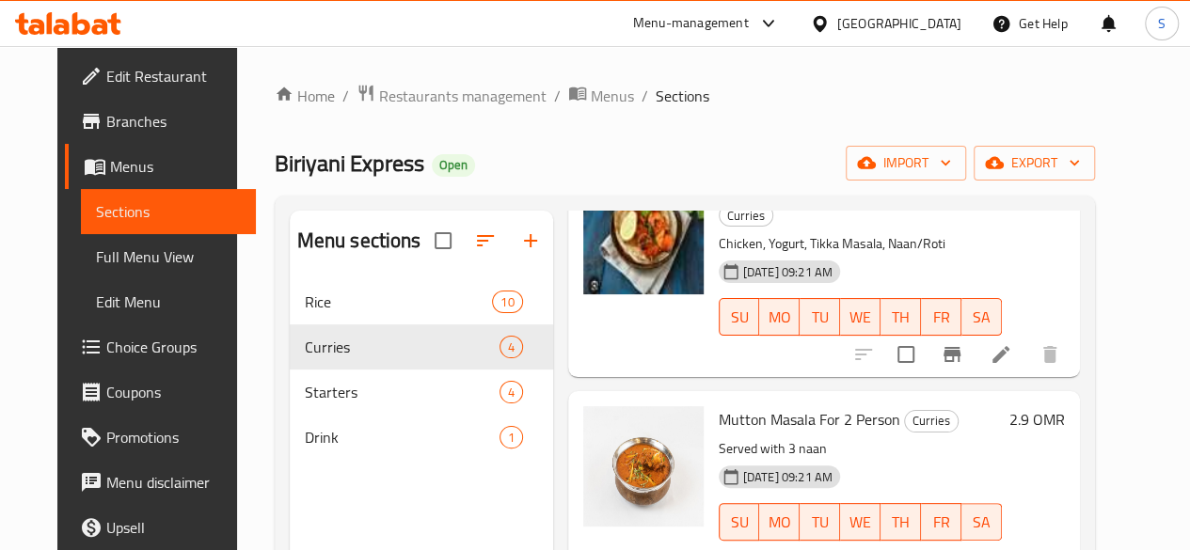
scroll to position [263, 0]
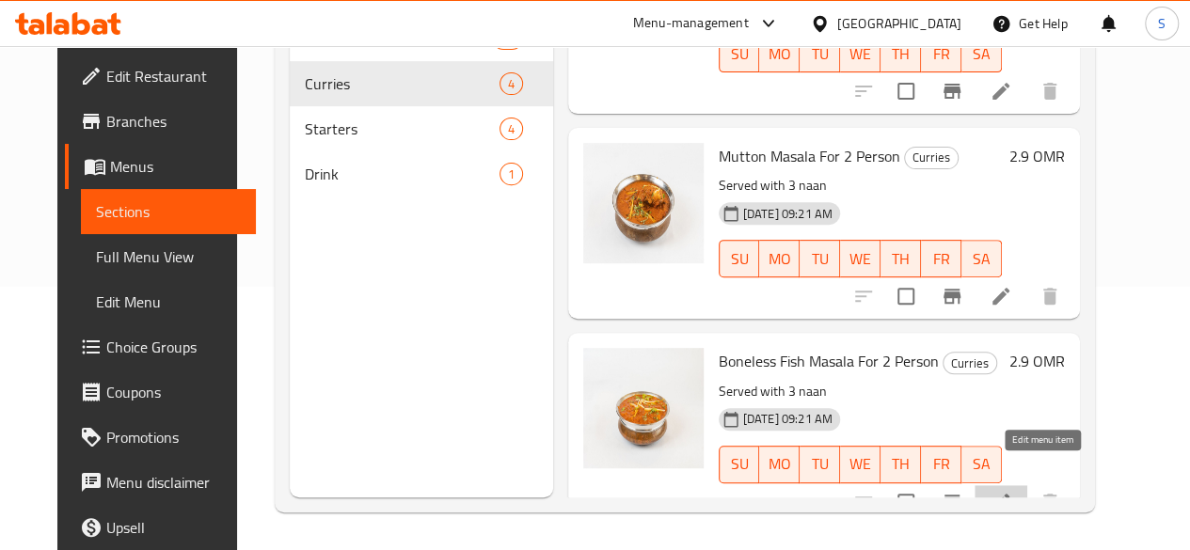
click at [1012, 491] on icon at bounding box center [1000, 502] width 23 height 23
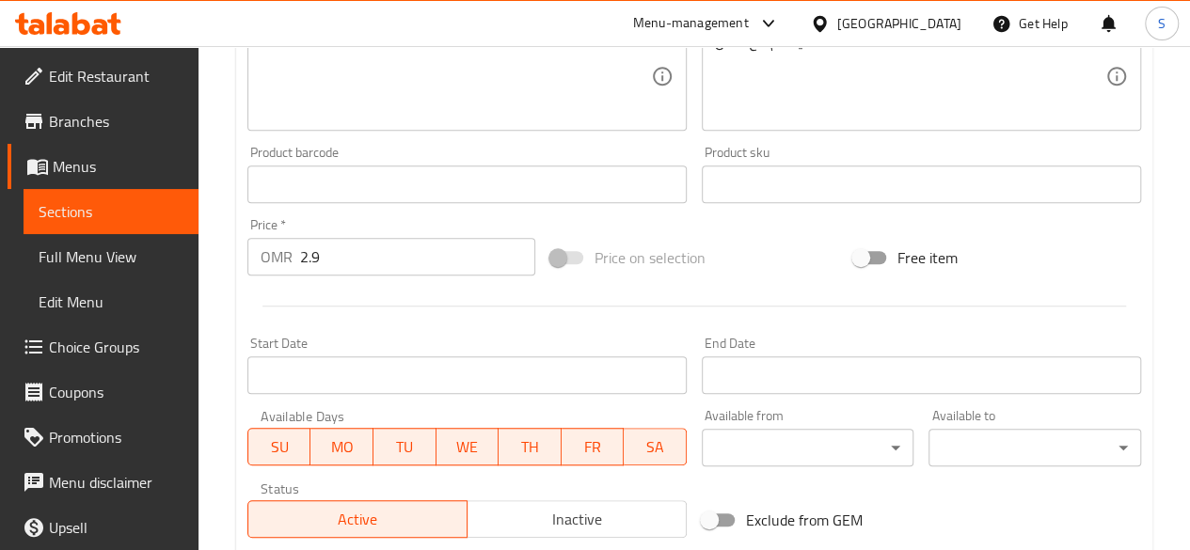
scroll to position [578, 0]
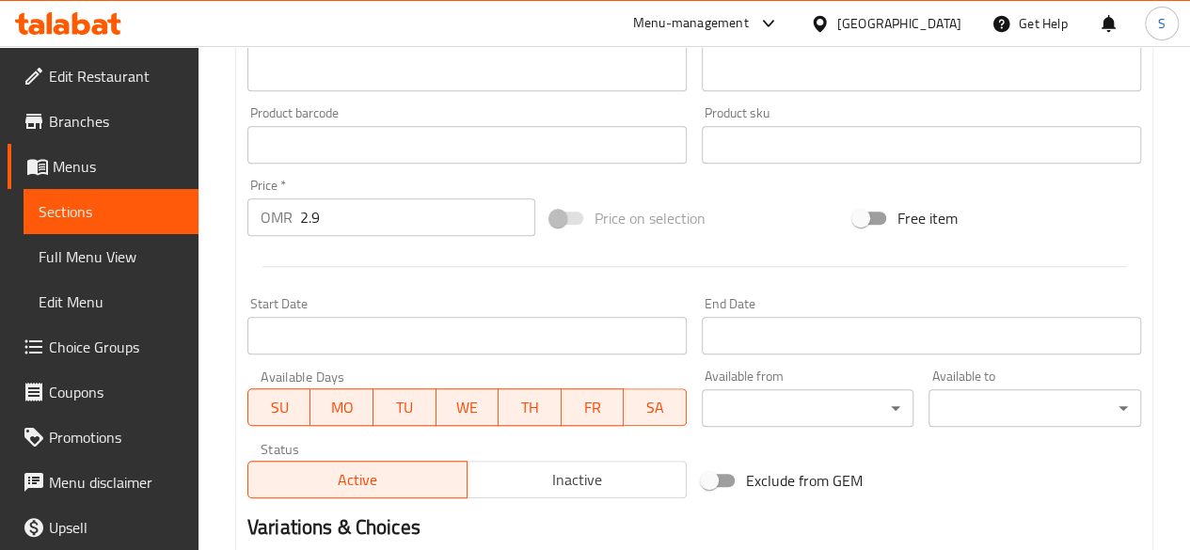
click at [531, 468] on span "Inactive" at bounding box center [577, 479] width 204 height 27
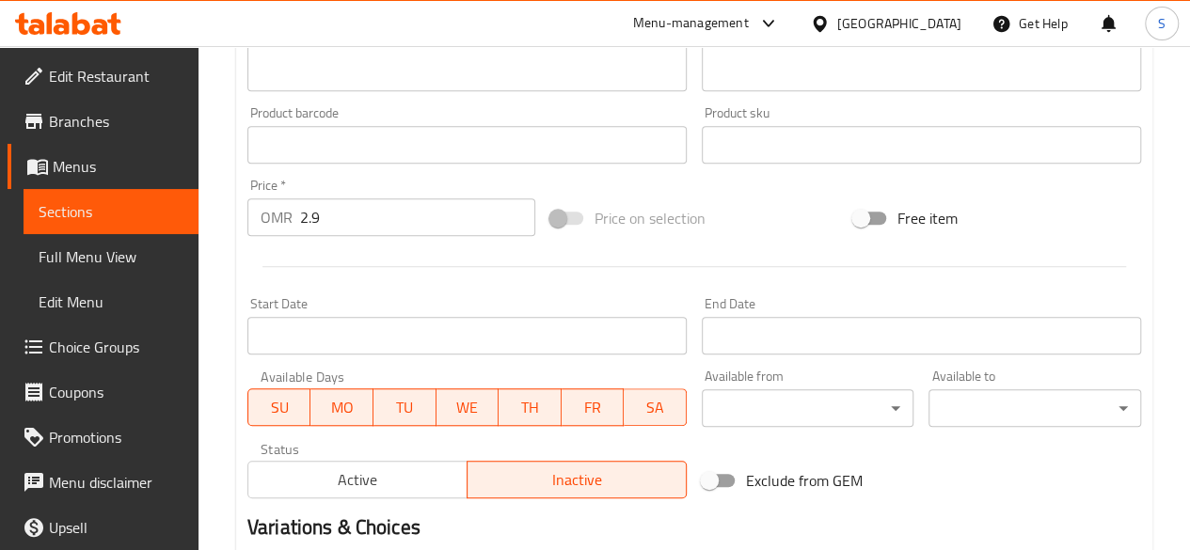
scroll to position [806, 0]
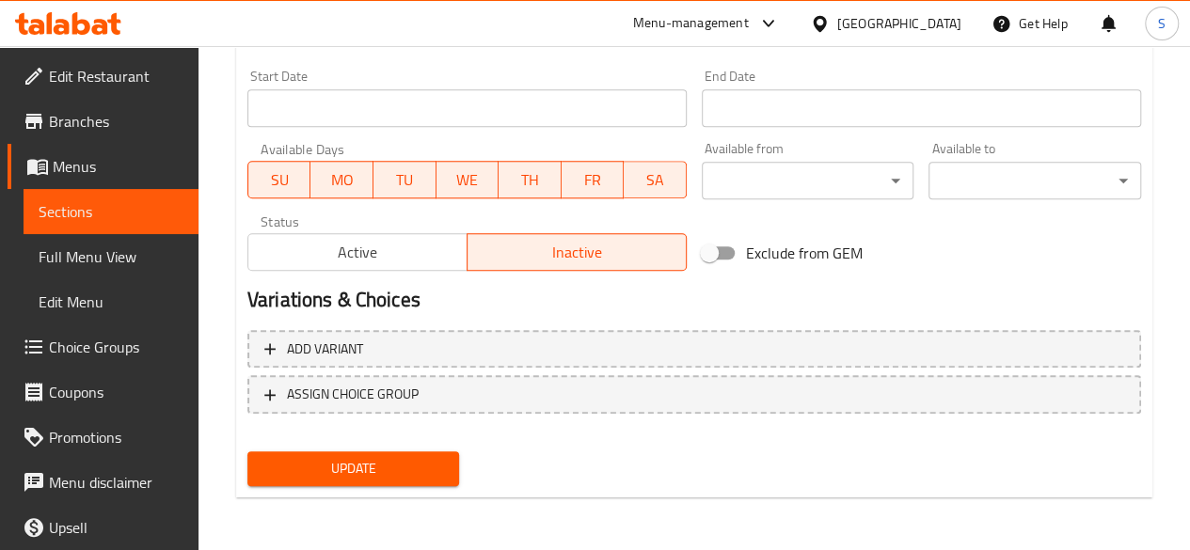
click at [363, 458] on span "Update" at bounding box center [353, 469] width 182 height 24
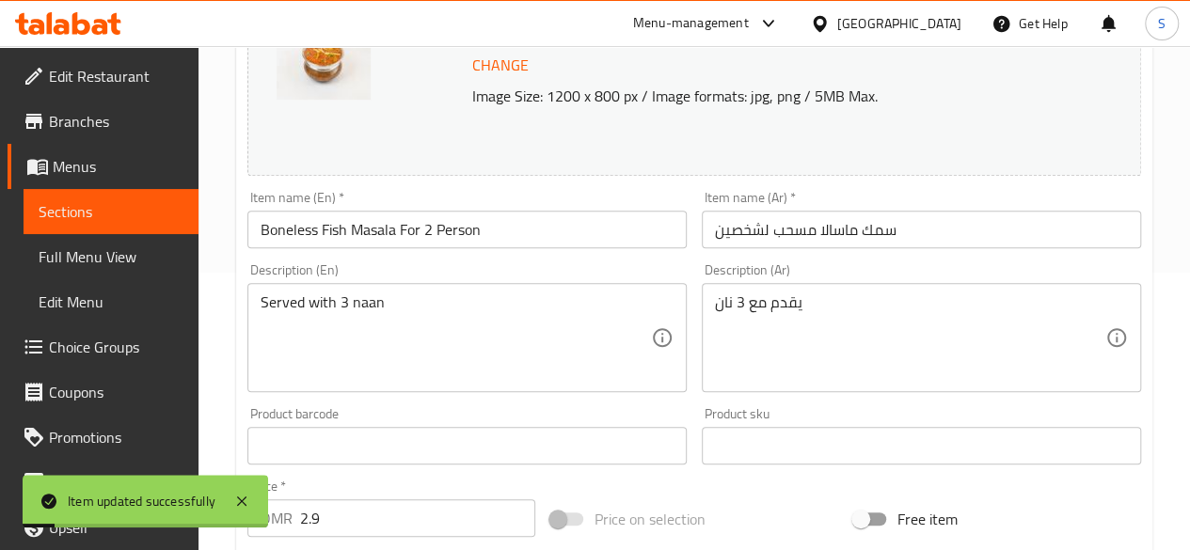
scroll to position [0, 0]
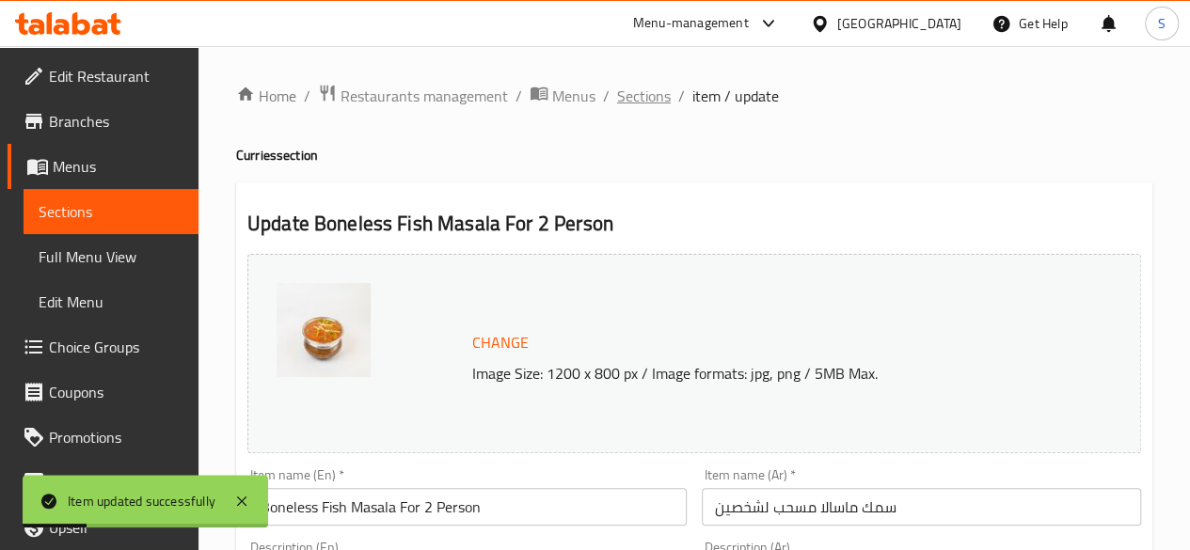
click at [636, 87] on span "Sections" at bounding box center [644, 96] width 54 height 23
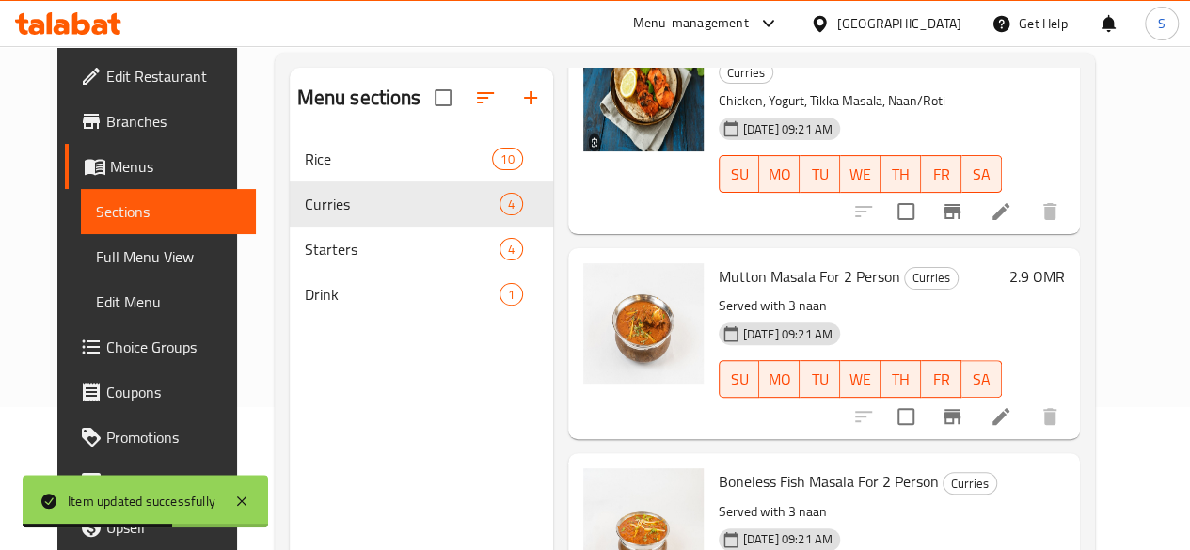
scroll to position [144, 0]
click at [1012, 404] on icon at bounding box center [1000, 415] width 23 height 23
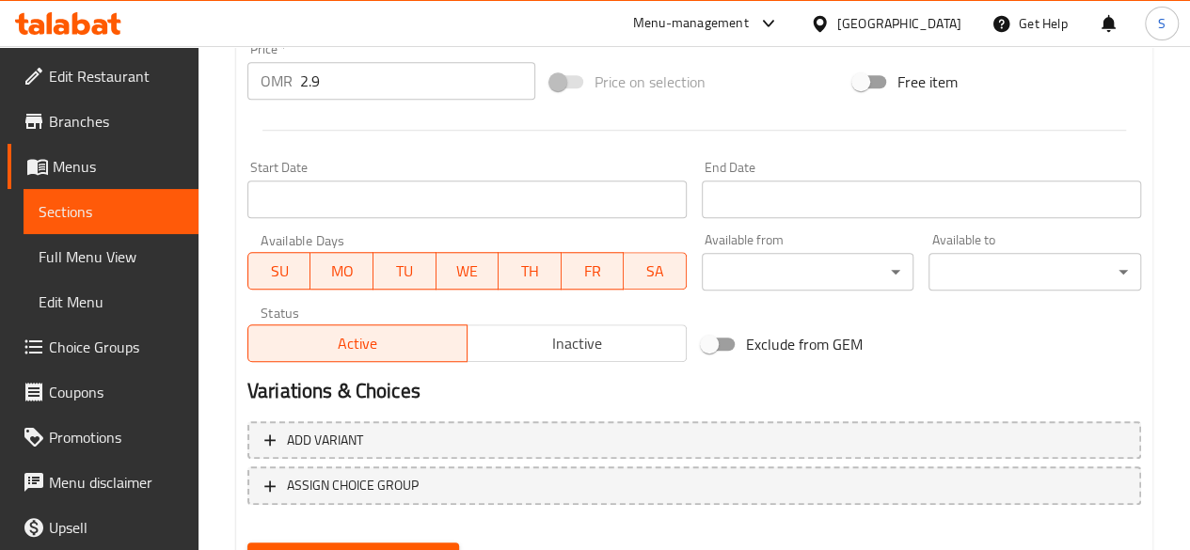
scroll to position [719, 0]
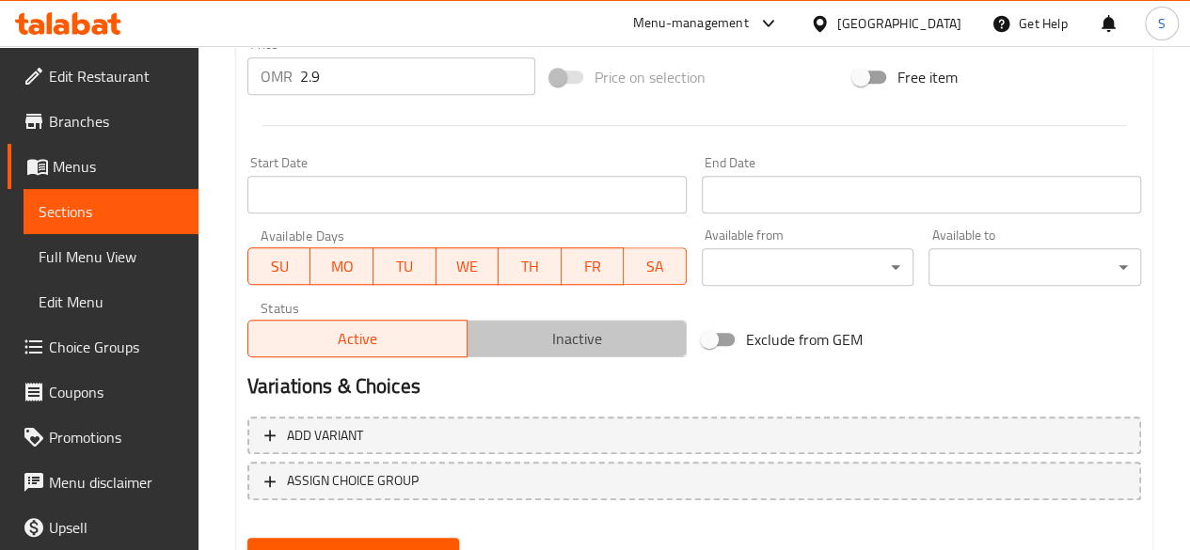
click at [558, 353] on button "Inactive" at bounding box center [576, 339] width 220 height 38
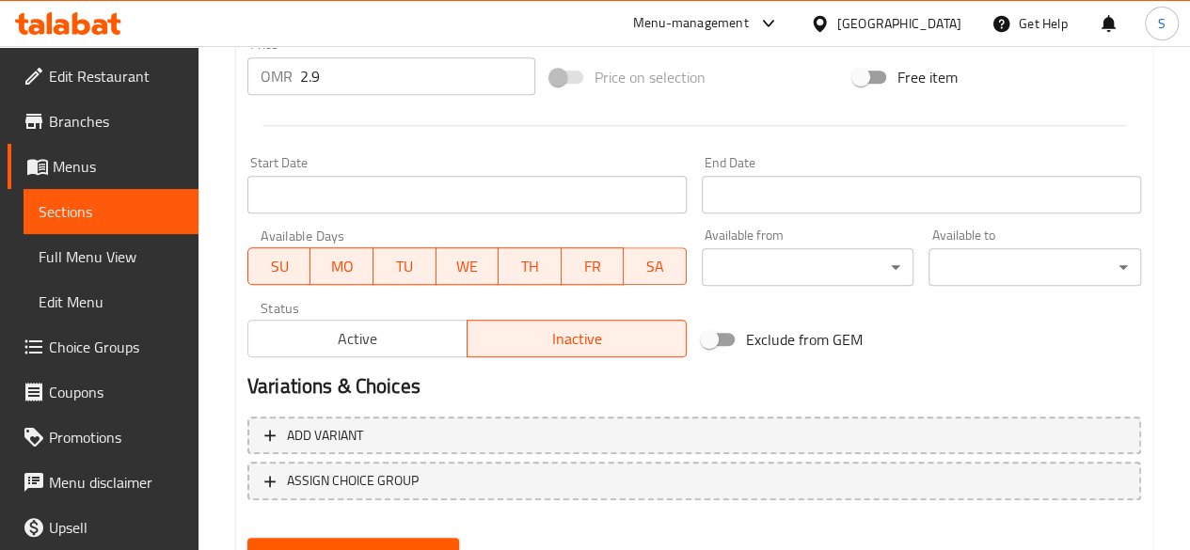
scroll to position [806, 0]
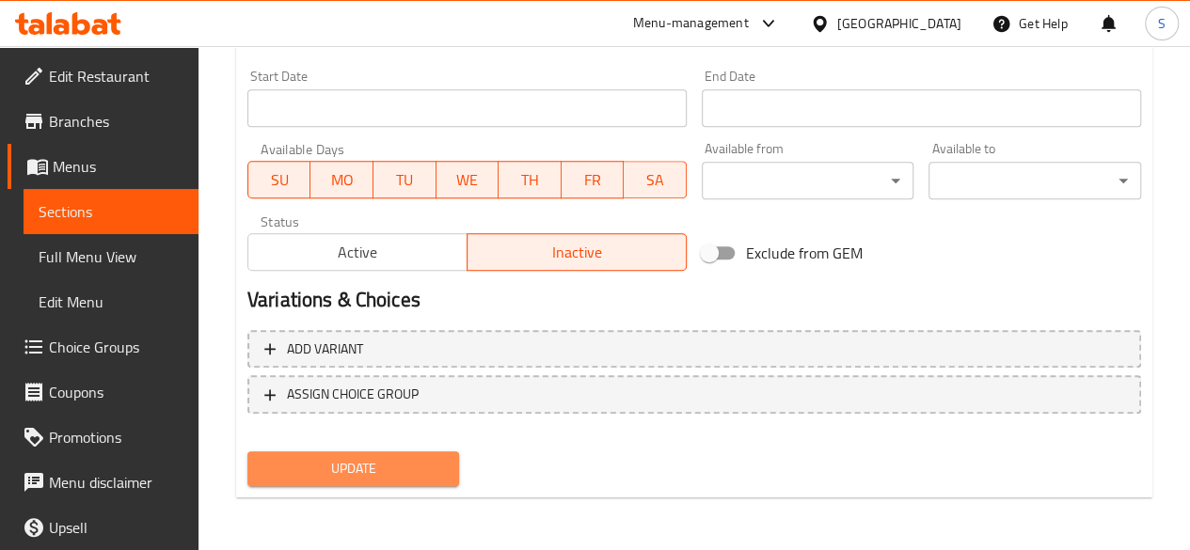
click at [378, 469] on span "Update" at bounding box center [353, 469] width 182 height 24
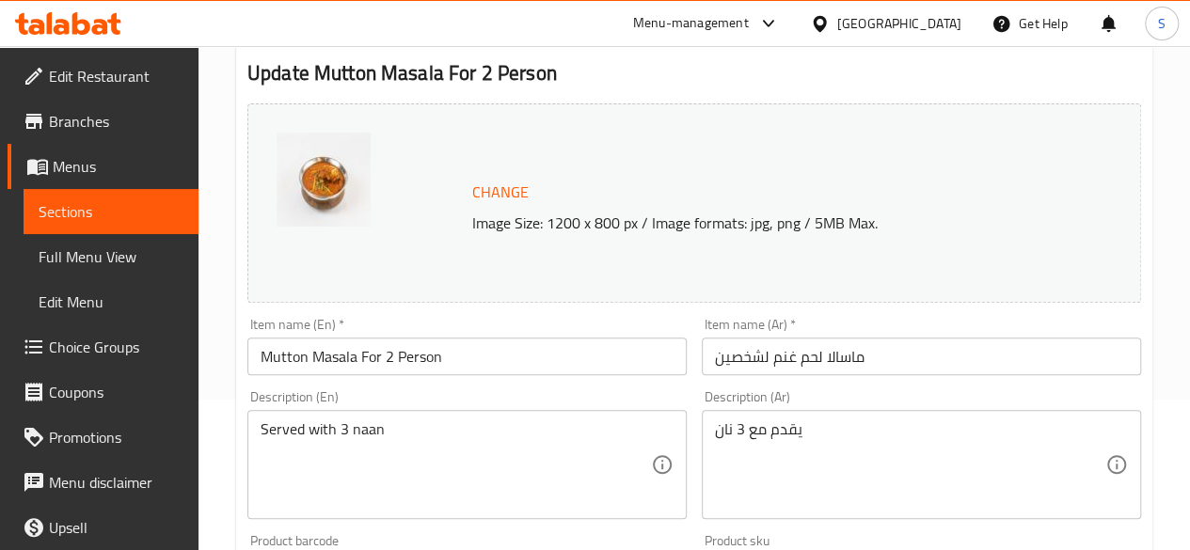
scroll to position [0, 0]
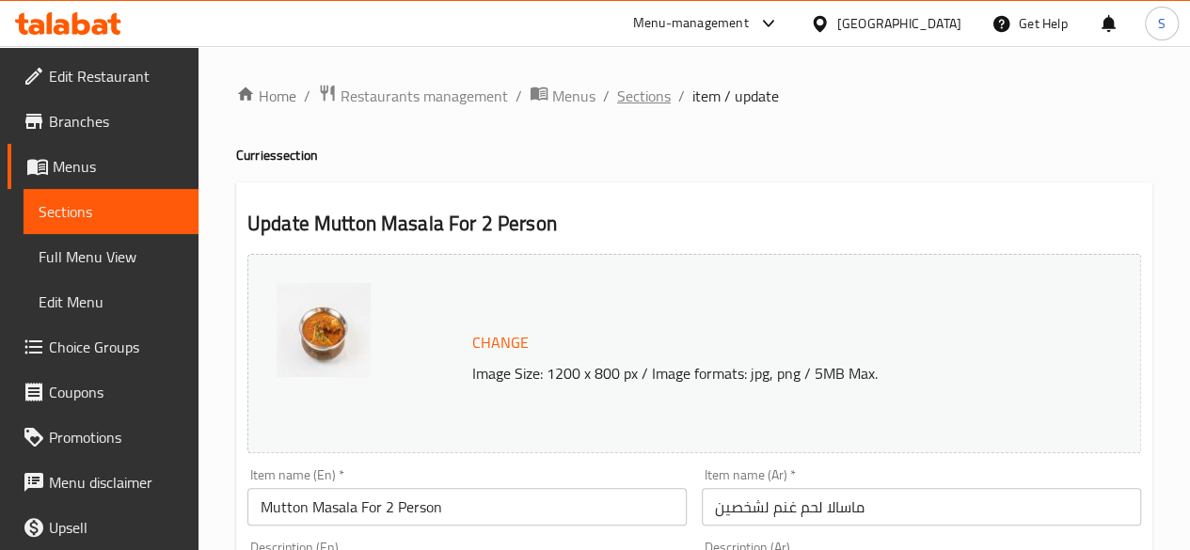
click at [640, 94] on span "Sections" at bounding box center [644, 96] width 54 height 23
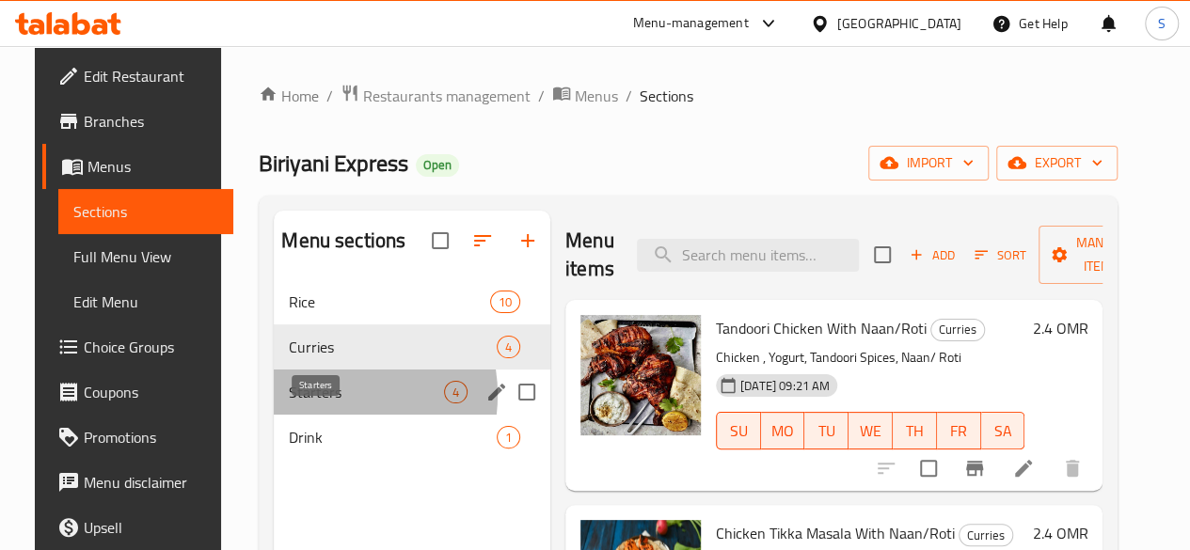
click at [307, 403] on span "Starters" at bounding box center [366, 392] width 155 height 23
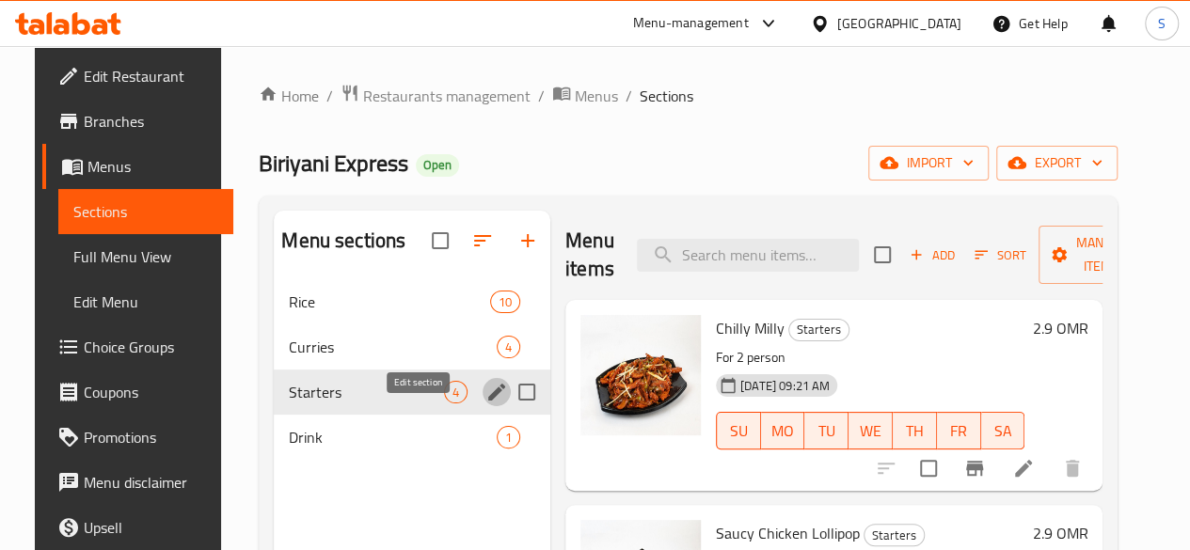
click at [488, 401] on icon "edit" at bounding box center [496, 392] width 17 height 17
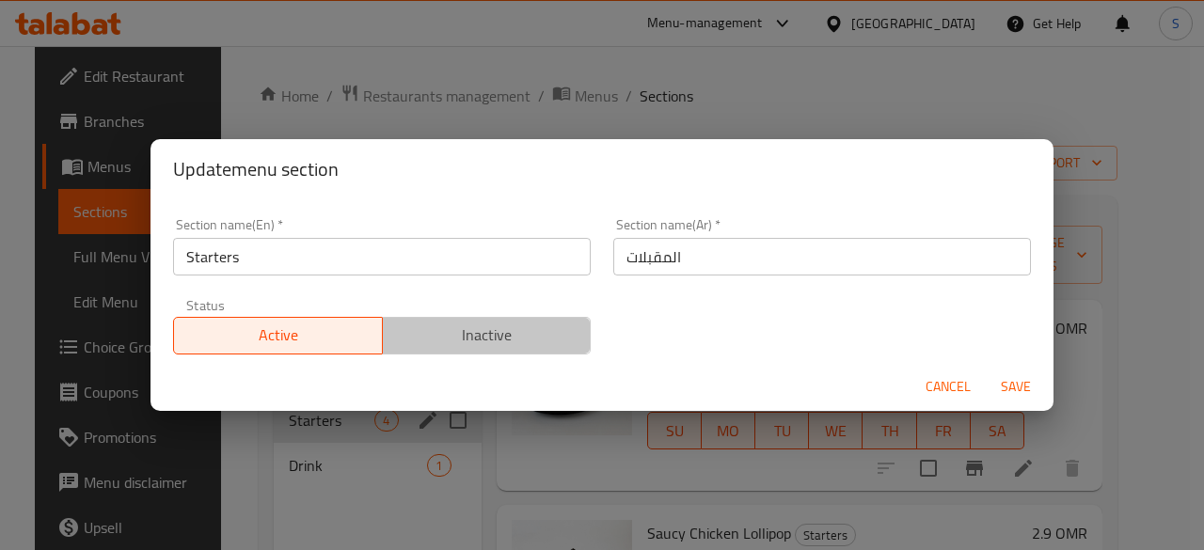
click at [482, 344] on span "Inactive" at bounding box center [487, 335] width 194 height 27
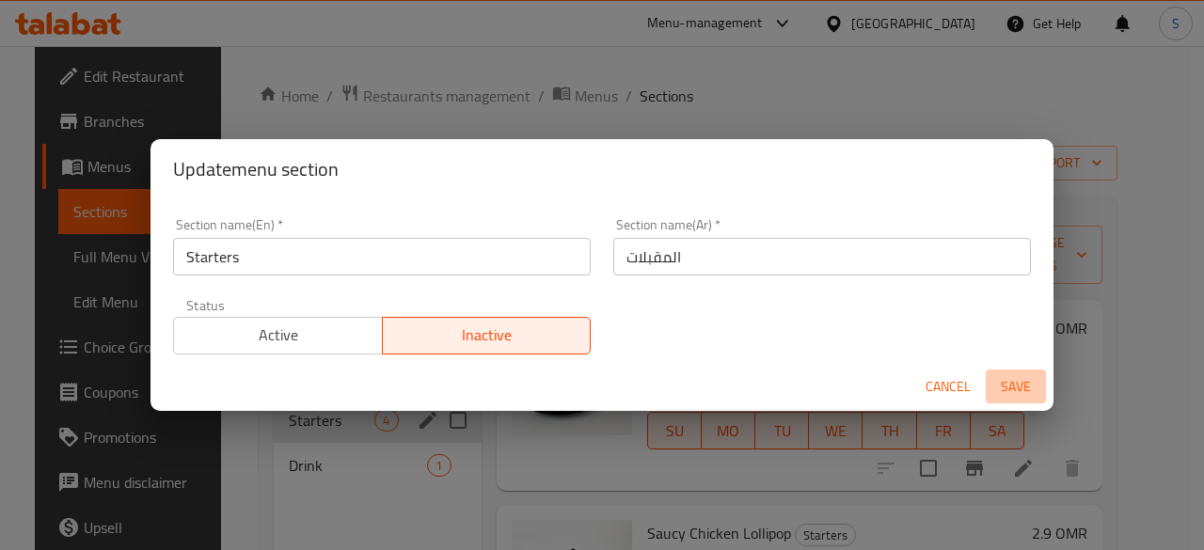
click at [1009, 381] on span "Save" at bounding box center [1015, 387] width 45 height 24
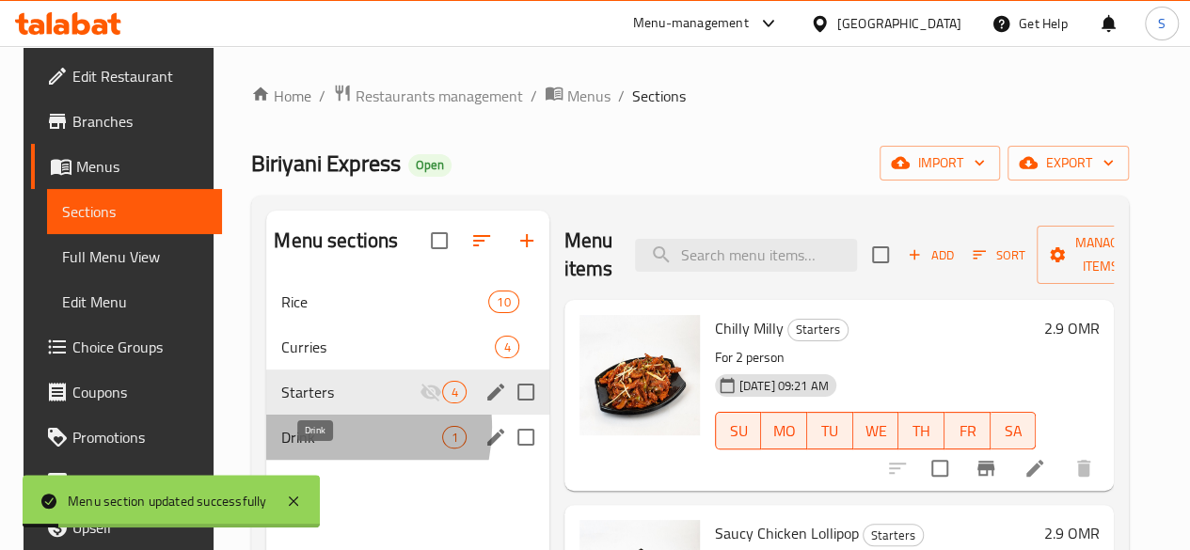
click at [314, 449] on span "Drink" at bounding box center [361, 437] width 161 height 23
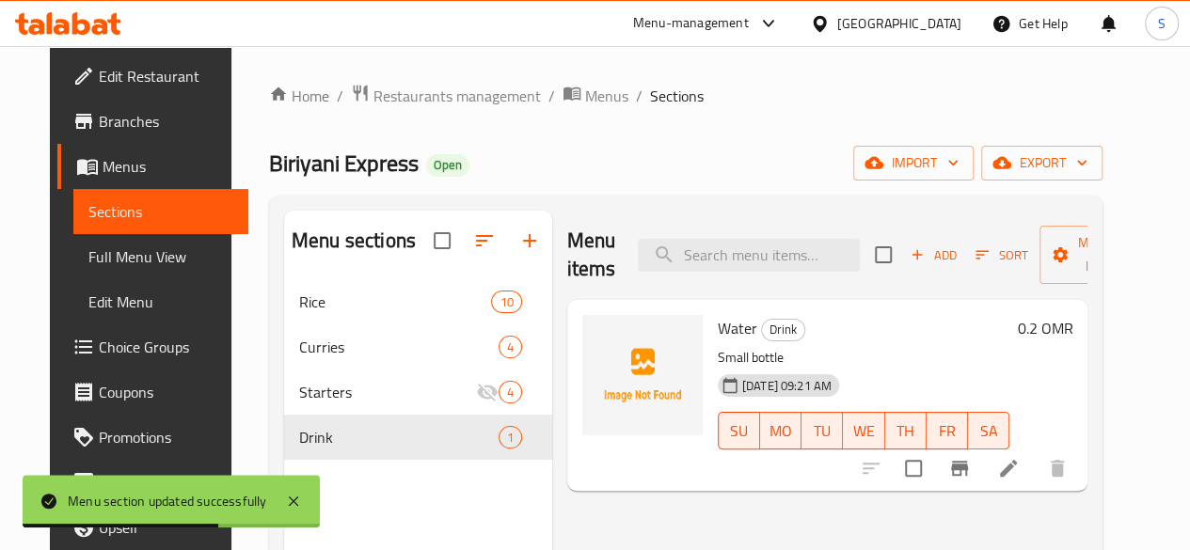
click at [1020, 464] on icon at bounding box center [1008, 468] width 23 height 23
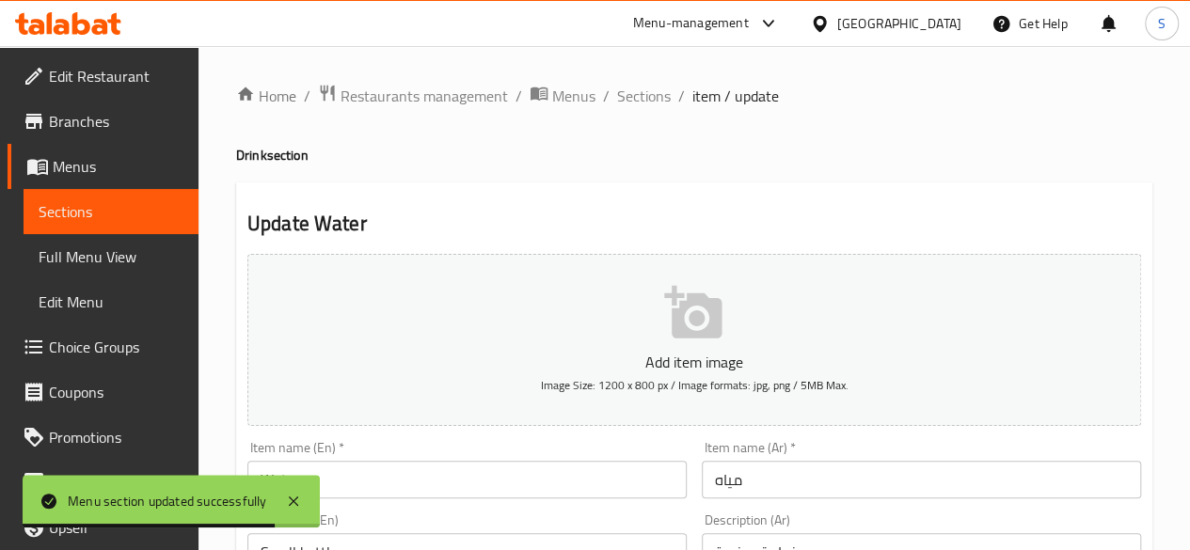
click at [1055, 480] on input "مياه" at bounding box center [921, 480] width 439 height 38
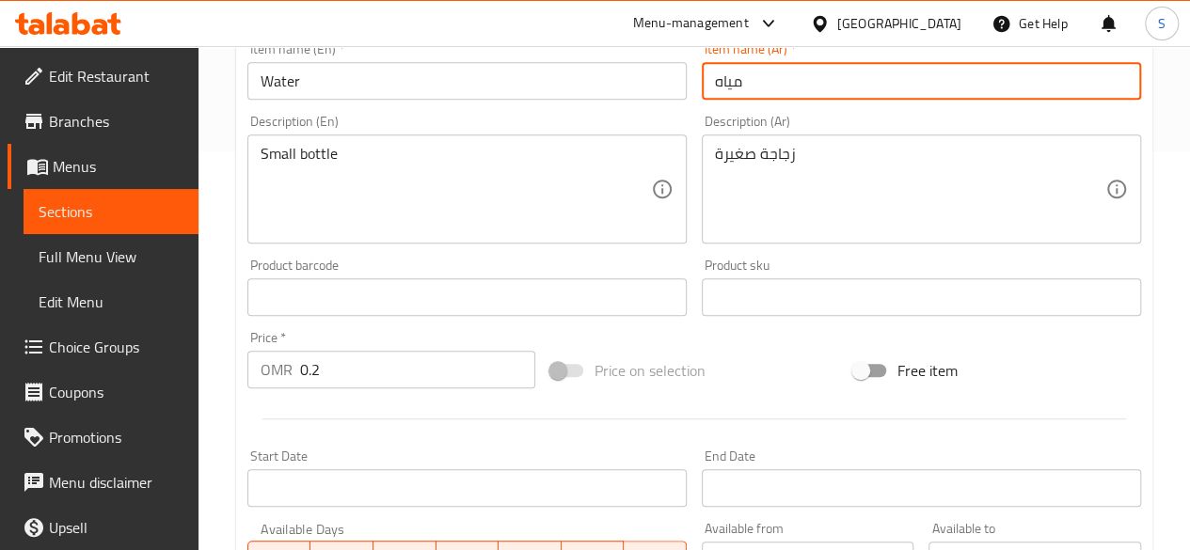
scroll to position [401, 0]
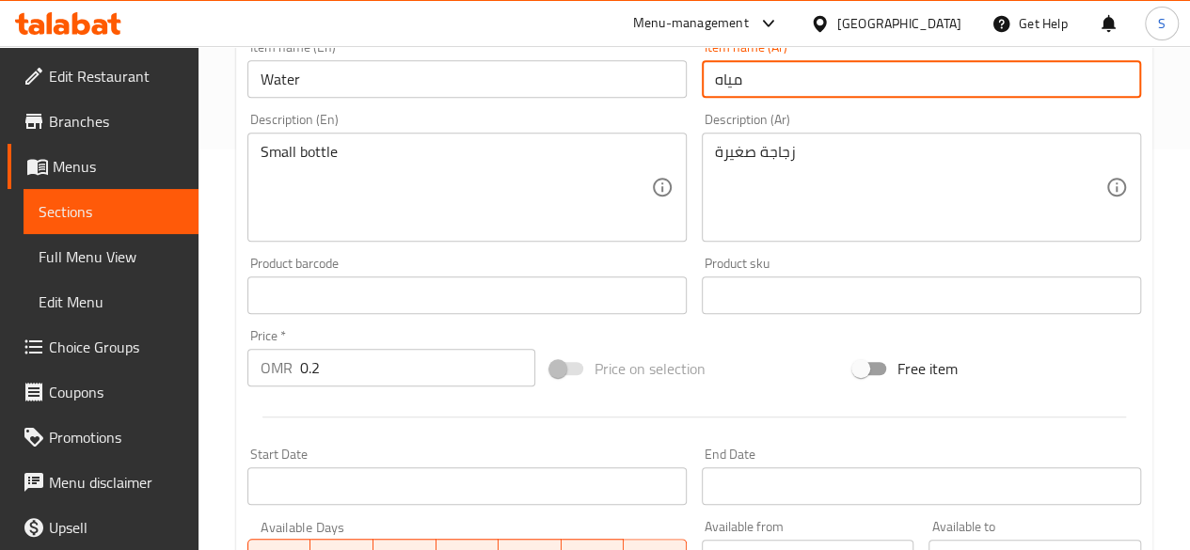
click at [353, 366] on input "0.2" at bounding box center [417, 368] width 235 height 38
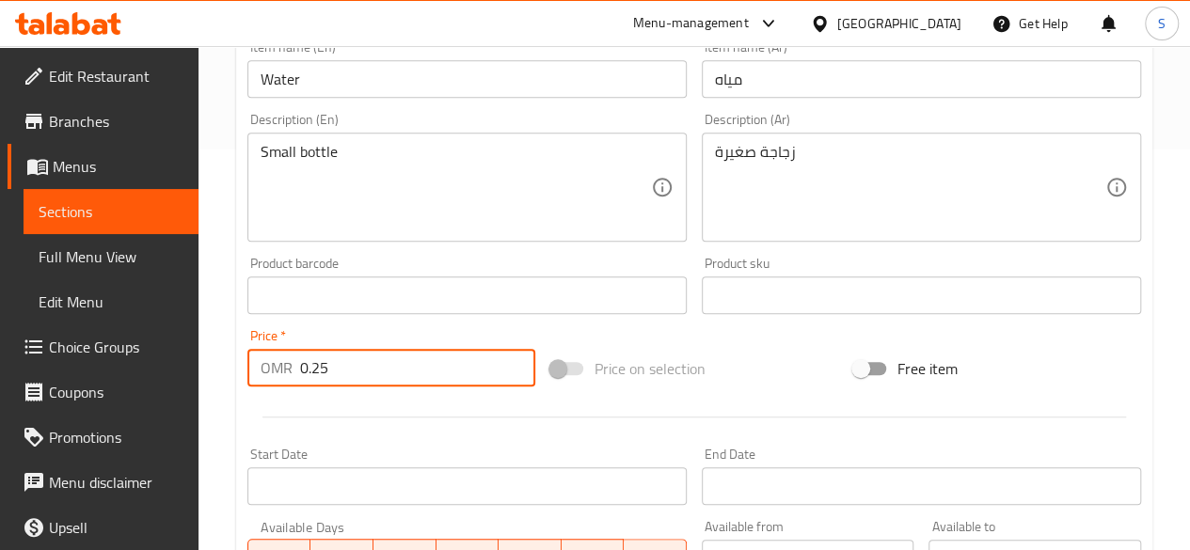
scroll to position [778, 0]
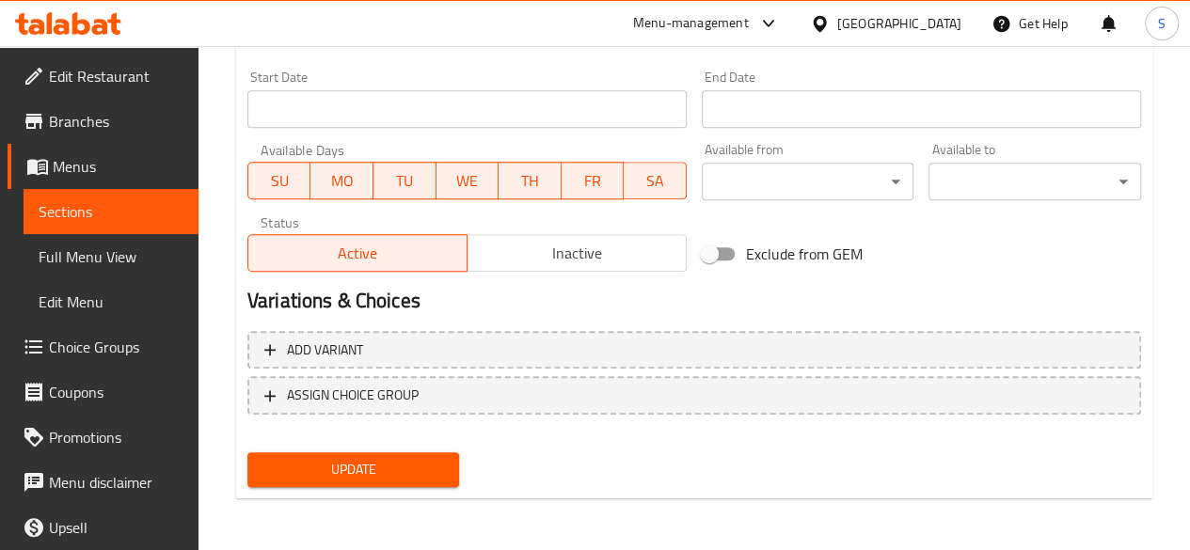
type input "0.25"
click at [344, 469] on span "Update" at bounding box center [353, 470] width 182 height 24
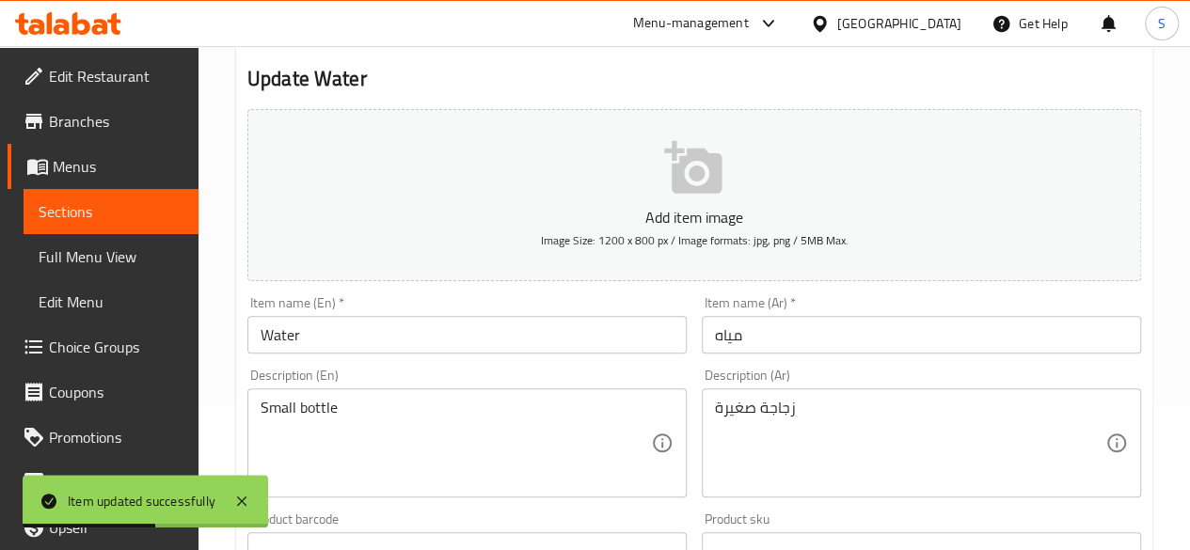
scroll to position [0, 0]
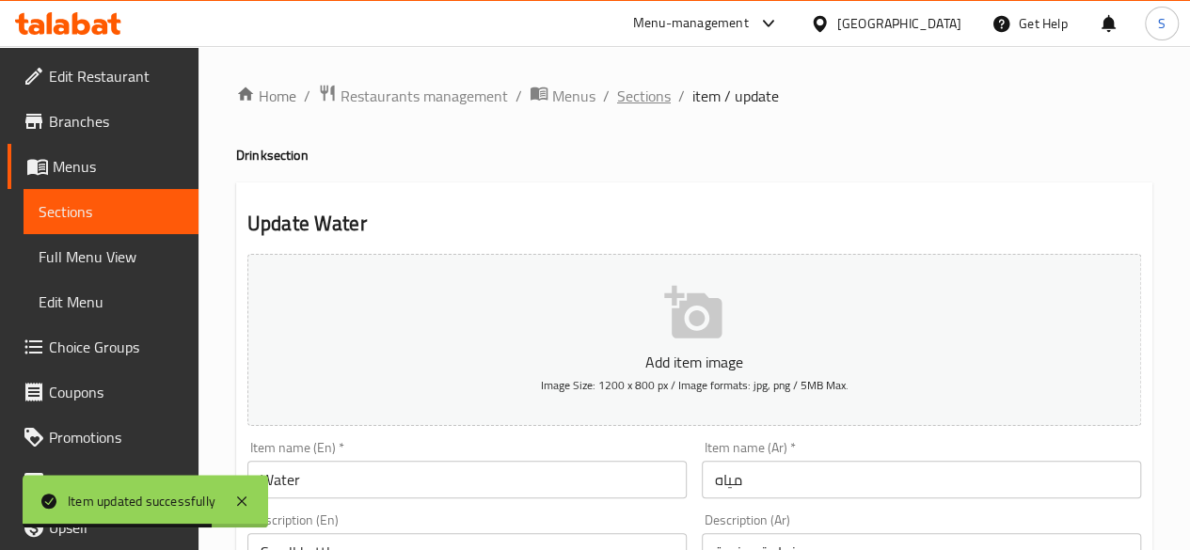
click at [641, 98] on span "Sections" at bounding box center [644, 96] width 54 height 23
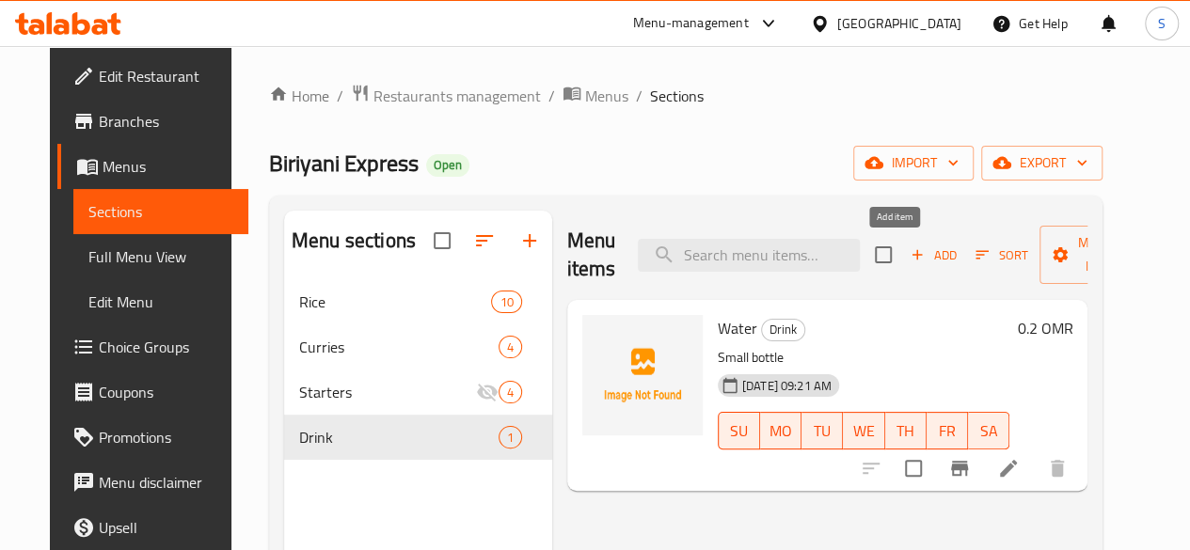
click at [908, 266] on span "Add" at bounding box center [933, 256] width 51 height 22
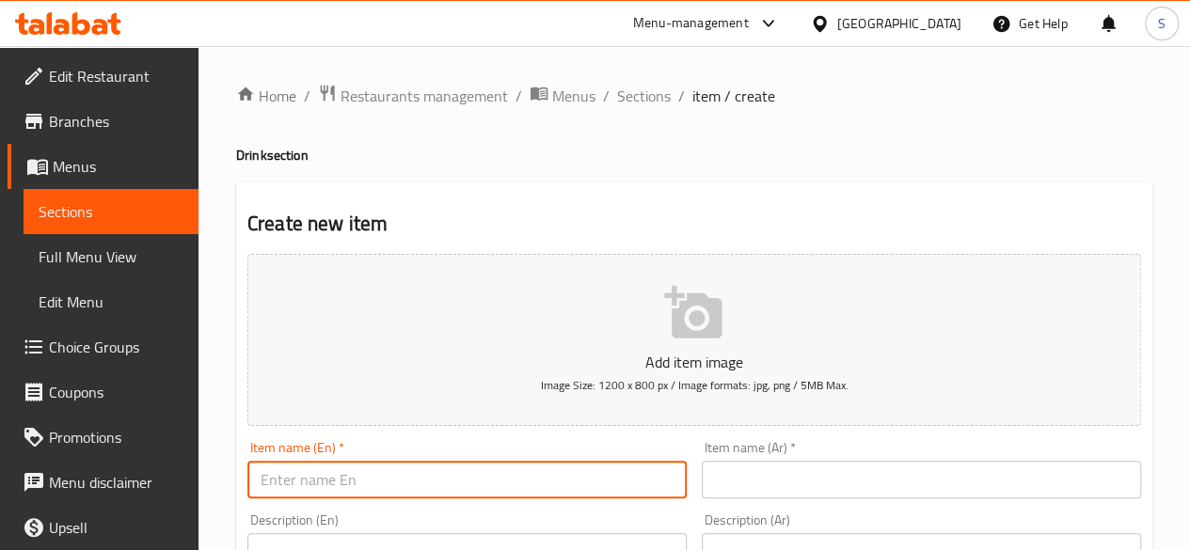
click at [549, 486] on input "text" at bounding box center [466, 480] width 439 height 38
type input "Kinza Cola"
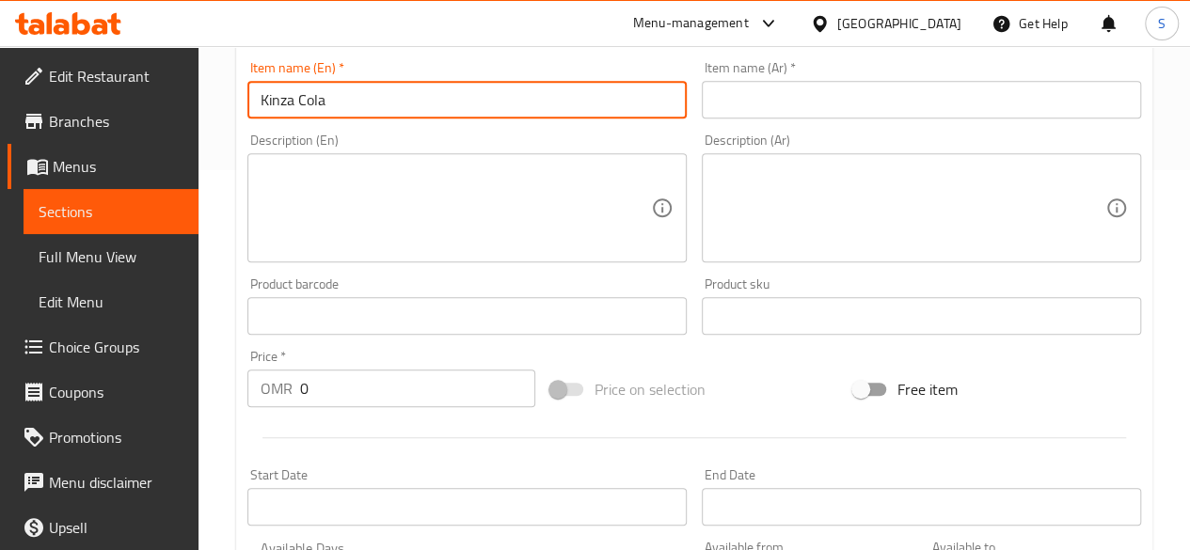
scroll to position [383, 0]
click at [448, 387] on input "0" at bounding box center [417, 386] width 235 height 38
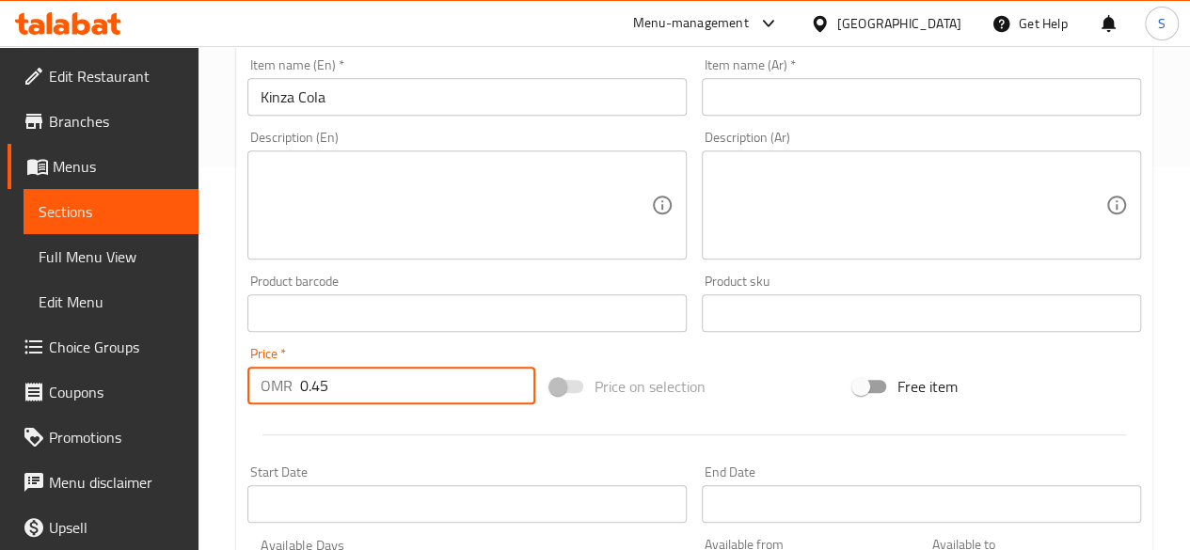
type input "0.45"
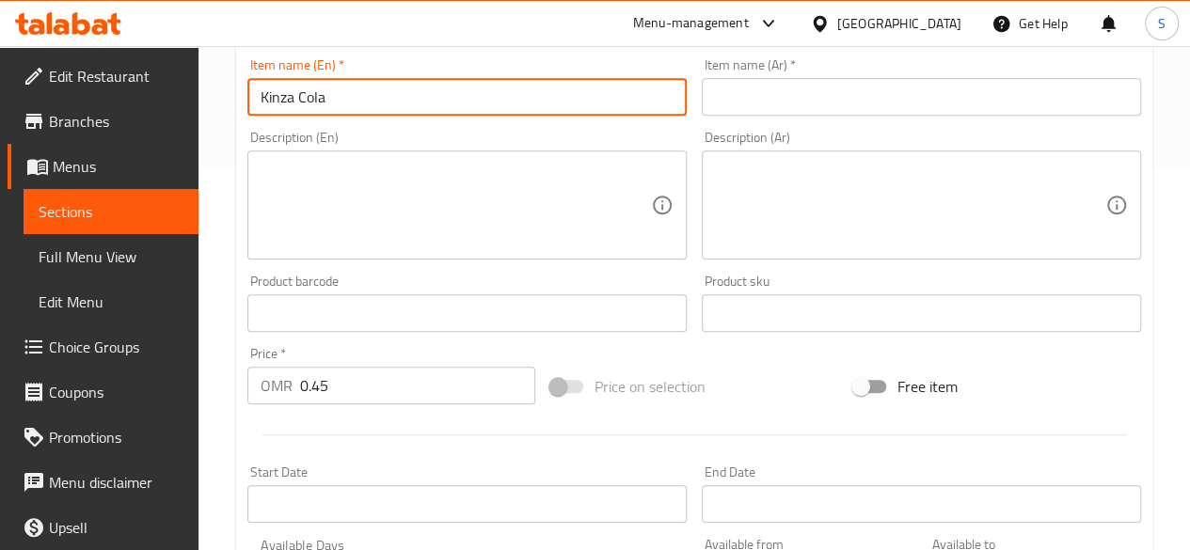
drag, startPoint x: 371, startPoint y: 104, endPoint x: 151, endPoint y: 92, distance: 219.5
click at [151, 92] on div "Edit Restaurant Branches Menus Sections Full Menu View Edit Menu Choice Groups …" at bounding box center [595, 304] width 1190 height 1283
click at [795, 101] on input "text" at bounding box center [921, 97] width 439 height 38
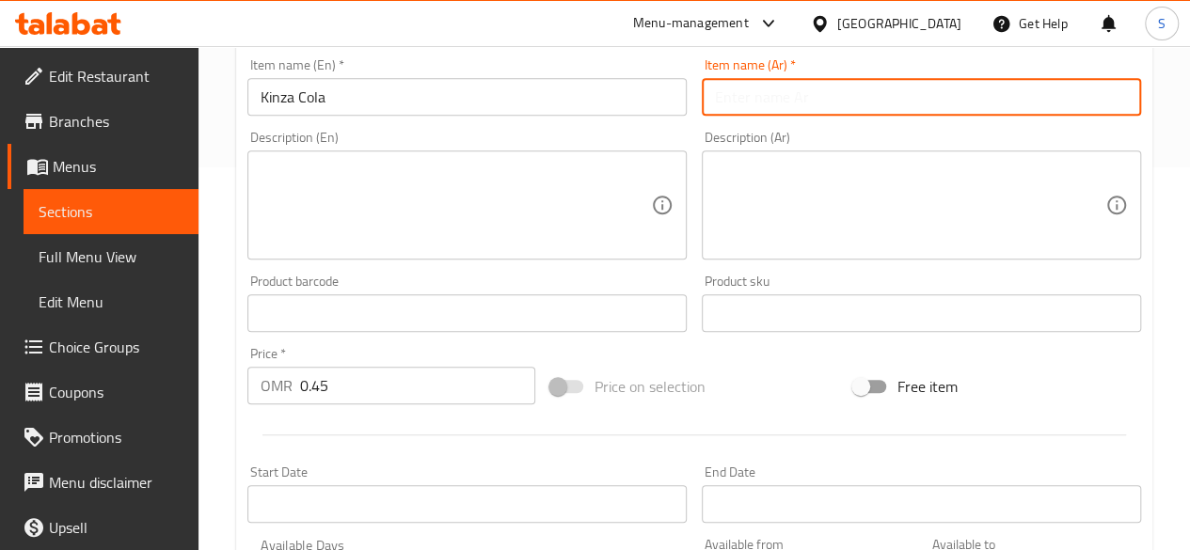
paste input "[PERSON_NAME]"
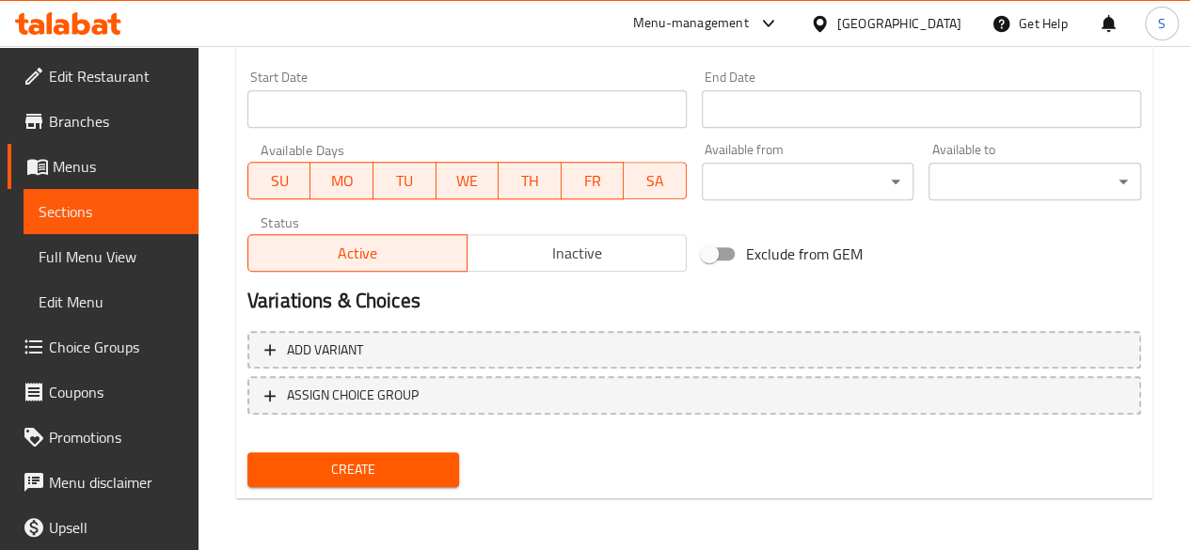
type input "[PERSON_NAME]"
click at [342, 450] on div "Create" at bounding box center [354, 470] width 228 height 50
click at [314, 465] on span "Create" at bounding box center [353, 470] width 182 height 24
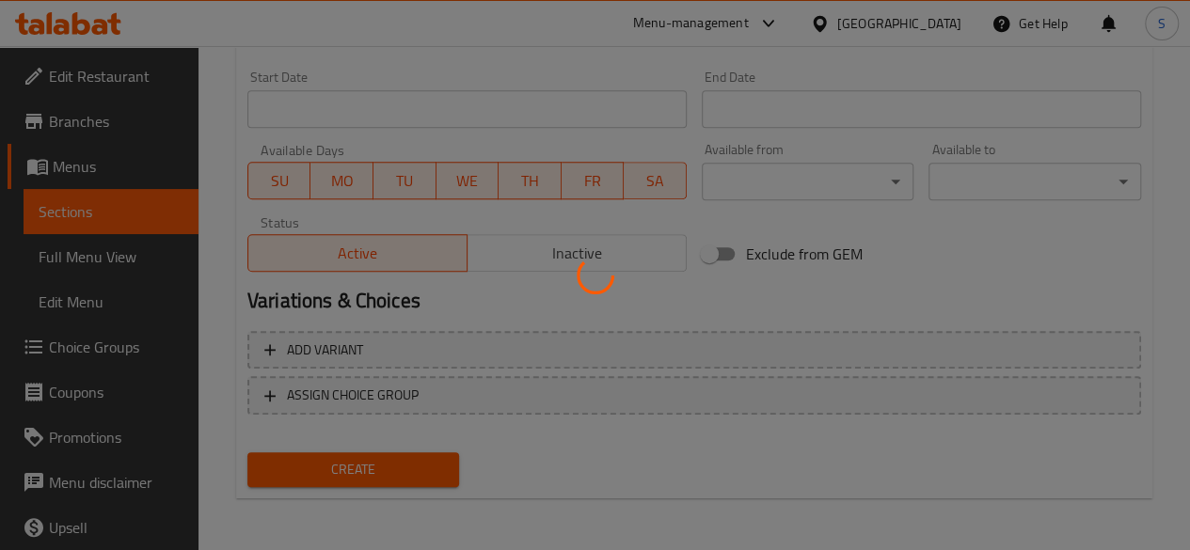
type input "0"
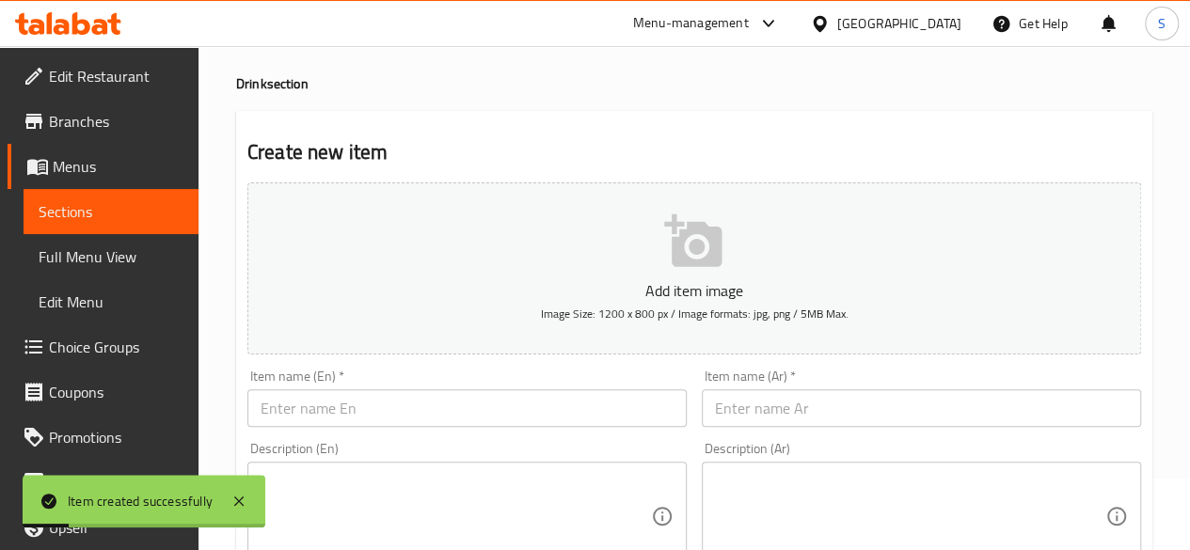
scroll to position [0, 0]
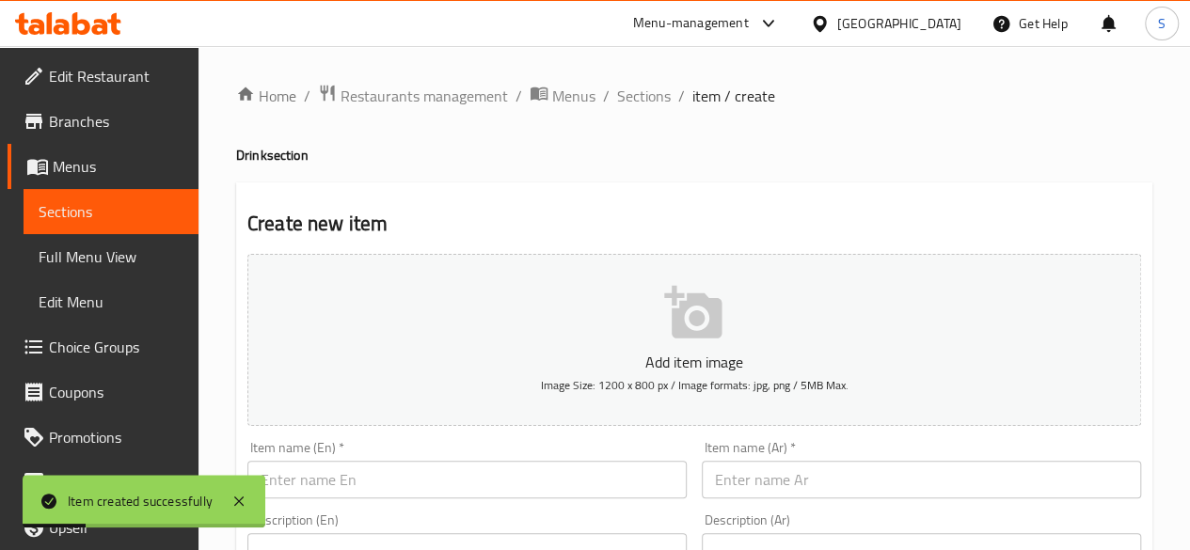
click at [633, 99] on span "Sections" at bounding box center [644, 96] width 54 height 23
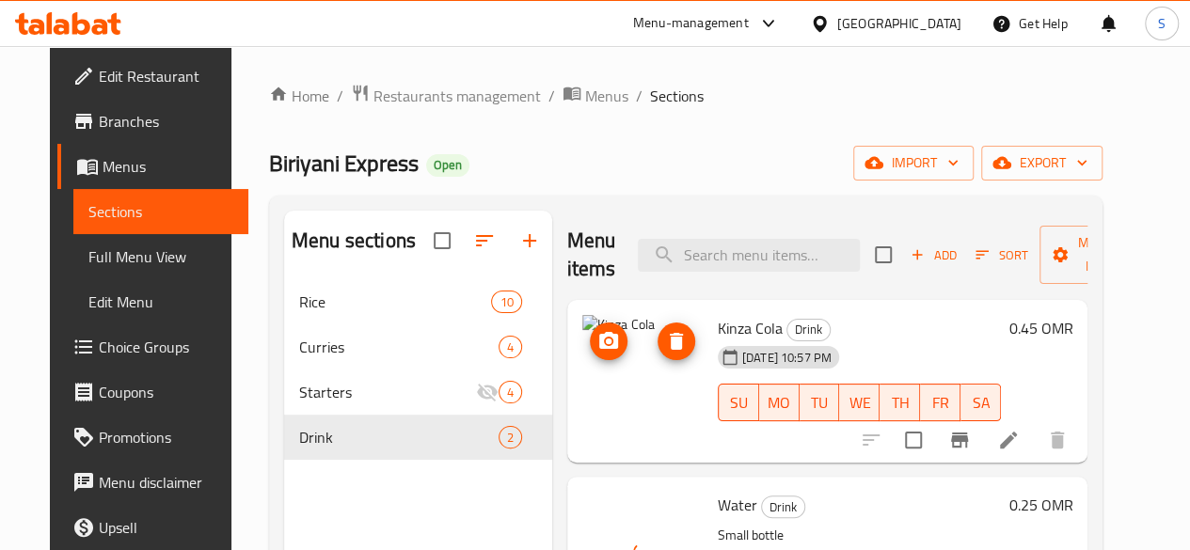
click at [582, 338] on img at bounding box center [642, 375] width 120 height 120
click at [665, 339] on icon "delete image" at bounding box center [676, 341] width 23 height 23
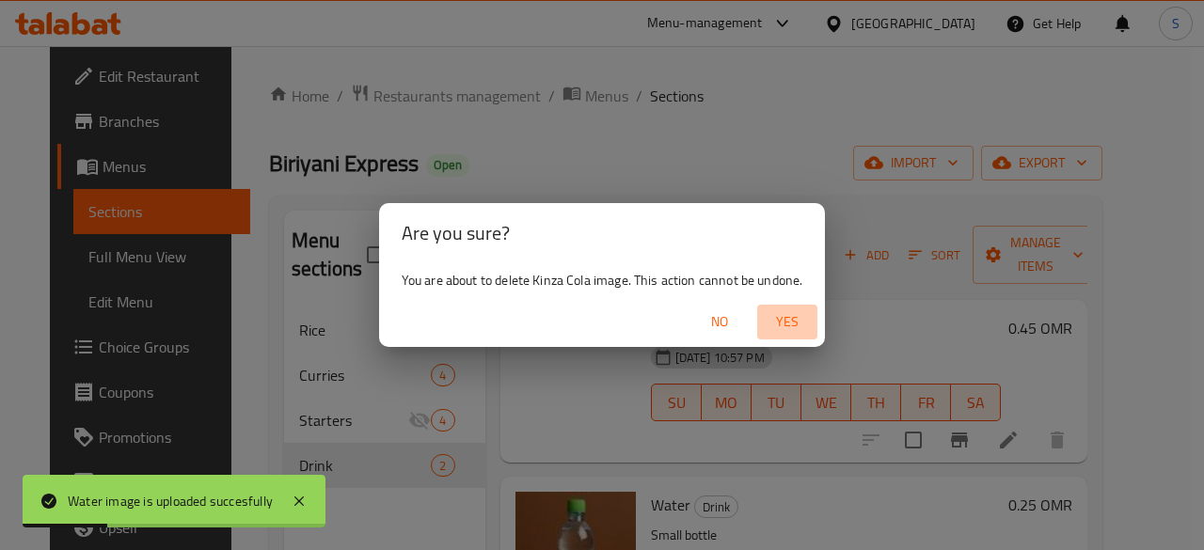
click at [786, 330] on span "Yes" at bounding box center [787, 322] width 45 height 24
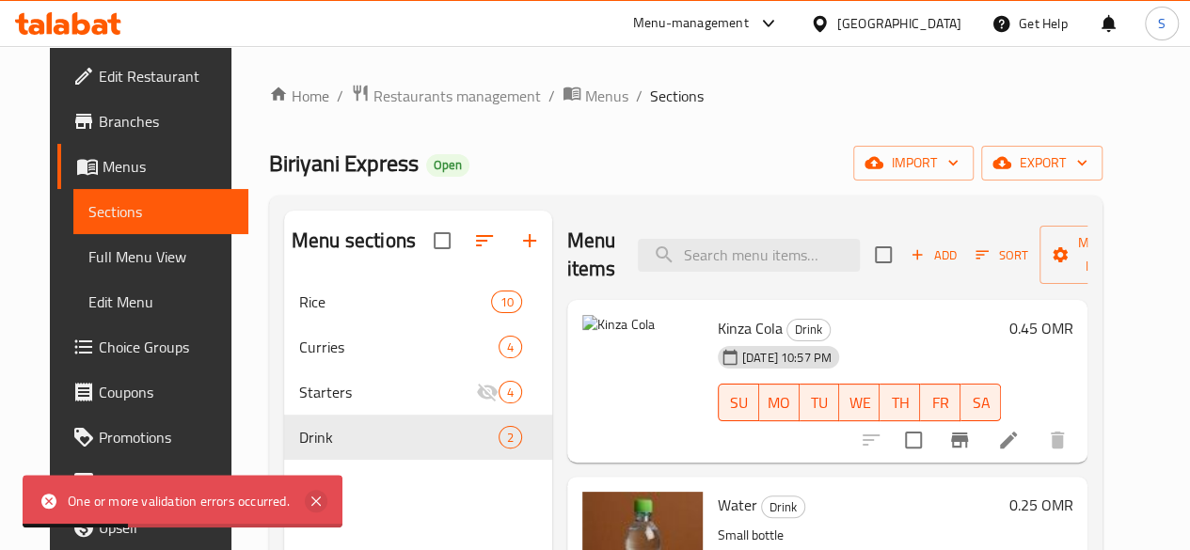
click at [320, 502] on icon at bounding box center [316, 501] width 23 height 23
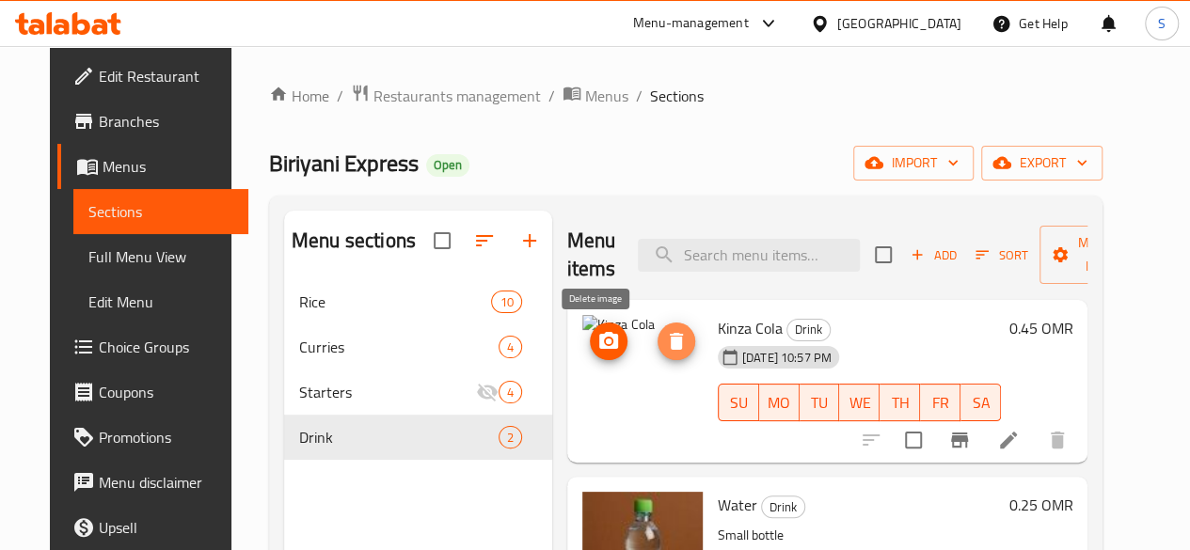
click at [670, 340] on icon "delete image" at bounding box center [676, 341] width 13 height 17
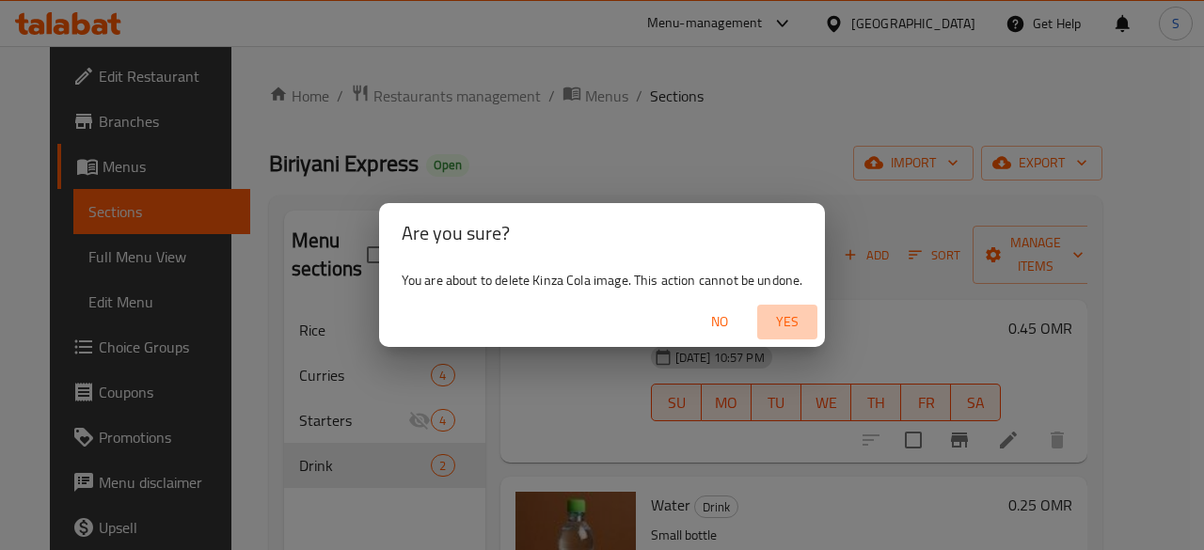
click at [793, 308] on button "Yes" at bounding box center [787, 322] width 60 height 35
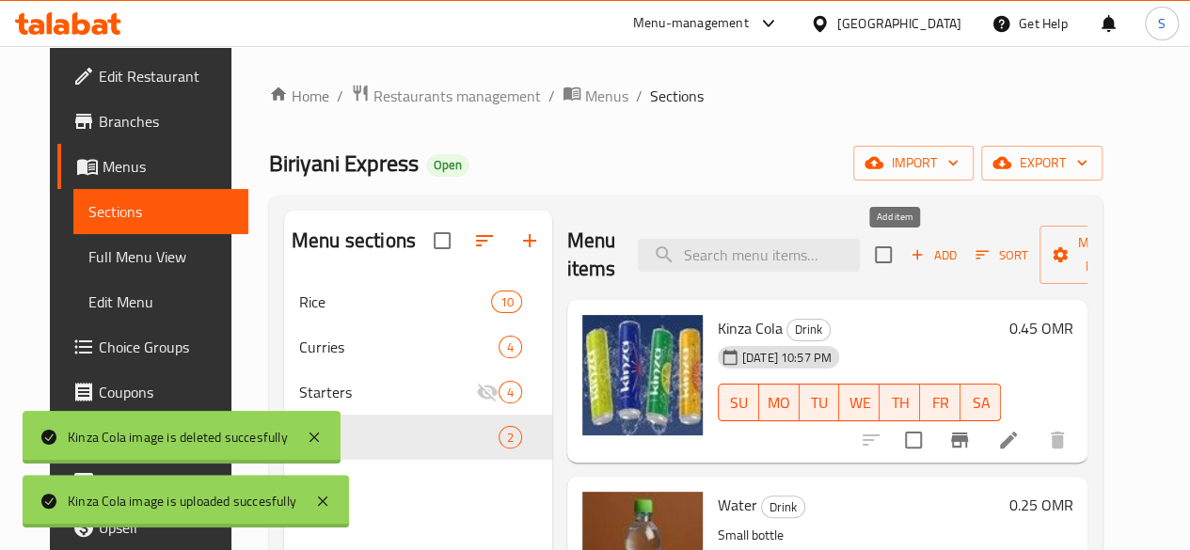
click at [908, 251] on span "Add" at bounding box center [933, 256] width 51 height 22
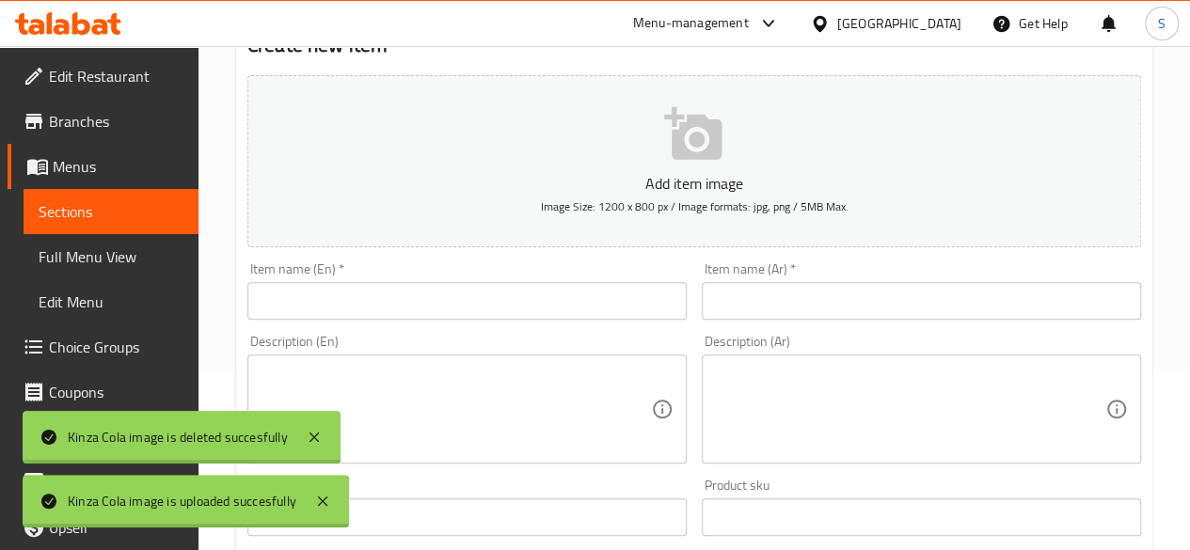
scroll to position [182, 0]
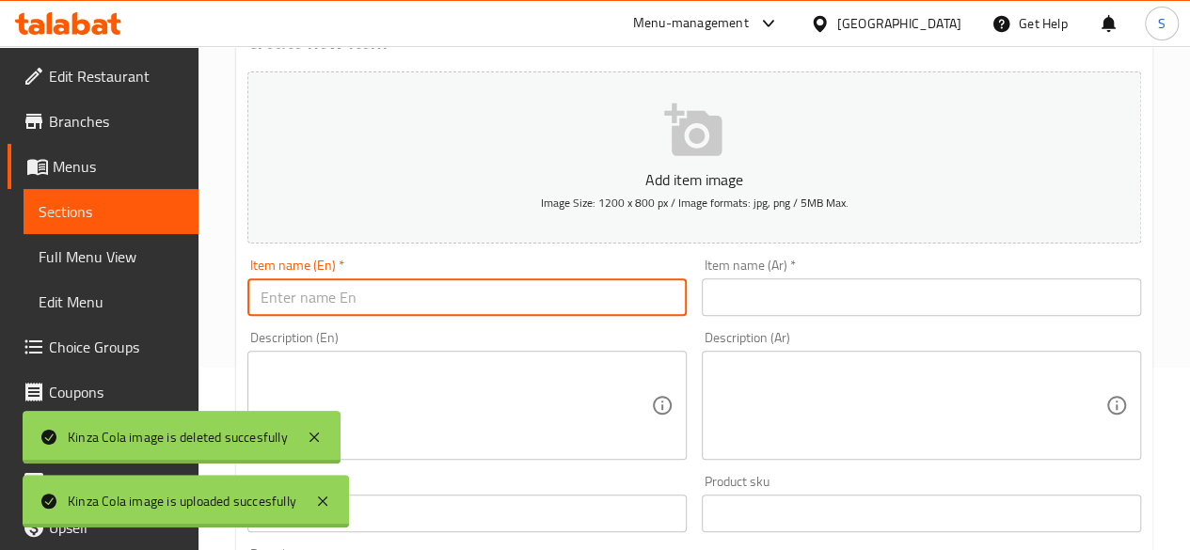
click at [372, 292] on input "text" at bounding box center [466, 297] width 439 height 38
paste input "Strawberry Or Blueberry Mojito"
drag, startPoint x: 472, startPoint y: 298, endPoint x: 333, endPoint y: 299, distance: 139.2
click at [333, 299] on input "Strawberry Or Blueberry Mojito" at bounding box center [466, 297] width 439 height 38
click at [603, 309] on input "Strawberry Or Blueberry Mojito" at bounding box center [466, 297] width 439 height 38
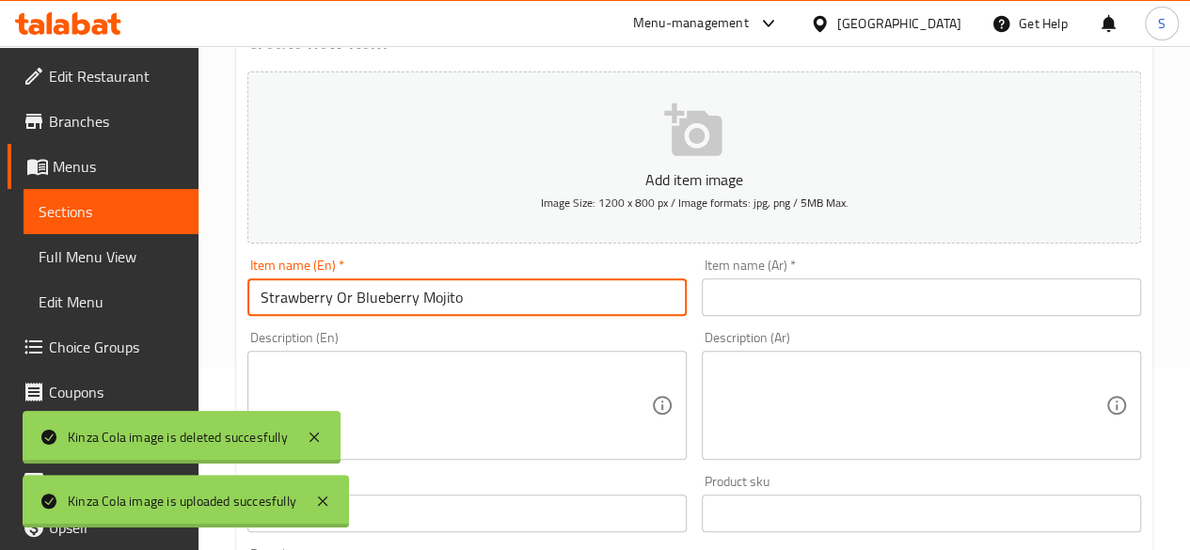
drag, startPoint x: 421, startPoint y: 298, endPoint x: 337, endPoint y: 298, distance: 84.6
click at [337, 298] on input "Strawberry Or Blueberry Mojito" at bounding box center [466, 297] width 439 height 38
drag, startPoint x: 436, startPoint y: 297, endPoint x: 52, endPoint y: 318, distance: 385.2
click at [52, 318] on div "Edit Restaurant Branches Menus Sections Full Menu View Edit Menu Choice Groups …" at bounding box center [595, 505] width 1190 height 1283
type input "Strawberry Mojito"
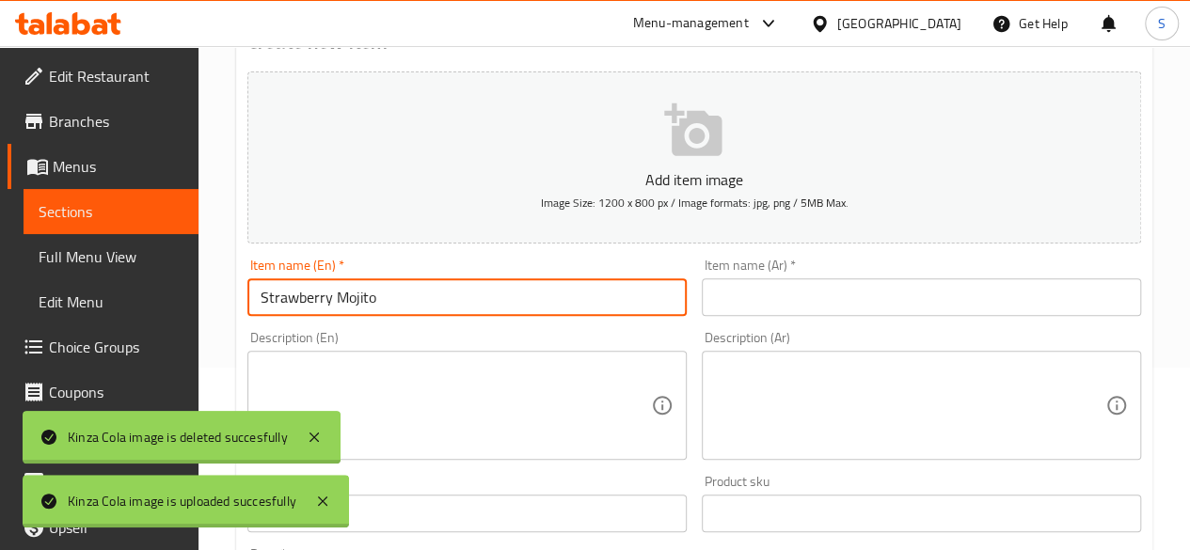
click at [771, 296] on input "text" at bounding box center [921, 297] width 439 height 38
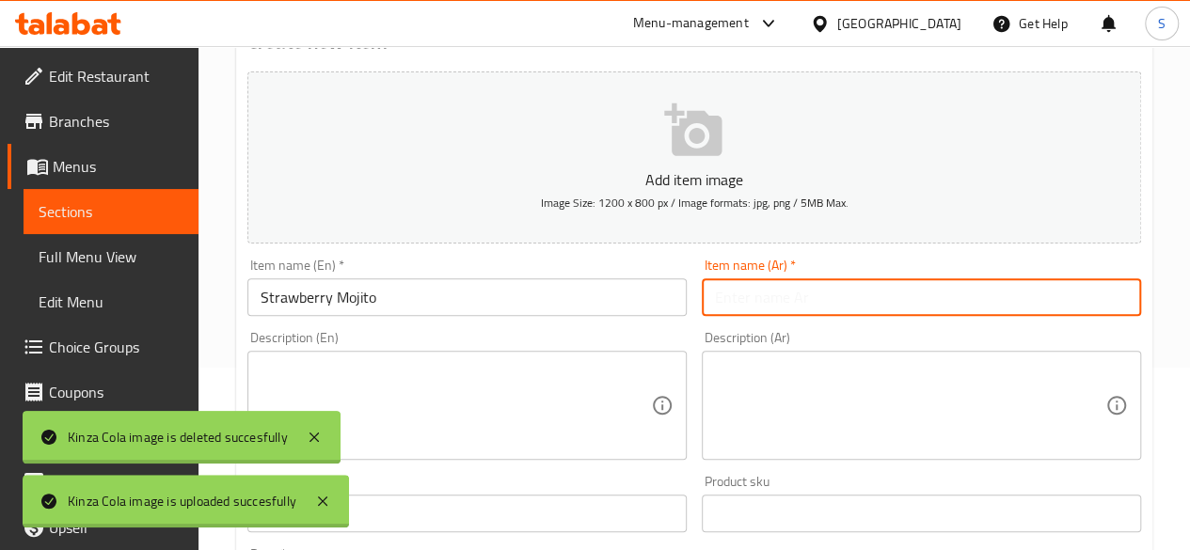
paste input "موهيتو الفراولة"
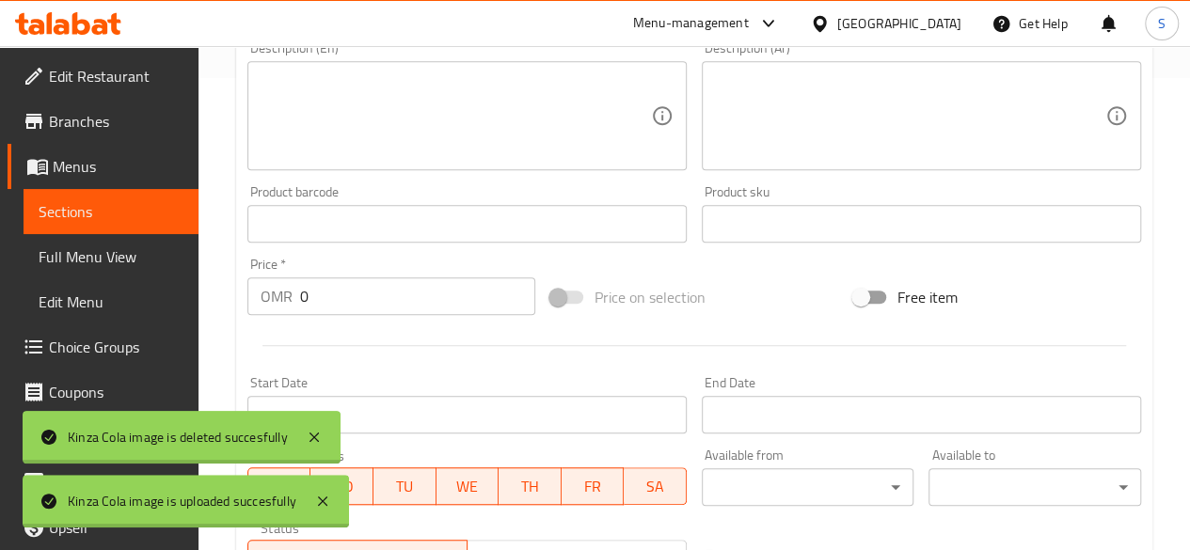
scroll to position [508, 0]
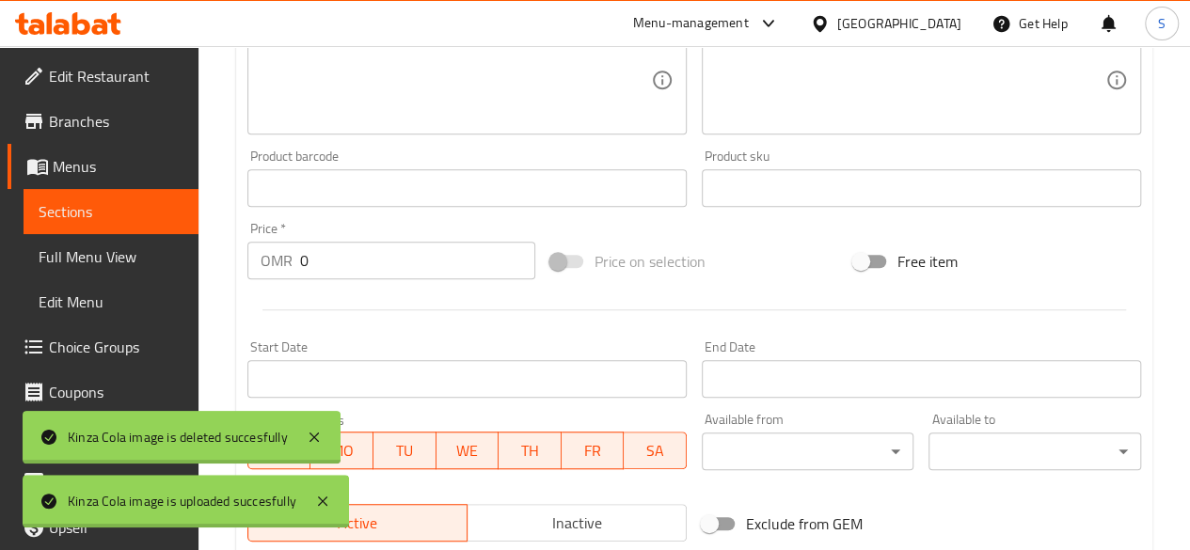
type input "موهيتو الفراولة"
drag, startPoint x: 387, startPoint y: 266, endPoint x: 144, endPoint y: 237, distance: 245.3
click at [144, 237] on div "Edit Restaurant Branches Menus Sections Full Menu View Edit Menu Choice Groups …" at bounding box center [595, 179] width 1190 height 1283
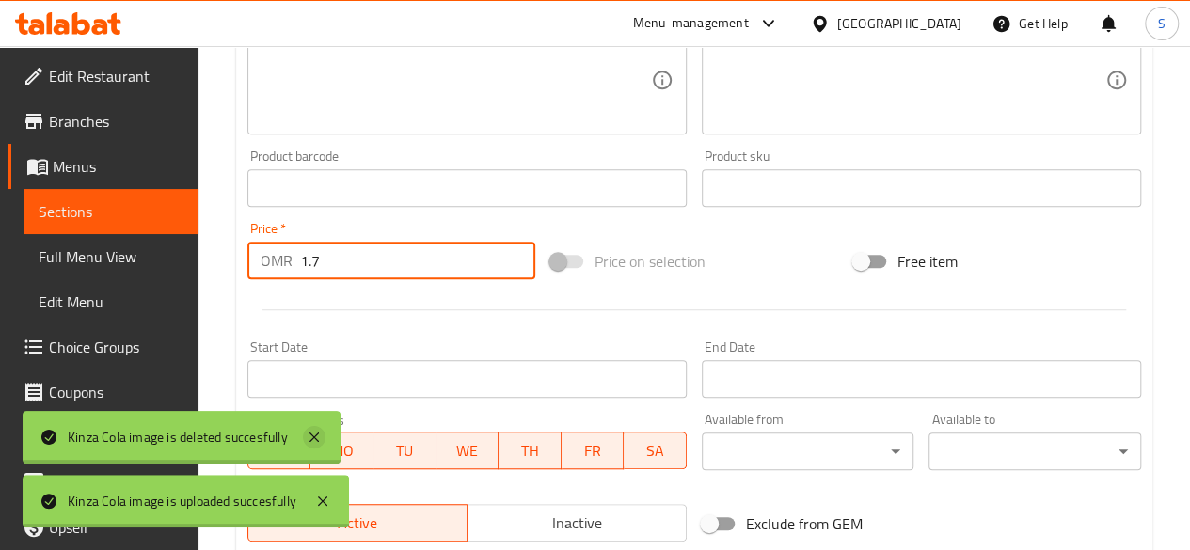
type input "1.7"
click at [321, 436] on icon at bounding box center [314, 437] width 23 height 23
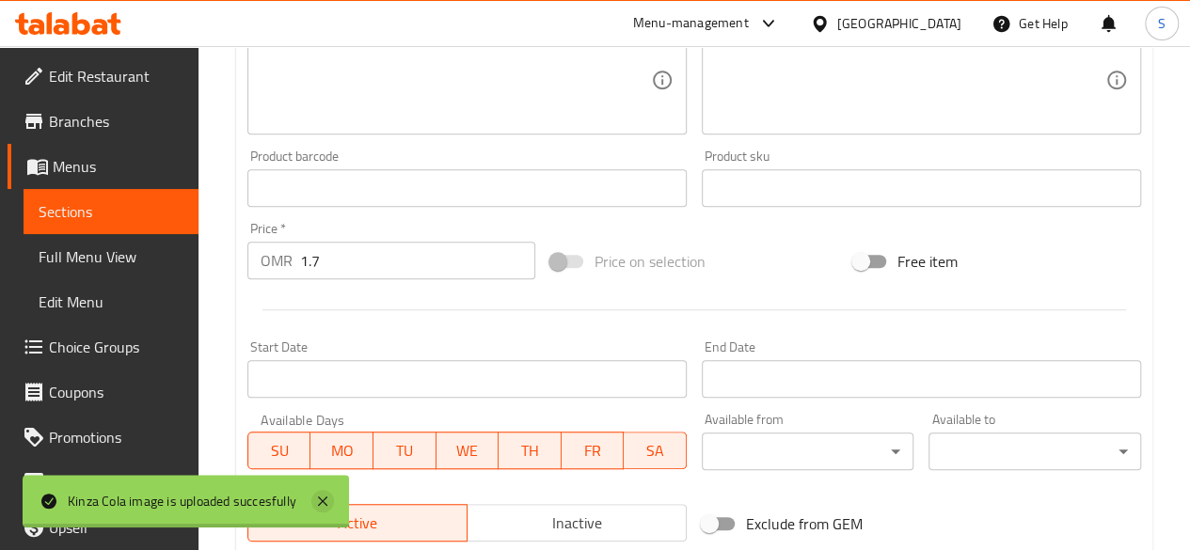
click at [324, 499] on icon at bounding box center [322, 501] width 9 height 9
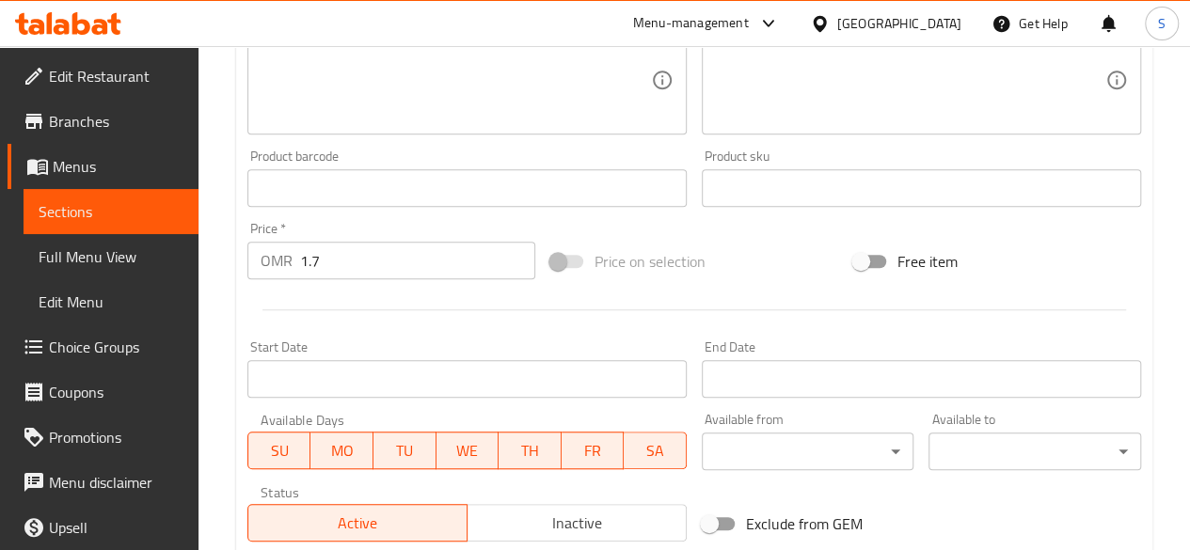
scroll to position [778, 0]
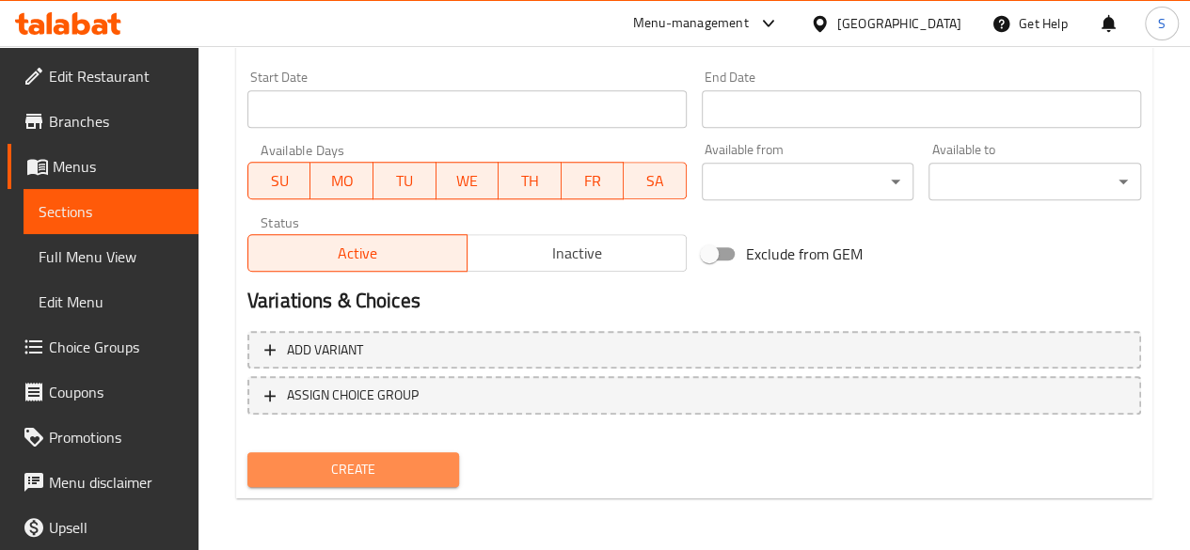
click at [370, 455] on button "Create" at bounding box center [353, 469] width 213 height 35
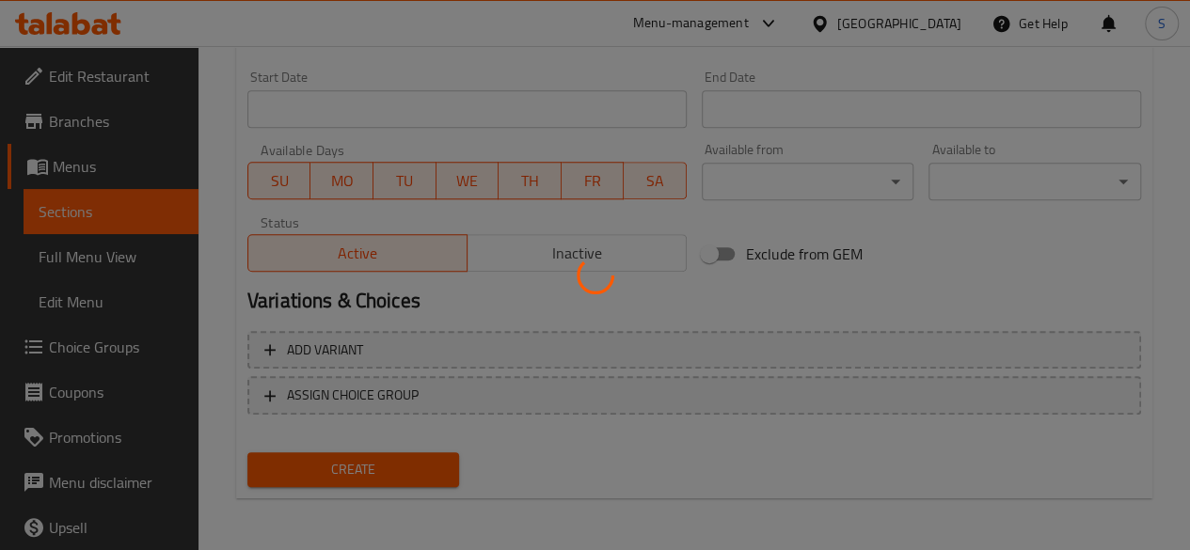
type input "0"
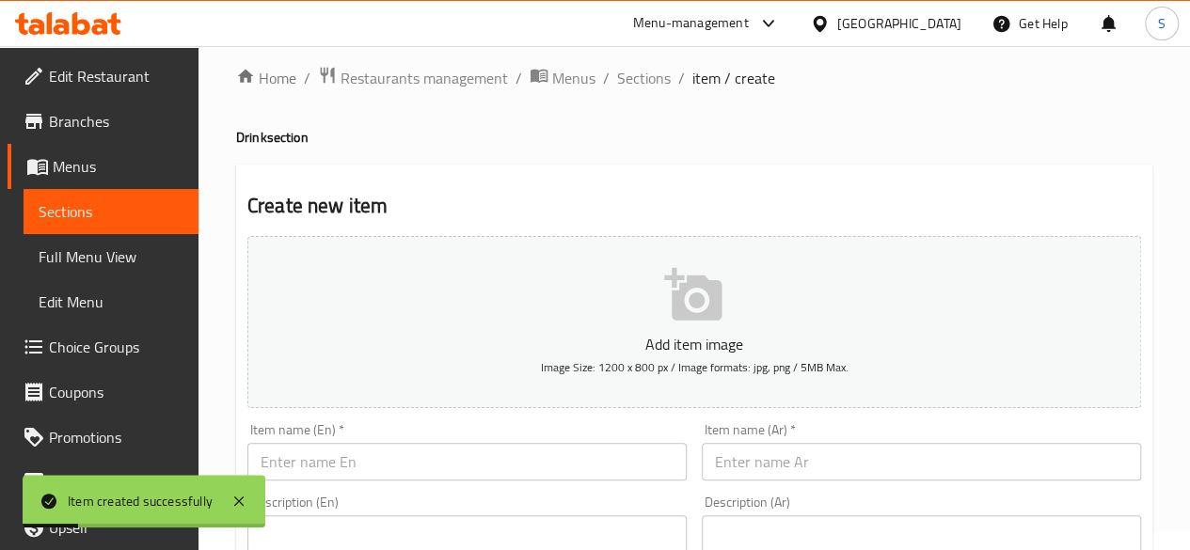
scroll to position [0, 0]
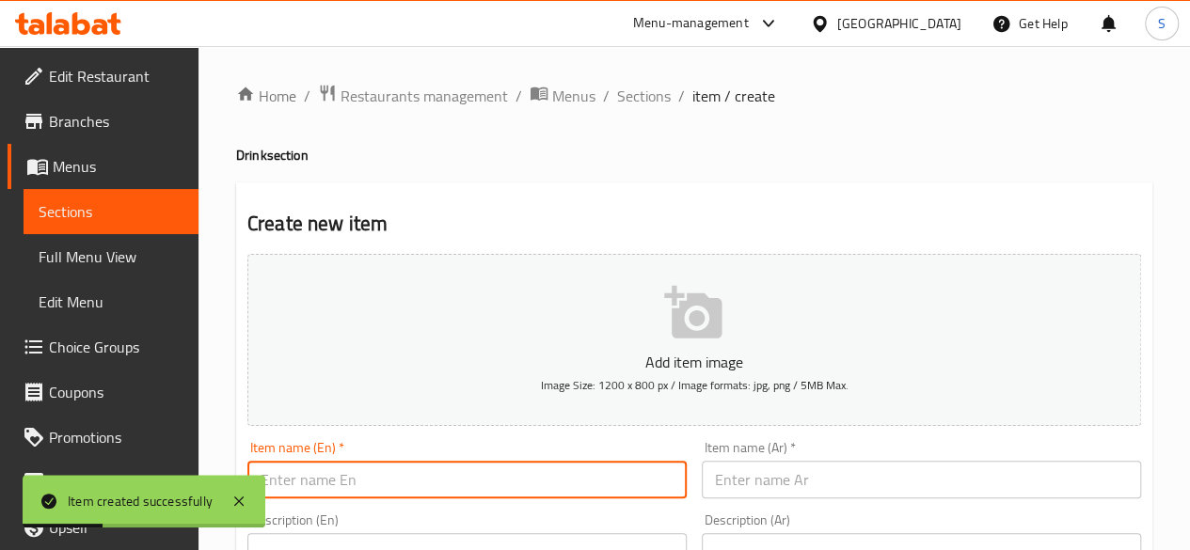
click at [378, 479] on input "text" at bounding box center [466, 480] width 439 height 38
paste input "موهيتو الفراولة"
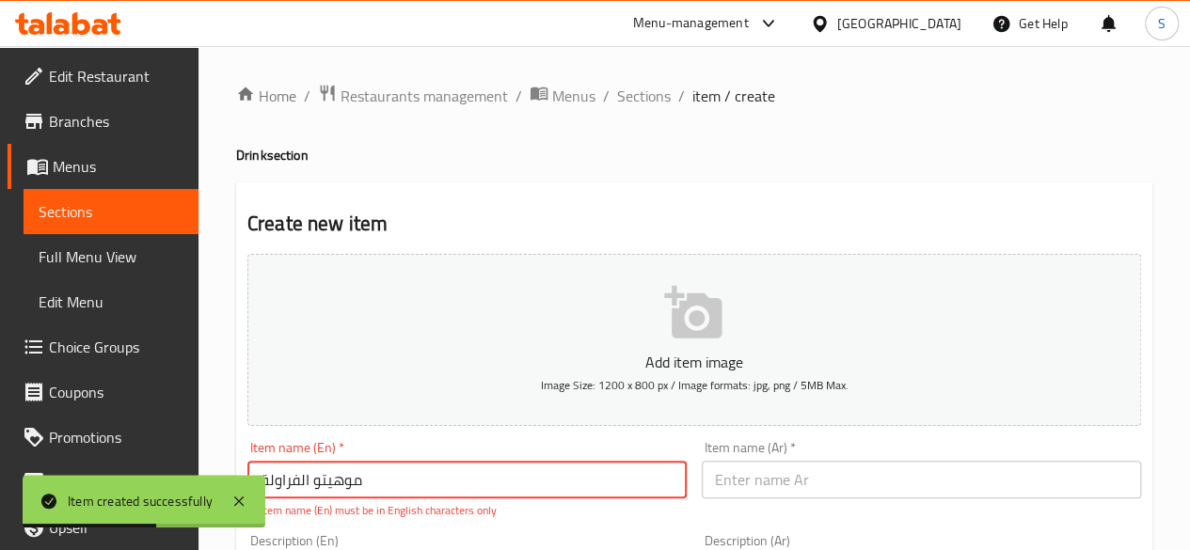
click at [438, 469] on input "موهيتو الفراولة" at bounding box center [466, 480] width 439 height 38
drag, startPoint x: 438, startPoint y: 469, endPoint x: 150, endPoint y: 445, distance: 288.8
type input "ة"
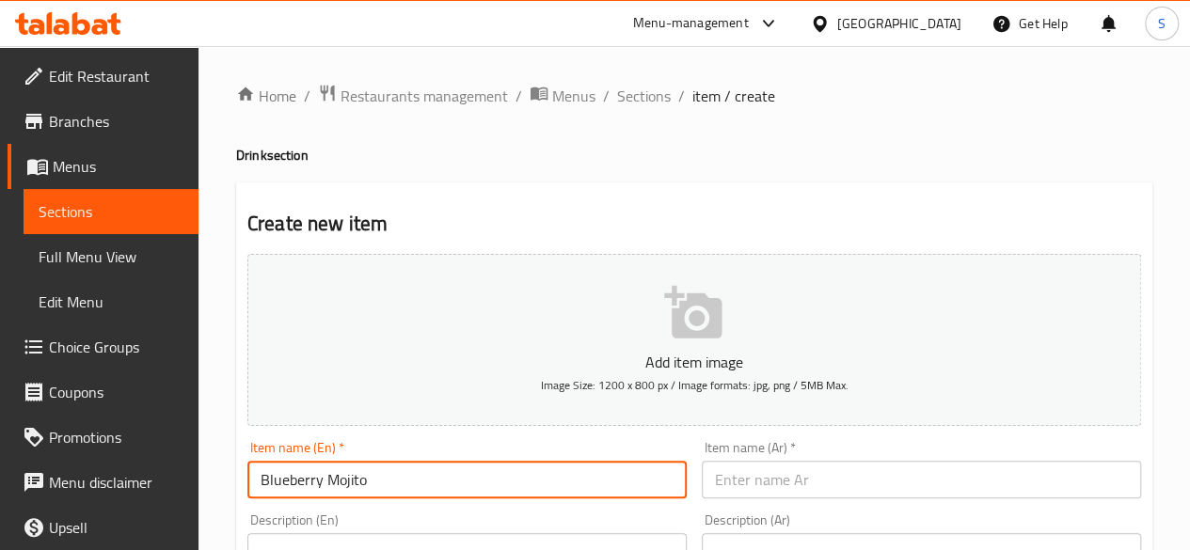
drag, startPoint x: 419, startPoint y: 479, endPoint x: 40, endPoint y: 492, distance: 380.2
type input "Blueberry Mojito"
click at [765, 498] on div "Item name (Ar)   * Item name (Ar) *" at bounding box center [921, 470] width 454 height 72
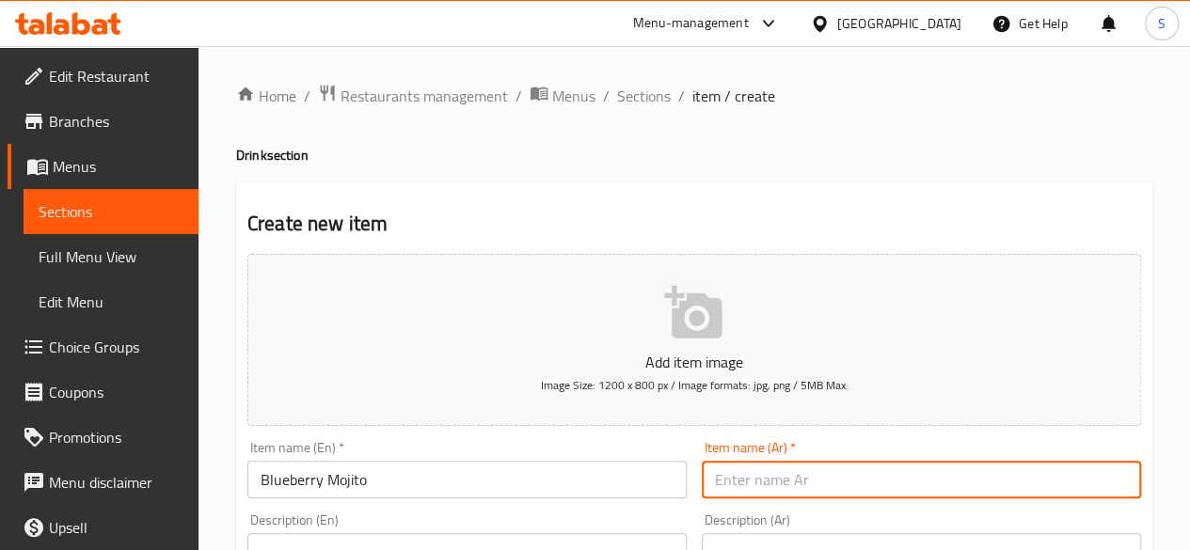
paste input "موخيتو التوت الأزرق"
click at [817, 466] on input "text" at bounding box center [921, 480] width 439 height 38
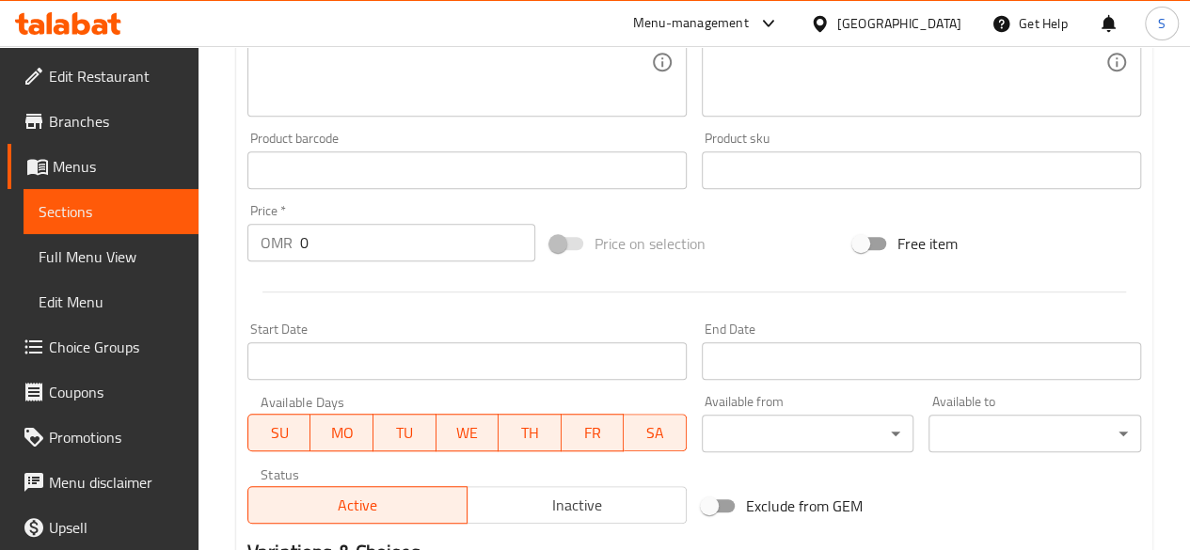
scroll to position [606, 0]
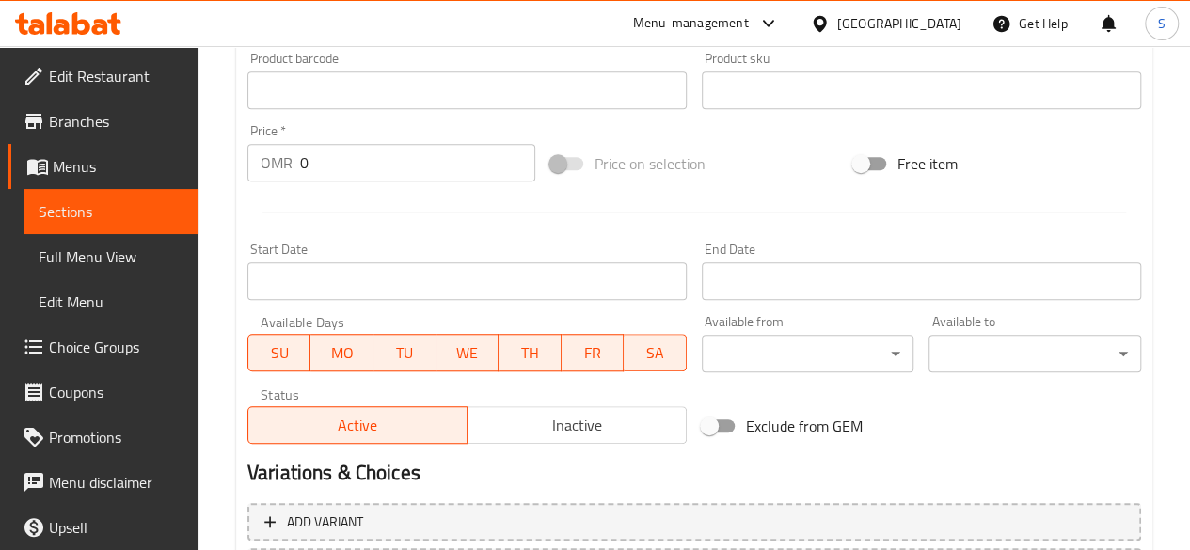
type input "موخيتو التوت الأزرق"
drag, startPoint x: 381, startPoint y: 181, endPoint x: 185, endPoint y: 153, distance: 197.5
click at [185, 153] on div "Edit Restaurant Branches Menus Sections Full Menu View Edit Menu Choice Groups …" at bounding box center [595, 81] width 1190 height 1283
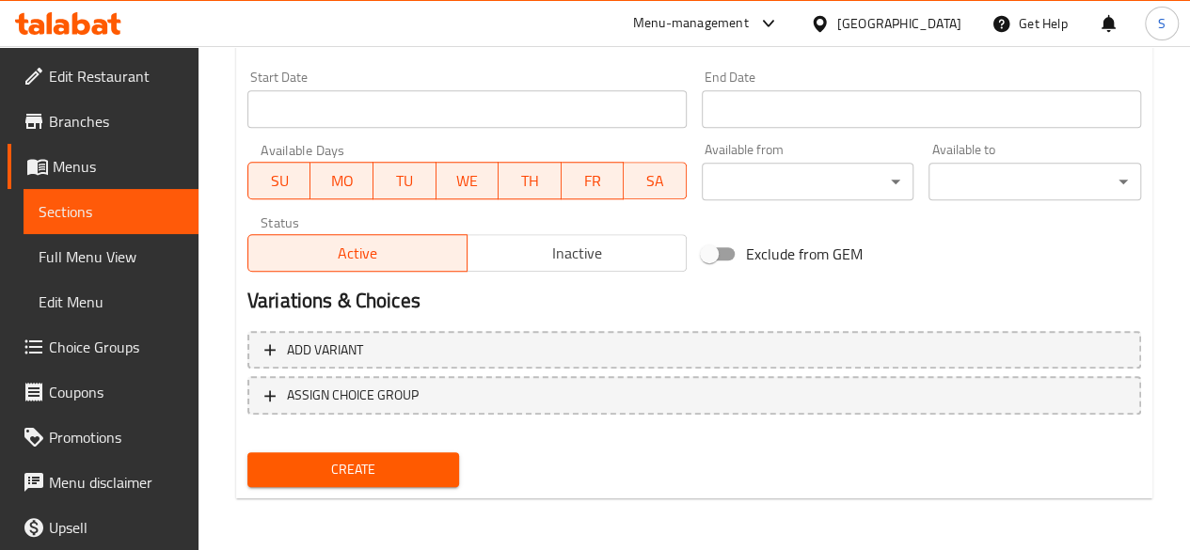
type input "1.7"
click at [334, 458] on span "Create" at bounding box center [353, 470] width 182 height 24
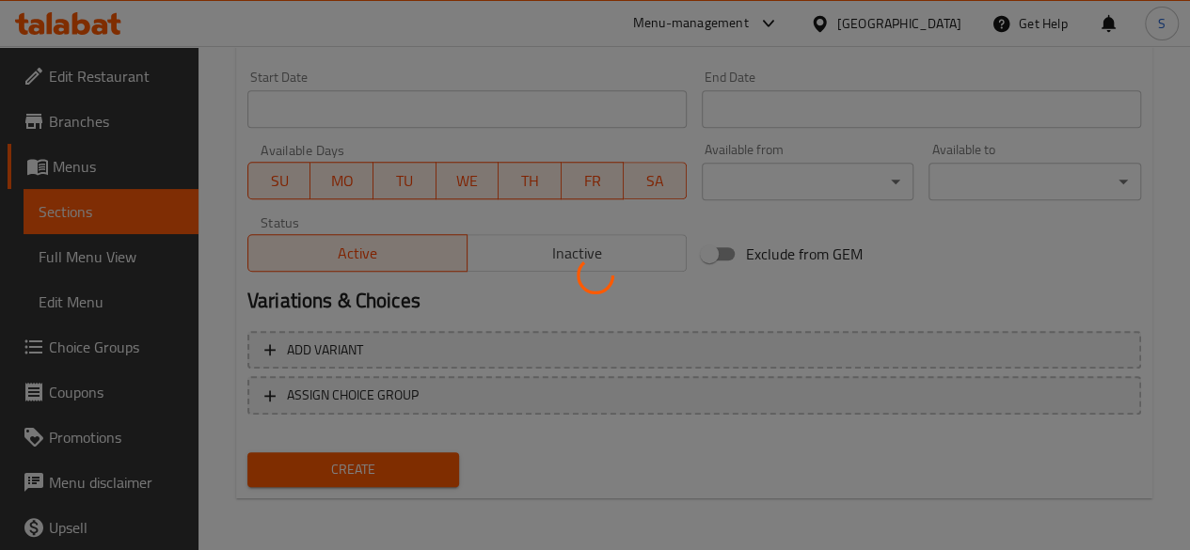
type input "0"
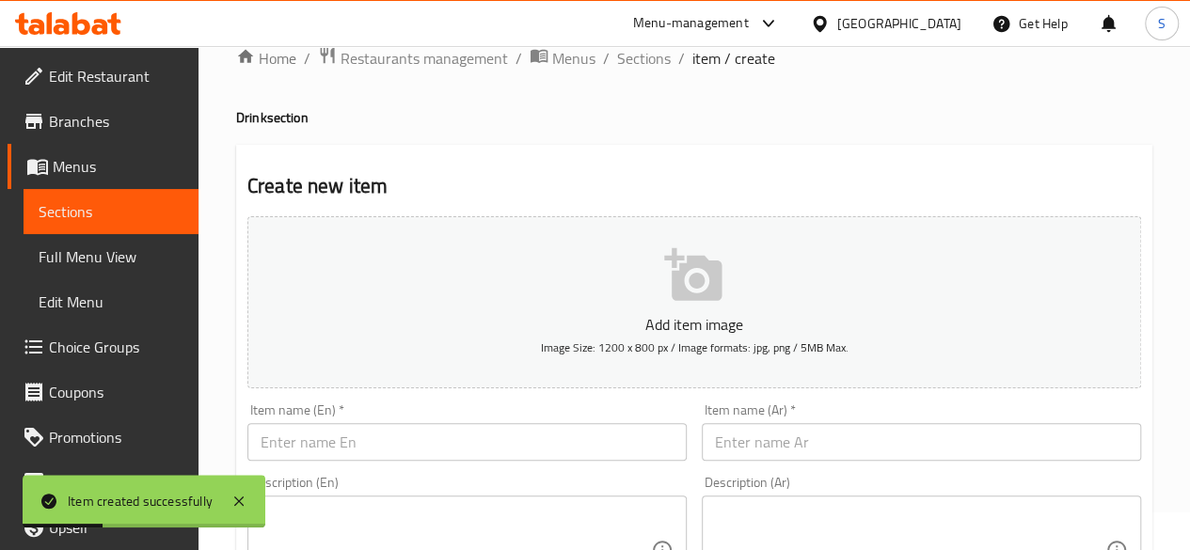
scroll to position [40, 0]
click at [292, 432] on input "text" at bounding box center [466, 440] width 439 height 38
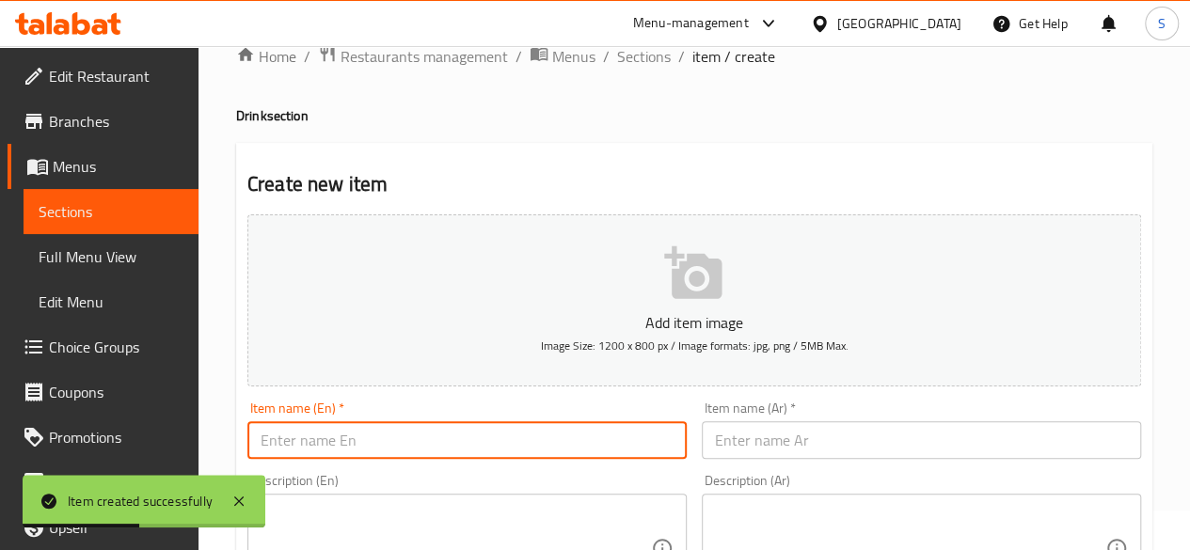
paste input "Fresh Juice (Orange / Watermelon / Lime & Mint)"
type input "F"
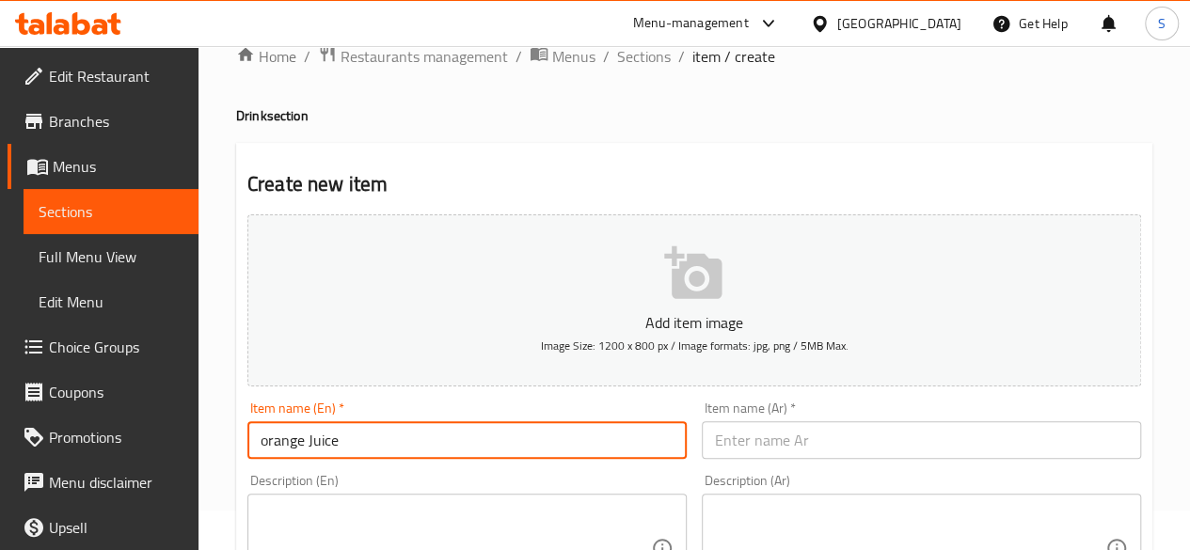
drag, startPoint x: 385, startPoint y: 434, endPoint x: 103, endPoint y: 430, distance: 282.2
type input "orange Juice"
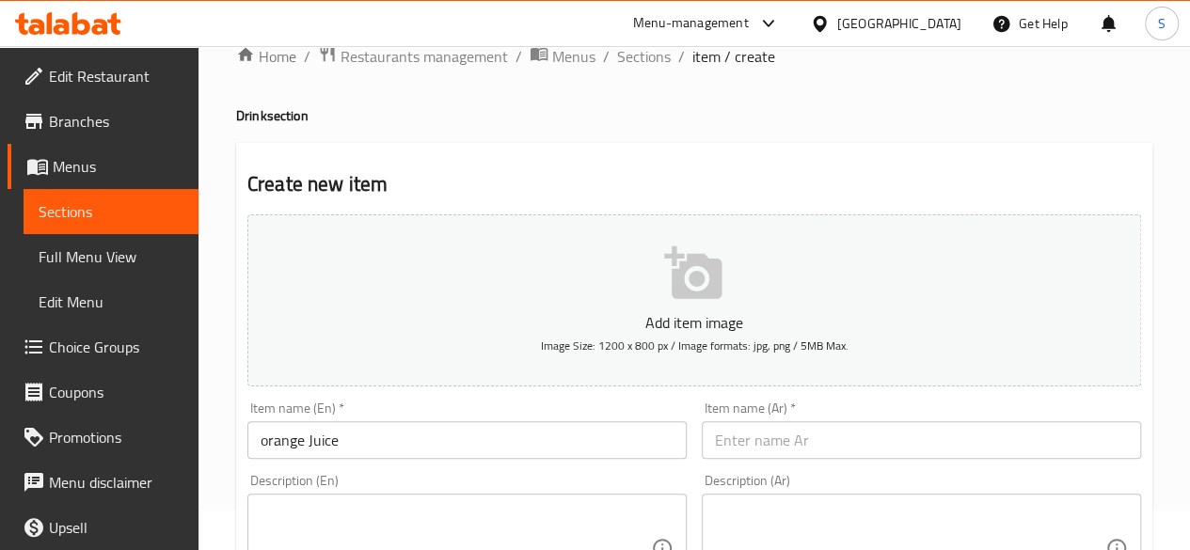
click at [761, 417] on div "Item name (Ar)   * Item name (Ar) *" at bounding box center [921, 430] width 439 height 57
click at [734, 441] on input "text" at bounding box center [921, 440] width 439 height 38
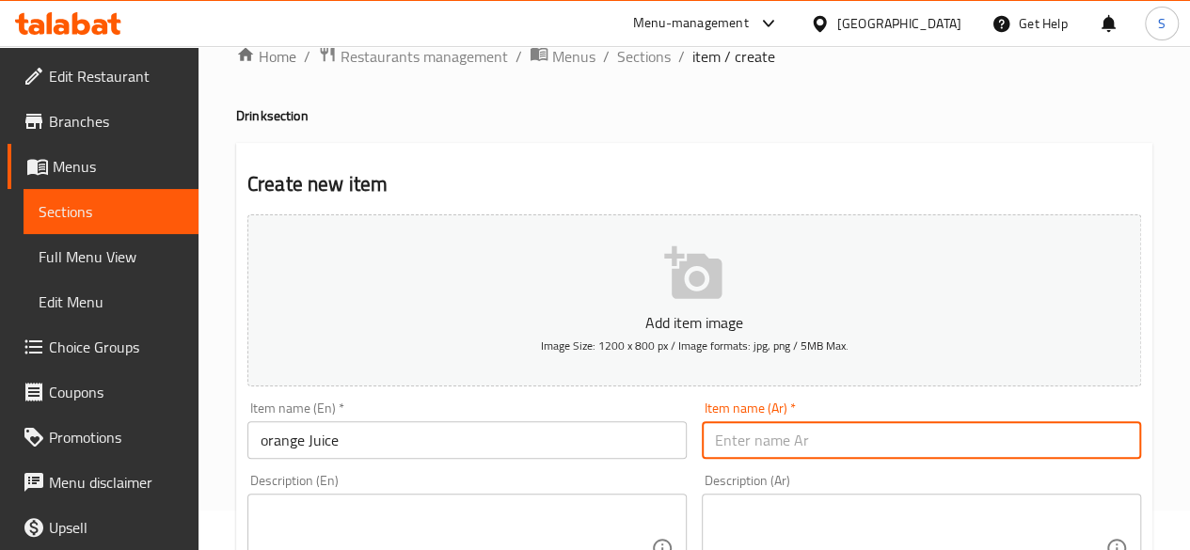
paste input "عصير البرتقال"
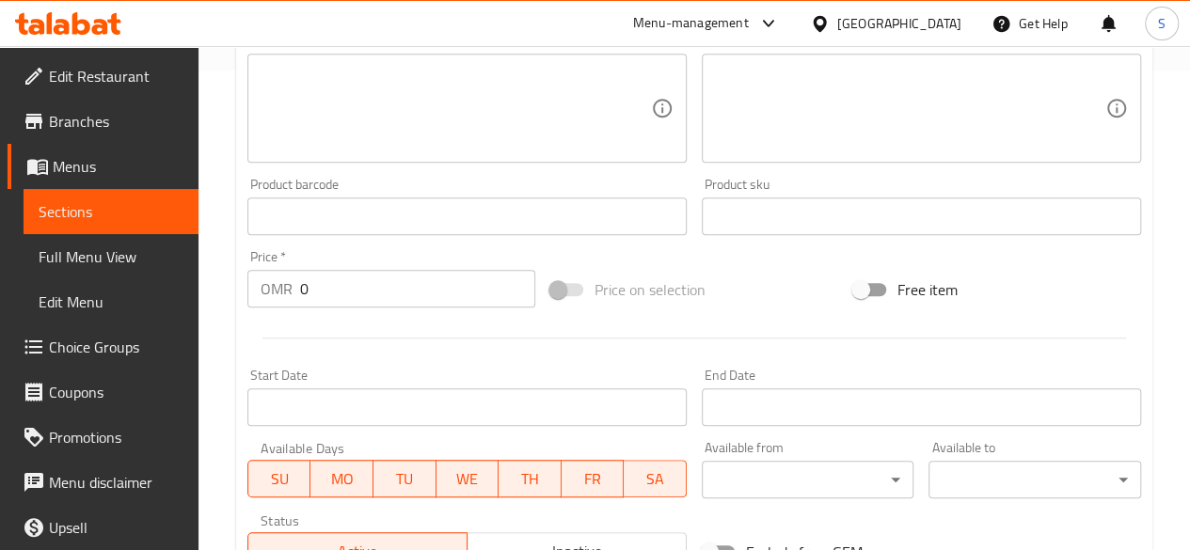
scroll to position [482, 0]
type input "عصير البرتقال"
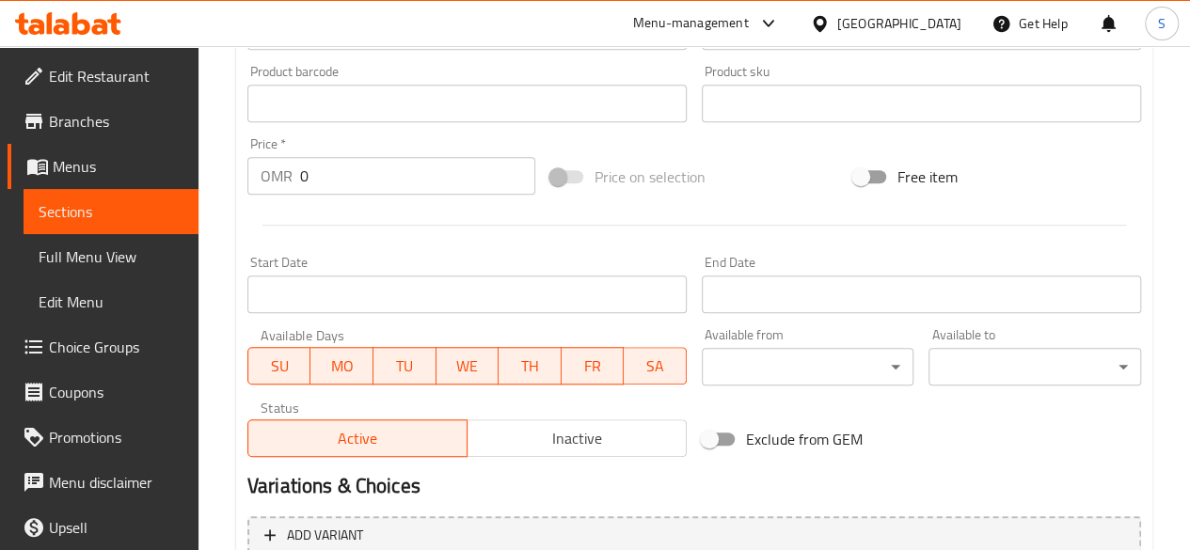
scroll to position [590, 0]
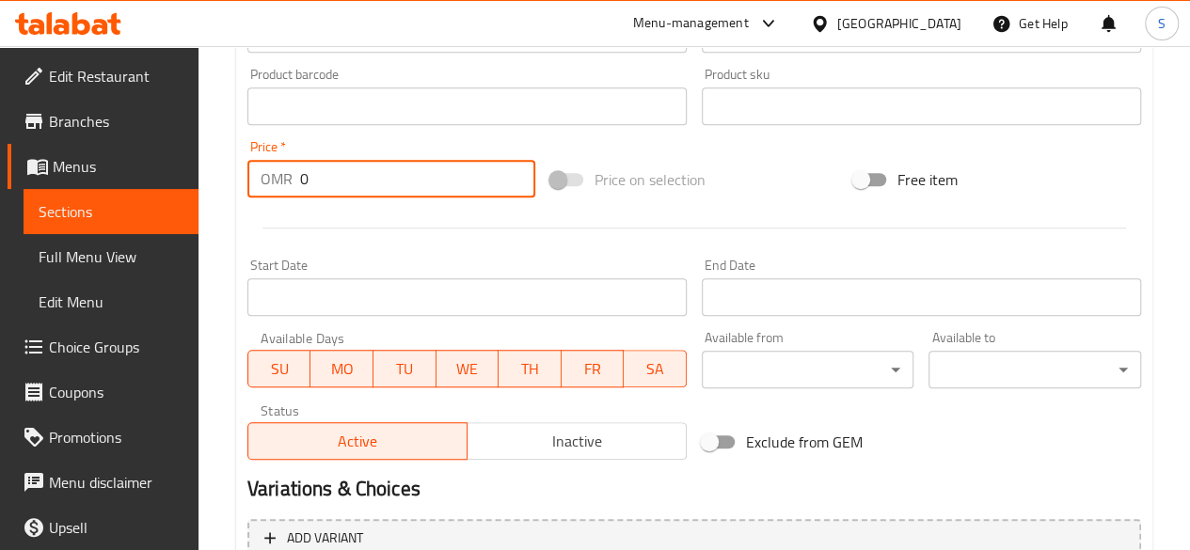
drag, startPoint x: 354, startPoint y: 180, endPoint x: 261, endPoint y: 182, distance: 92.2
click at [261, 182] on div "OMR 0 Price *" at bounding box center [391, 179] width 288 height 38
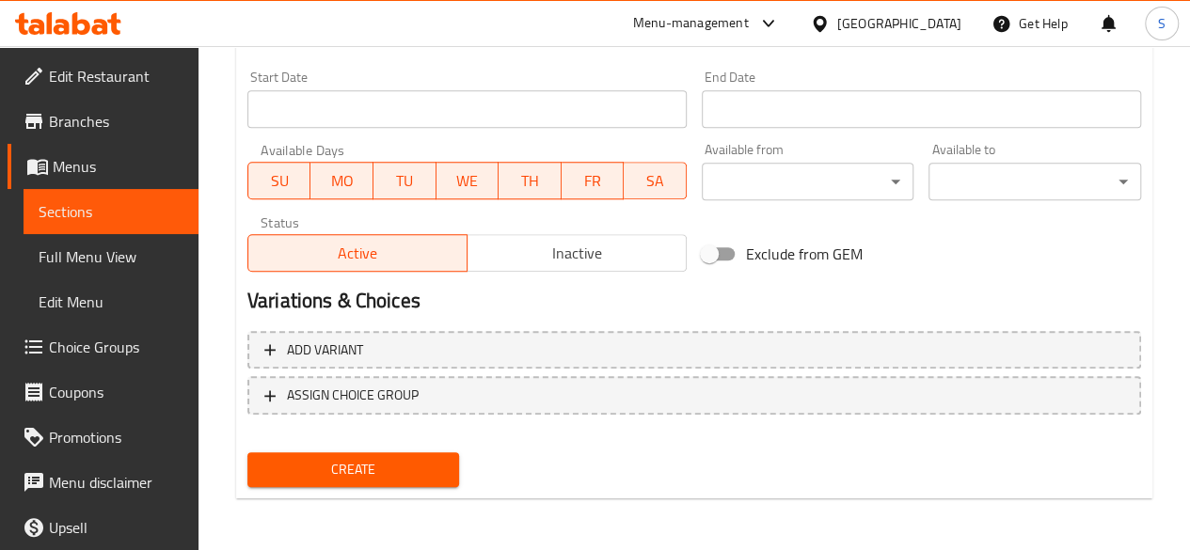
type input "1.1"
click at [288, 475] on span "Create" at bounding box center [353, 470] width 182 height 24
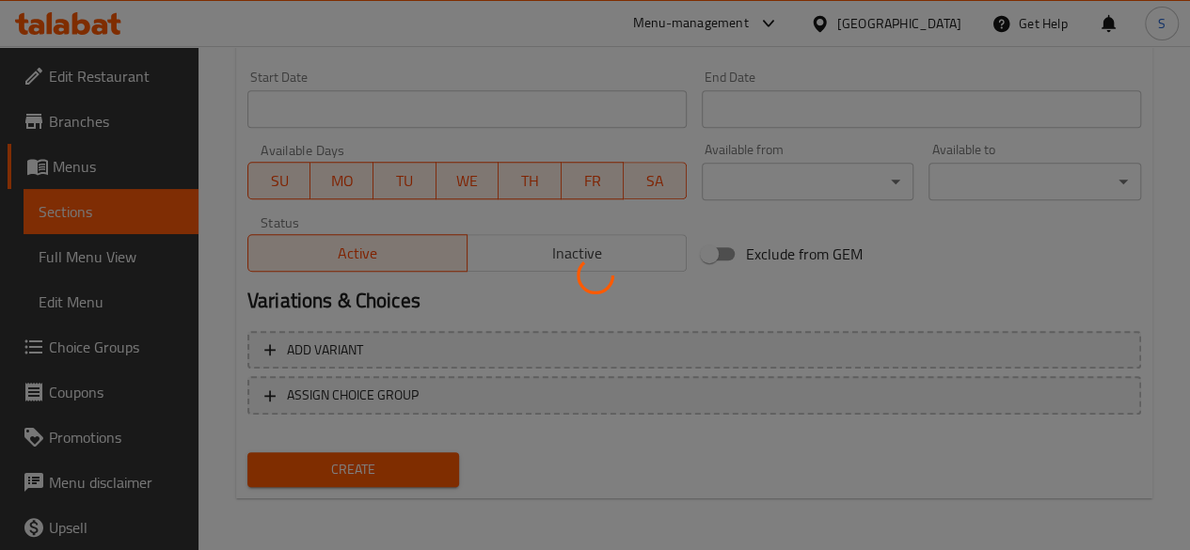
click at [288, 475] on div at bounding box center [595, 275] width 1190 height 550
type input "0"
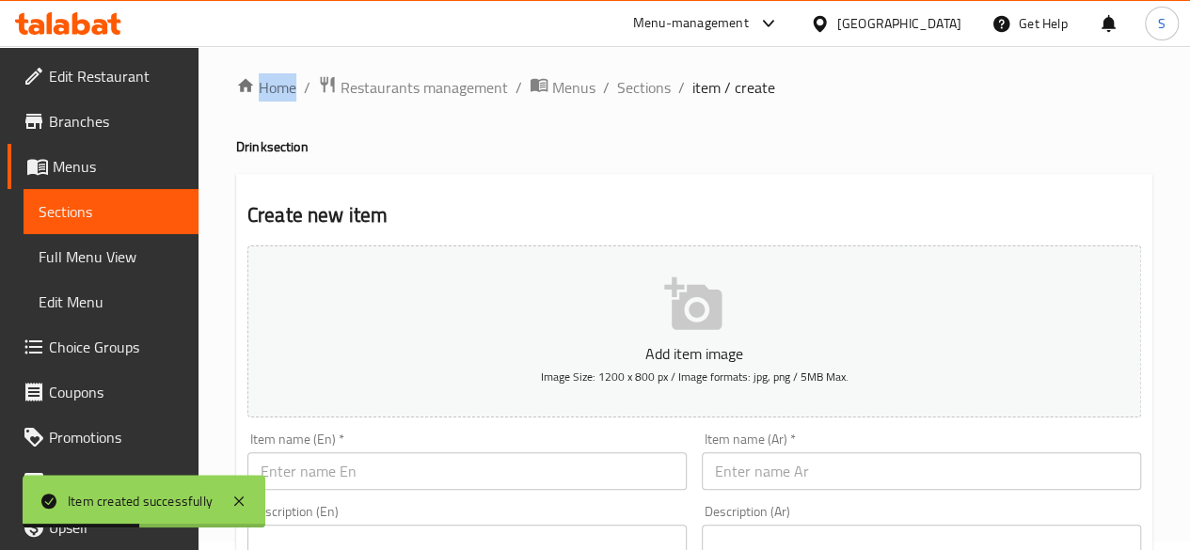
scroll to position [55, 0]
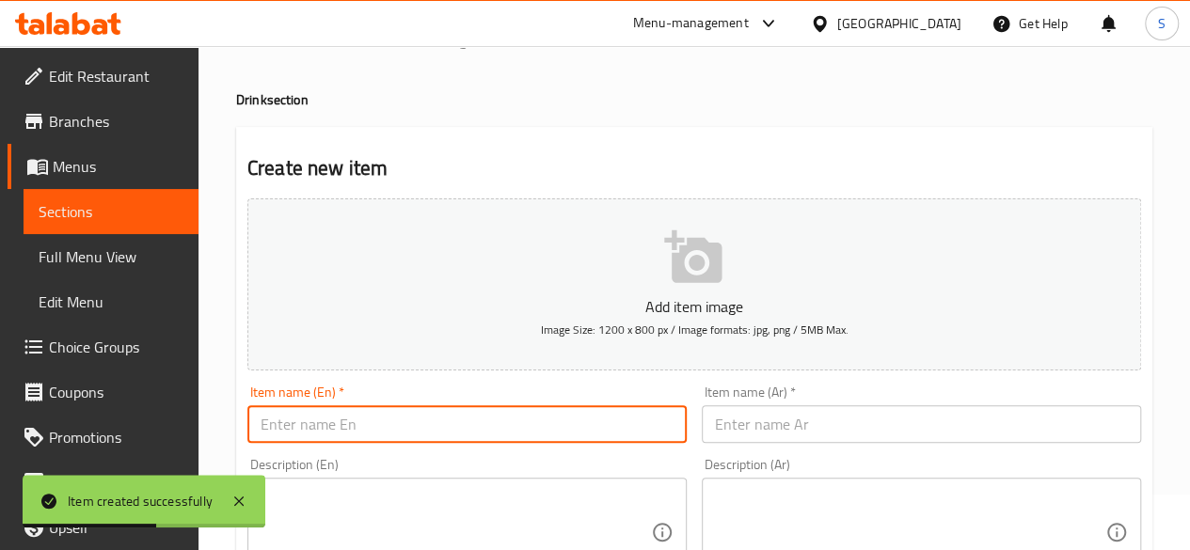
click at [480, 419] on input "text" at bounding box center [466, 424] width 439 height 38
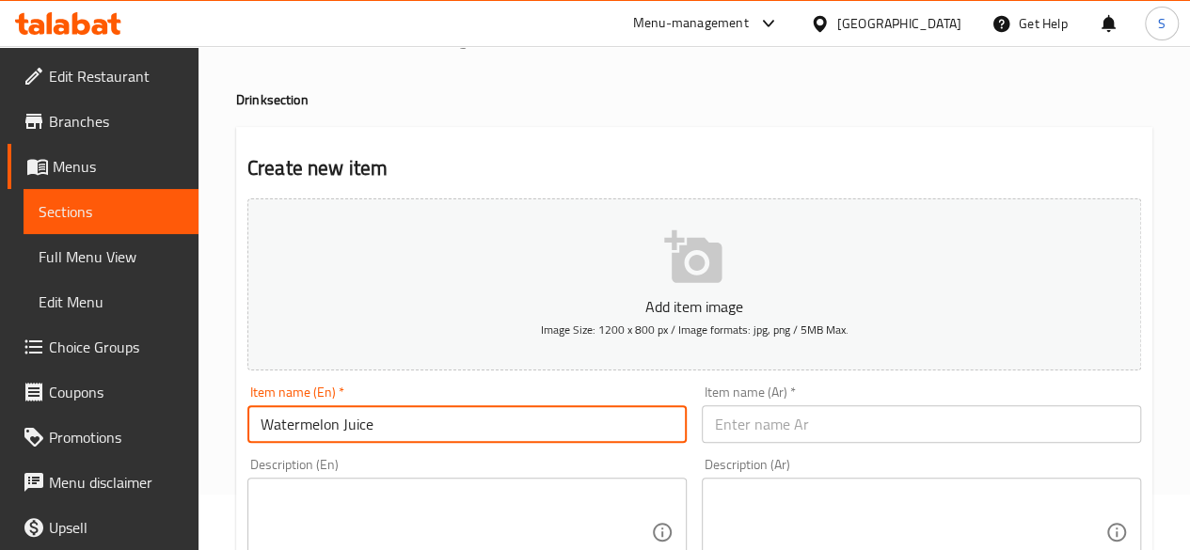
drag, startPoint x: 480, startPoint y: 419, endPoint x: 27, endPoint y: 419, distance: 452.4
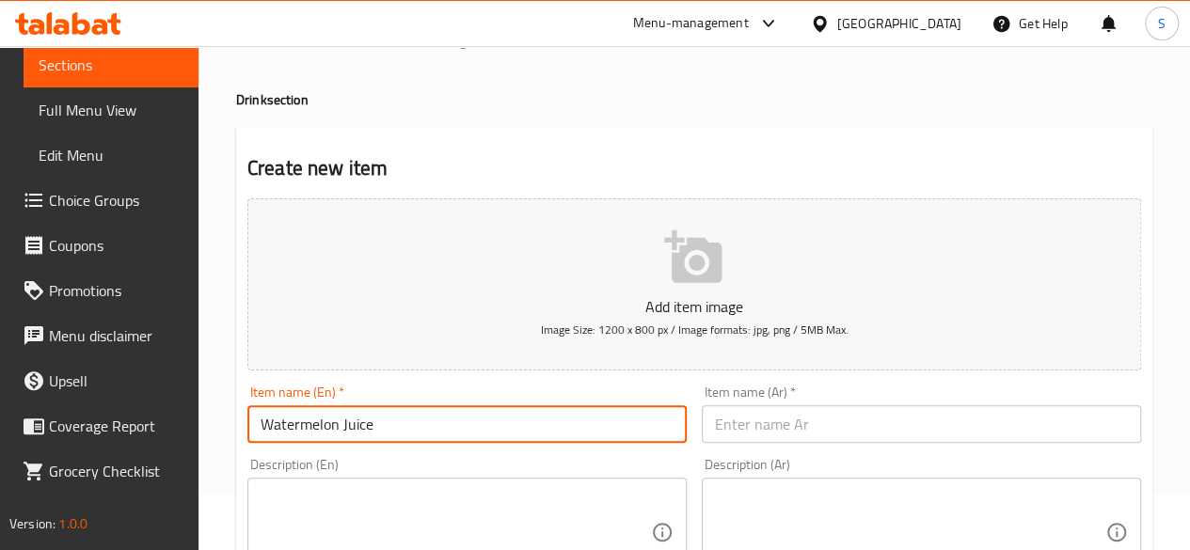
type input "Watermelon Juice"
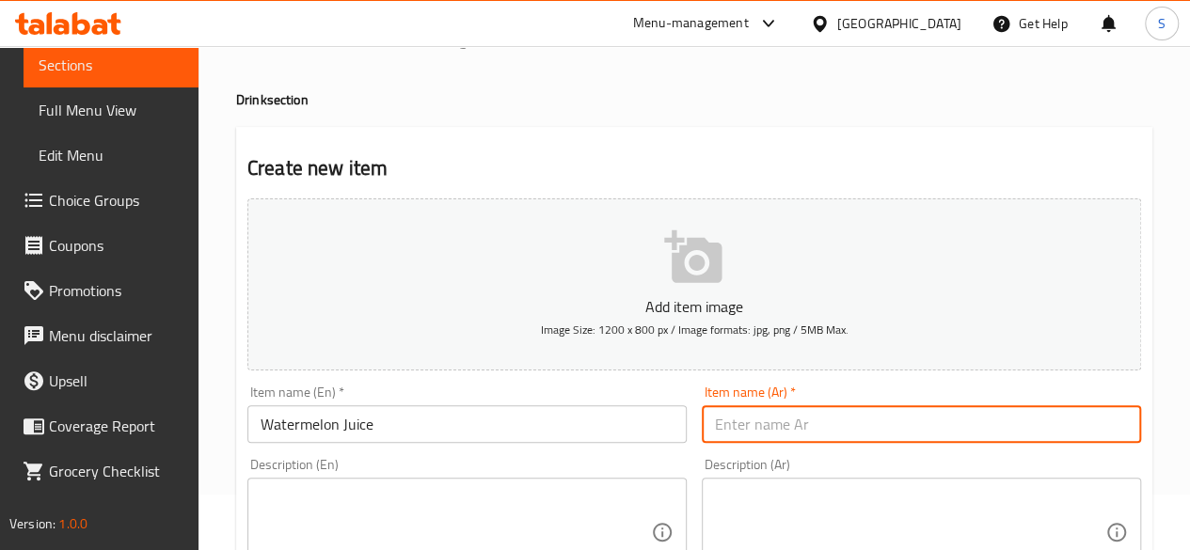
click at [779, 417] on input "text" at bounding box center [921, 424] width 439 height 38
paste input "عصير بطيخ"
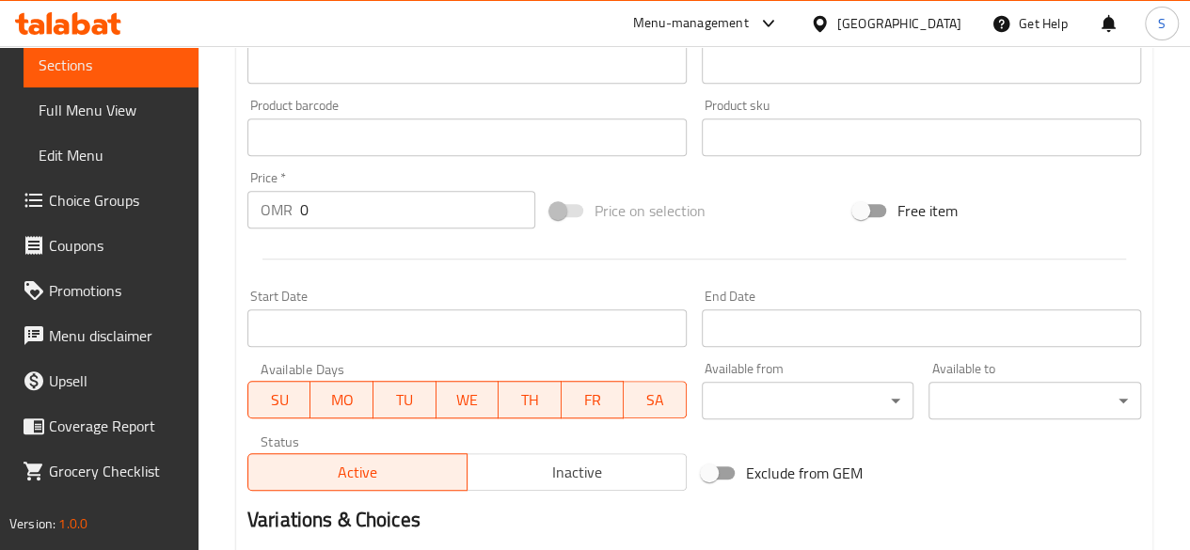
scroll to position [560, 0]
type input "عصير بطيخ"
drag, startPoint x: 369, startPoint y: 208, endPoint x: 158, endPoint y: 207, distance: 210.7
click at [158, 207] on div "Edit Restaurant Branches Menus Sections Full Menu View Edit Menu Choice Groups …" at bounding box center [595, 127] width 1190 height 1283
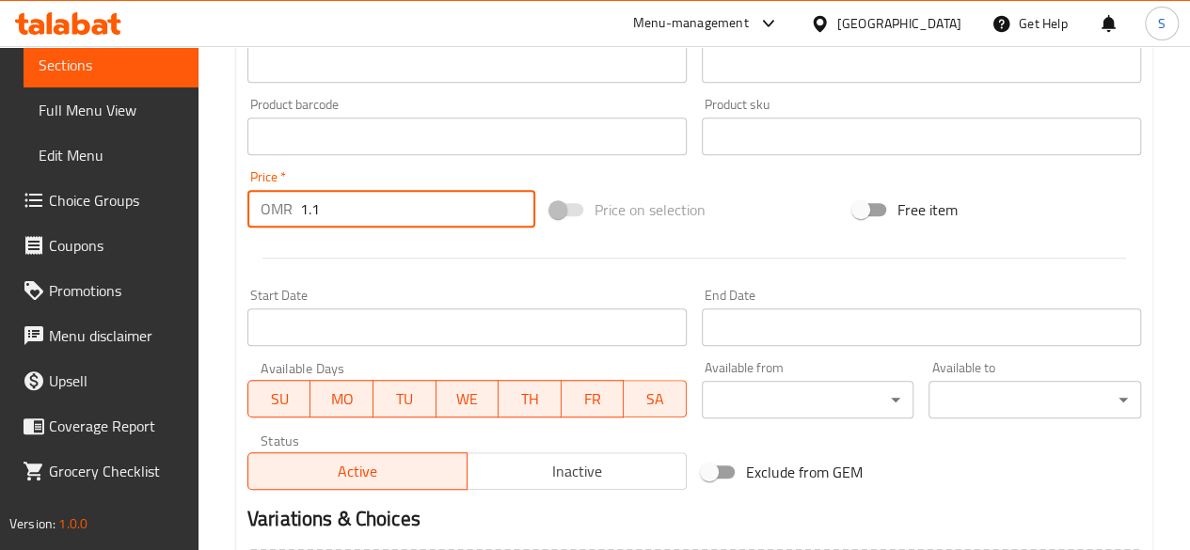
scroll to position [778, 0]
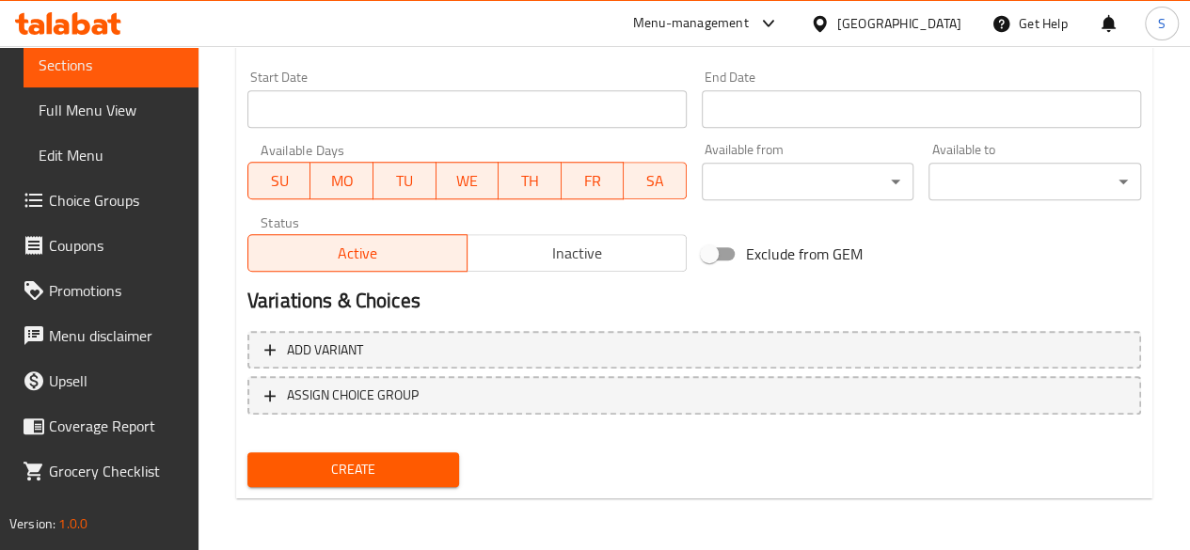
type input "1.1"
click at [316, 451] on div "Create" at bounding box center [354, 470] width 228 height 50
click at [293, 473] on span "Create" at bounding box center [353, 470] width 182 height 24
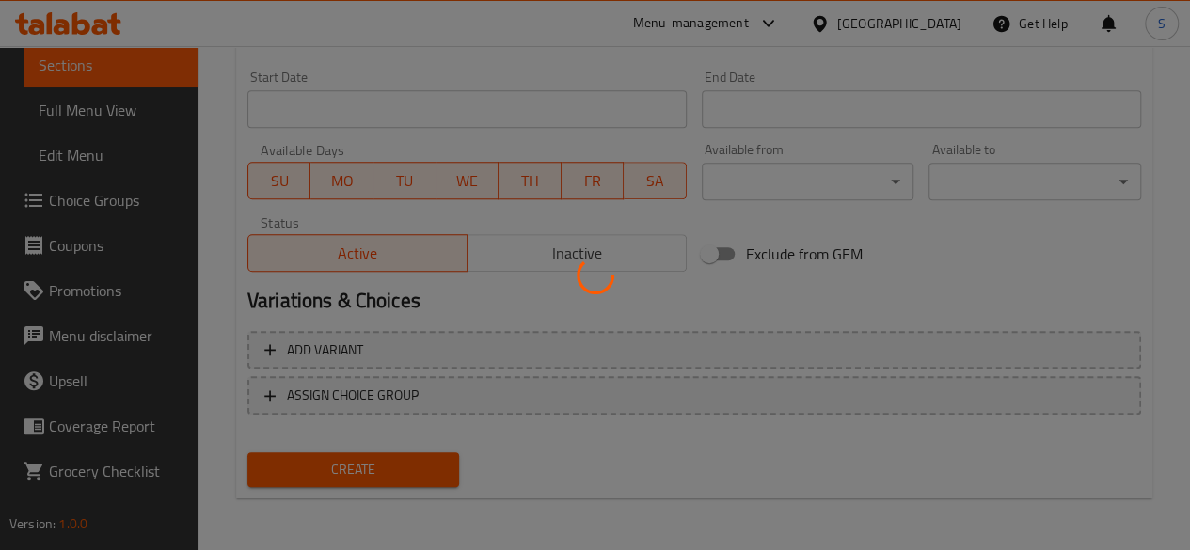
type input "0"
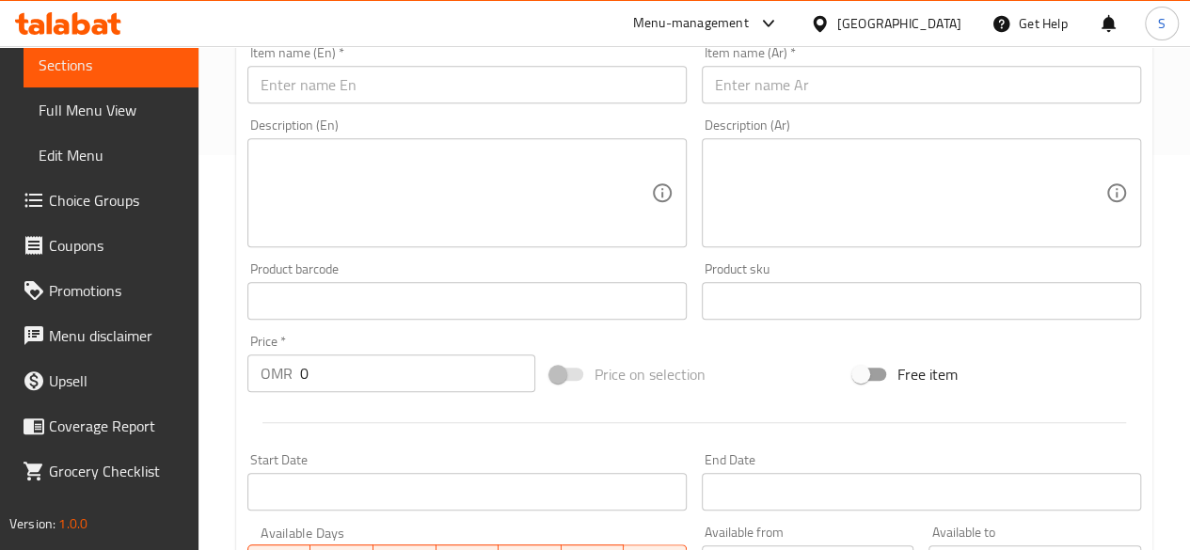
scroll to position [294, 0]
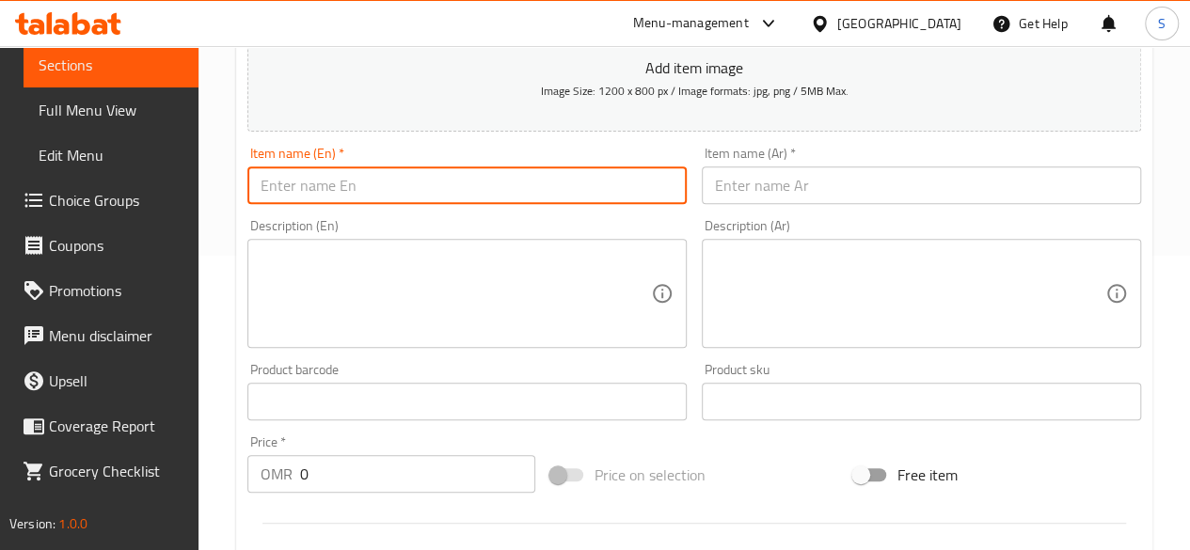
click at [368, 189] on input "text" at bounding box center [466, 185] width 439 height 38
drag, startPoint x: 409, startPoint y: 191, endPoint x: 103, endPoint y: 163, distance: 307.9
click at [103, 163] on div "Edit Restaurant Branches Menus Sections Full Menu View Edit Menu Choice Groups …" at bounding box center [595, 393] width 1190 height 1283
type input "Lemon Mint Juice"
click at [749, 193] on input "text" at bounding box center [921, 185] width 439 height 38
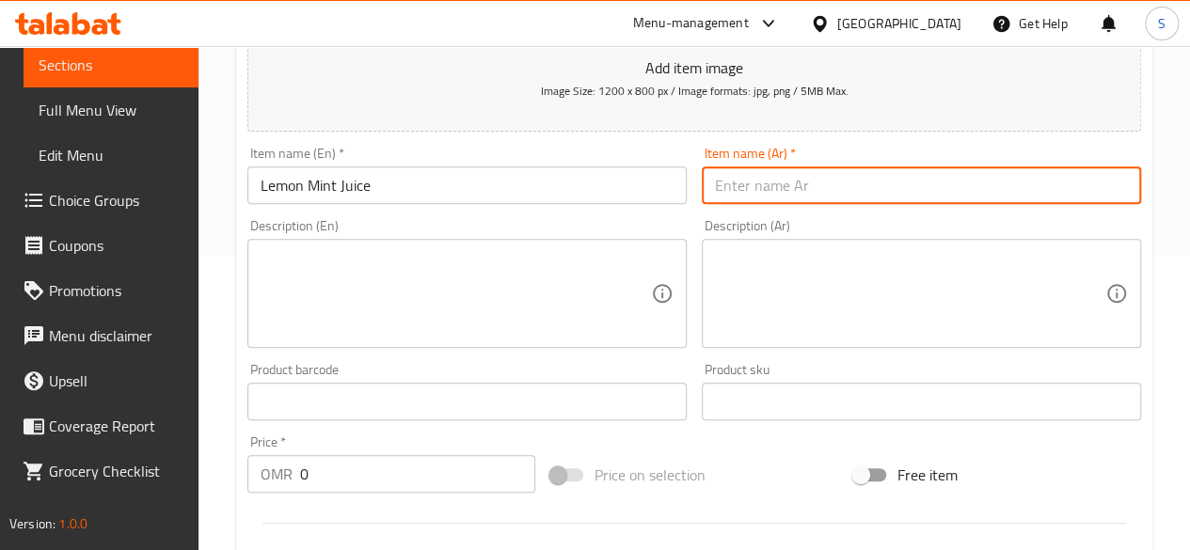
paste input "عصير ليمون بالنعناع"
type input "عصير ليمون بالنعناع"
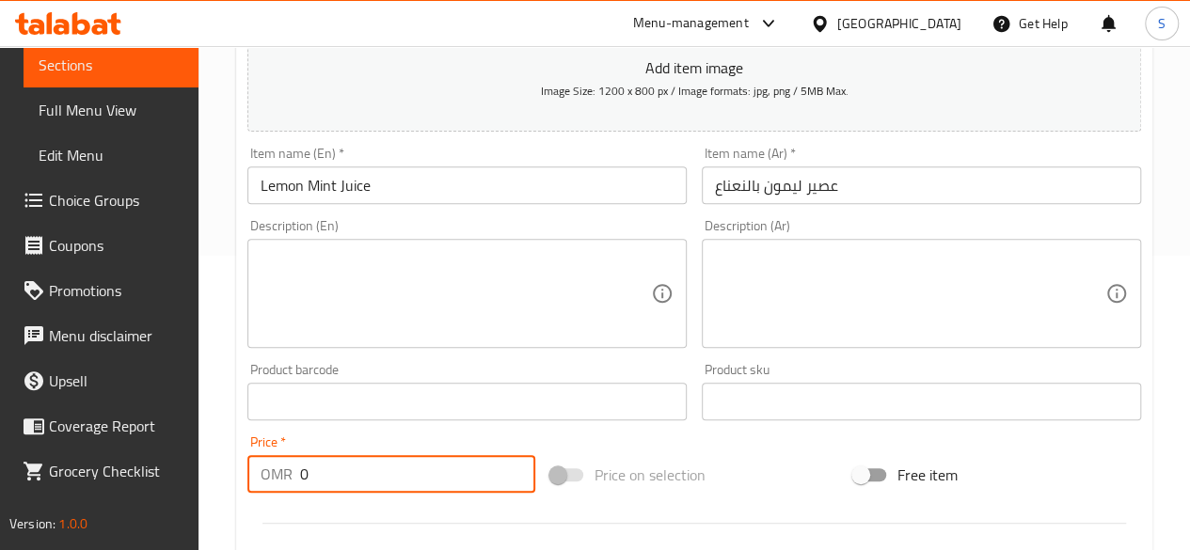
drag, startPoint x: 379, startPoint y: 490, endPoint x: 196, endPoint y: 511, distance: 184.6
click at [196, 511] on div "Edit Restaurant Branches Menus Sections Full Menu View Edit Menu Choice Groups …" at bounding box center [595, 393] width 1190 height 1283
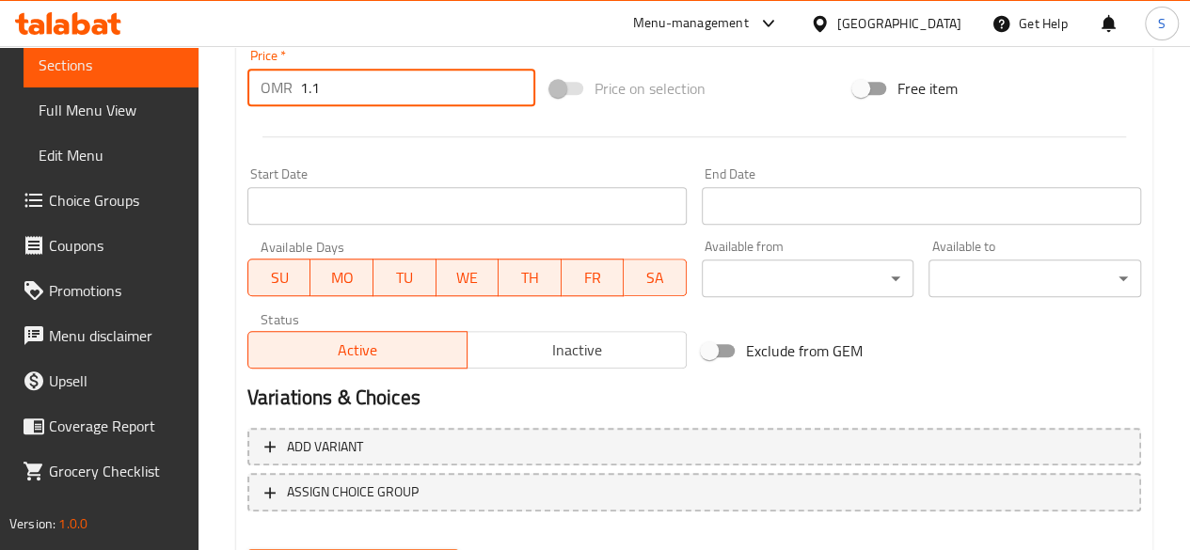
scroll to position [778, 0]
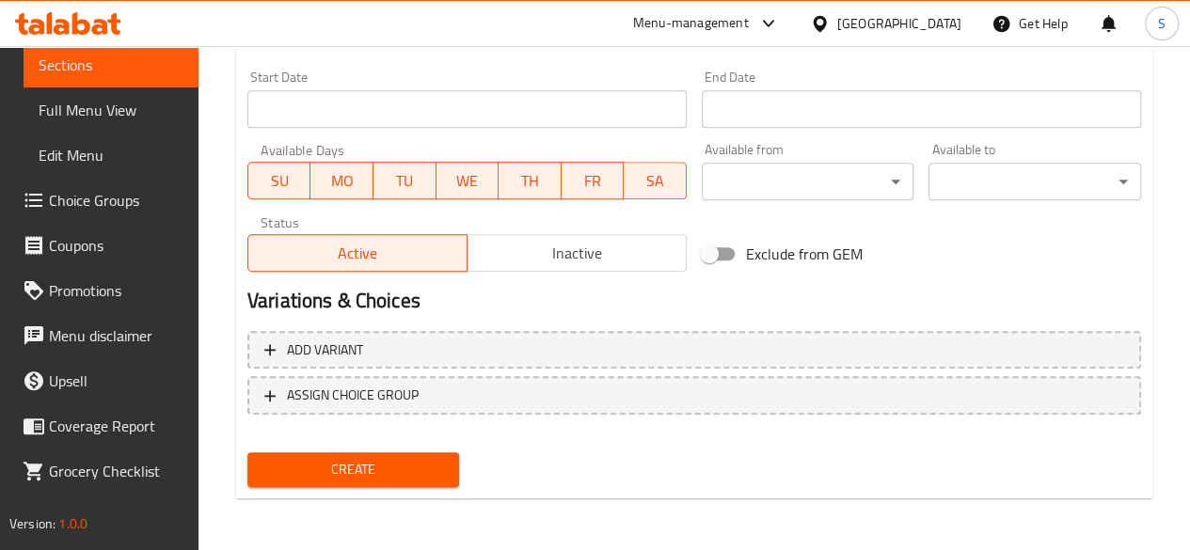
type input "1.1"
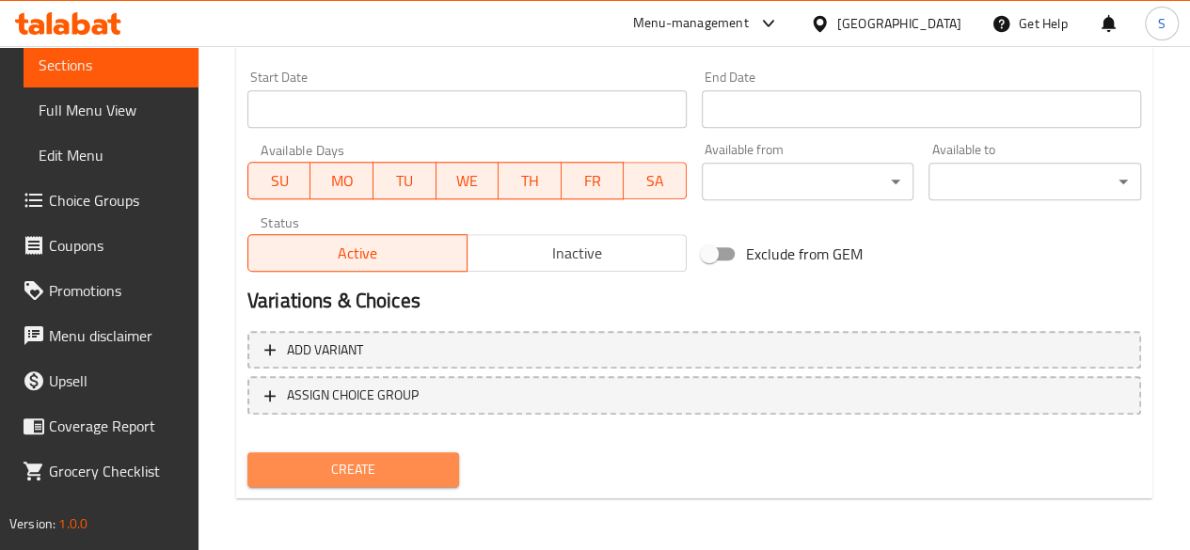
click at [335, 464] on span "Create" at bounding box center [353, 470] width 182 height 24
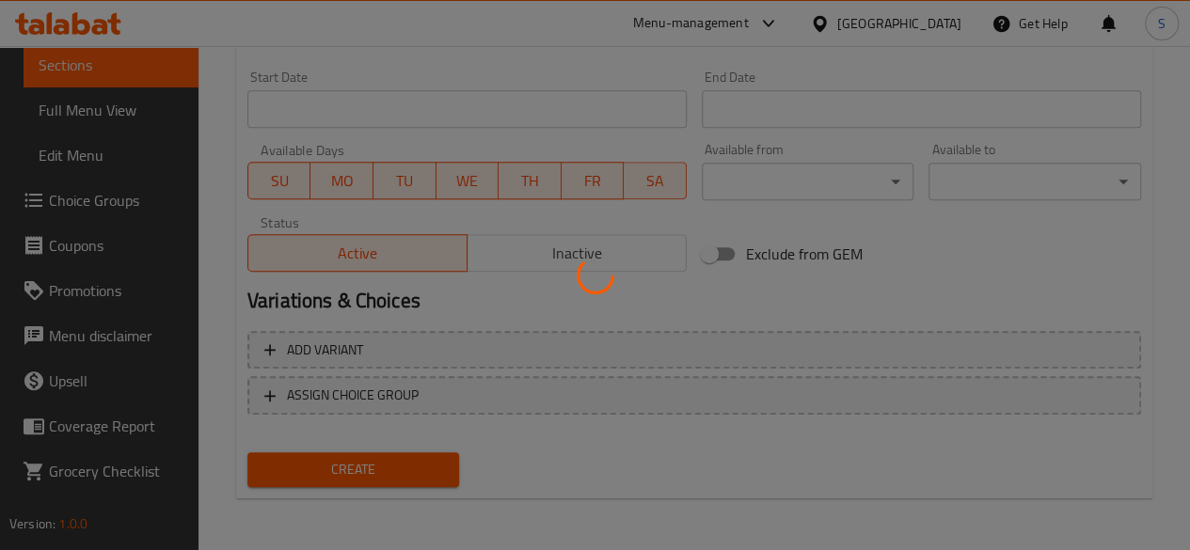
type input "0"
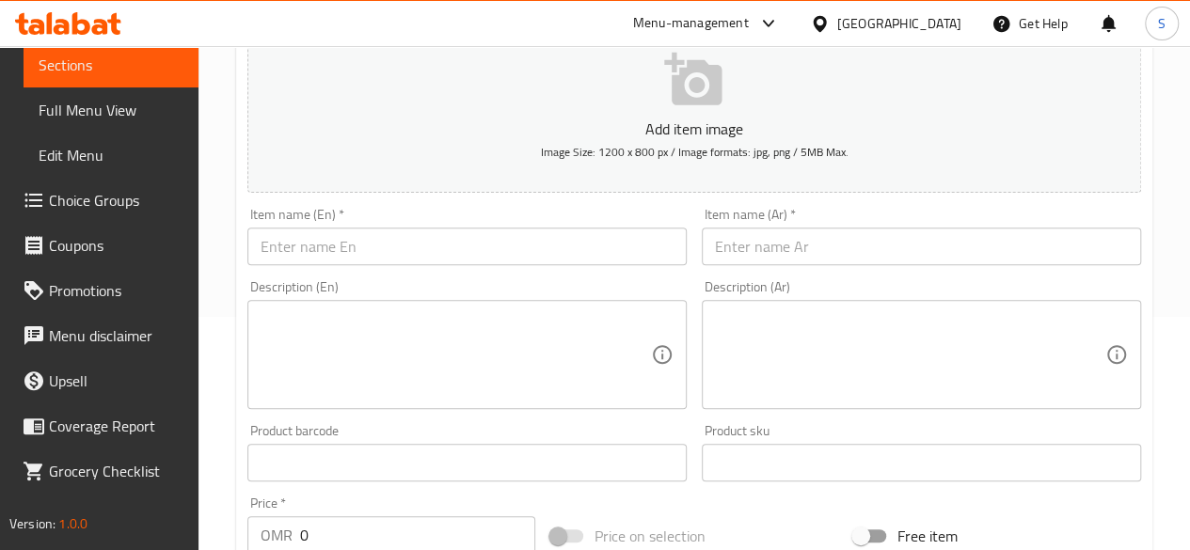
scroll to position [0, 0]
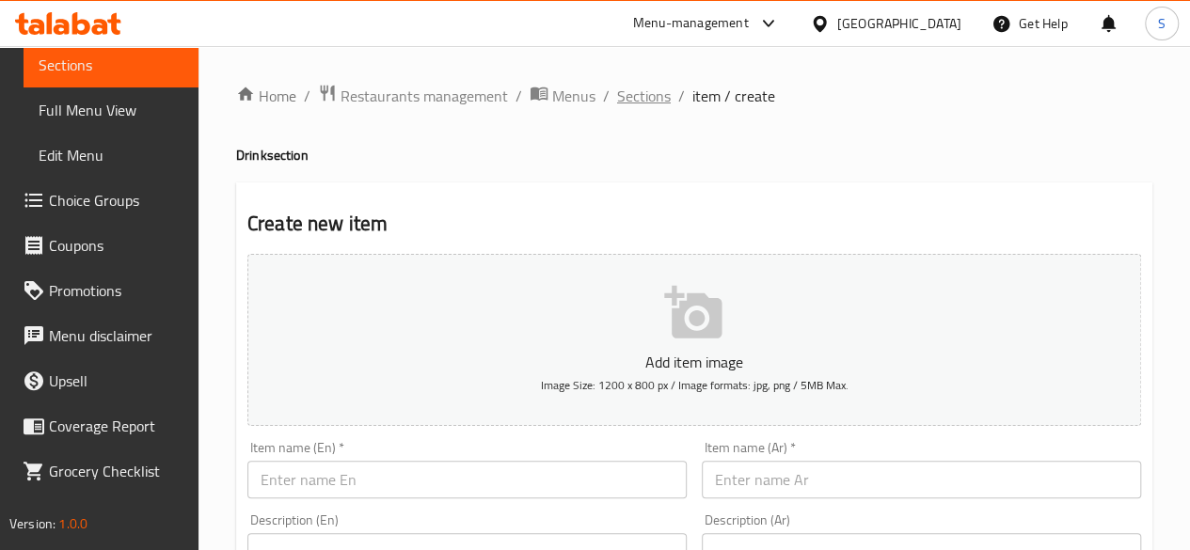
click at [630, 99] on span "Sections" at bounding box center [644, 96] width 54 height 23
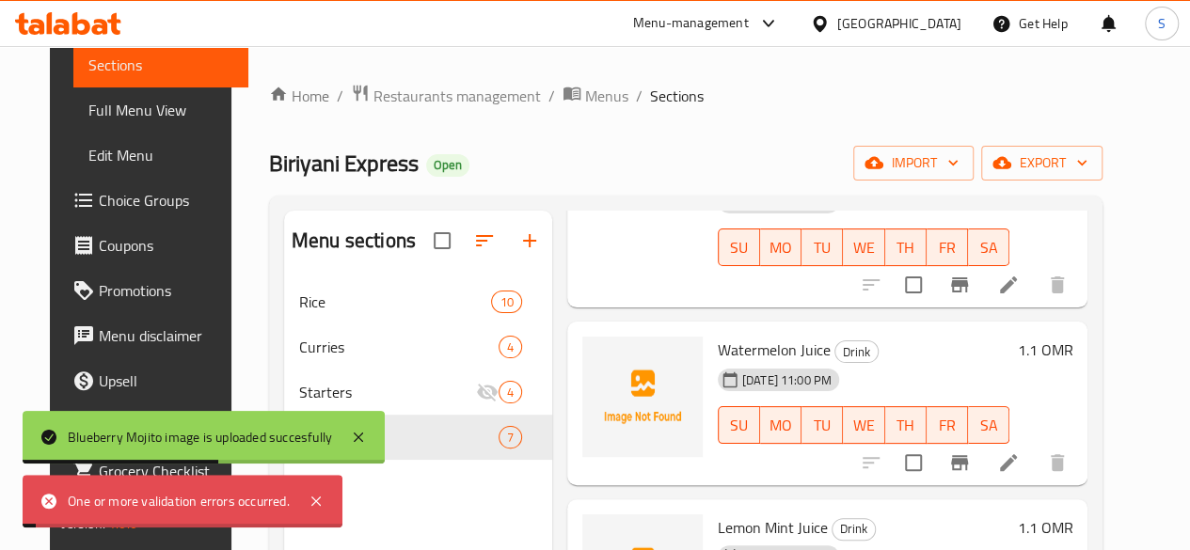
scroll to position [688, 0]
click at [318, 499] on icon at bounding box center [315, 501] width 9 height 9
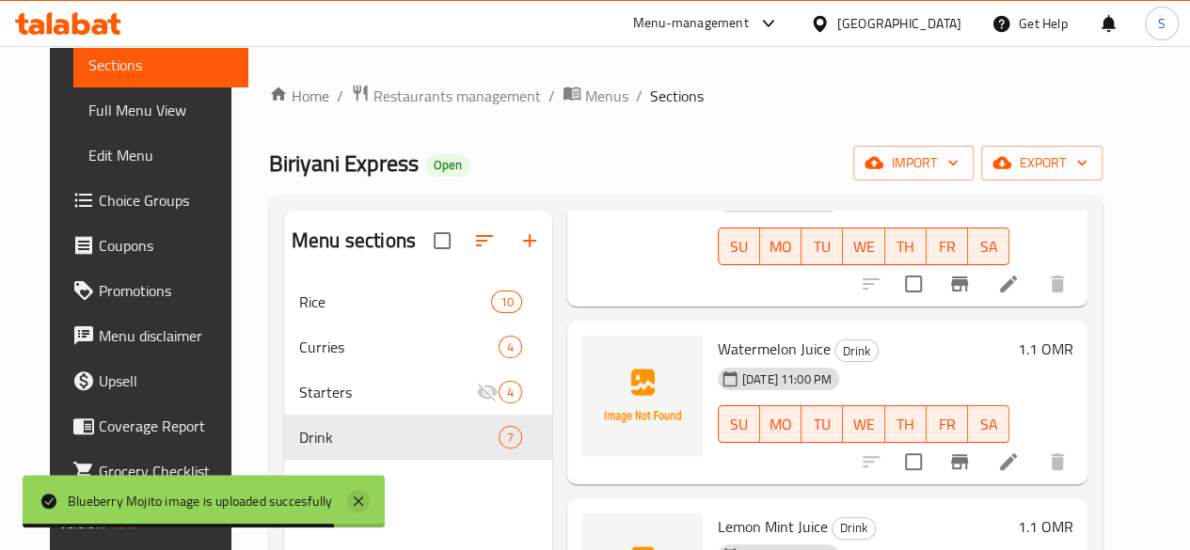
click at [360, 496] on icon at bounding box center [358, 501] width 23 height 23
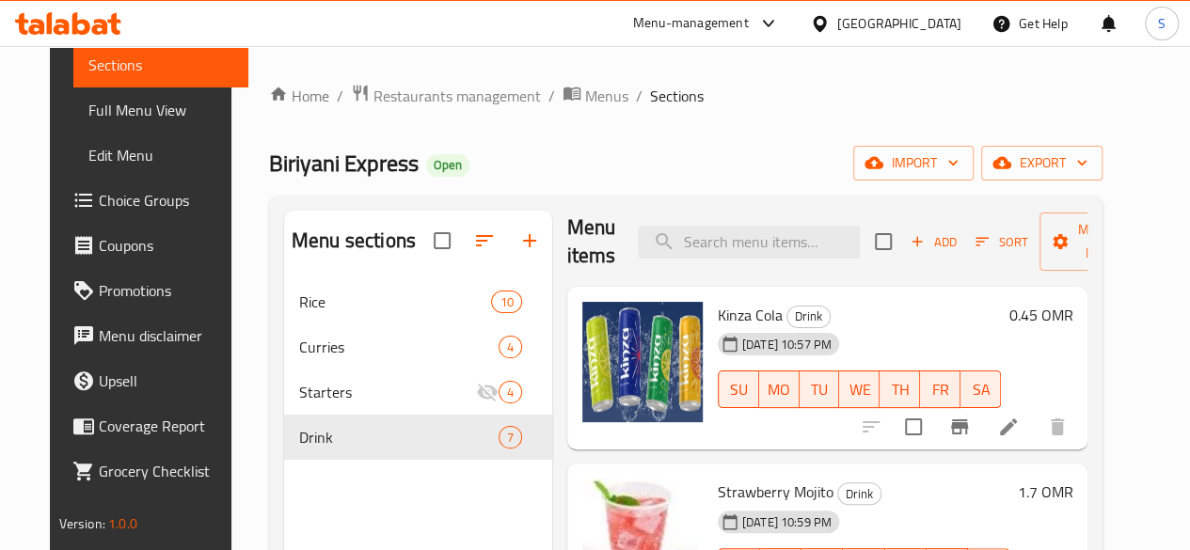
scroll to position [0, 0]
